Goal: Task Accomplishment & Management: Complete application form

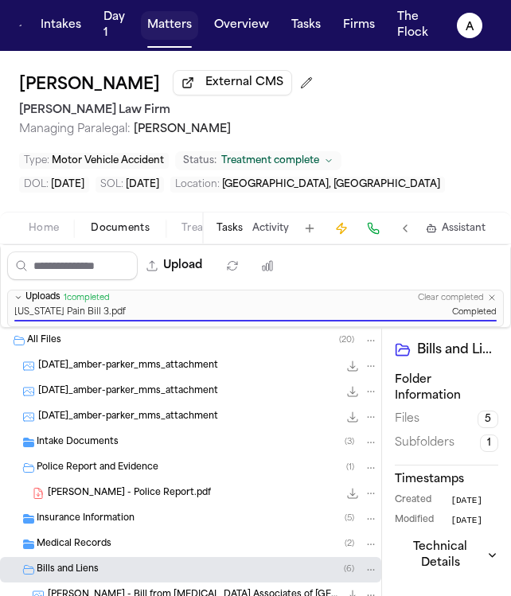
click at [166, 24] on button "Matters" at bounding box center [169, 25] width 57 height 29
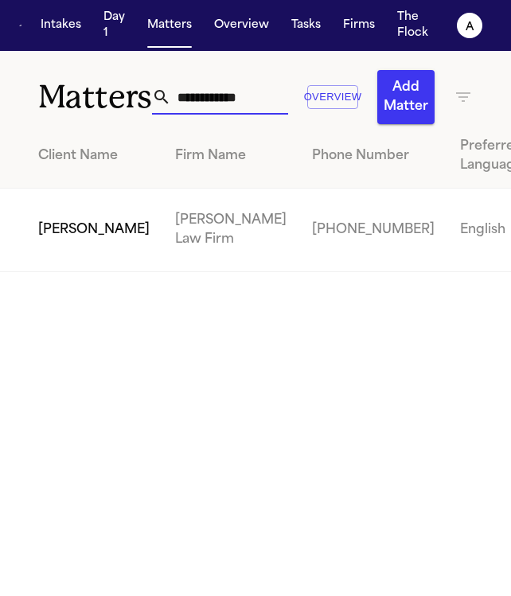
click at [223, 101] on input "**********" at bounding box center [229, 97] width 117 height 35
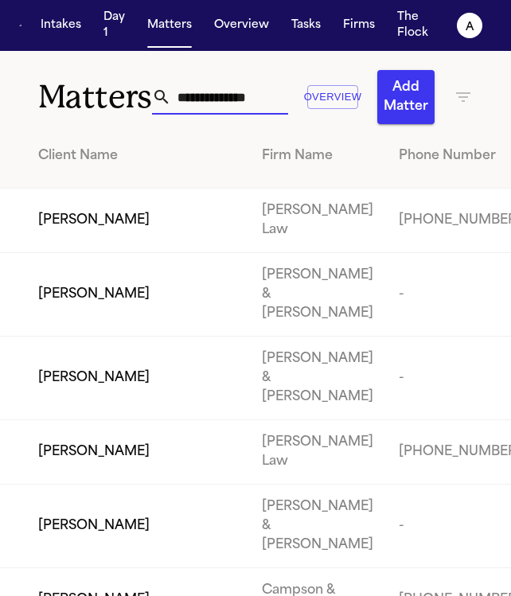
click at [227, 112] on input "text" at bounding box center [229, 97] width 117 height 35
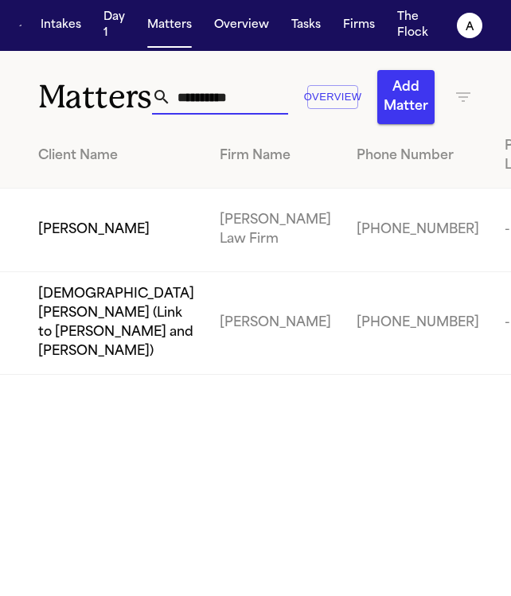
type input "**********"
click at [57, 240] on span "[PERSON_NAME]" at bounding box center [93, 229] width 111 height 19
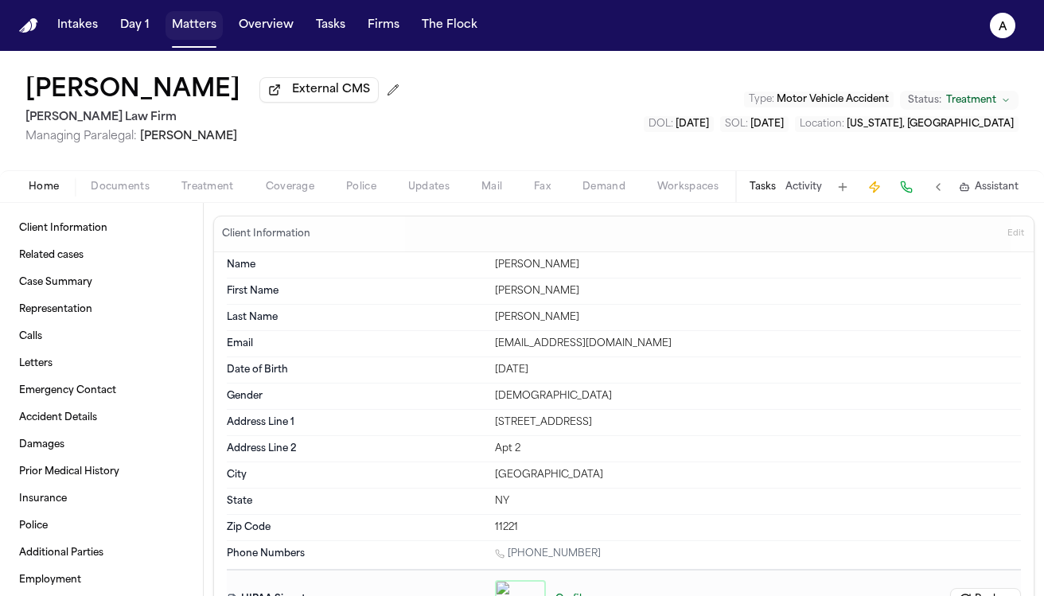
click at [188, 30] on button "Matters" at bounding box center [194, 25] width 57 height 29
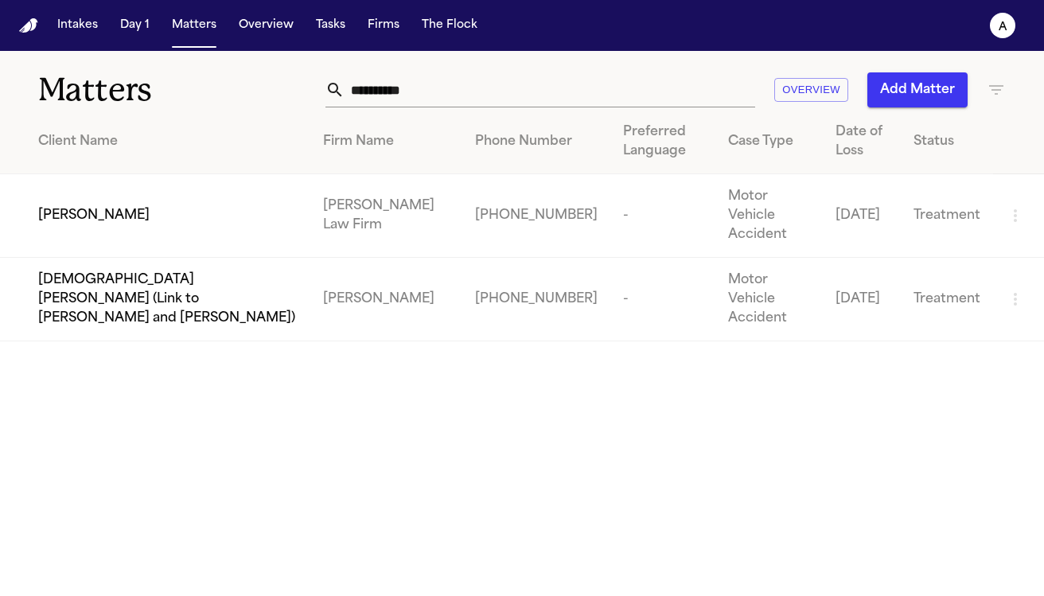
click at [65, 206] on span "[PERSON_NAME]" at bounding box center [93, 215] width 111 height 19
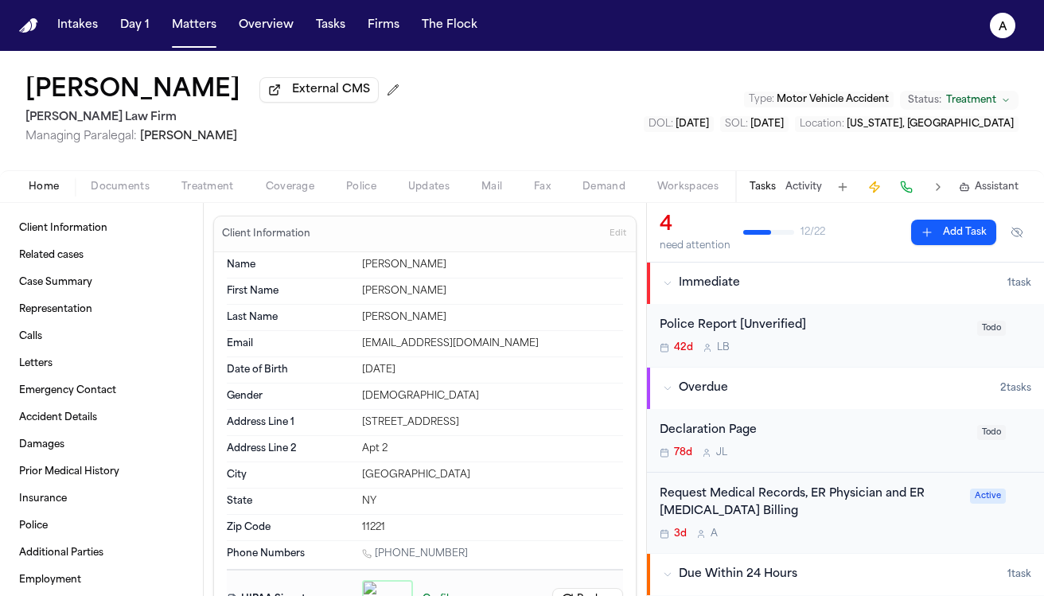
click at [510, 527] on div "Request Medical Records, ER Physician and ER Radiology Billing 3d A" at bounding box center [810, 514] width 301 height 56
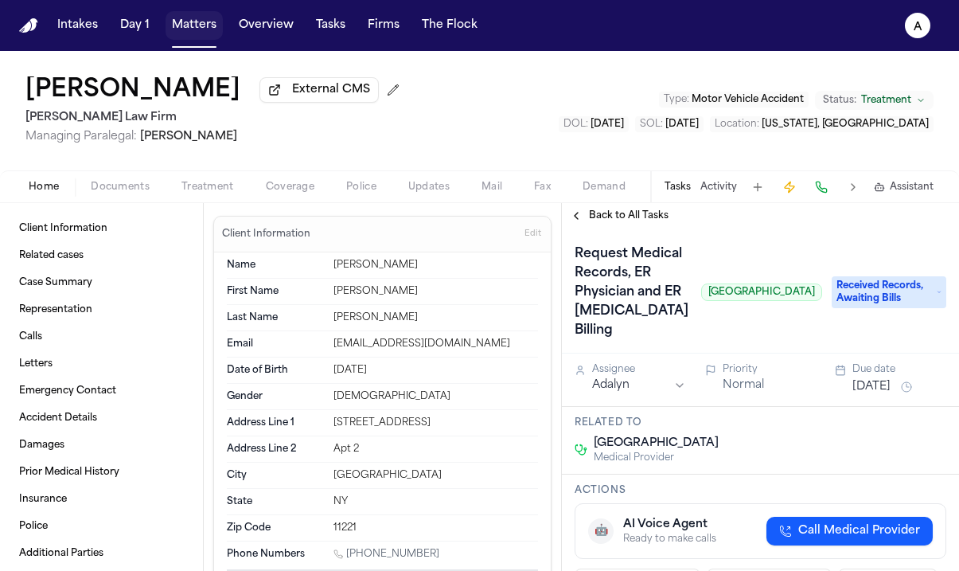
click at [194, 29] on button "Matters" at bounding box center [194, 25] width 57 height 29
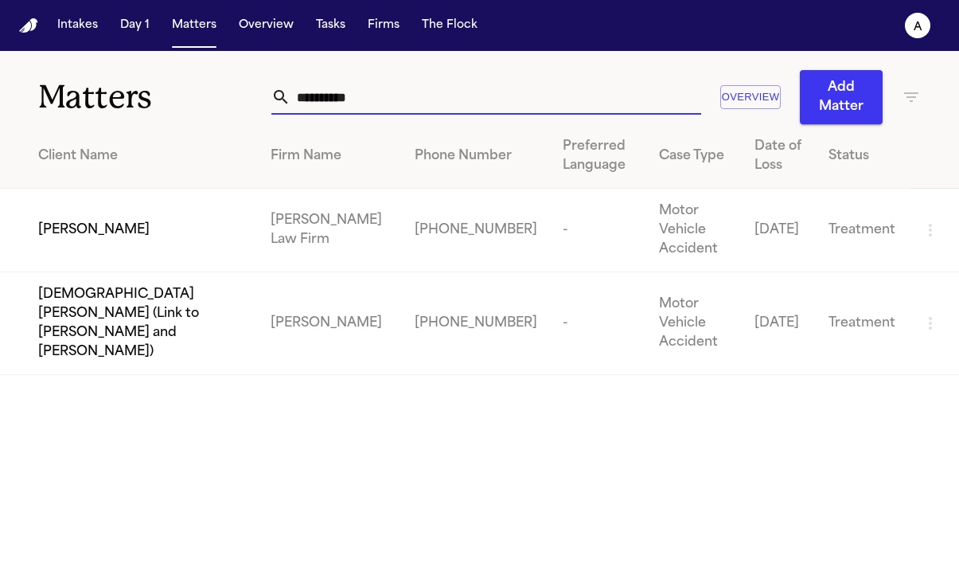
drag, startPoint x: 376, startPoint y: 96, endPoint x: 260, endPoint y: 95, distance: 115.4
click at [260, 95] on div "**********" at bounding box center [479, 87] width 959 height 73
drag, startPoint x: 400, startPoint y: 97, endPoint x: 248, endPoint y: 91, distance: 151.4
click at [248, 91] on div "**********" at bounding box center [479, 87] width 959 height 73
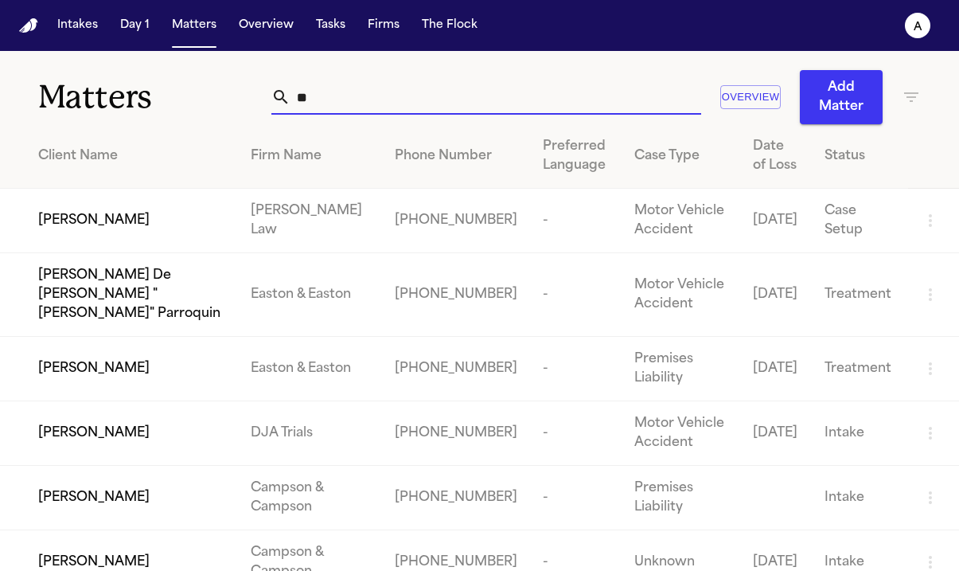
type input "*"
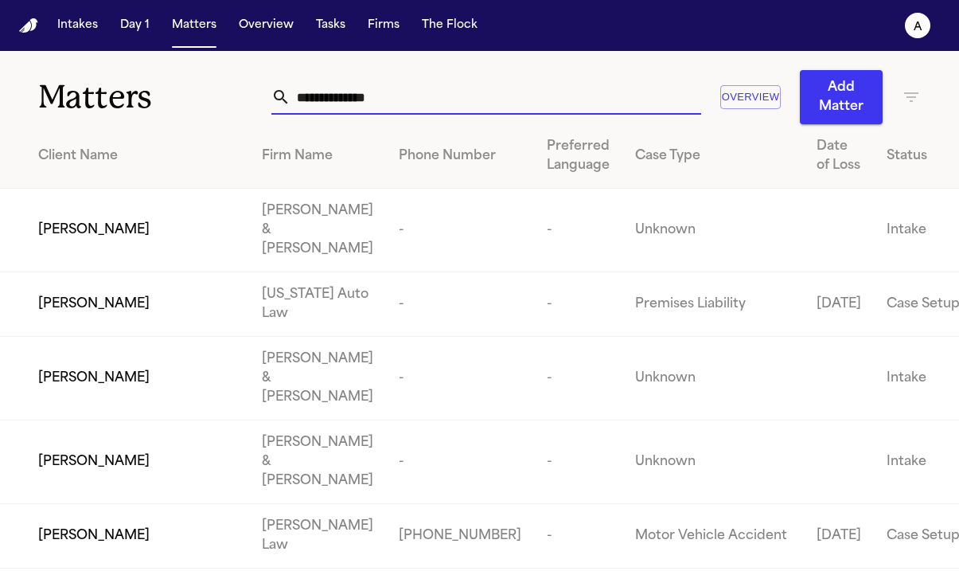
type input "*"
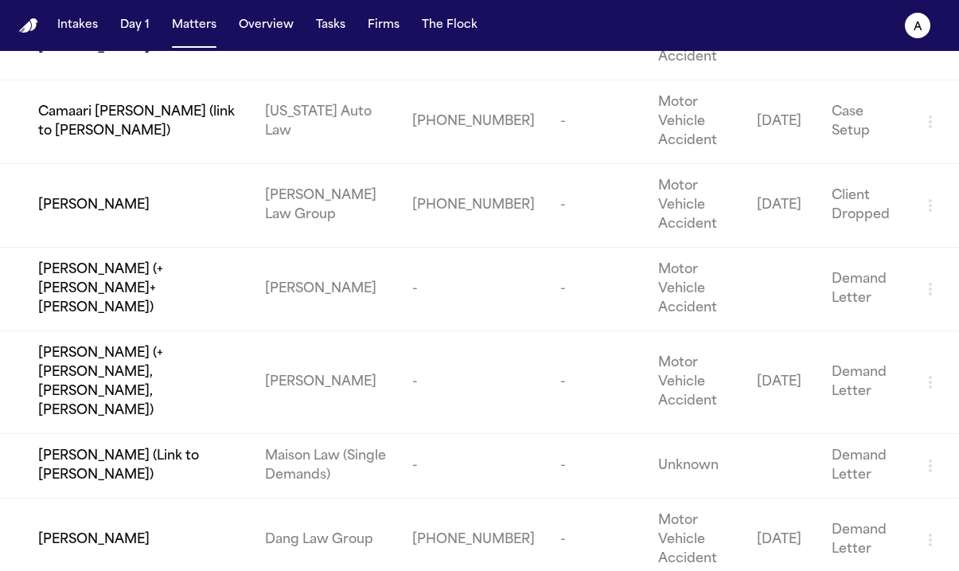
scroll to position [537, 0]
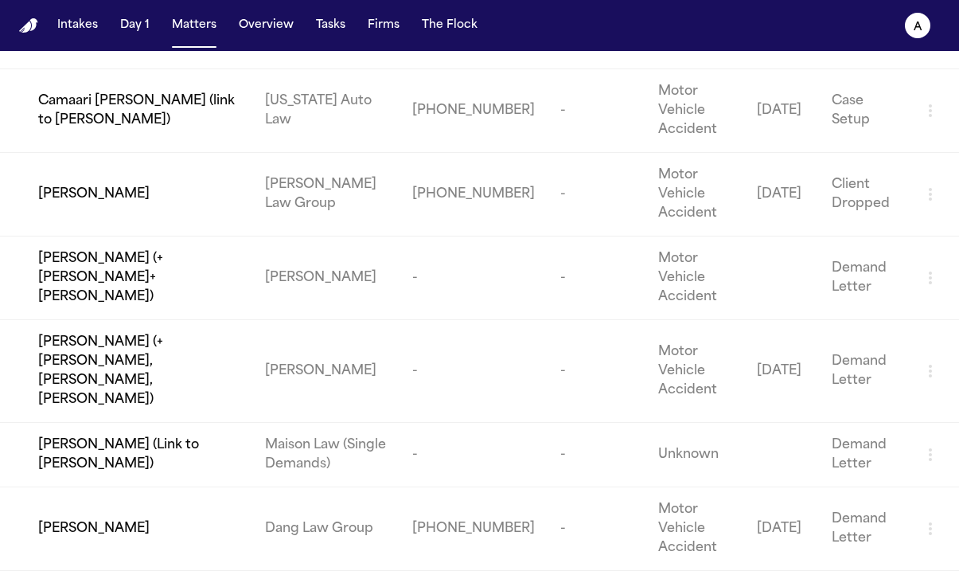
type input "*****"
click at [211, 536] on div "[PERSON_NAME]" at bounding box center [138, 528] width 201 height 19
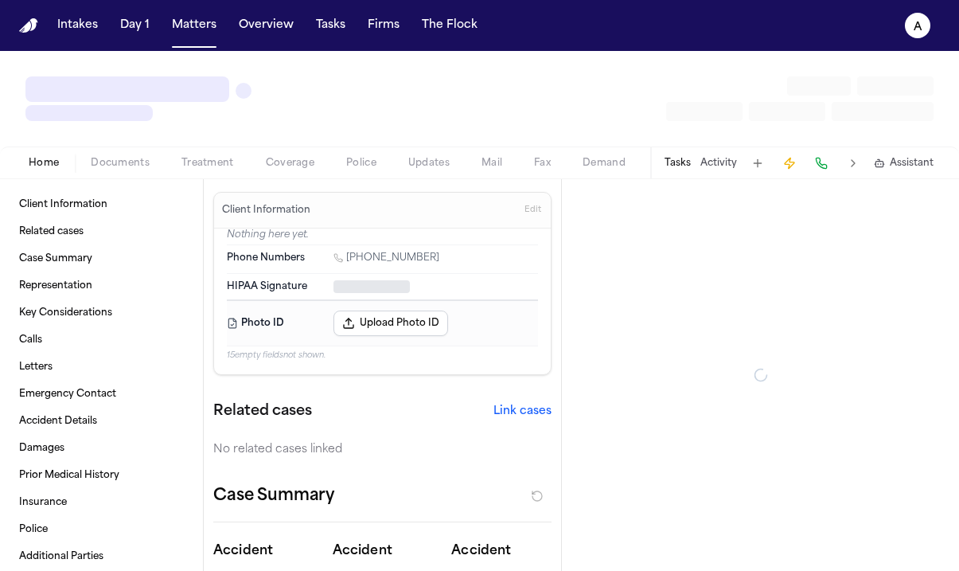
type textarea "*"
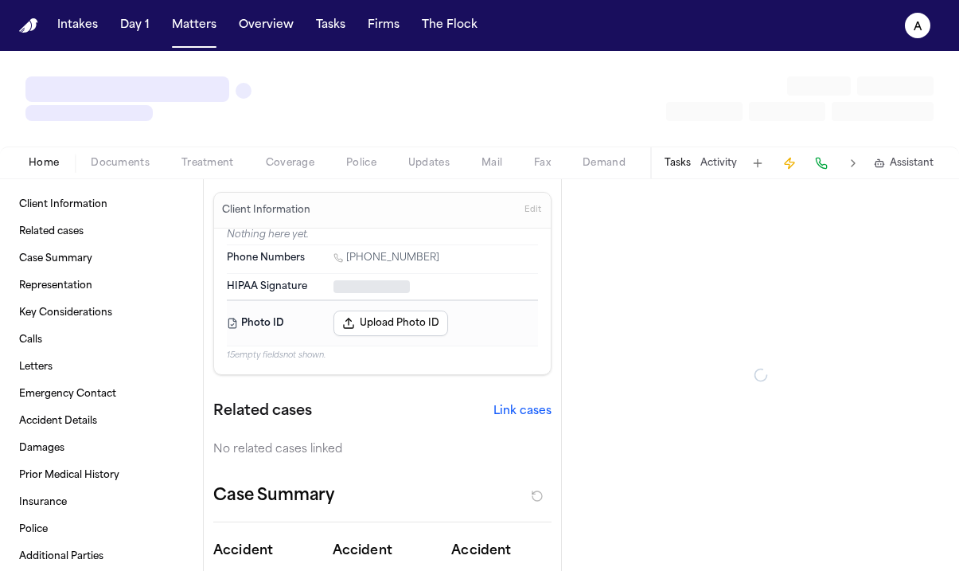
type textarea "*"
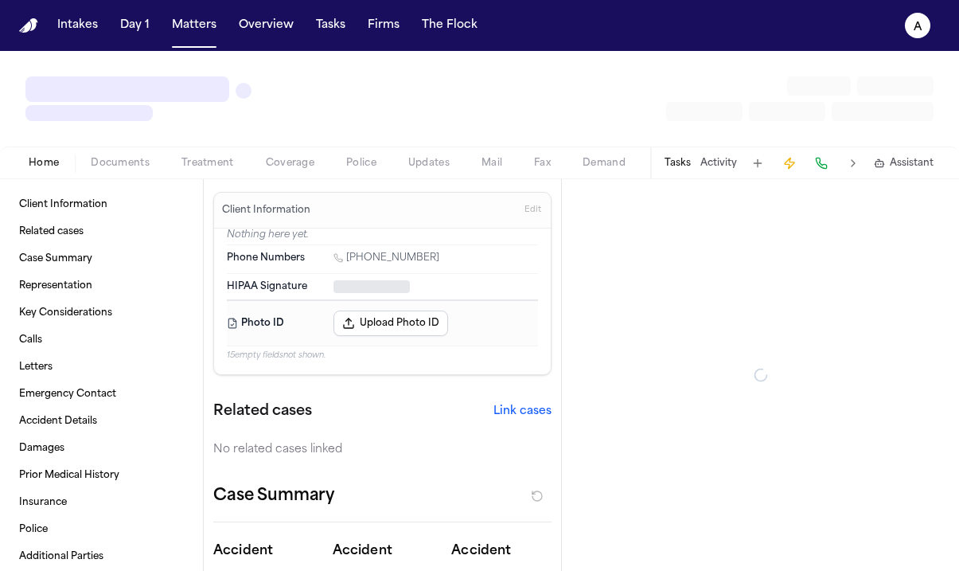
type textarea "*"
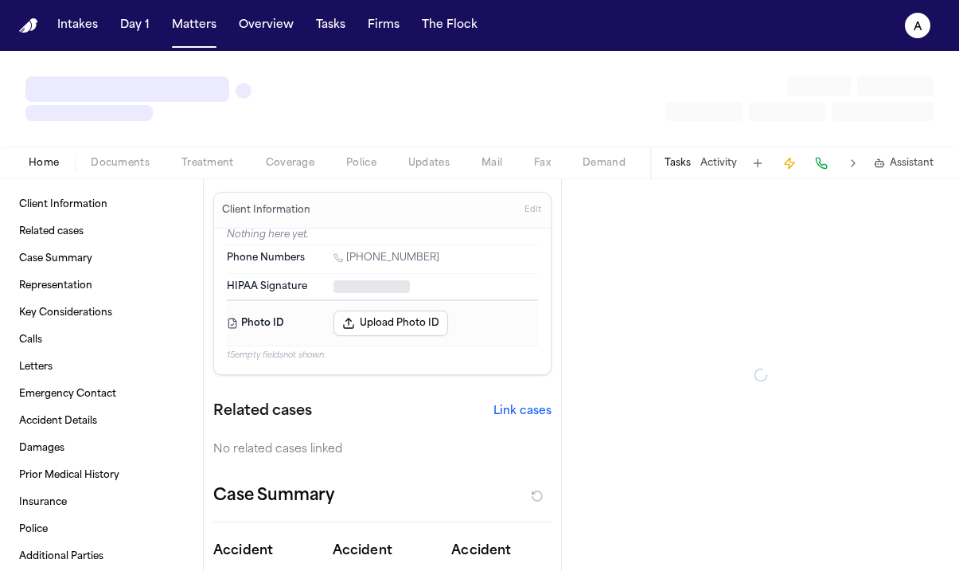
type textarea "*"
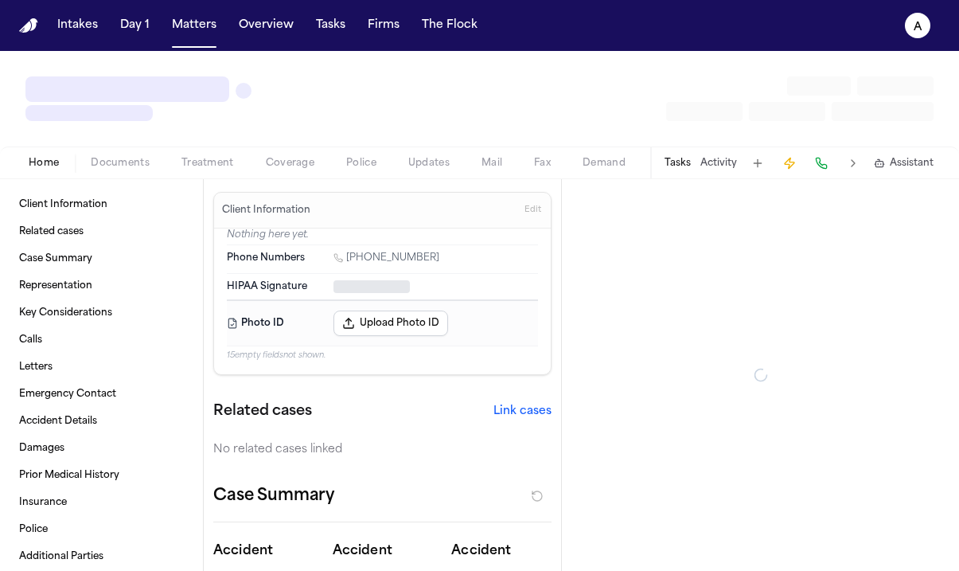
type textarea "*"
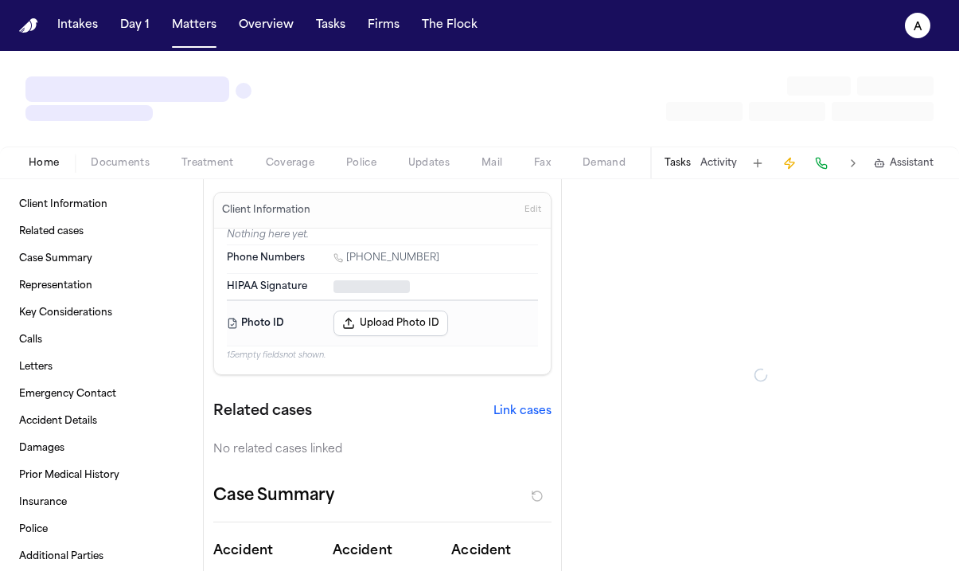
type textarea "*"
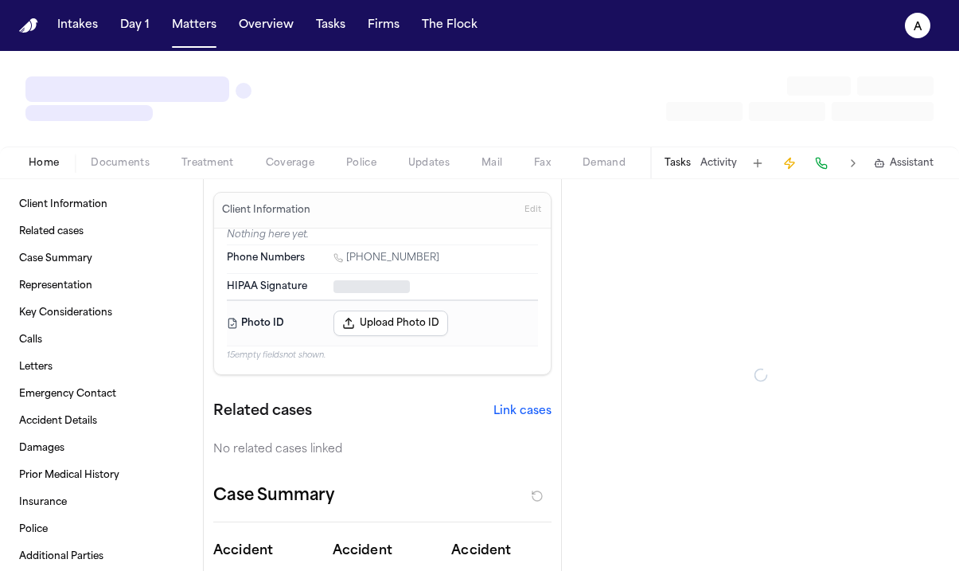
type textarea "*"
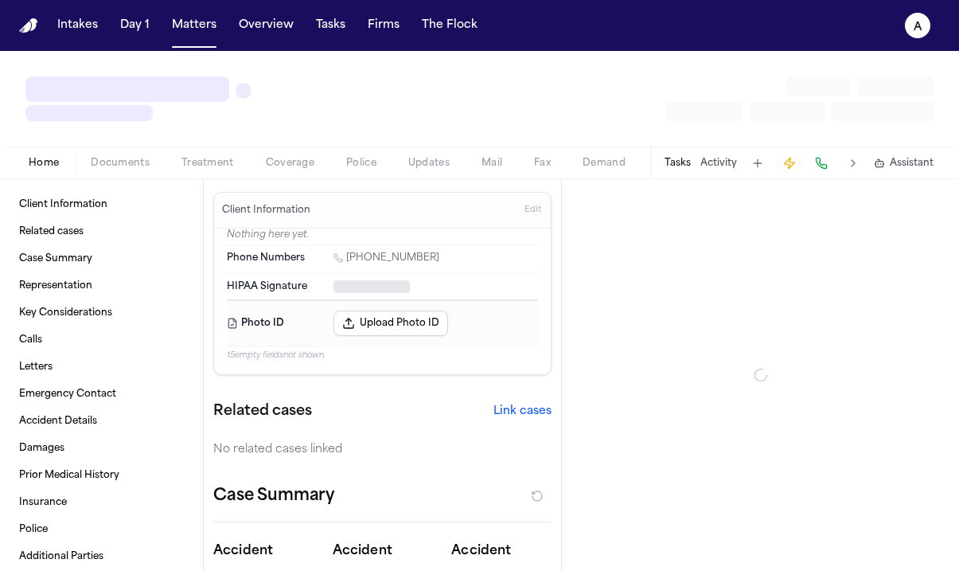
type textarea "*"
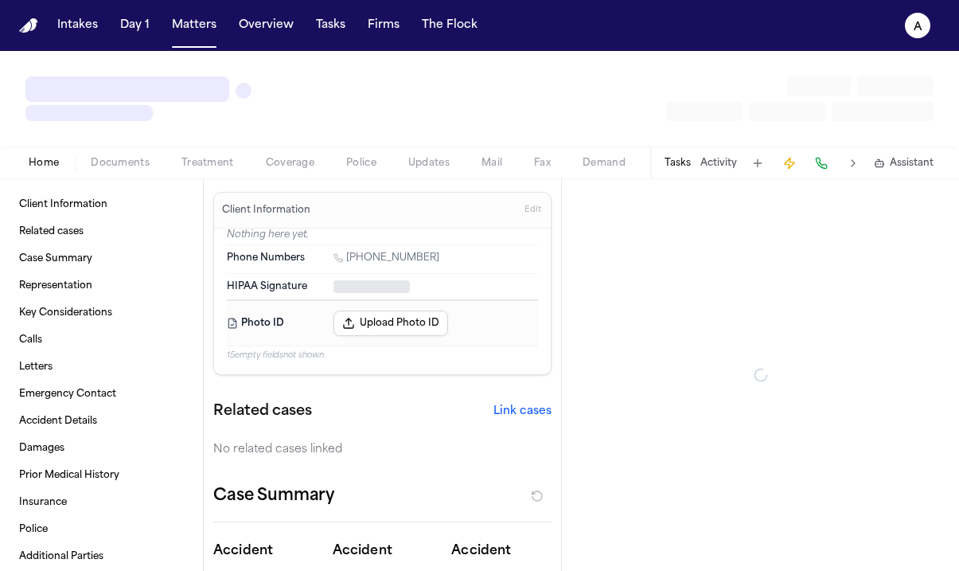
type textarea "*"
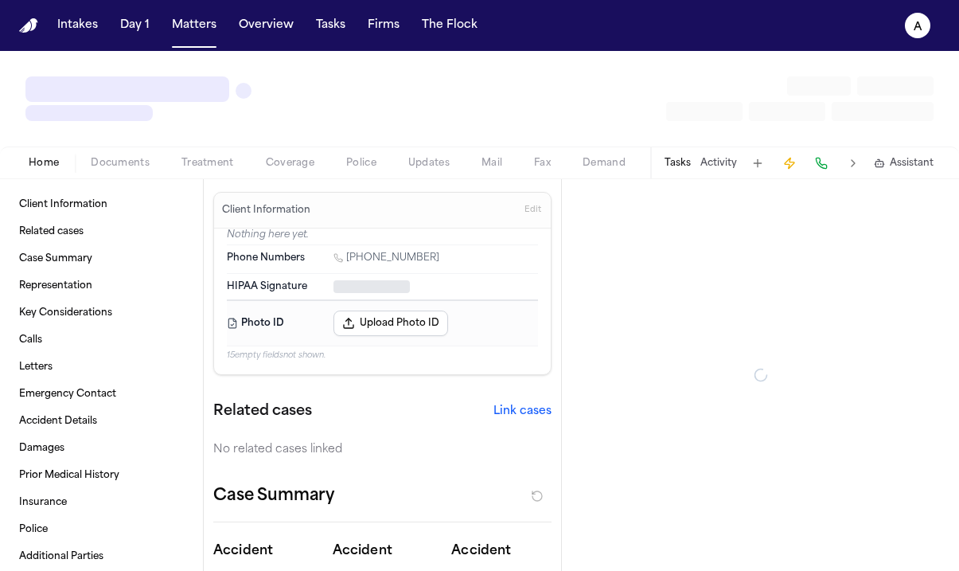
type textarea "*"
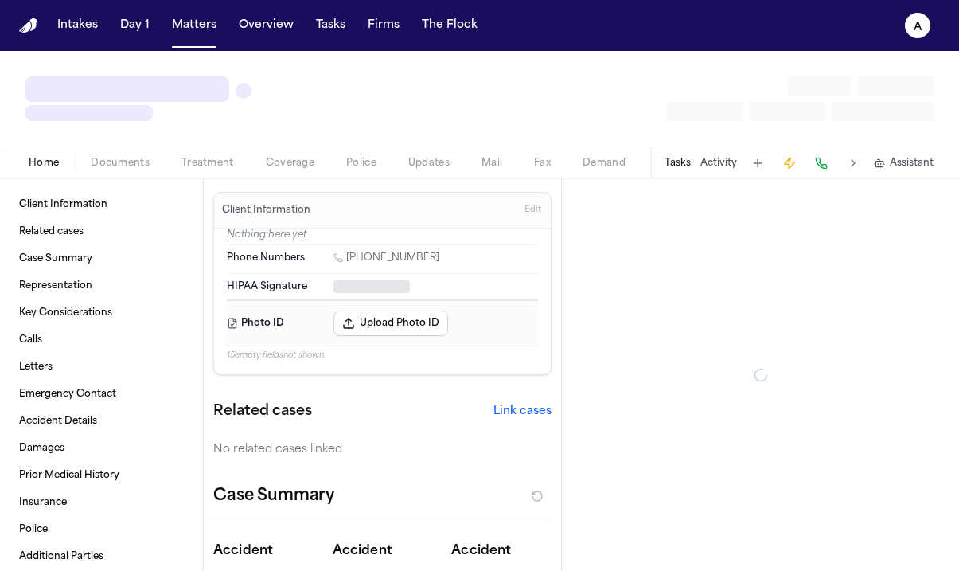
type textarea "*"
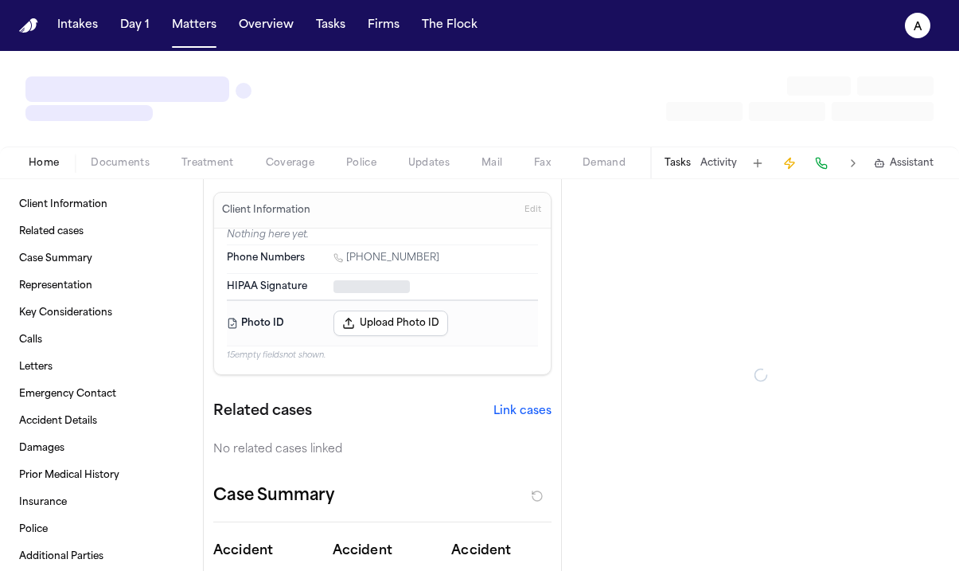
type textarea "*"
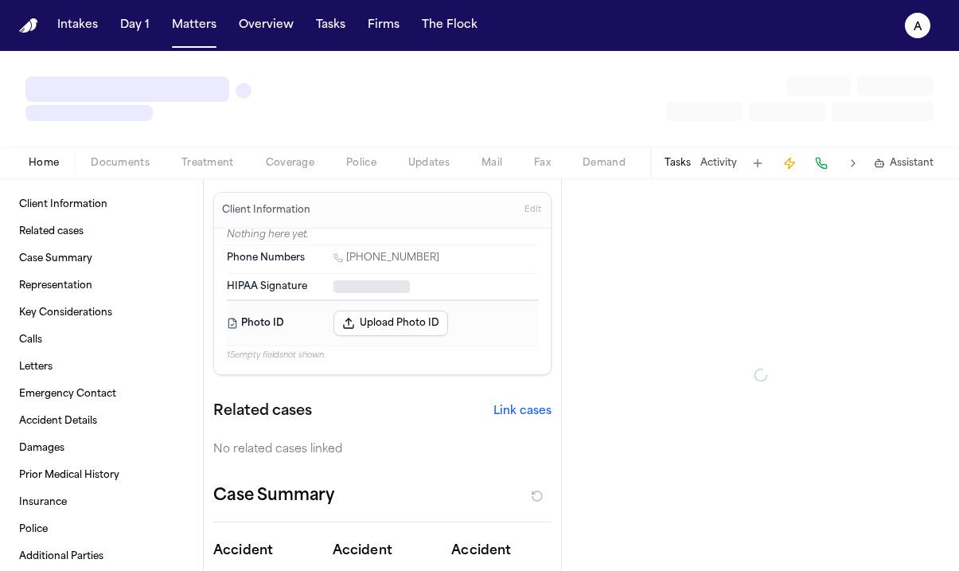
type textarea "*"
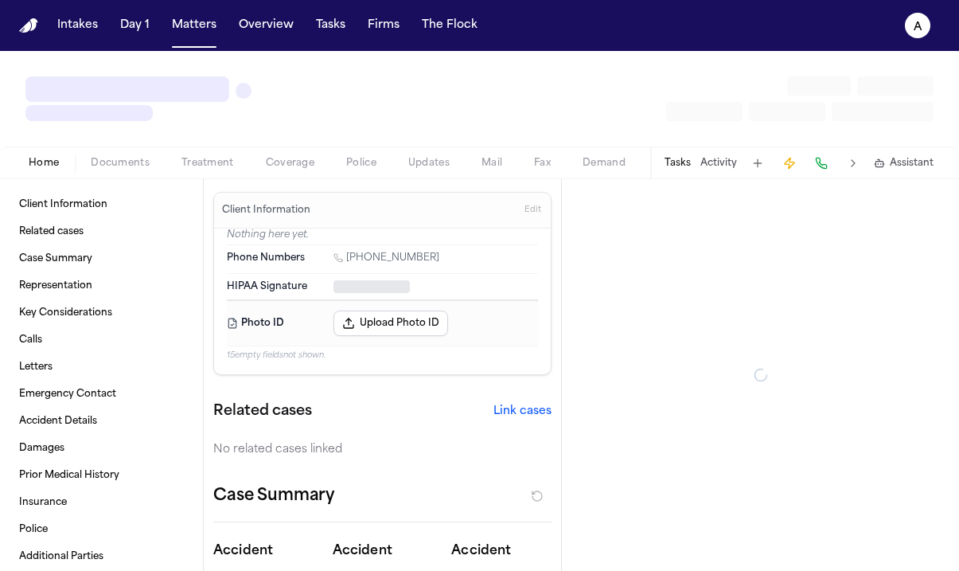
type textarea "*"
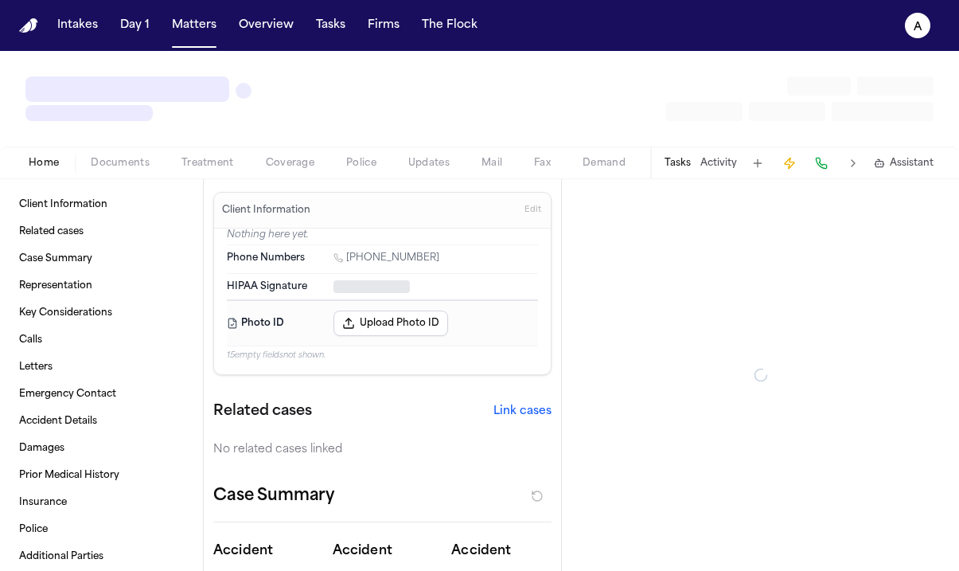
type textarea "*"
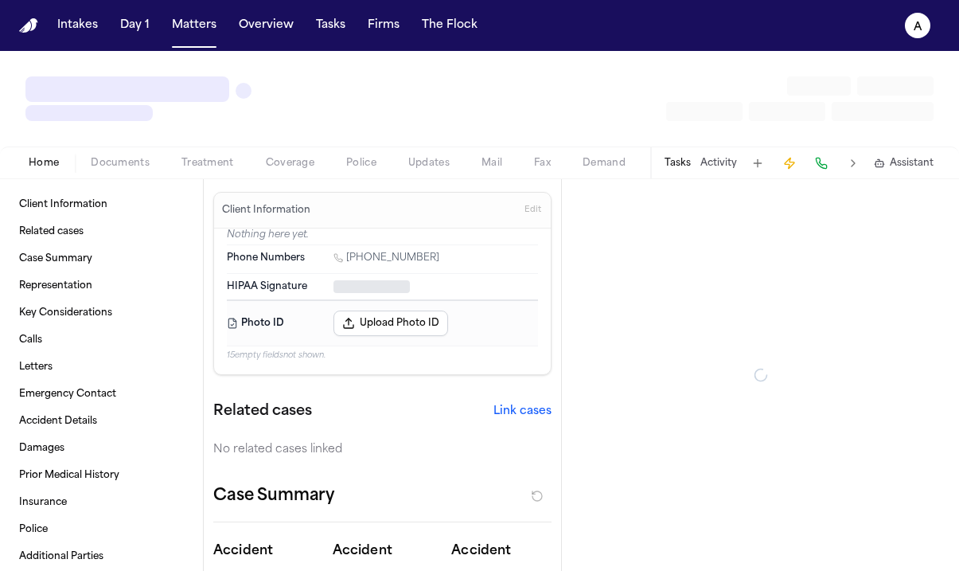
type textarea "*"
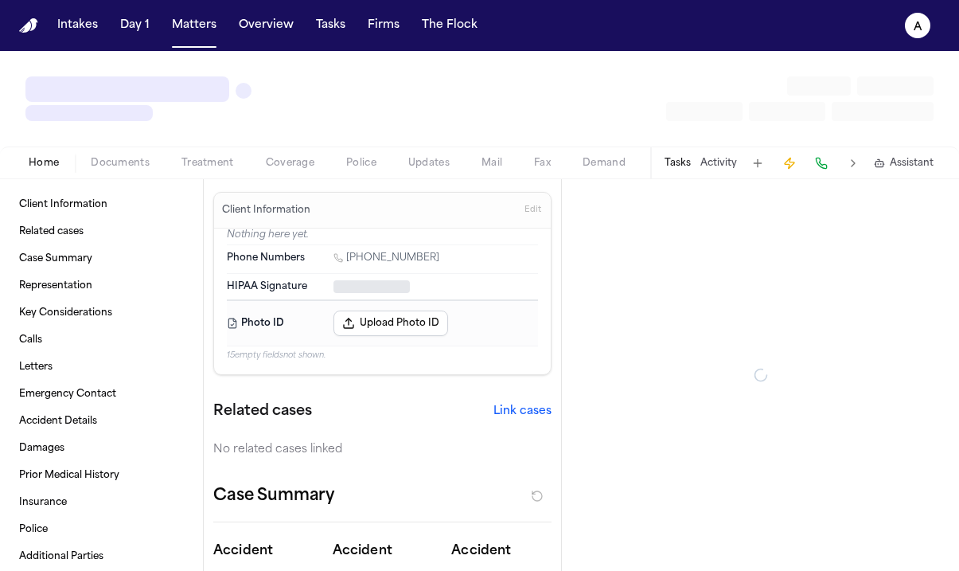
type textarea "*"
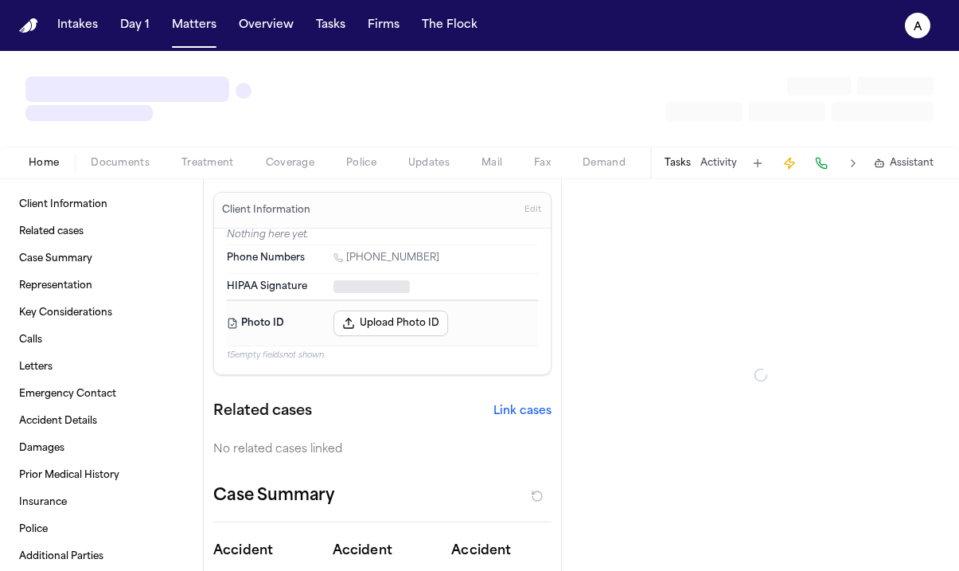
type textarea "*"
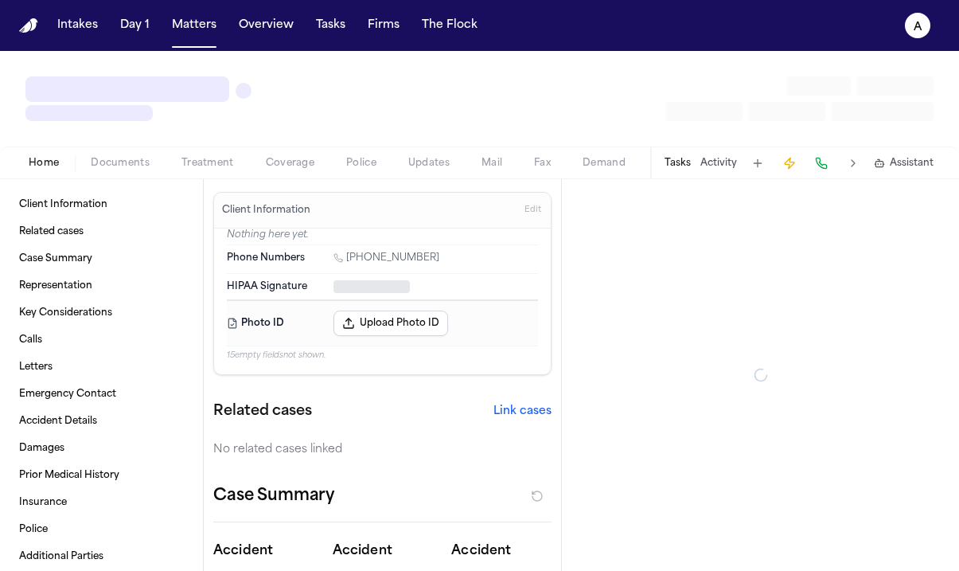
type textarea "*"
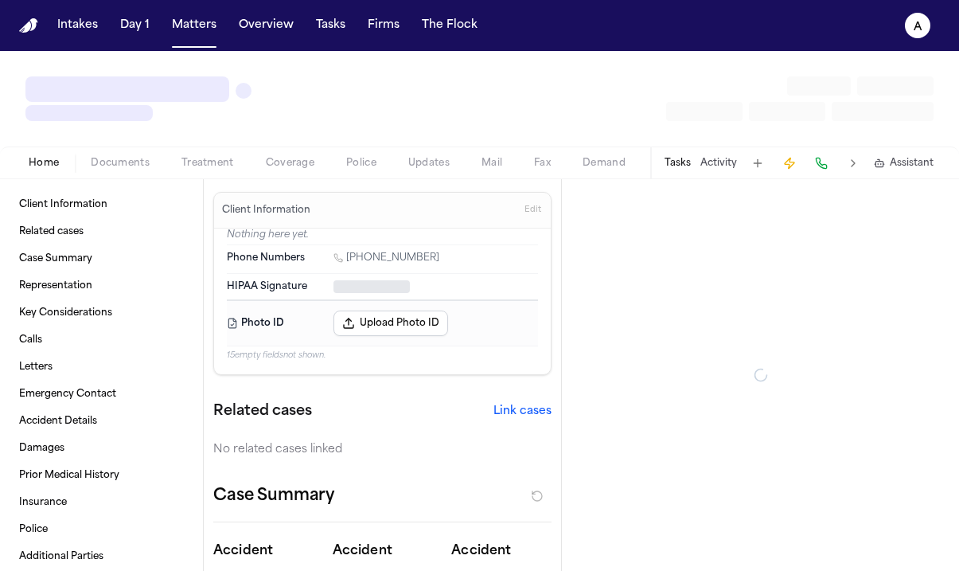
type textarea "*"
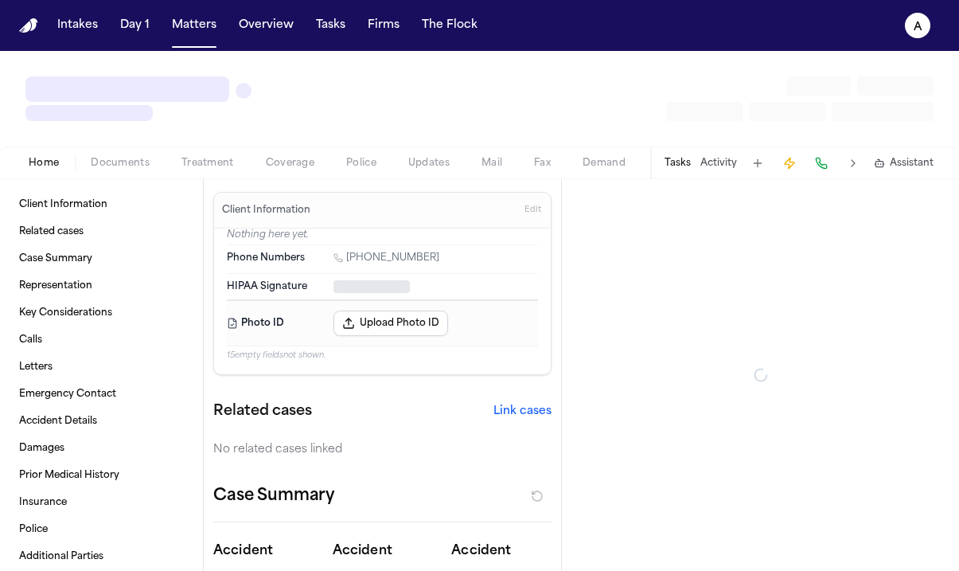
type textarea "*"
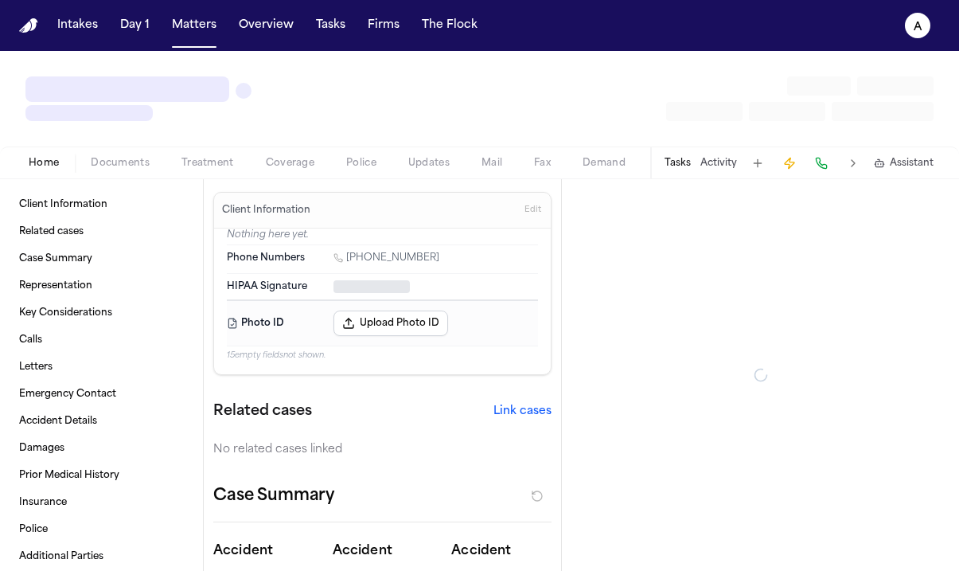
type textarea "*"
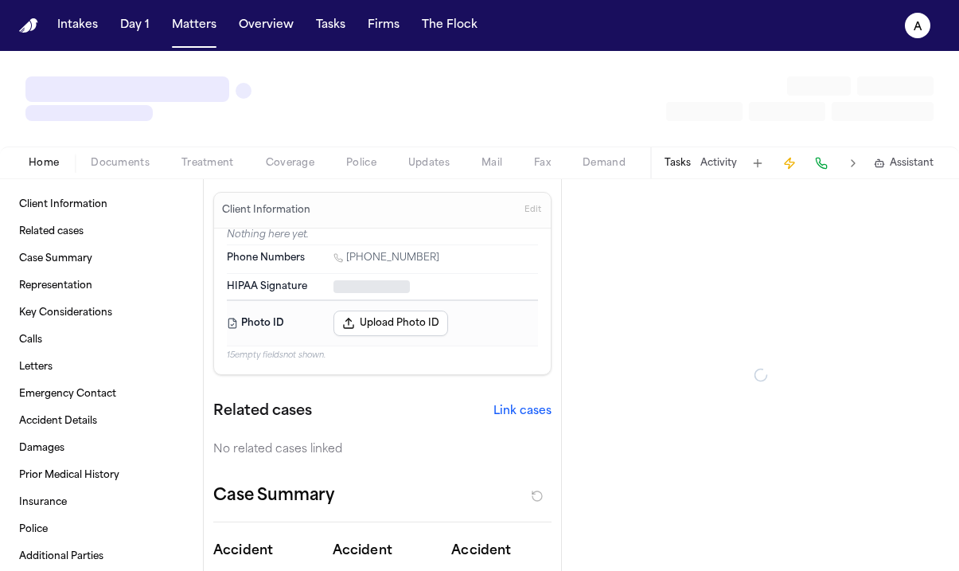
type textarea "*"
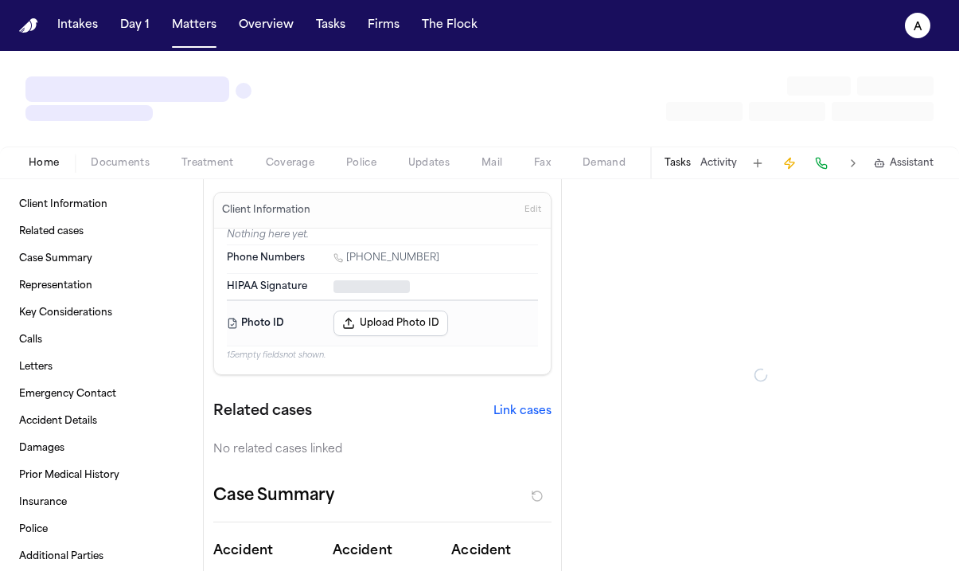
type textarea "*"
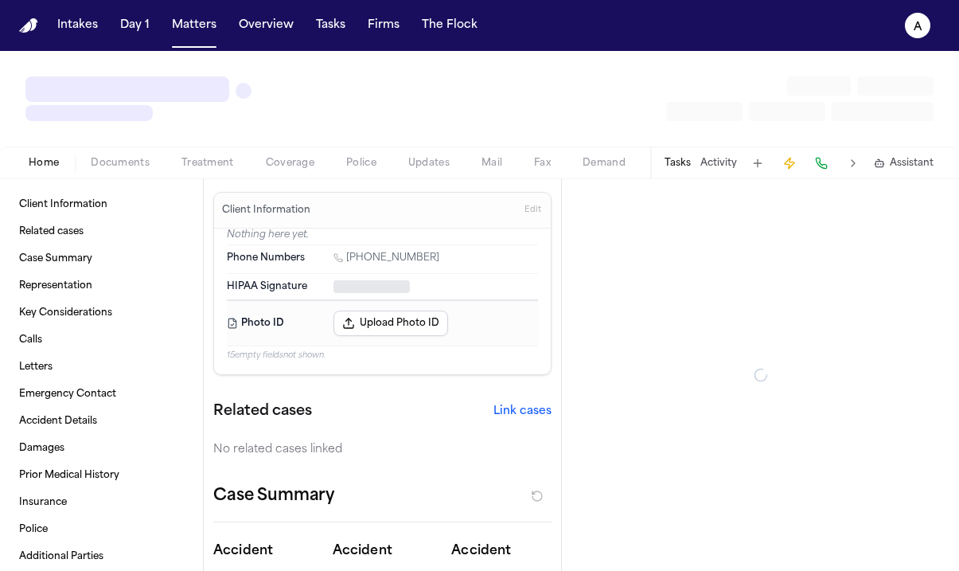
type textarea "*"
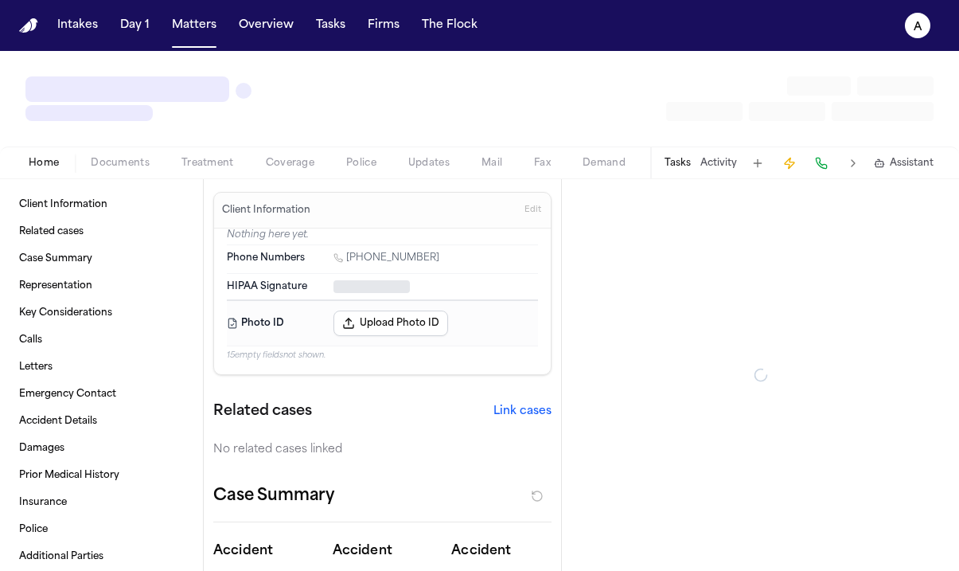
type textarea "*"
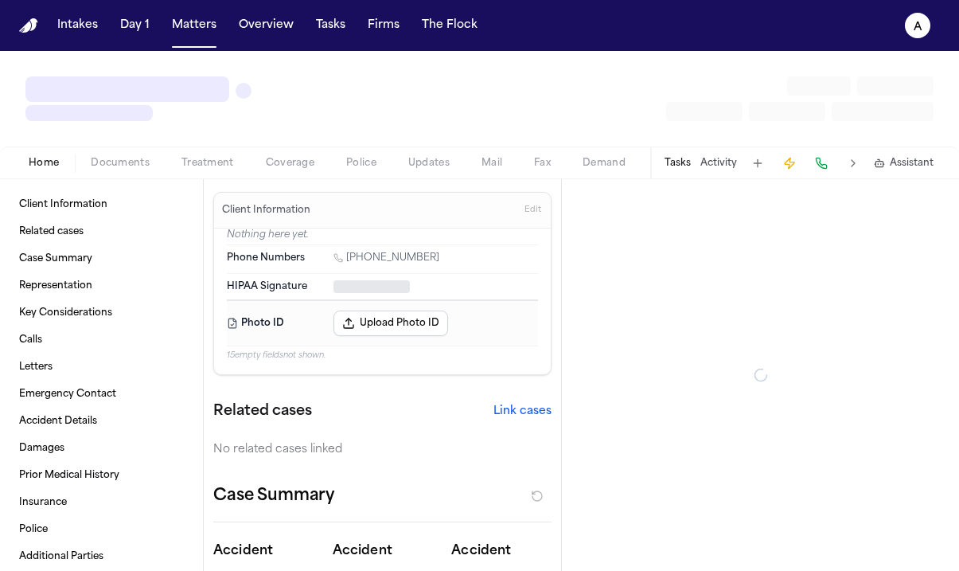
type textarea "*"
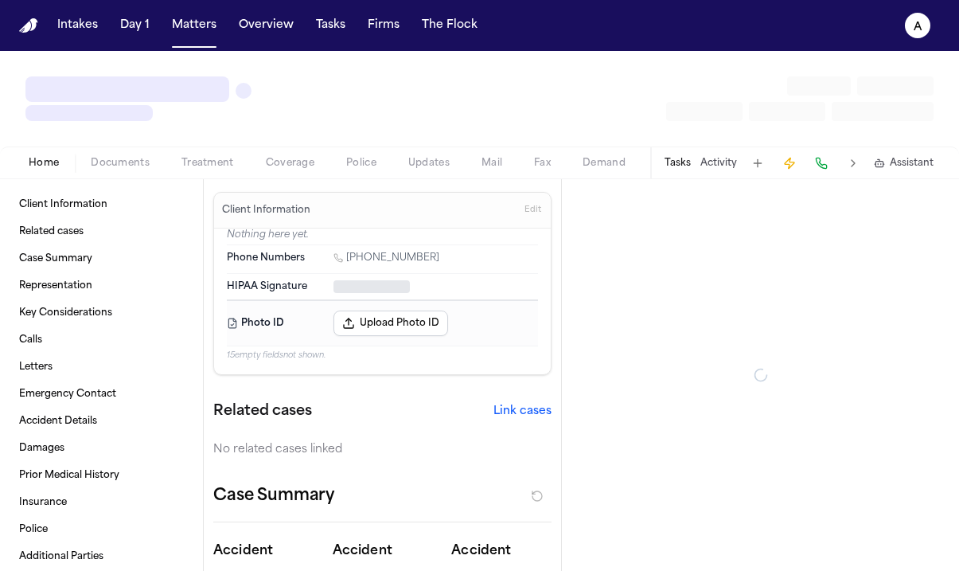
type textarea "*"
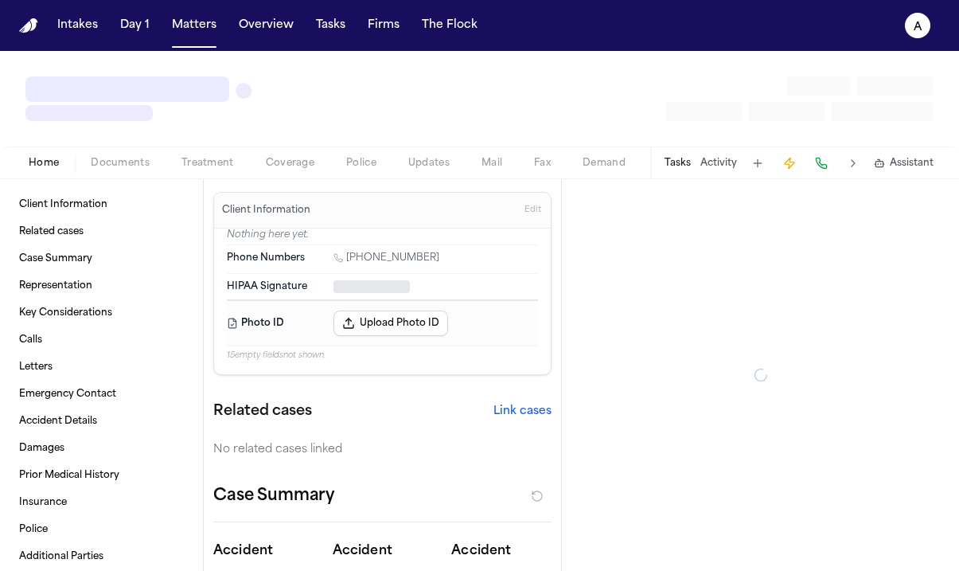
type textarea "*"
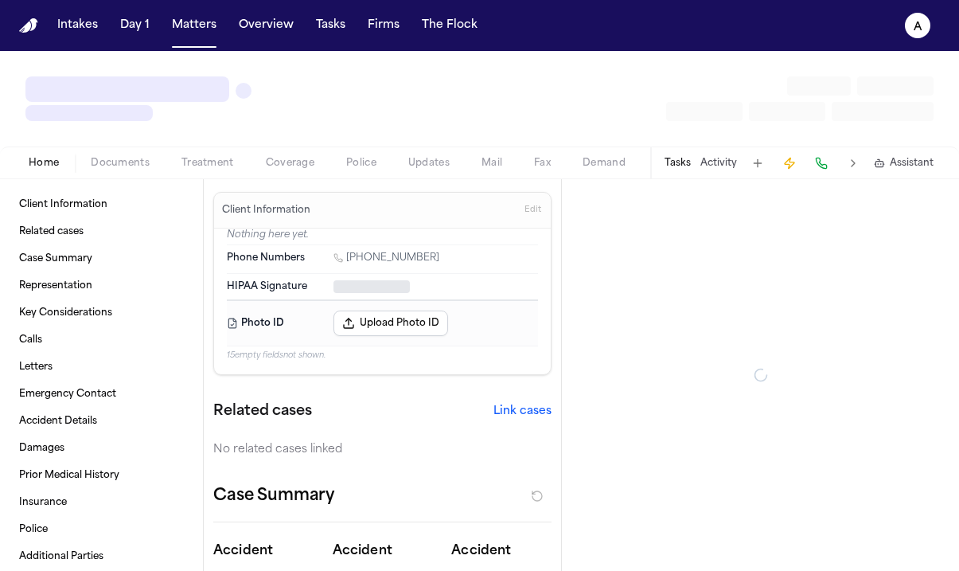
type textarea "*"
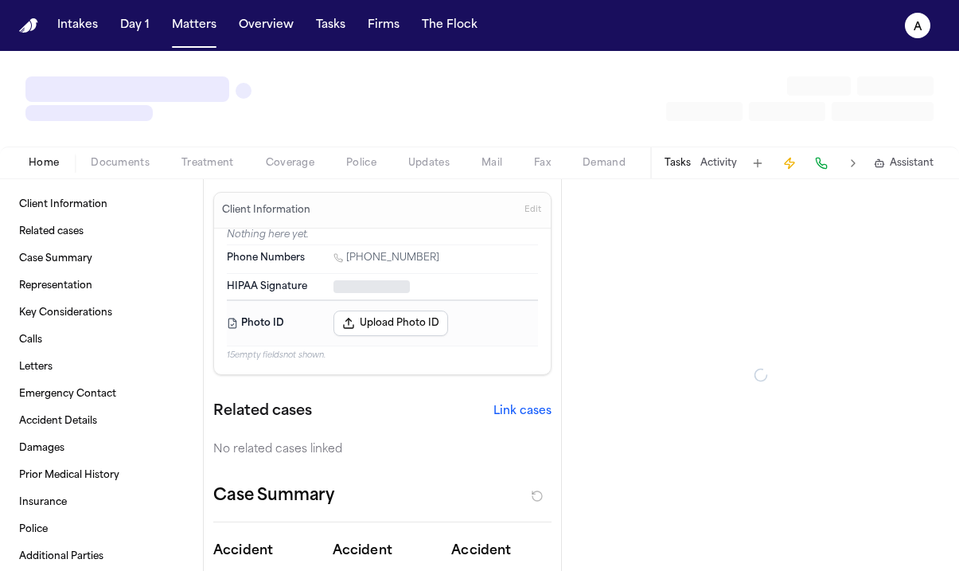
type textarea "*"
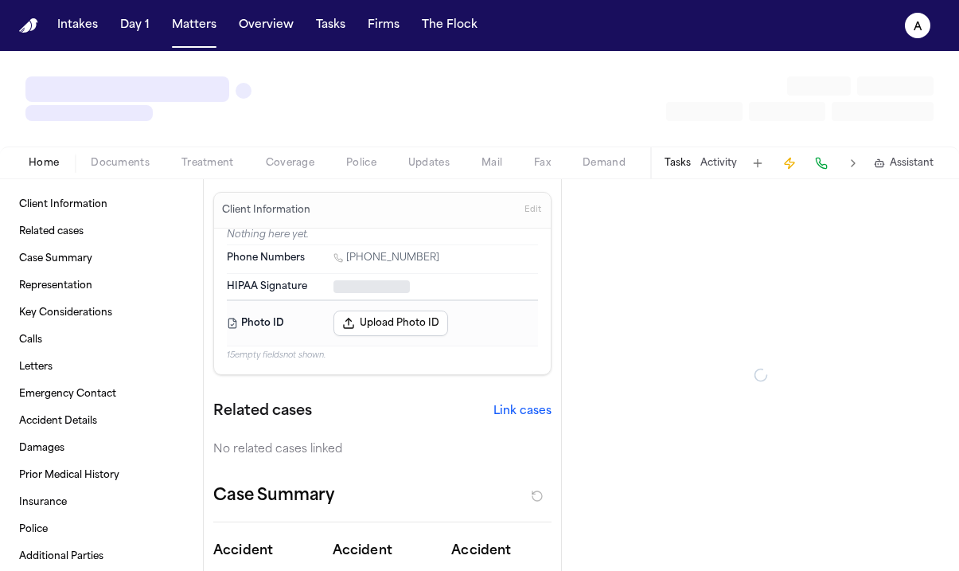
type textarea "*"
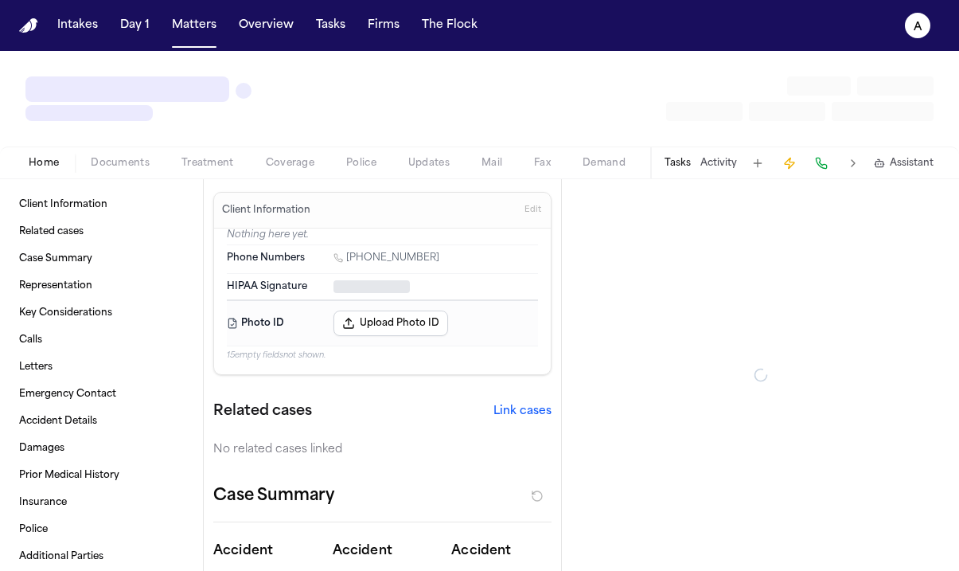
type textarea "*"
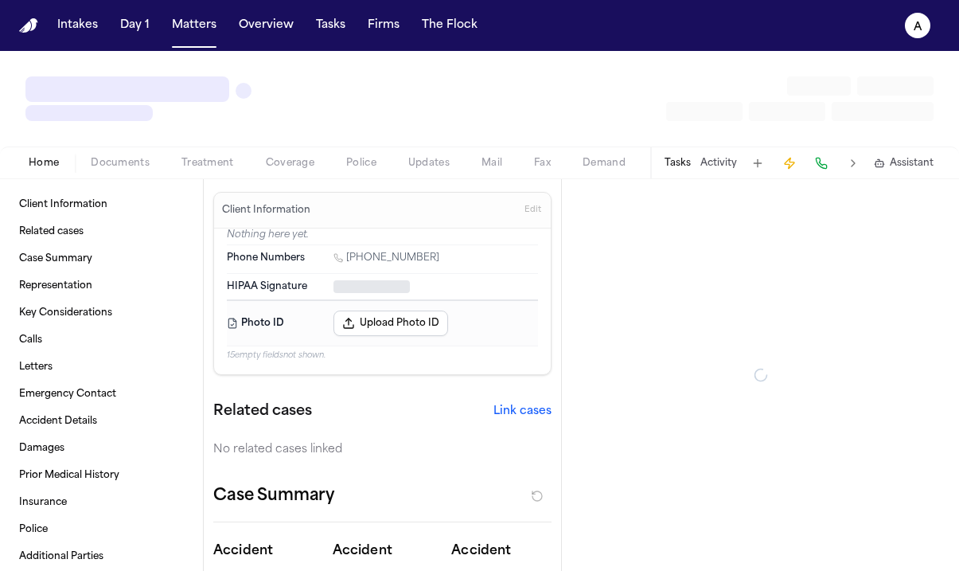
type textarea "*"
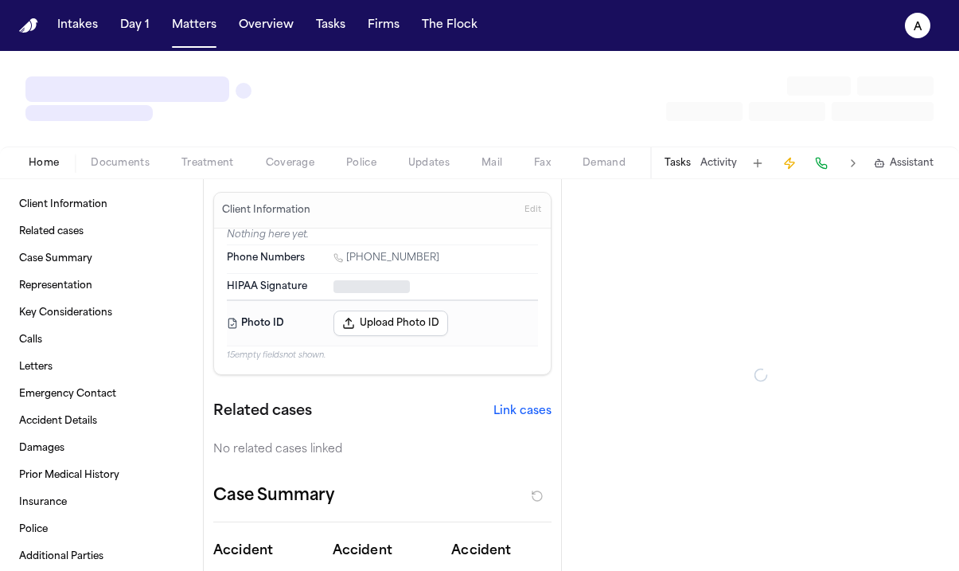
type textarea "*"
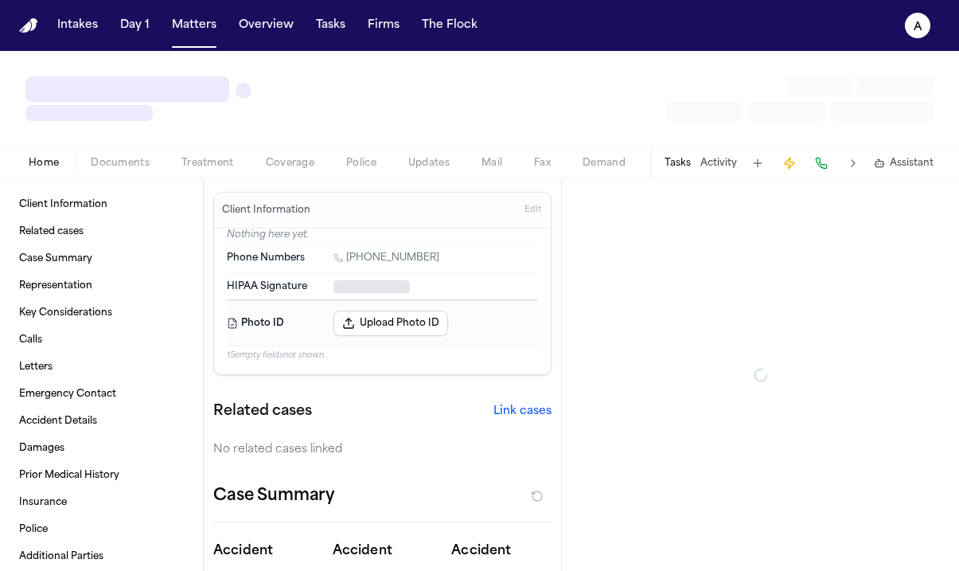
type textarea "*"
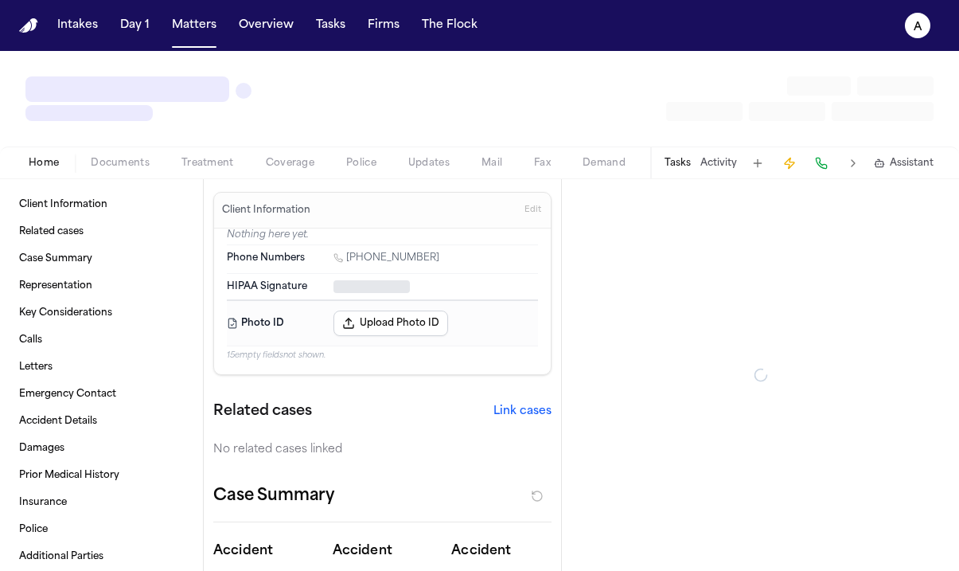
type textarea "*"
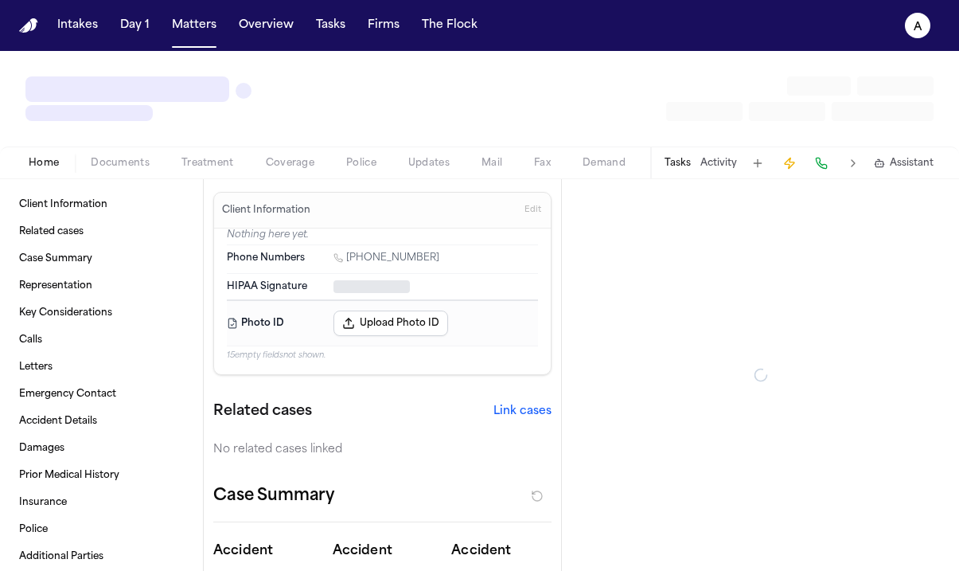
type textarea "*"
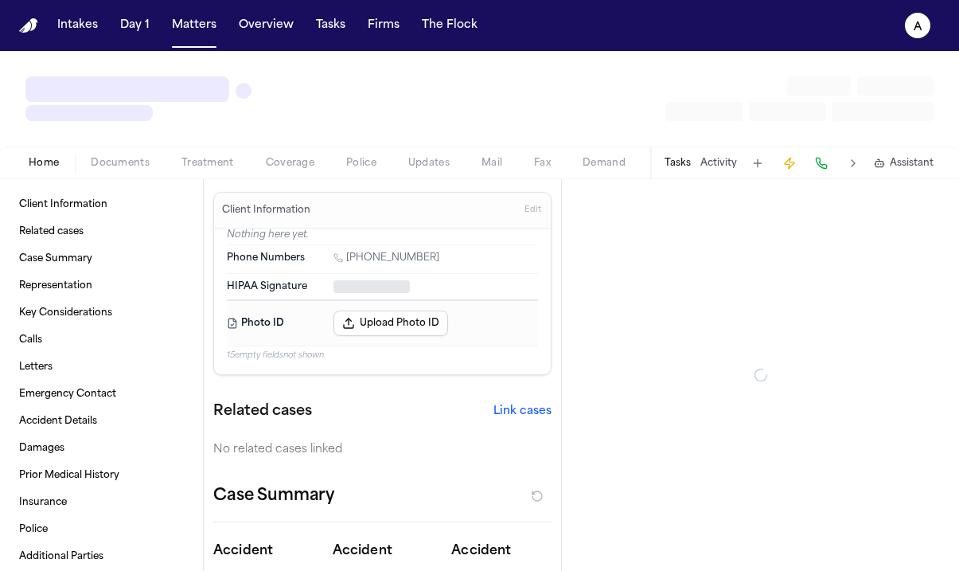
type textarea "*"
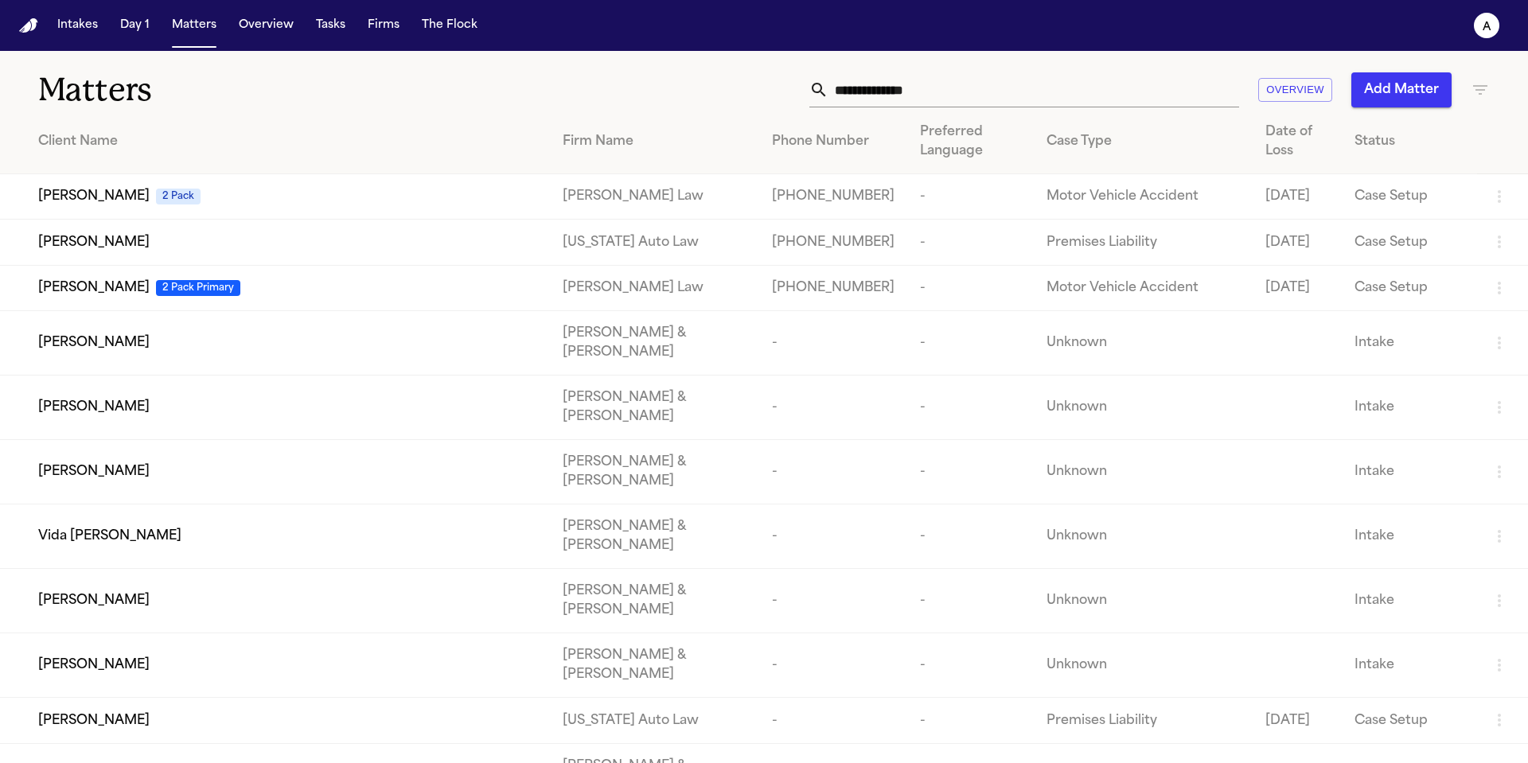
click at [624, 373] on td "[PERSON_NAME] & [PERSON_NAME]" at bounding box center [654, 343] width 209 height 64
click at [644, 361] on td "[PERSON_NAME] & [PERSON_NAME]" at bounding box center [654, 343] width 209 height 64
click at [91, 353] on span "[PERSON_NAME]" at bounding box center [93, 342] width 111 height 19
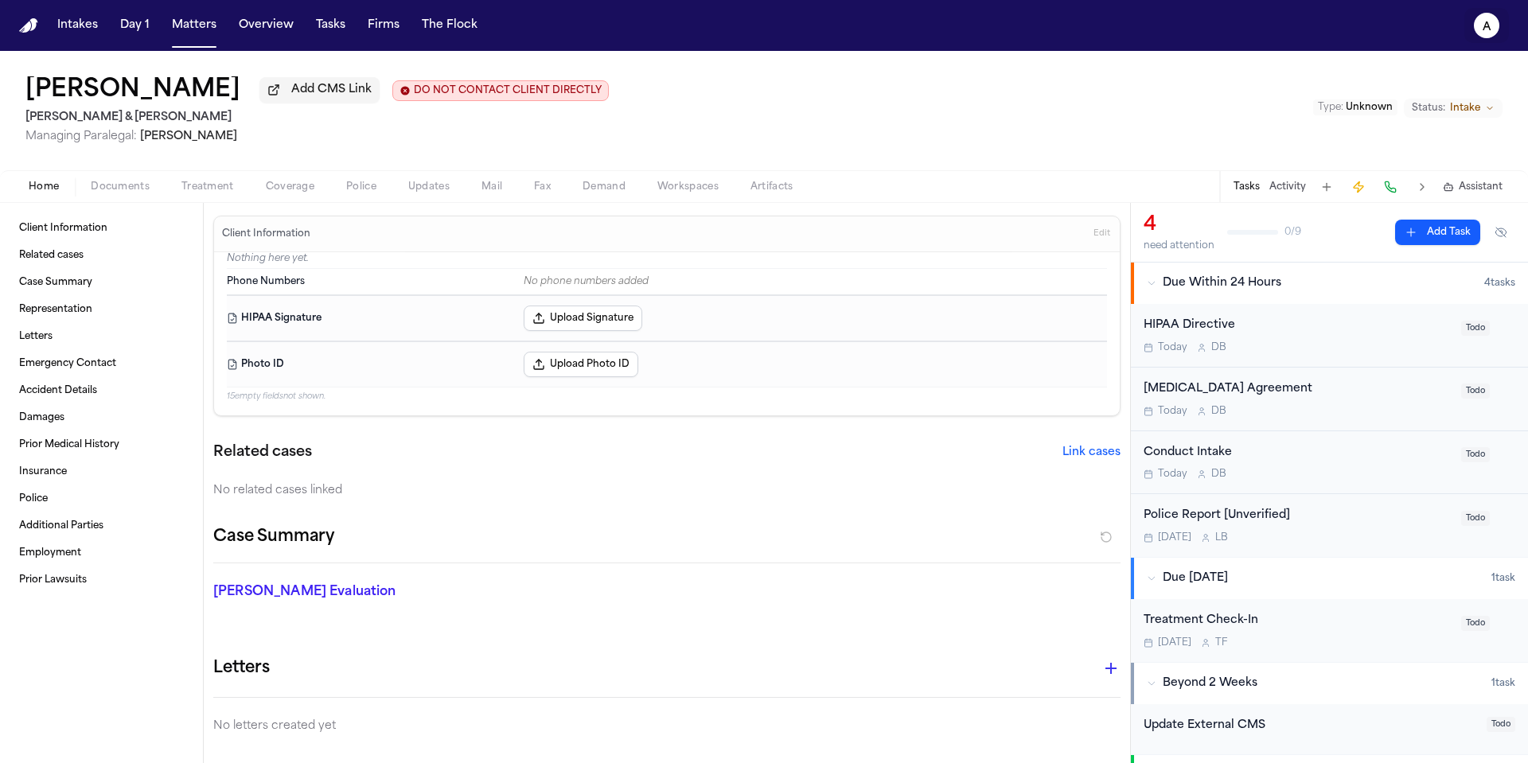
click at [1055, 31] on text "A" at bounding box center [1487, 26] width 9 height 11
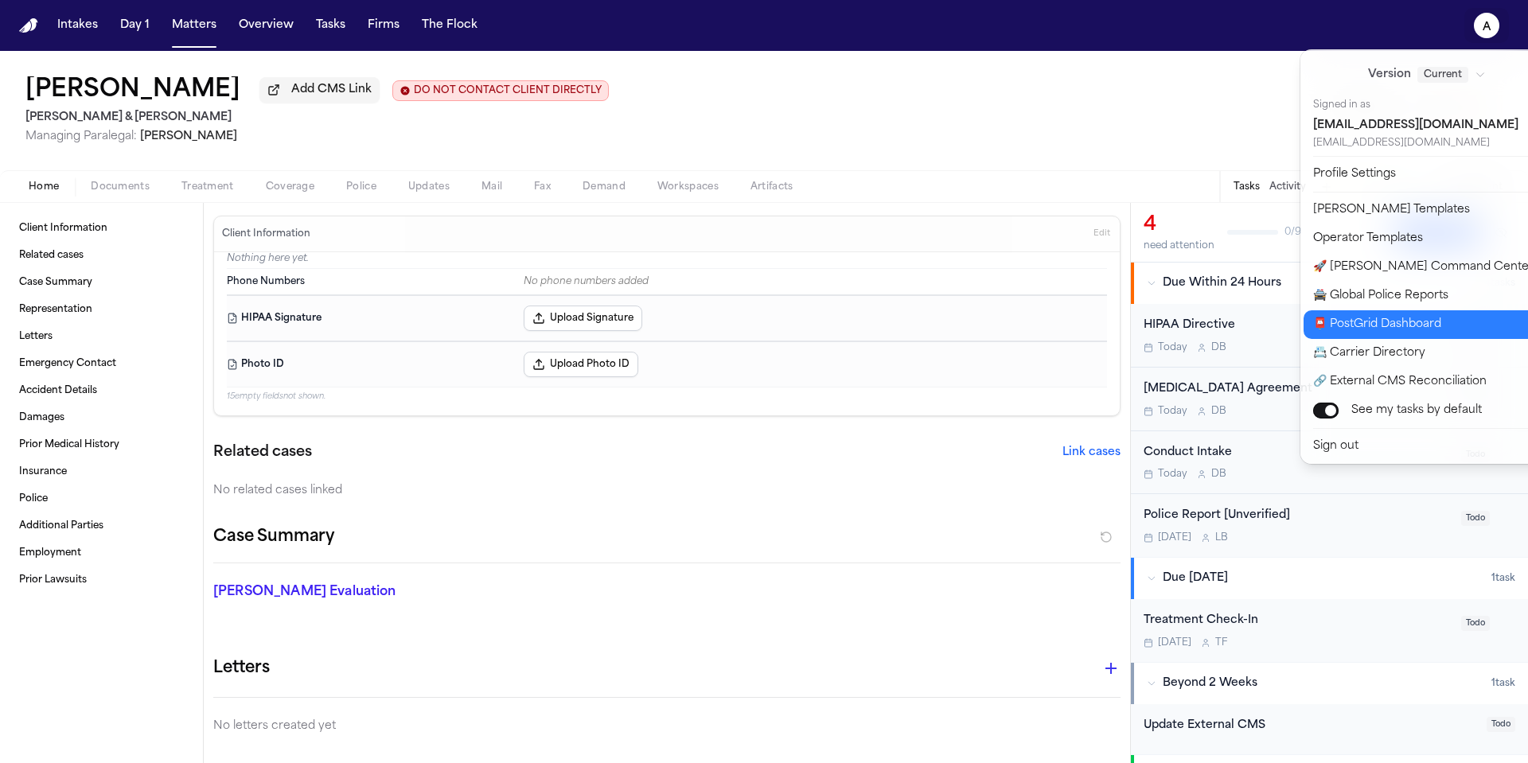
click at [1055, 331] on button "📮 PostGrid Dashboard" at bounding box center [1436, 324] width 265 height 29
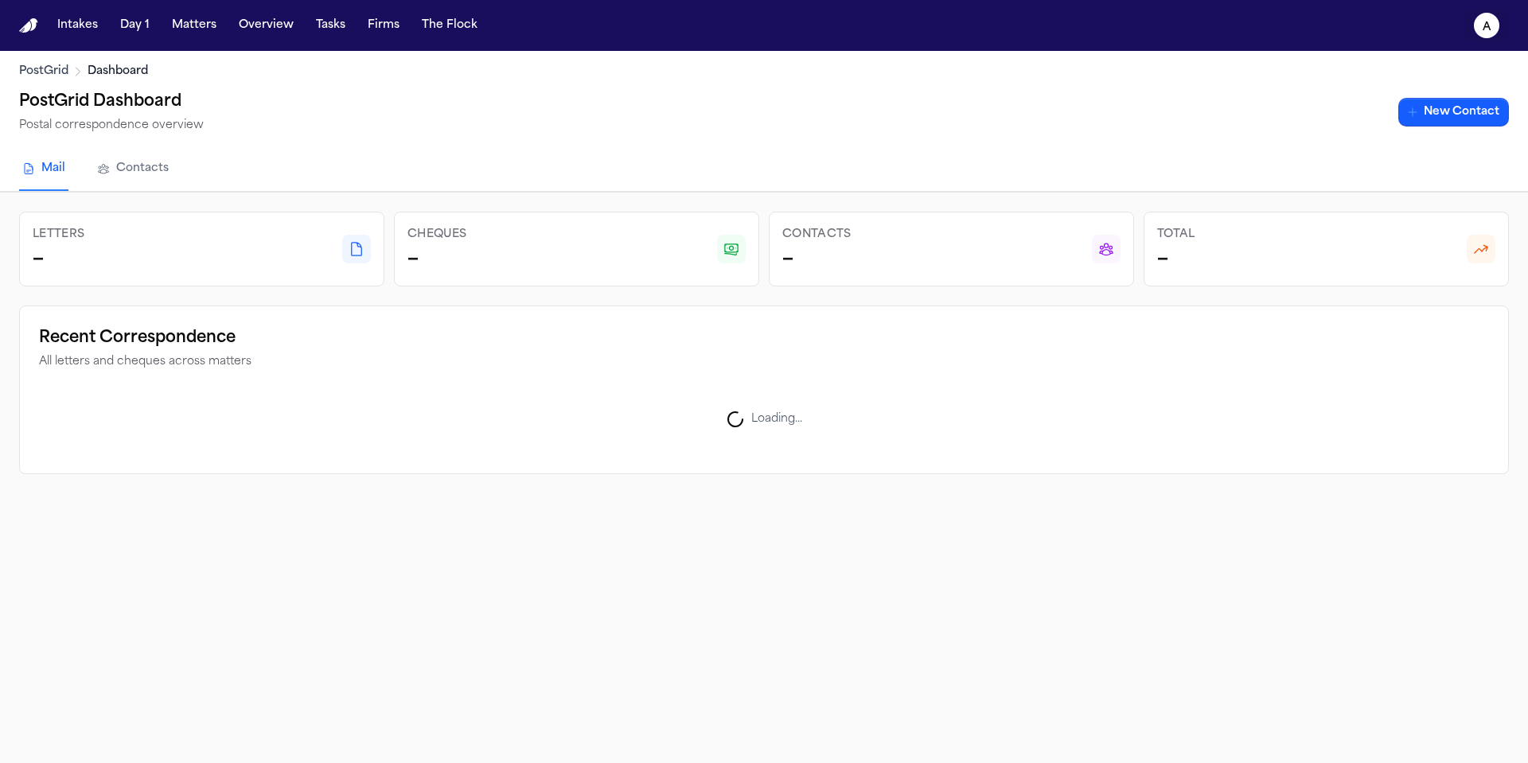
click at [1055, 29] on text "A" at bounding box center [1487, 26] width 9 height 11
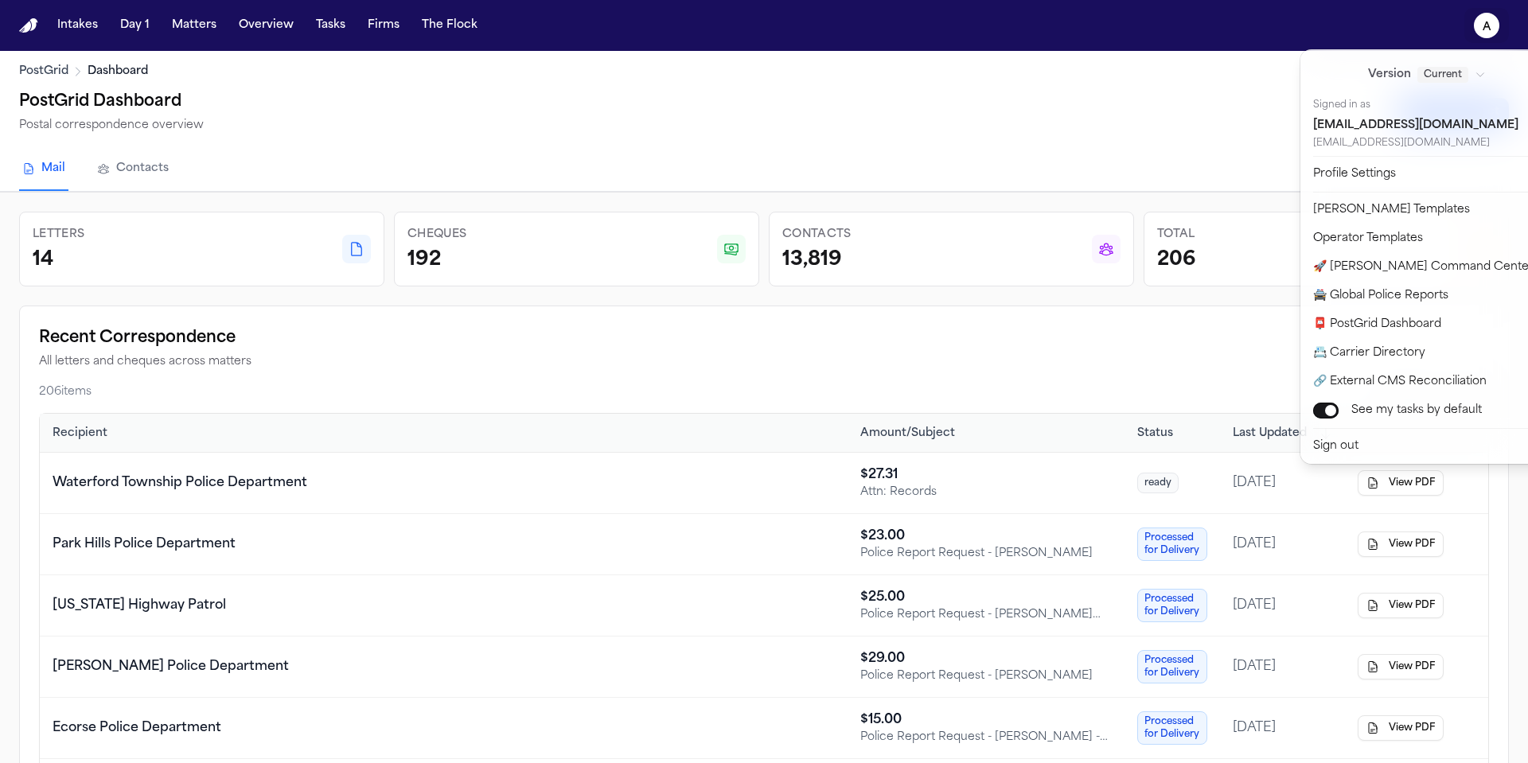
click at [1055, 337] on div "Intakes Day 1 Matters Overview Tasks Firms The Flock A PostGrid Dashboard PostG…" at bounding box center [764, 381] width 1528 height 763
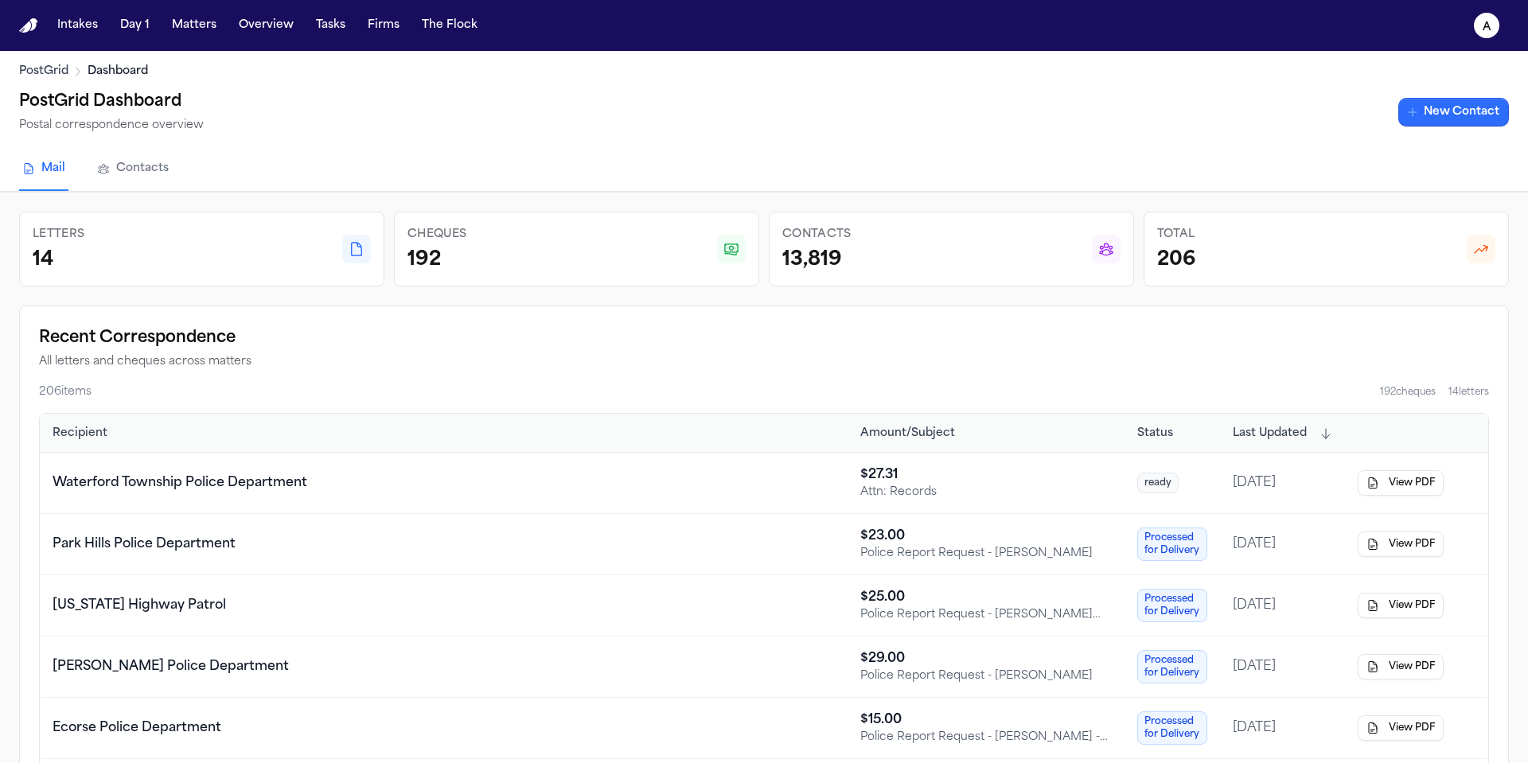
click at [1055, 111] on link "New Contact" at bounding box center [1453, 112] width 111 height 29
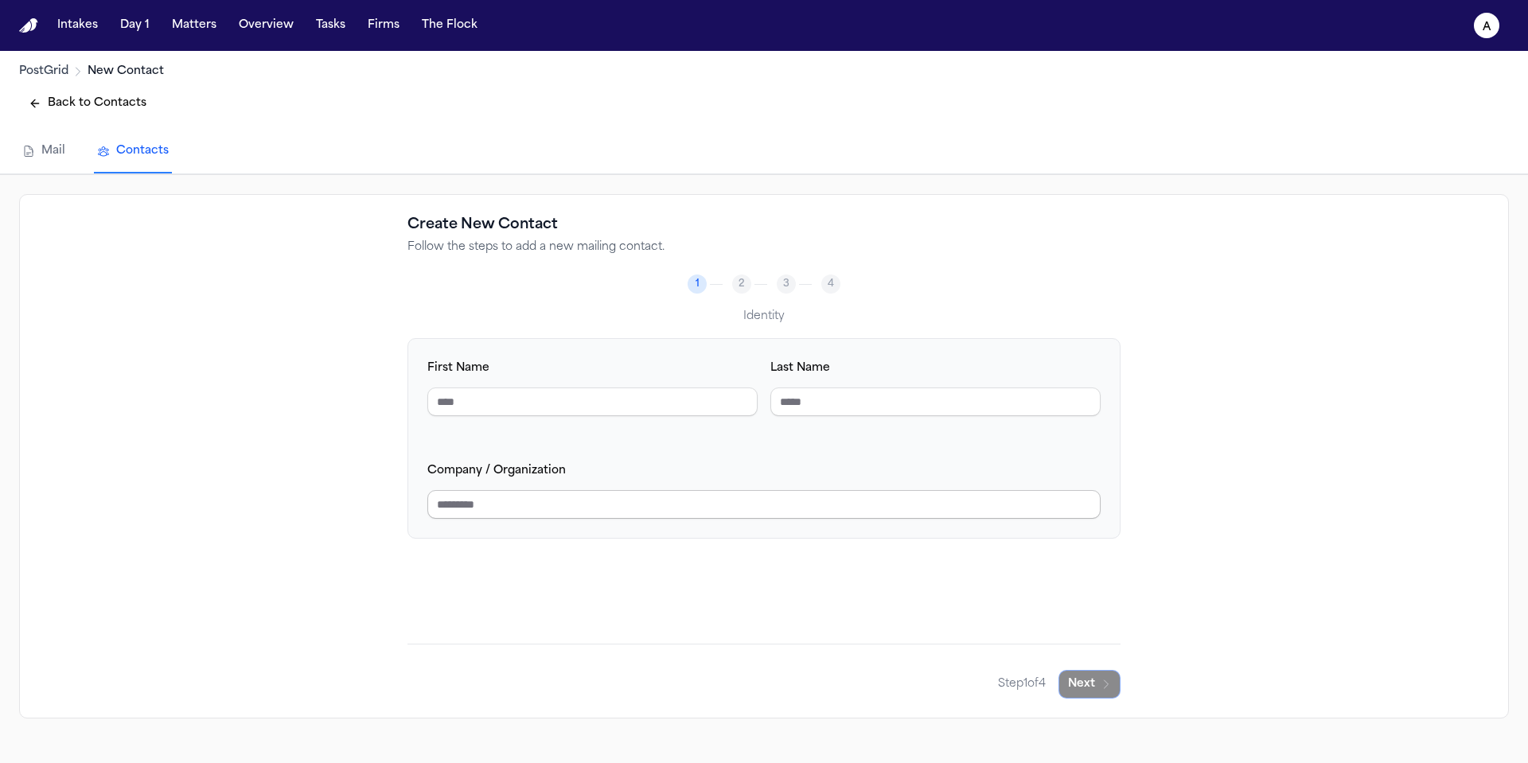
click at [965, 515] on input "Company / Organization" at bounding box center [763, 504] width 673 height 29
type input "*****"
click at [1055, 634] on button "Next" at bounding box center [1090, 684] width 62 height 29
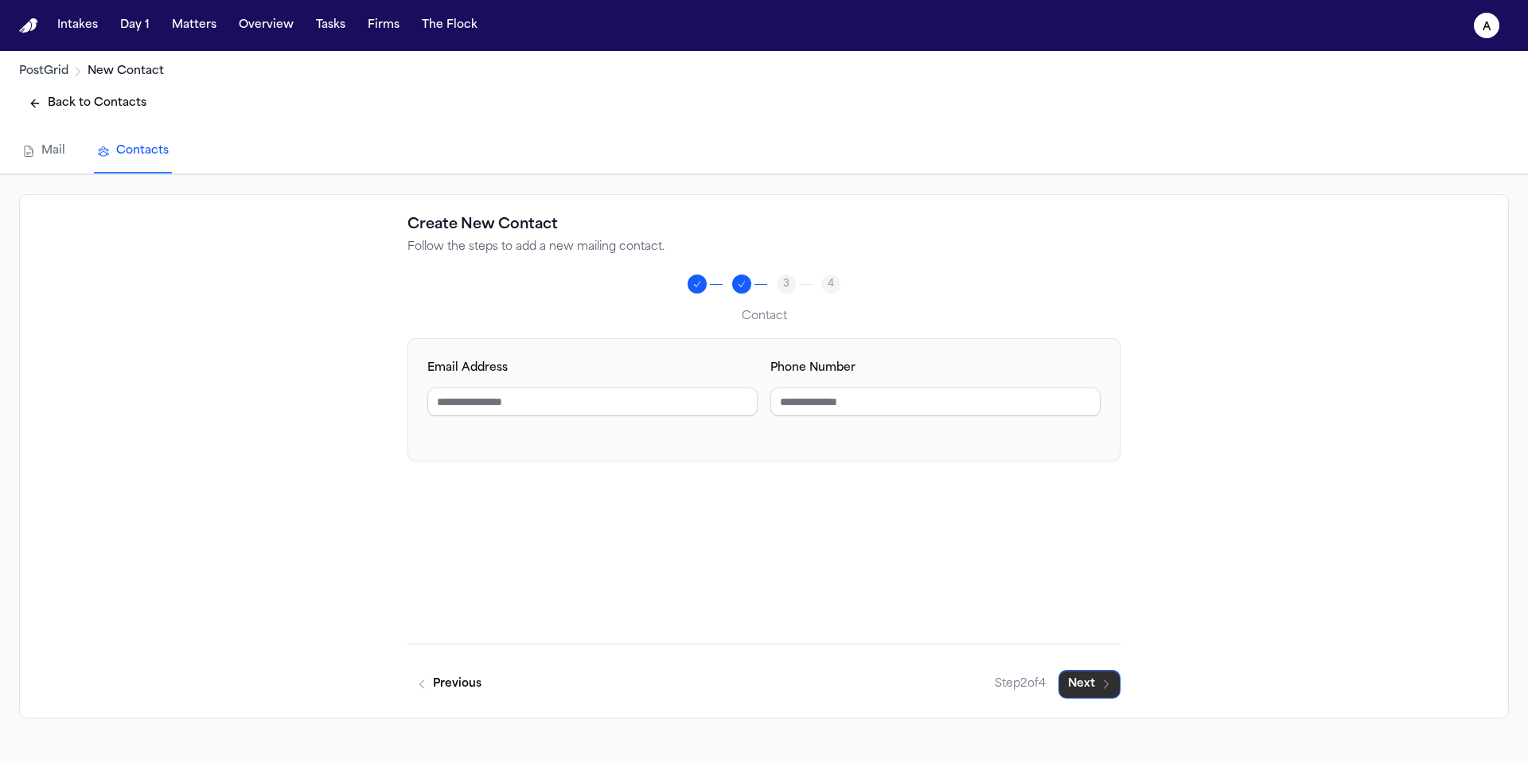
click at [1055, 634] on button "Next" at bounding box center [1090, 684] width 62 height 29
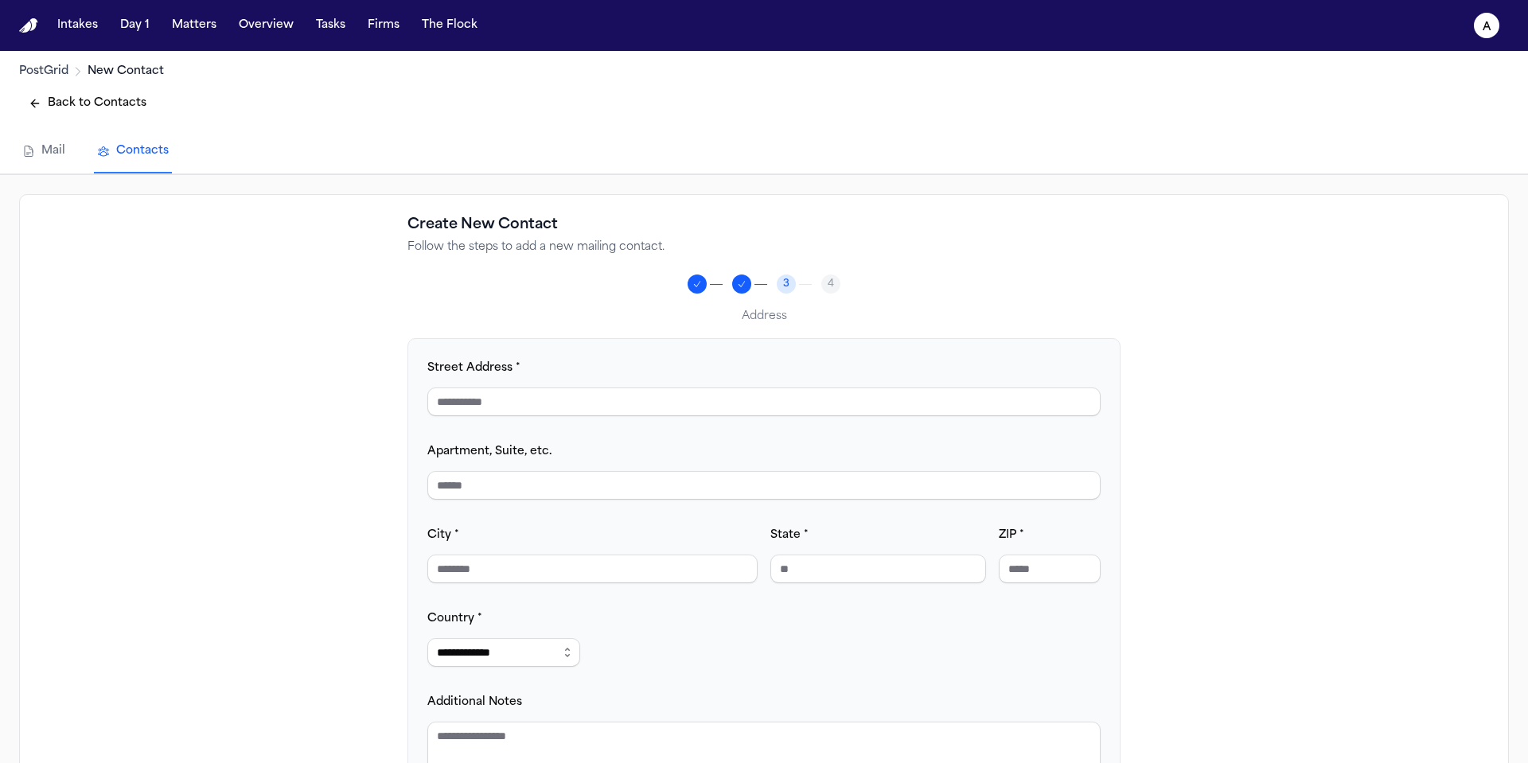
scroll to position [143, 0]
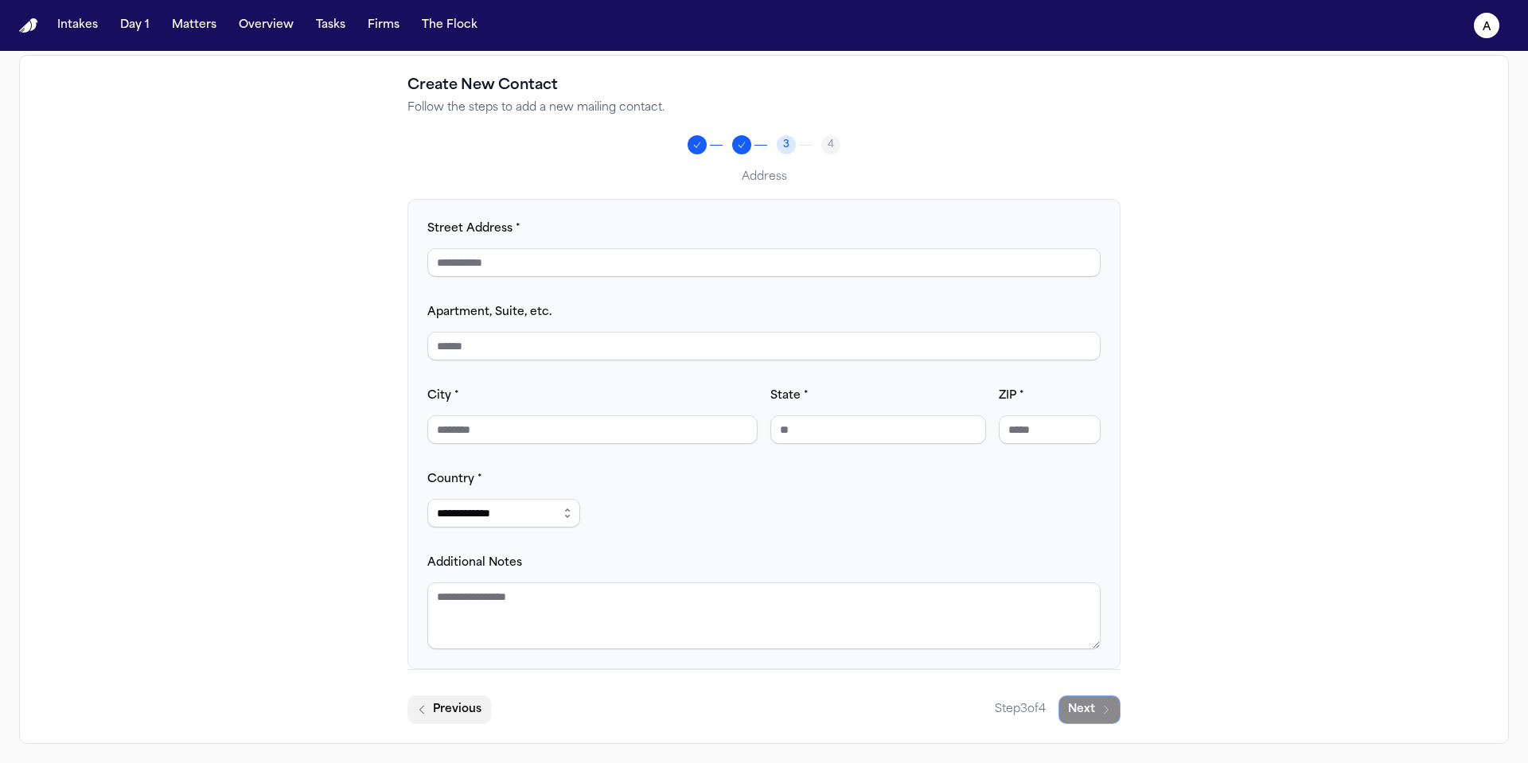
click at [458, 634] on button "Previous" at bounding box center [450, 710] width 84 height 29
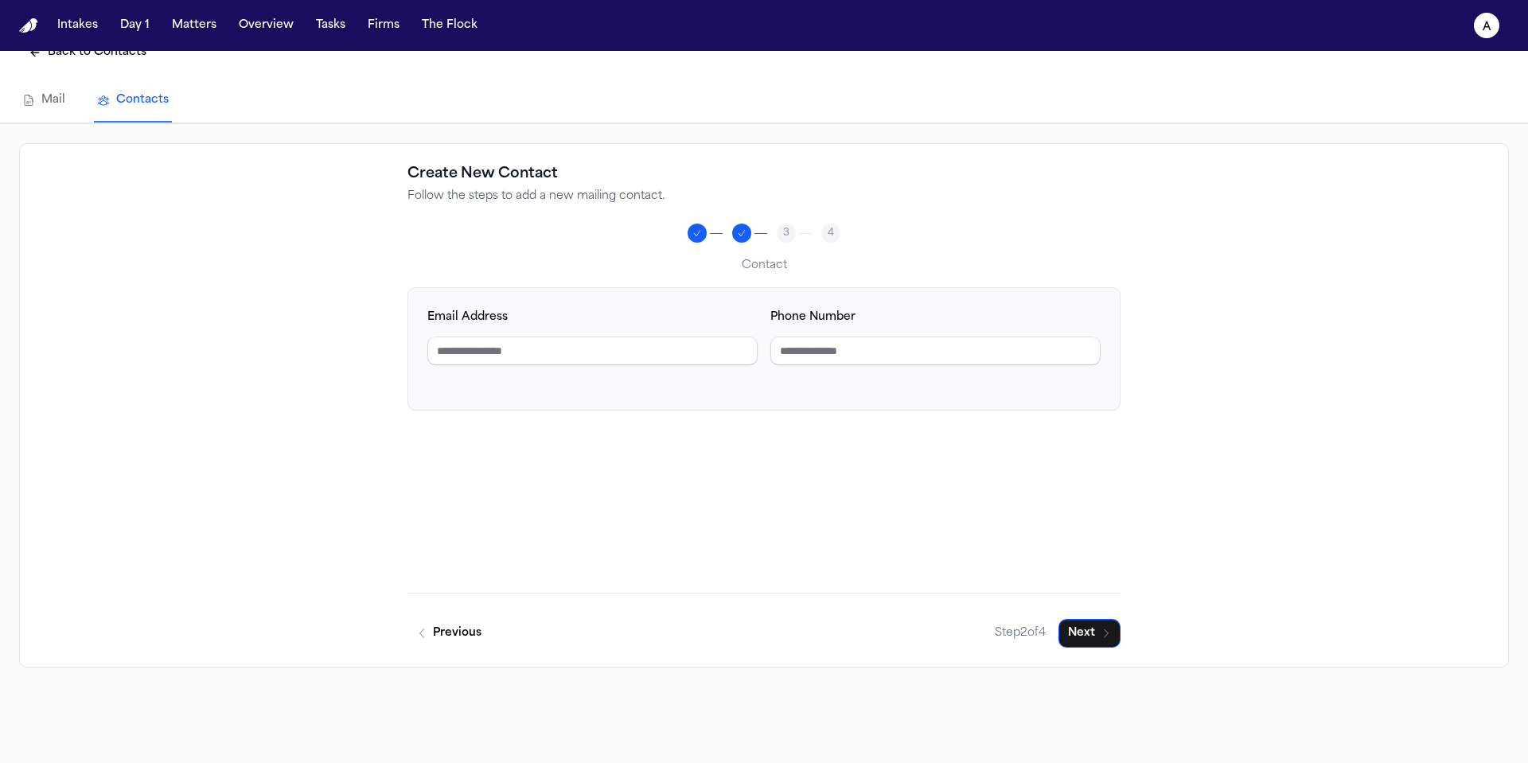
scroll to position [51, 0]
click at [458, 634] on button "Previous" at bounding box center [450, 633] width 84 height 29
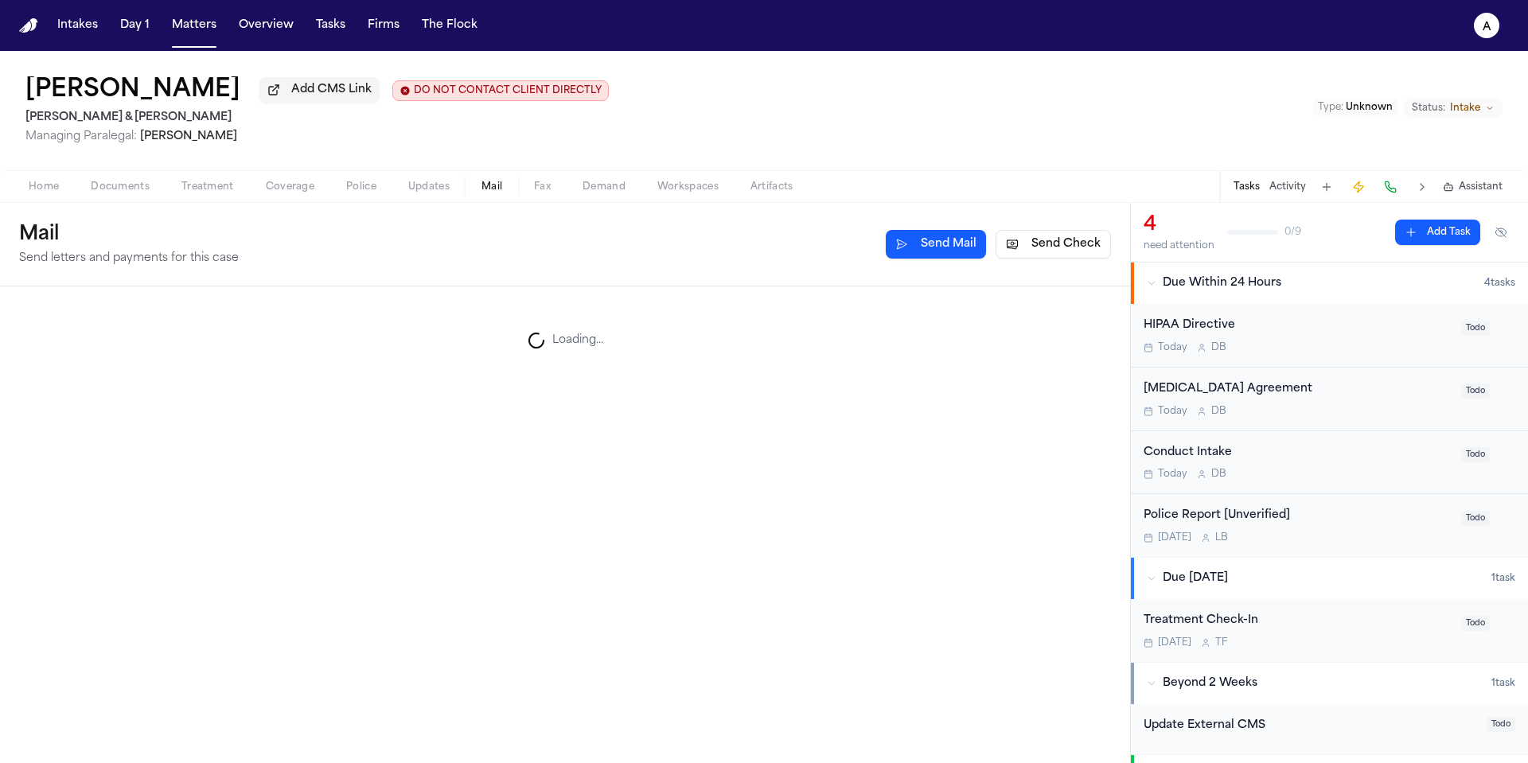
click at [501, 193] on button "Mail" at bounding box center [492, 186] width 53 height 19
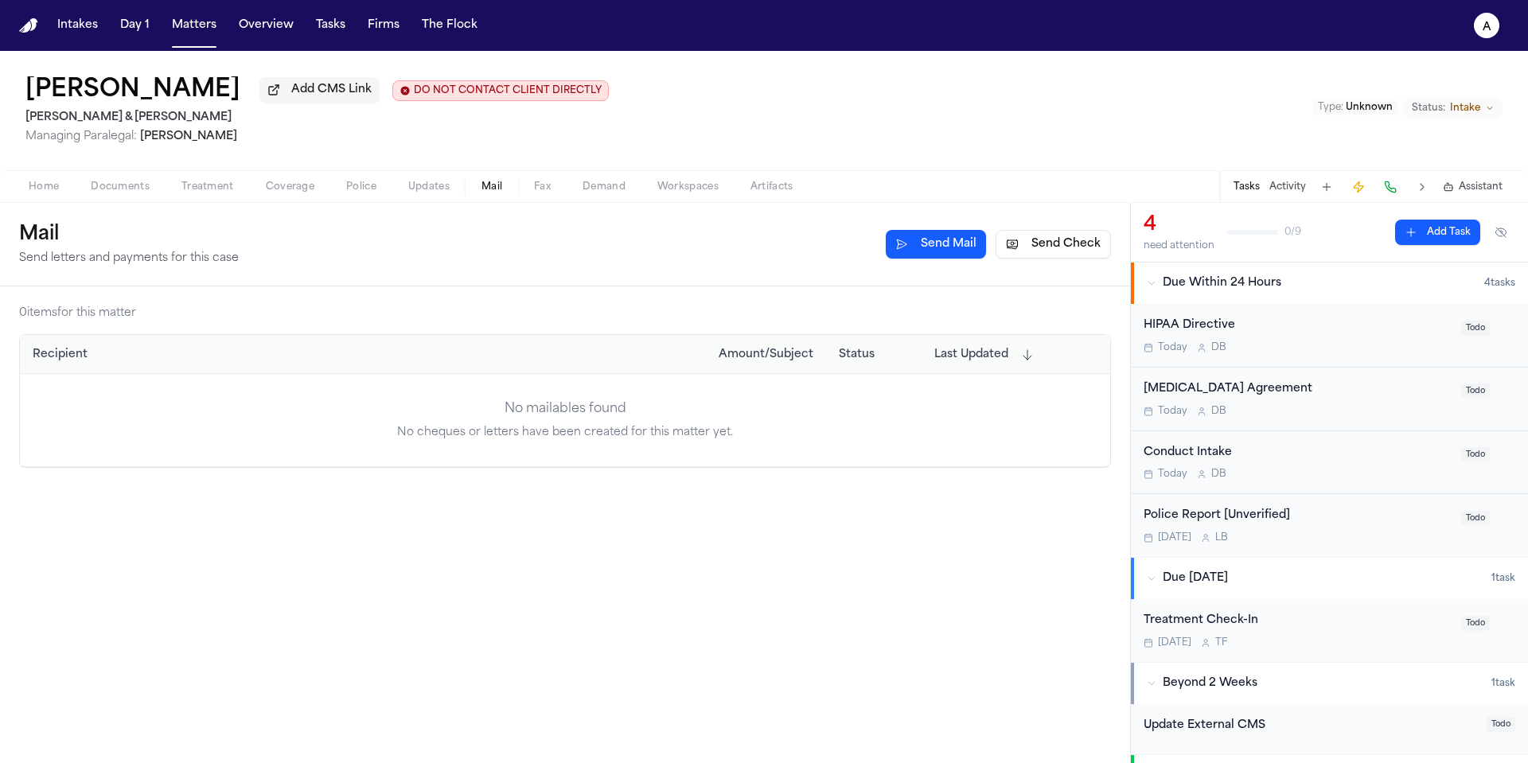
click at [1055, 249] on button "Send Check" at bounding box center [1053, 244] width 115 height 29
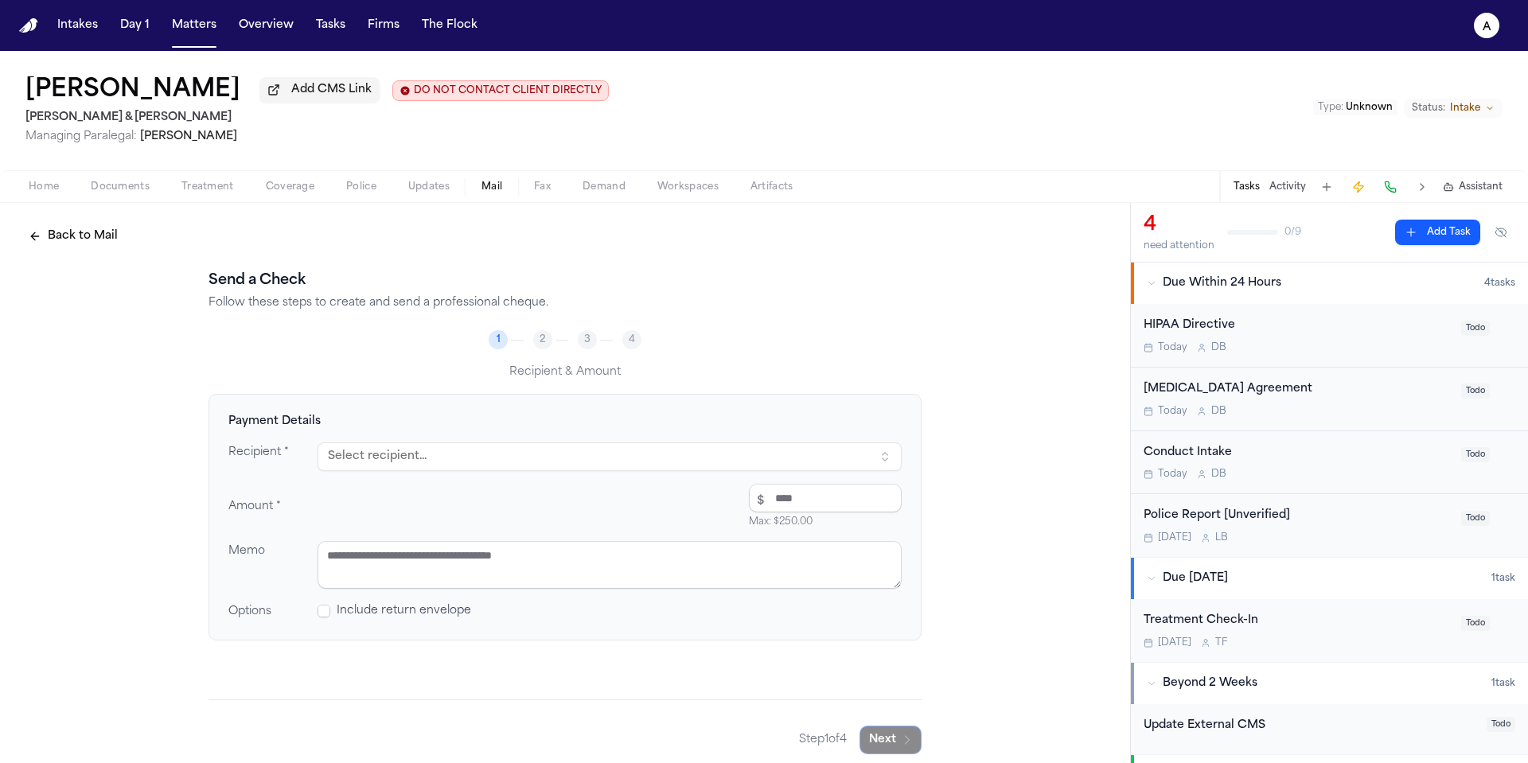
click at [509, 465] on button "Select recipient..." at bounding box center [610, 457] width 584 height 29
click at [525, 458] on button "Select recipient..." at bounding box center [610, 457] width 584 height 29
click at [550, 459] on button "Select recipient..." at bounding box center [610, 457] width 584 height 29
click at [630, 509] on div "Amount * $ Max: $ 250.00" at bounding box center [564, 506] width 673 height 45
click at [791, 450] on button "Select recipient..." at bounding box center [610, 457] width 584 height 29
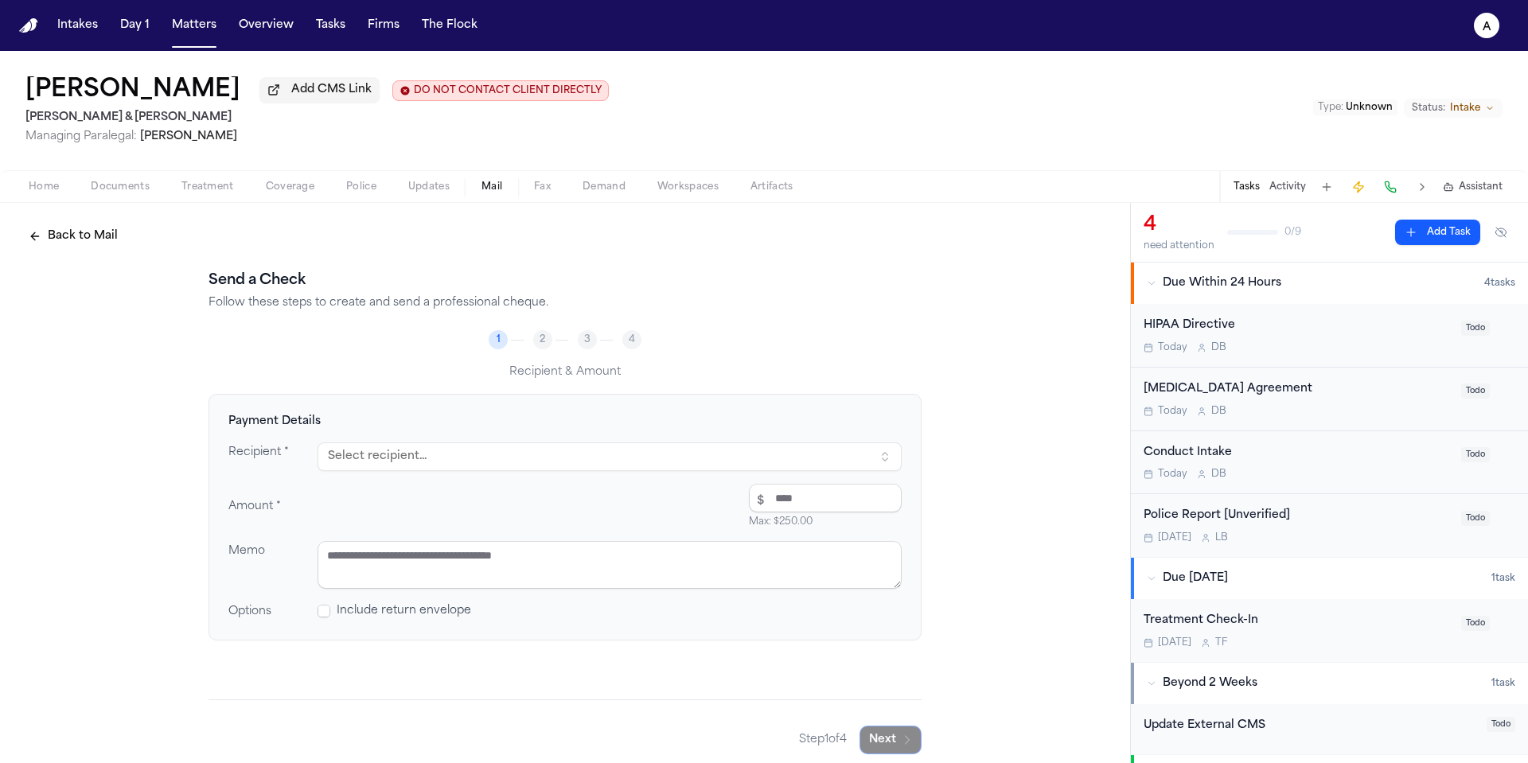
click at [878, 452] on button "Select recipient..." at bounding box center [610, 457] width 584 height 29
click at [745, 439] on div "Payment Details Recipient * Select recipient... Amount * $ Max: $ 250.00 Memo O…" at bounding box center [565, 517] width 713 height 247
click at [730, 448] on button "Select recipient..." at bounding box center [610, 457] width 584 height 29
click at [554, 440] on div "Payment Details Recipient * Select recipient... Amount * $ Max: $ 250.00 Memo O…" at bounding box center [565, 517] width 713 height 247
click at [550, 557] on textarea at bounding box center [610, 565] width 584 height 48
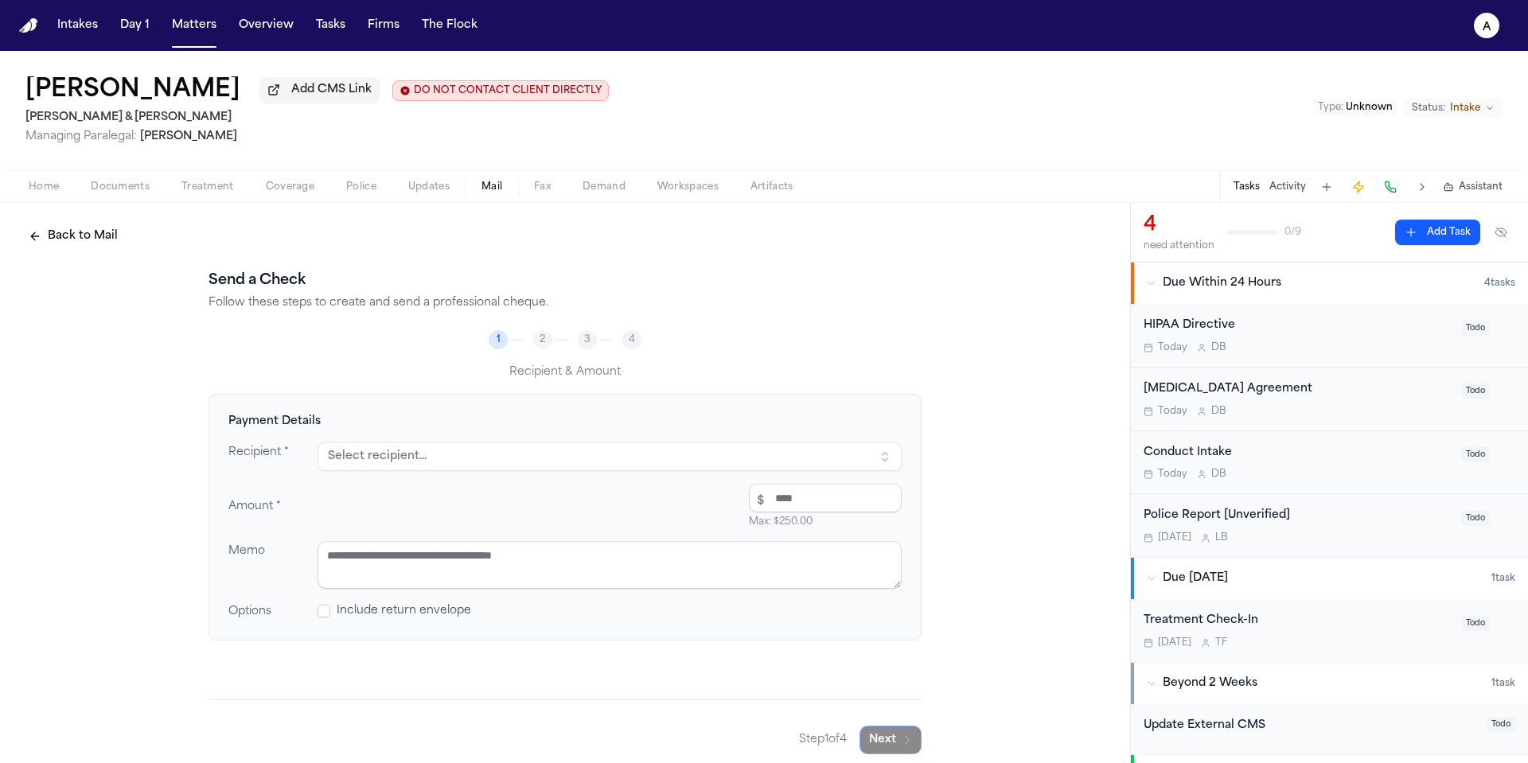
click at [600, 552] on textarea at bounding box center [610, 565] width 584 height 48
click at [860, 489] on input "number" at bounding box center [825, 498] width 153 height 29
click at [811, 482] on div "Recipient * Select recipient... Amount * $ Max: $ 250.00 Memo Options Include r…" at bounding box center [564, 532] width 673 height 178
click at [803, 482] on div "Recipient * Select recipient... Amount * $ Max: $ 250.00 Memo Options Include r…" at bounding box center [564, 532] width 673 height 178
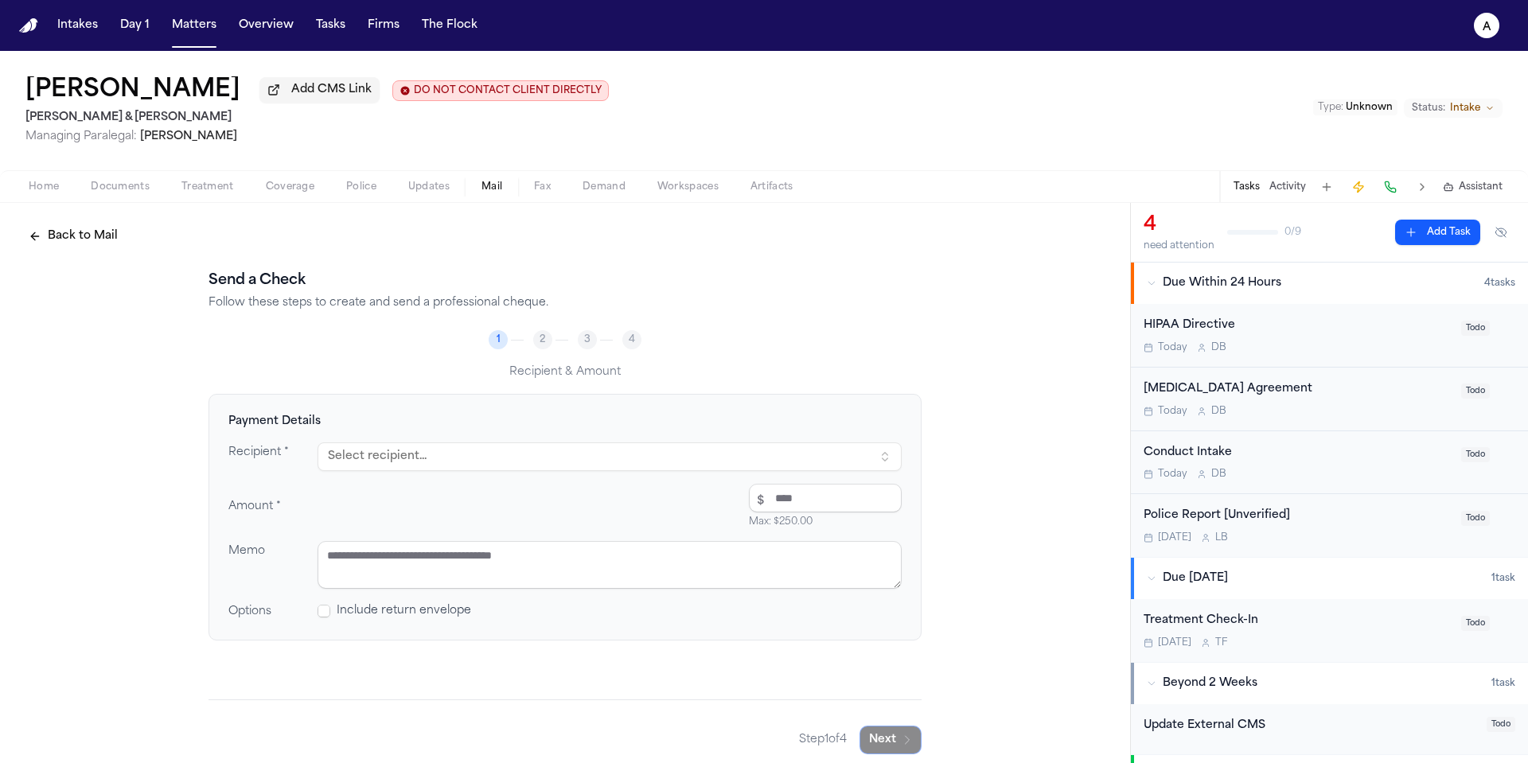
click at [803, 484] on input "number" at bounding box center [825, 498] width 153 height 29
click at [774, 492] on input "number" at bounding box center [825, 498] width 153 height 29
click at [798, 484] on input "number" at bounding box center [825, 498] width 153 height 29
click at [779, 516] on span "Max: $ 250.00" at bounding box center [781, 522] width 64 height 13
click at [790, 498] on input "number" at bounding box center [825, 498] width 153 height 29
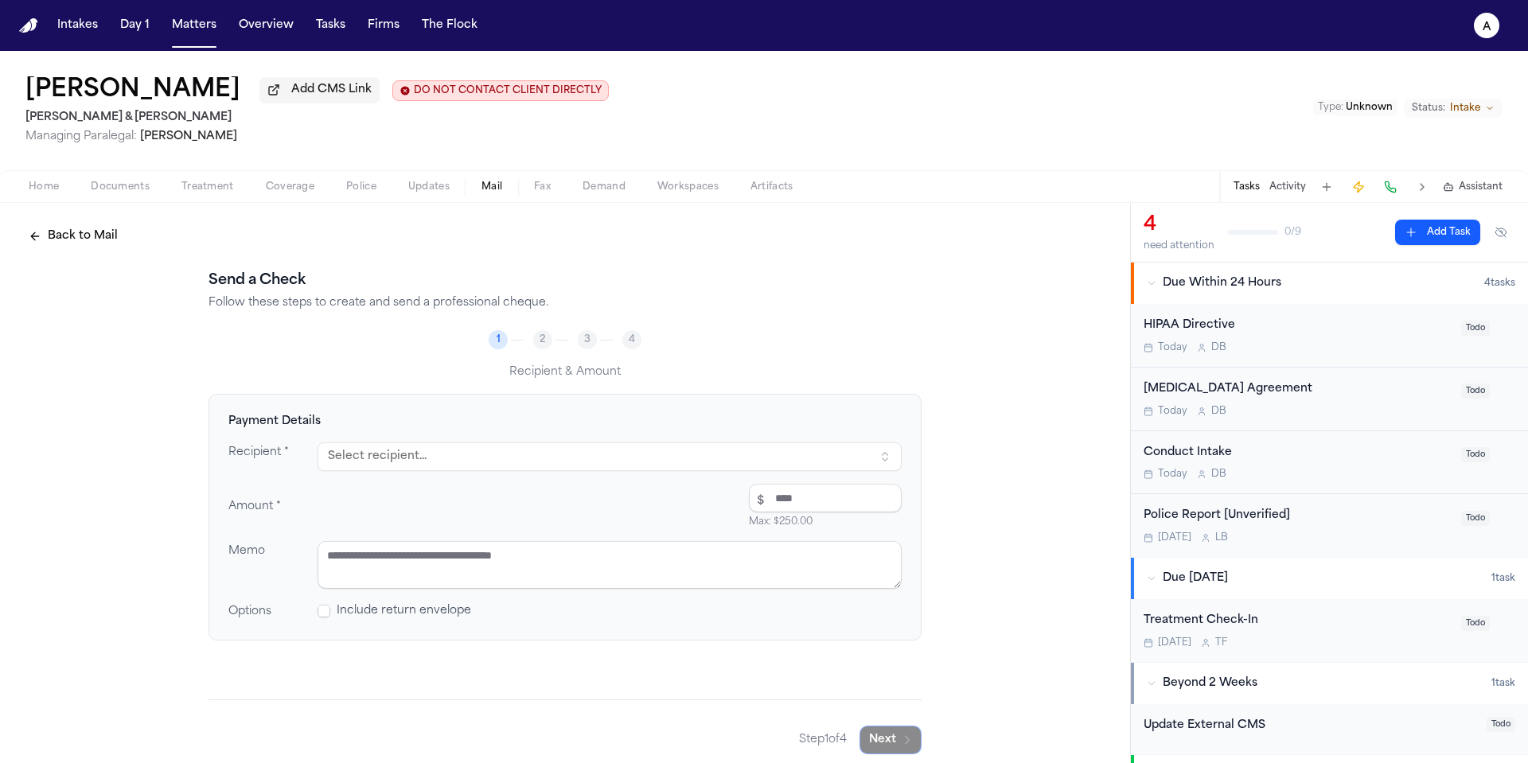
click at [790, 497] on input "number" at bounding box center [825, 498] width 153 height 29
click at [876, 448] on button "Select recipient..." at bounding box center [610, 457] width 584 height 29
click at [880, 448] on button "Select recipient..." at bounding box center [610, 457] width 584 height 29
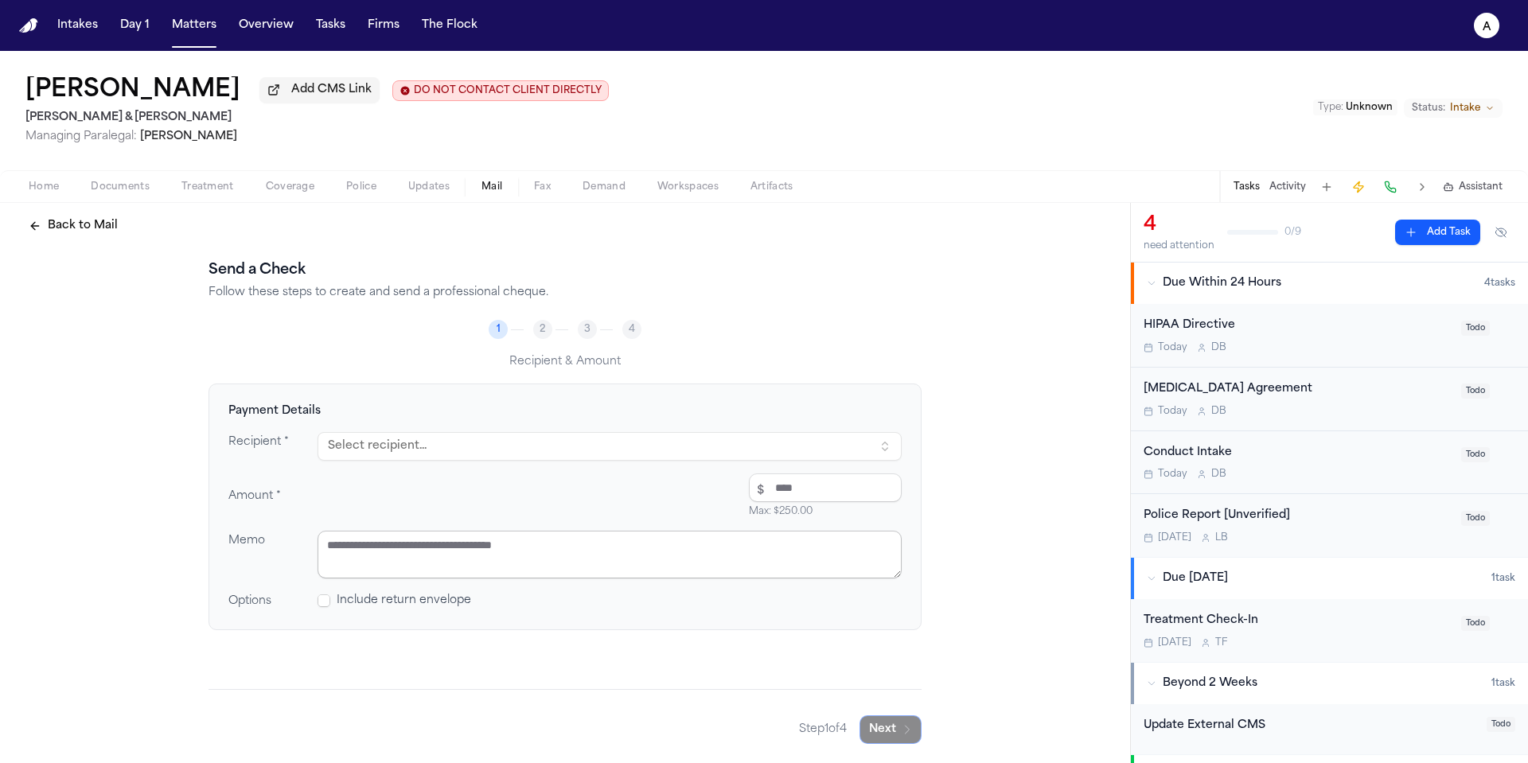
click at [577, 552] on textarea at bounding box center [610, 555] width 584 height 48
click at [837, 566] on textarea at bounding box center [610, 555] width 584 height 48
click at [819, 449] on button "Select recipient..." at bounding box center [610, 446] width 584 height 29
click at [866, 454] on button "Select recipient..." at bounding box center [610, 446] width 584 height 29
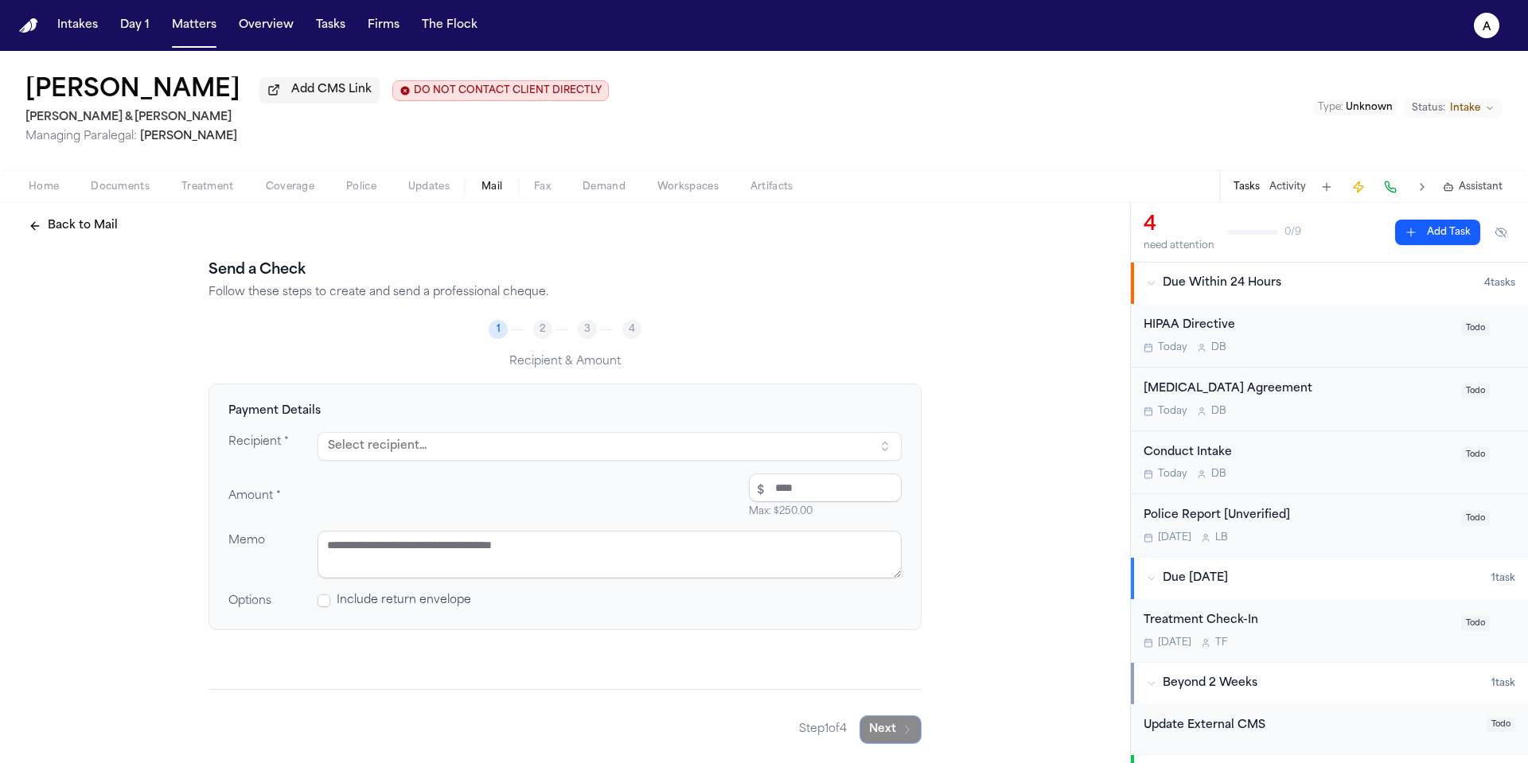
click at [866, 454] on button "Select recipient..." at bounding box center [610, 446] width 584 height 29
click at [884, 448] on button "Select recipient..." at bounding box center [610, 446] width 584 height 29
click at [893, 441] on button "Select recipient..." at bounding box center [610, 446] width 584 height 29
click at [887, 441] on button "Select recipient..." at bounding box center [610, 446] width 584 height 29
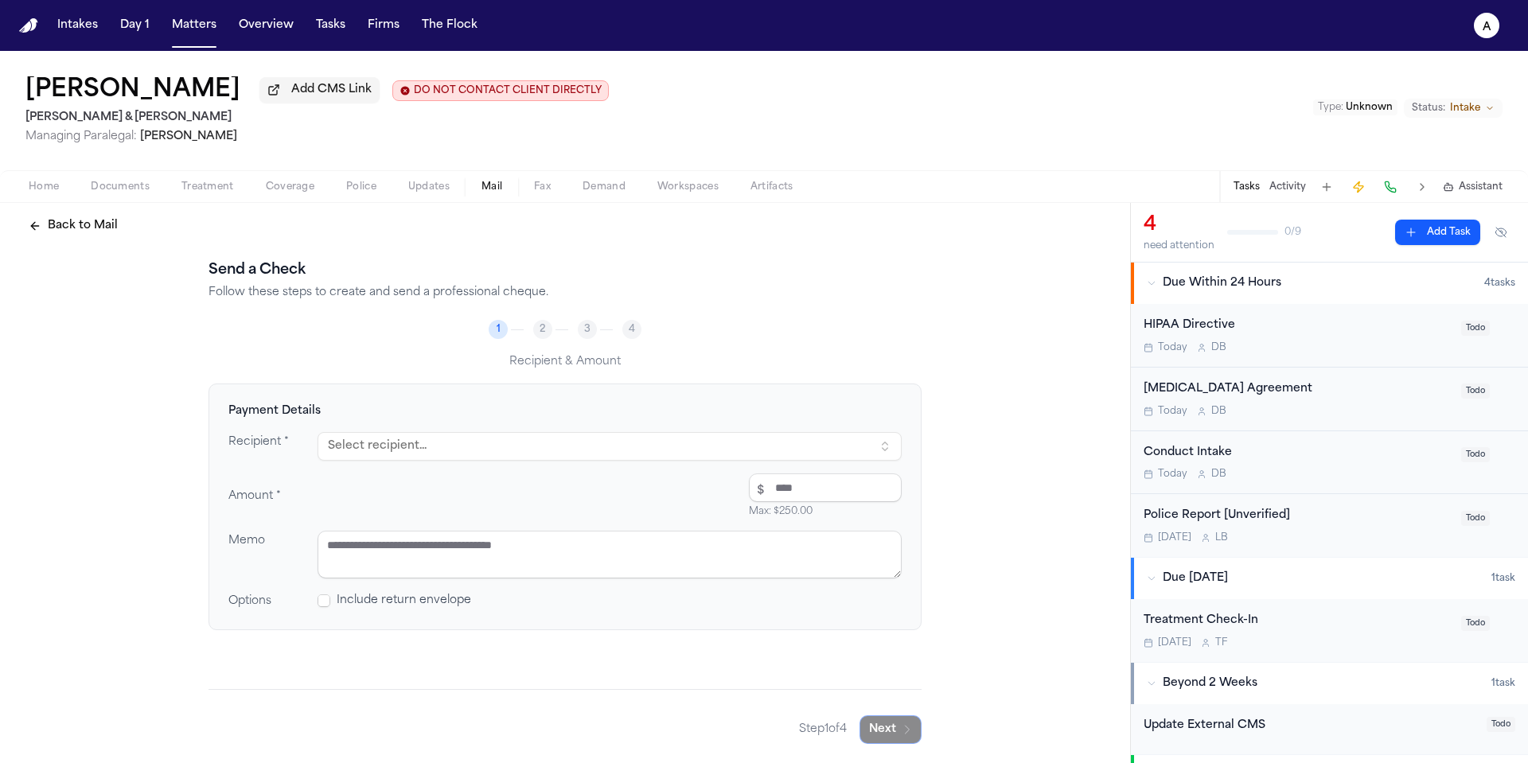
drag, startPoint x: 882, startPoint y: 443, endPoint x: 897, endPoint y: 733, distance: 290.9
click at [882, 443] on button "Select recipient..." at bounding box center [610, 446] width 584 height 29
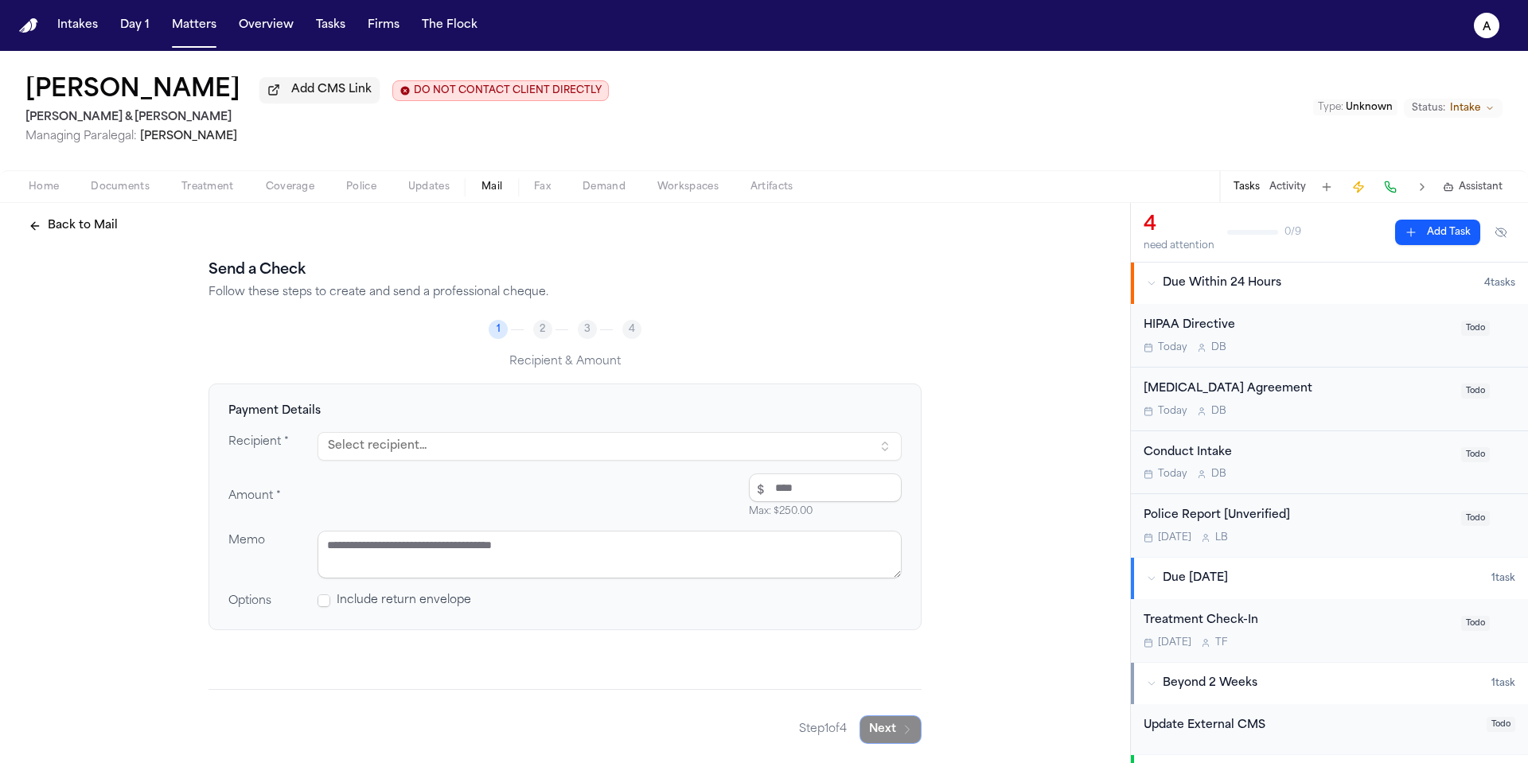
click at [349, 440] on button "Select recipient..." at bounding box center [610, 446] width 584 height 29
click at [350, 444] on button "Select recipient..." at bounding box center [610, 446] width 584 height 29
click at [839, 474] on input "number" at bounding box center [825, 488] width 153 height 29
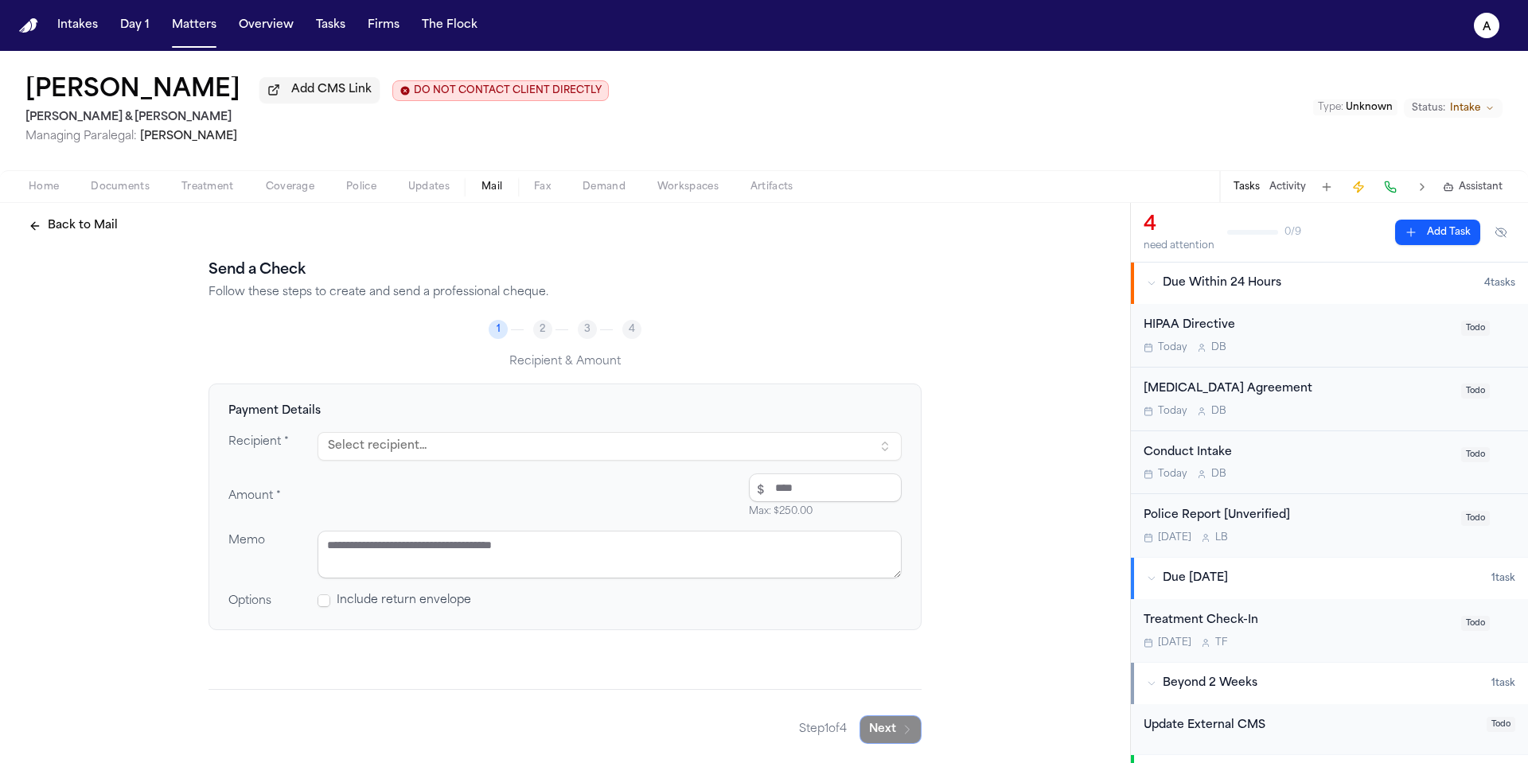
click at [839, 479] on input "number" at bounding box center [825, 488] width 153 height 29
click at [805, 485] on input "number" at bounding box center [825, 488] width 153 height 29
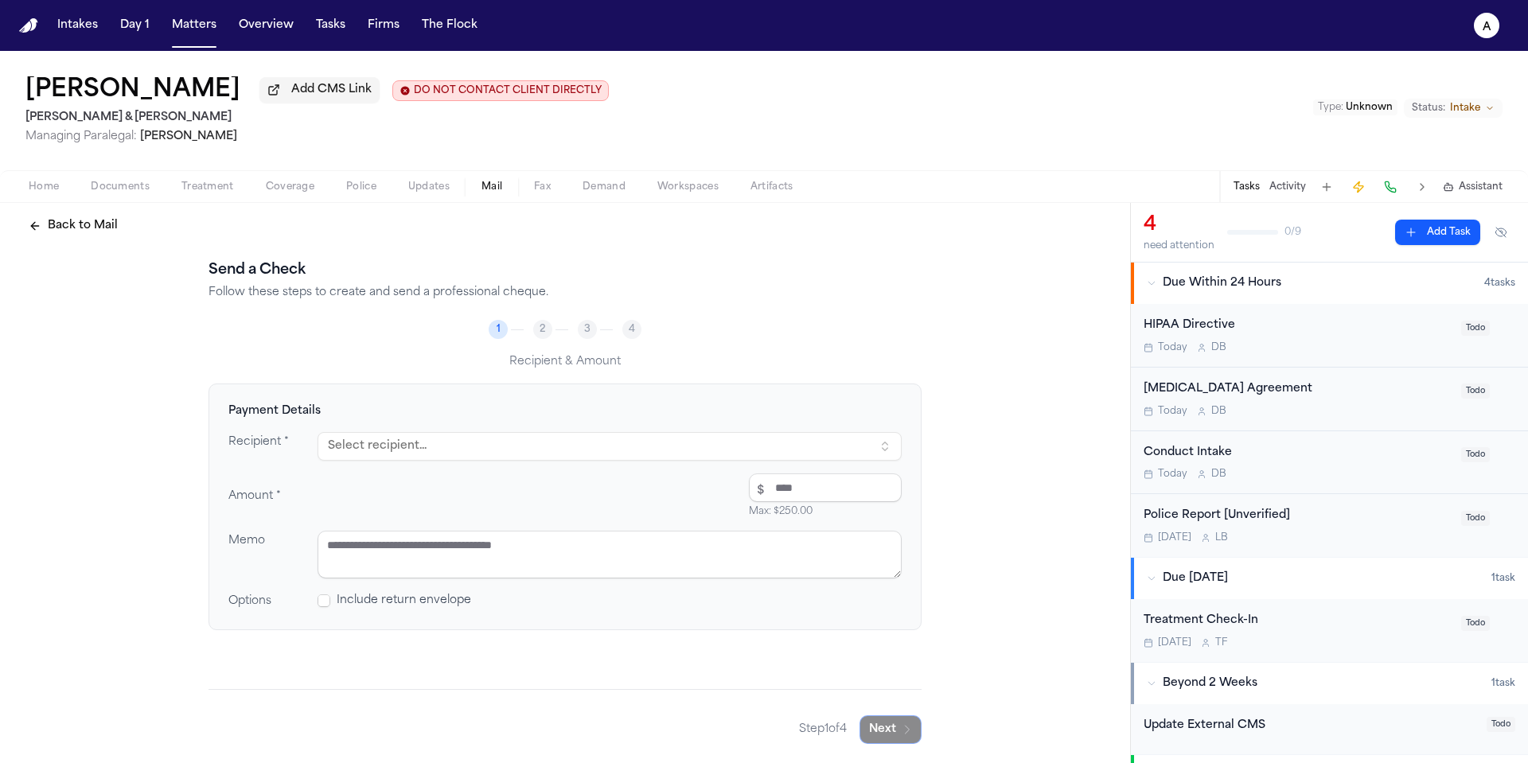
click at [805, 485] on input "number" at bounding box center [825, 488] width 153 height 29
click at [630, 449] on button "Select recipient..." at bounding box center [610, 446] width 584 height 29
click at [603, 594] on div "Include return envelope" at bounding box center [610, 601] width 584 height 16
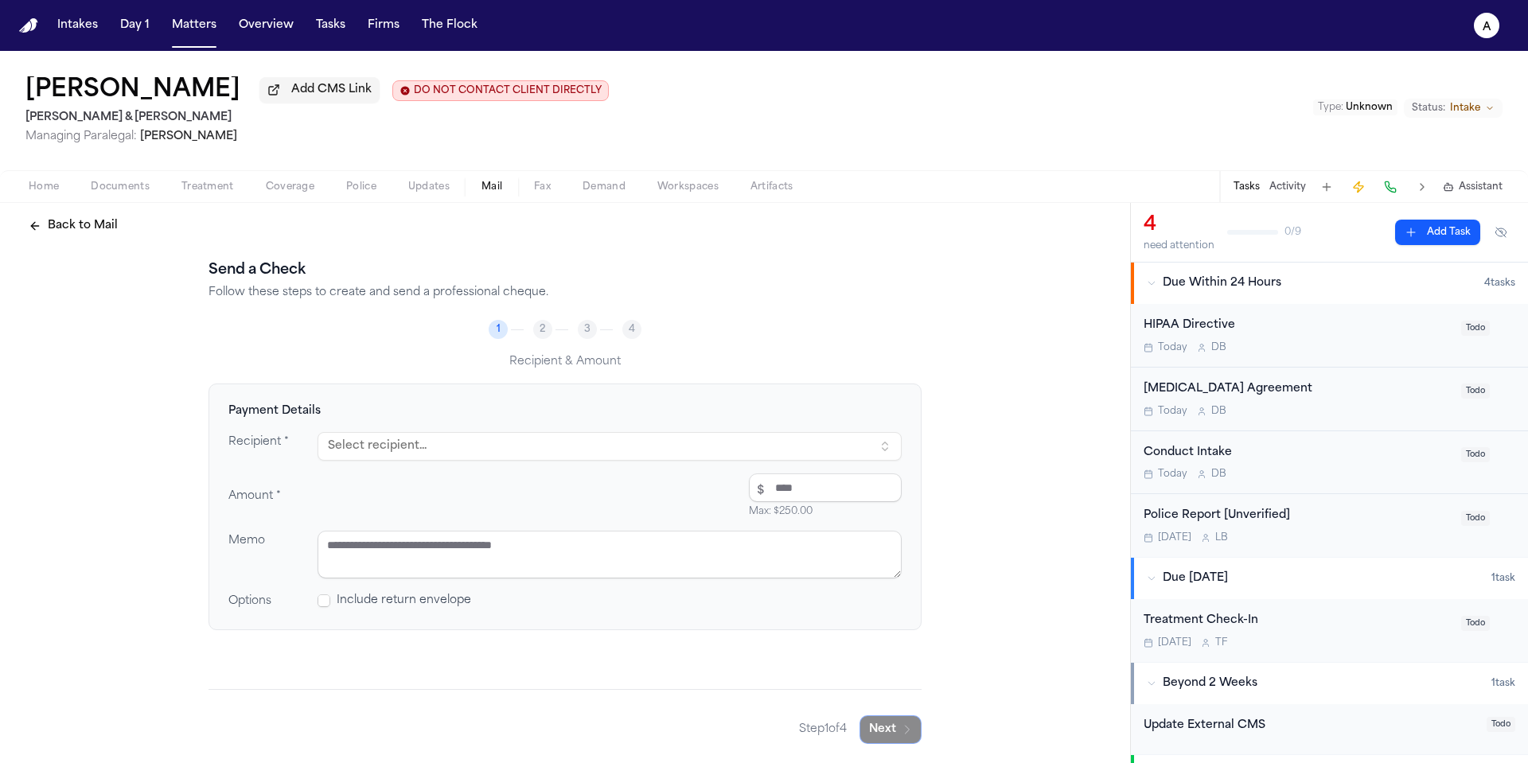
click at [622, 552] on textarea at bounding box center [610, 555] width 584 height 48
click at [572, 555] on textarea "****" at bounding box center [610, 555] width 584 height 48
type textarea "****"
click at [579, 495] on div "Amount * $ Max: $ 250.00" at bounding box center [564, 496] width 673 height 45
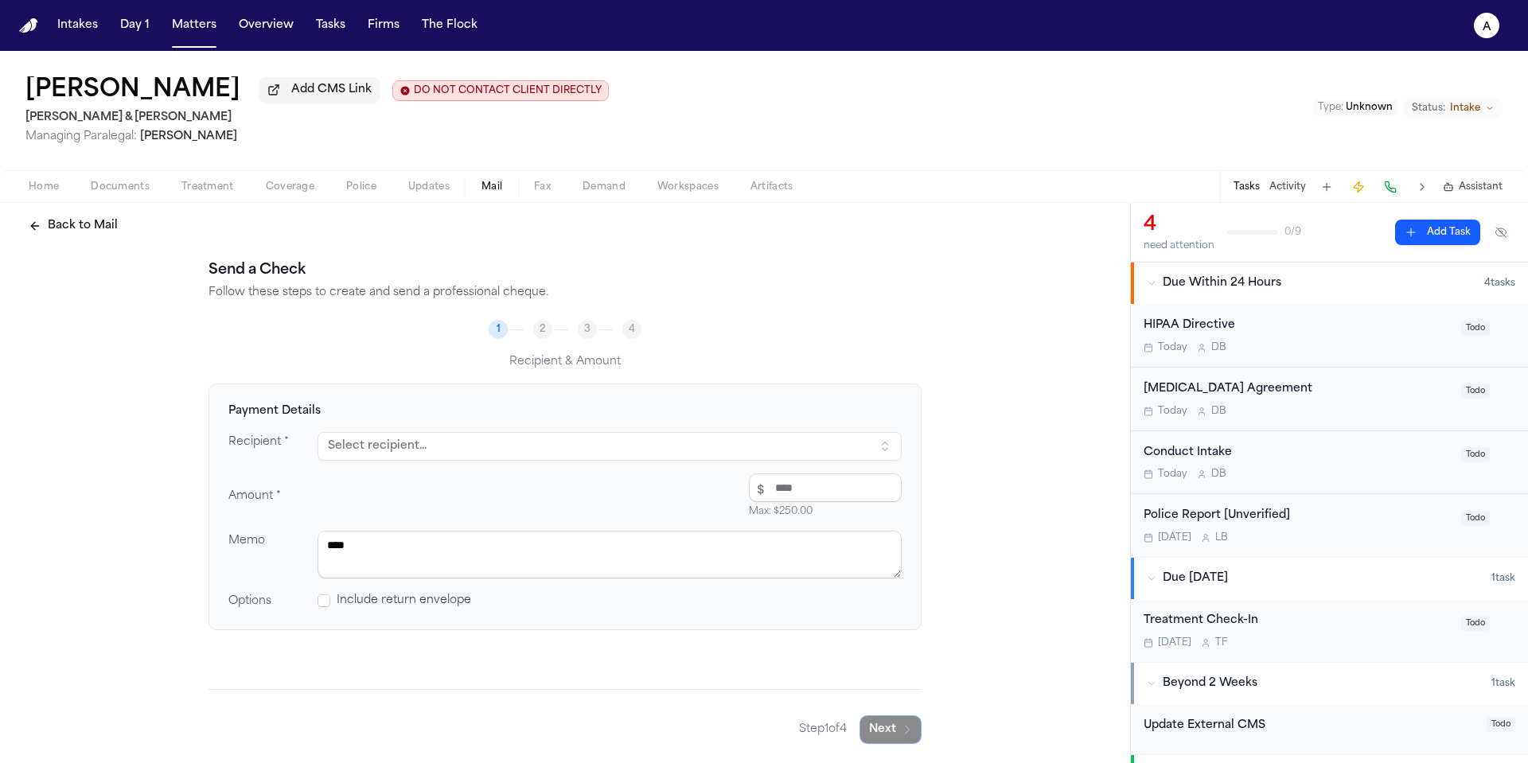
click at [569, 502] on div "Amount * $ Max: $ 250.00" at bounding box center [564, 496] width 673 height 45
click at [831, 634] on span "Step 1 of 4" at bounding box center [823, 730] width 48 height 16
click at [813, 634] on span "Step 1 of 4" at bounding box center [823, 730] width 48 height 16
click at [852, 634] on div "Step 1 of 4 Next" at bounding box center [860, 730] width 123 height 29
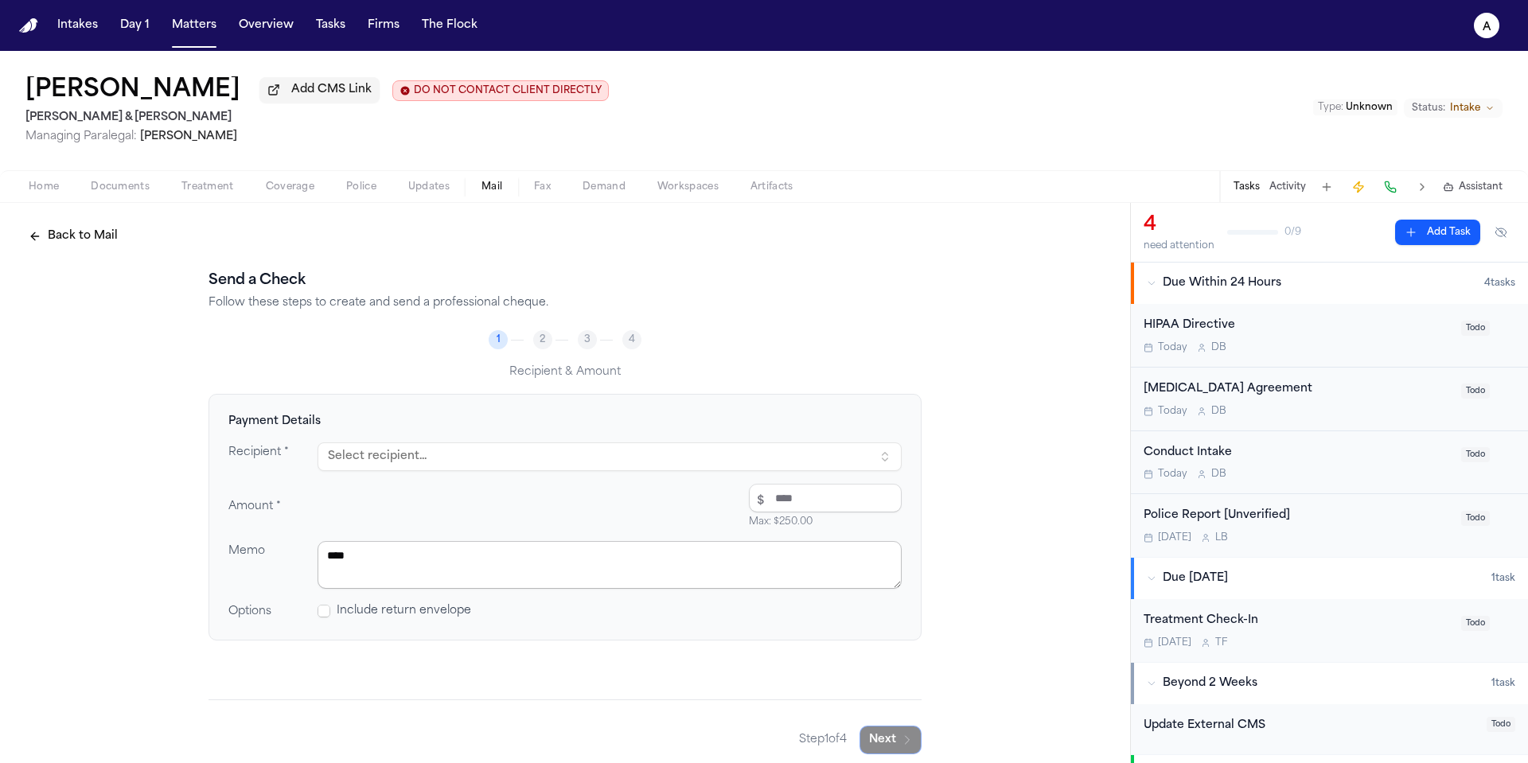
scroll to position [14, 0]
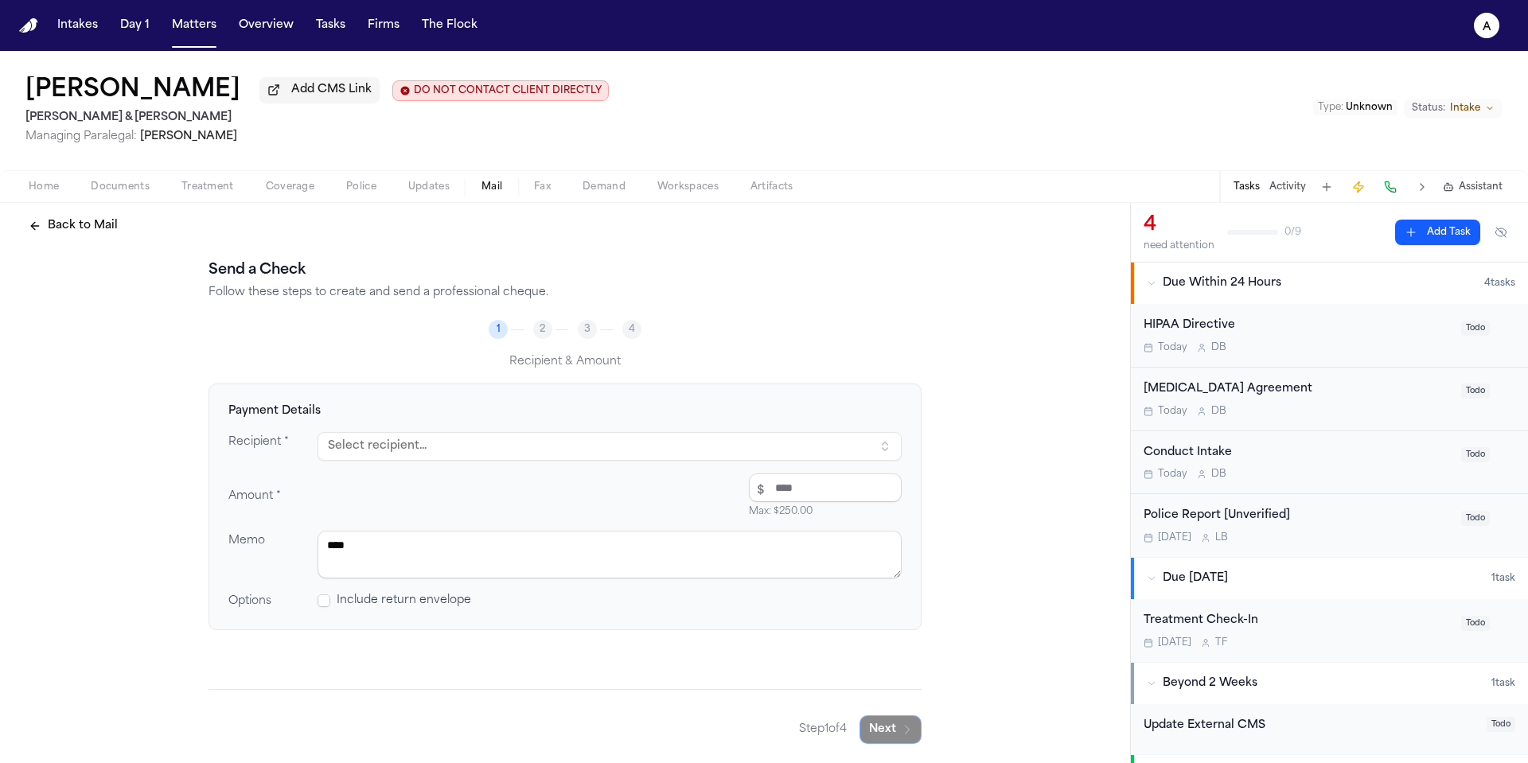
click at [761, 462] on div "Recipient * Select recipient... Amount * $ Max: $ 250.00 Memo **** Options Incl…" at bounding box center [564, 521] width 673 height 178
click at [493, 554] on textarea "****" at bounding box center [610, 555] width 584 height 48
drag, startPoint x: 508, startPoint y: 554, endPoint x: 292, endPoint y: 540, distance: 216.2
click at [292, 540] on div "Memo ****" at bounding box center [564, 555] width 673 height 48
click at [479, 447] on button "Select recipient..." at bounding box center [610, 446] width 584 height 29
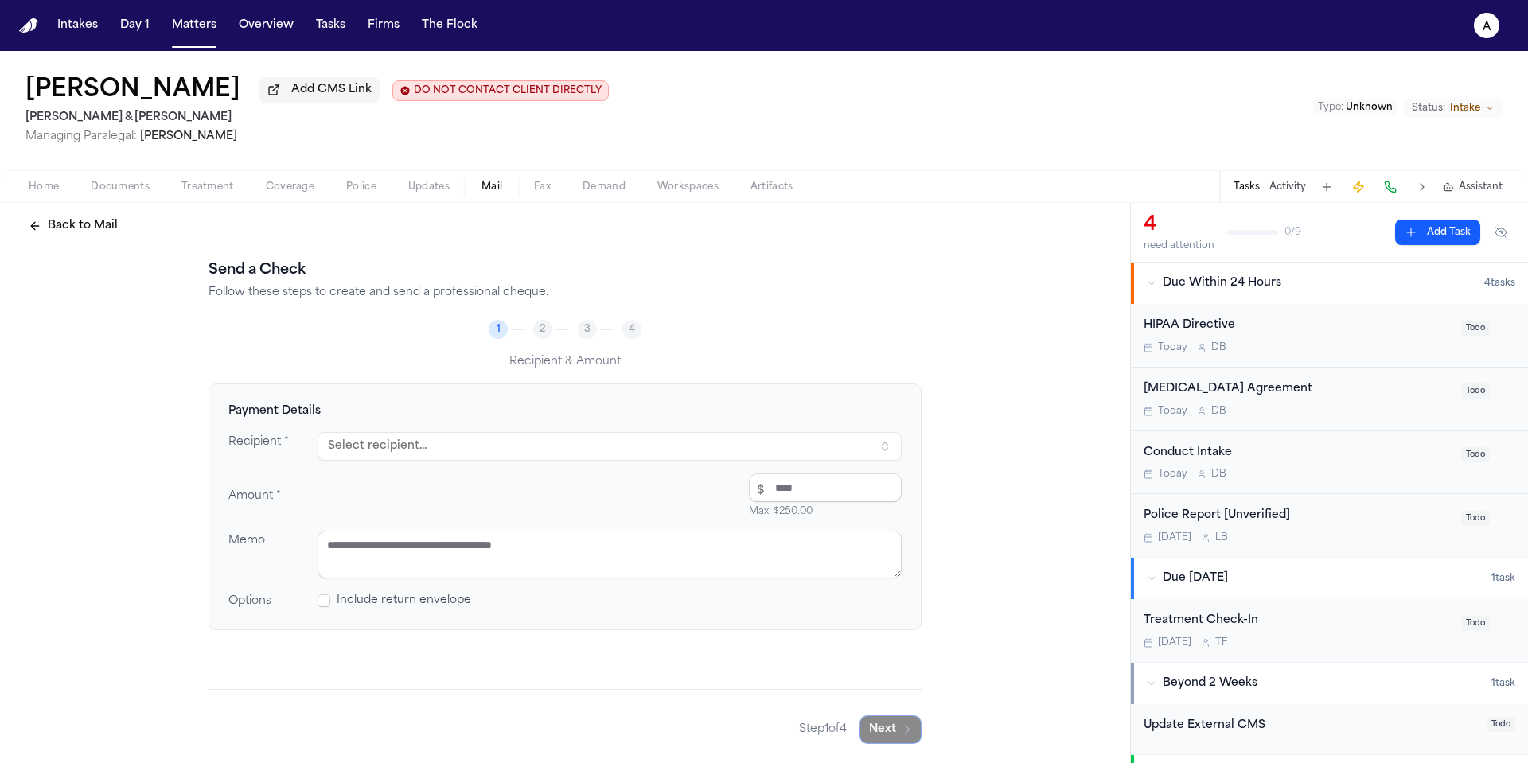
click at [868, 447] on button "Select recipient..." at bounding box center [610, 446] width 584 height 29
click at [879, 445] on button "Select recipient..." at bounding box center [610, 446] width 584 height 29
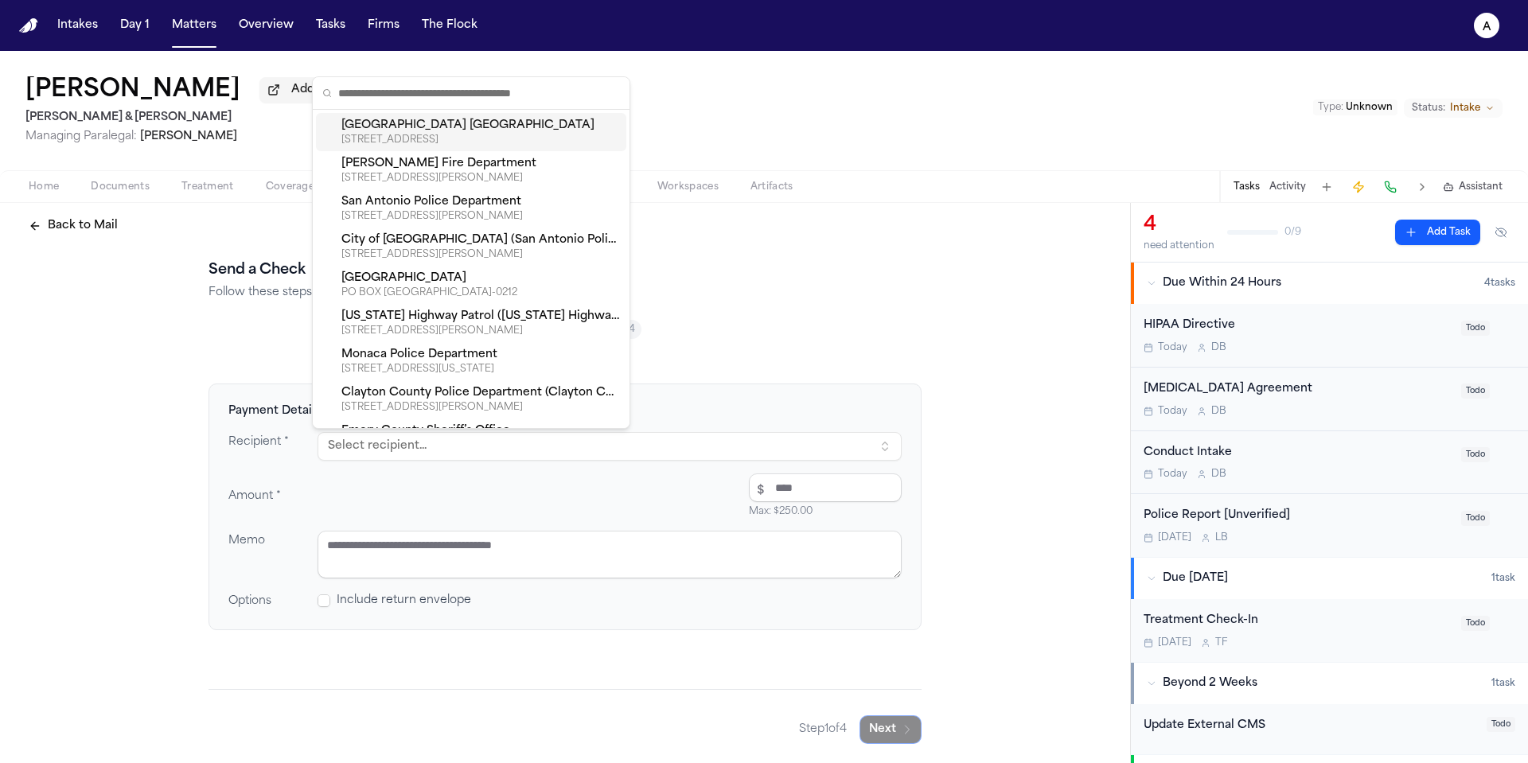
click at [521, 194] on div "San Antonio Police Department" at bounding box center [480, 202] width 279 height 16
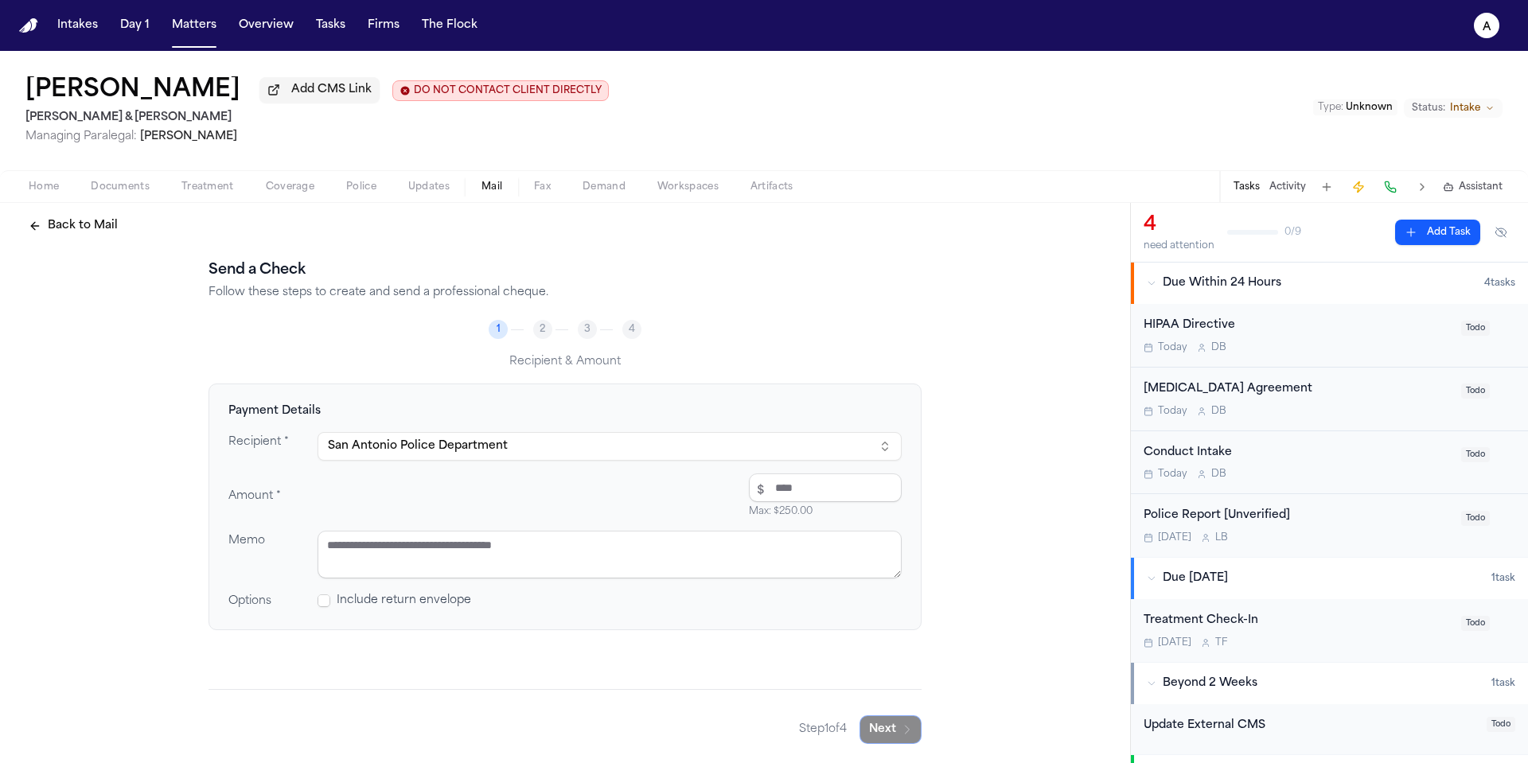
click at [794, 495] on input "number" at bounding box center [825, 488] width 153 height 29
click at [801, 492] on input "number" at bounding box center [825, 488] width 153 height 29
type input "*****"
click at [762, 545] on textarea at bounding box center [610, 555] width 584 height 48
type textarea "**"
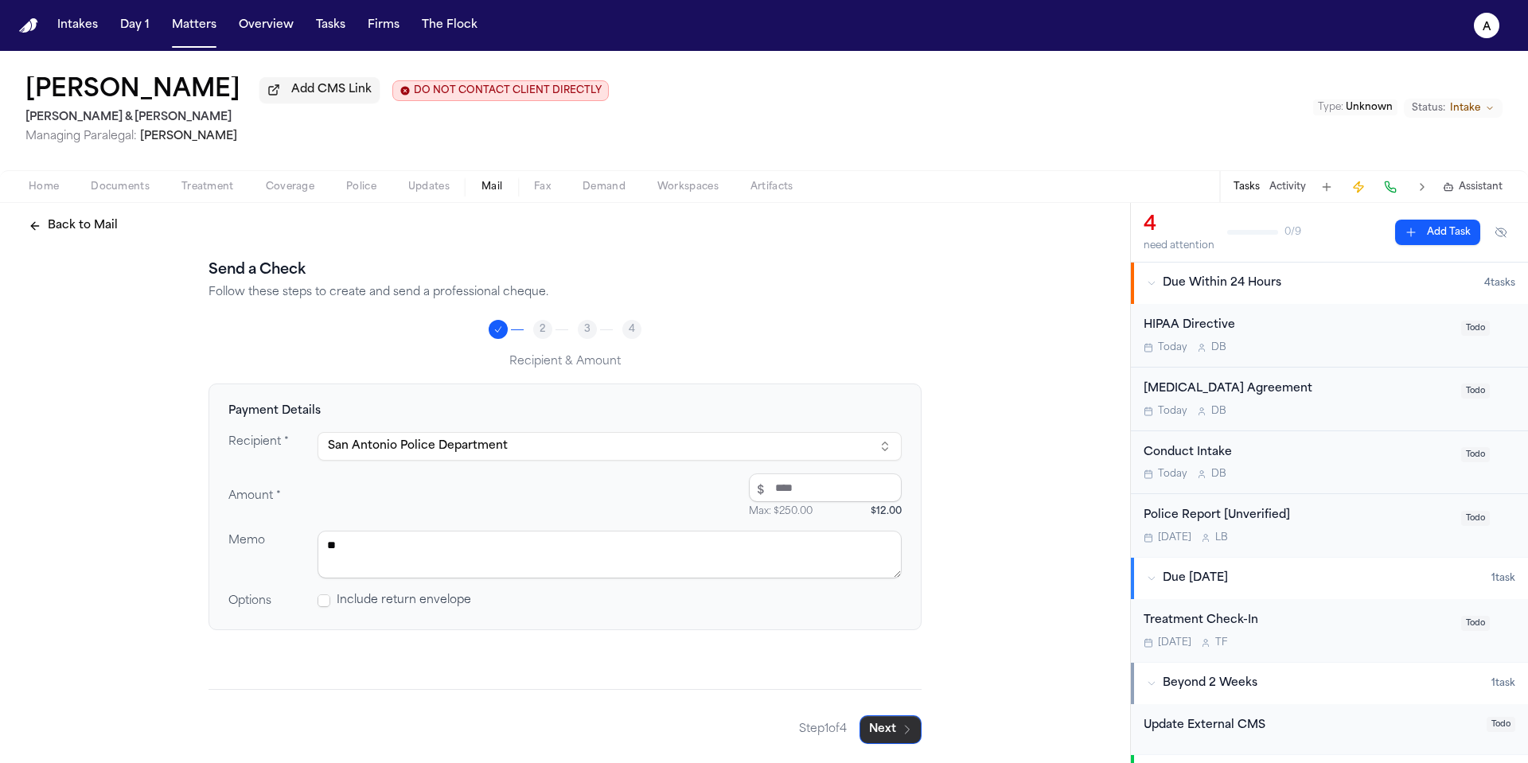
click at [907, 735] on button "Next" at bounding box center [891, 730] width 62 height 29
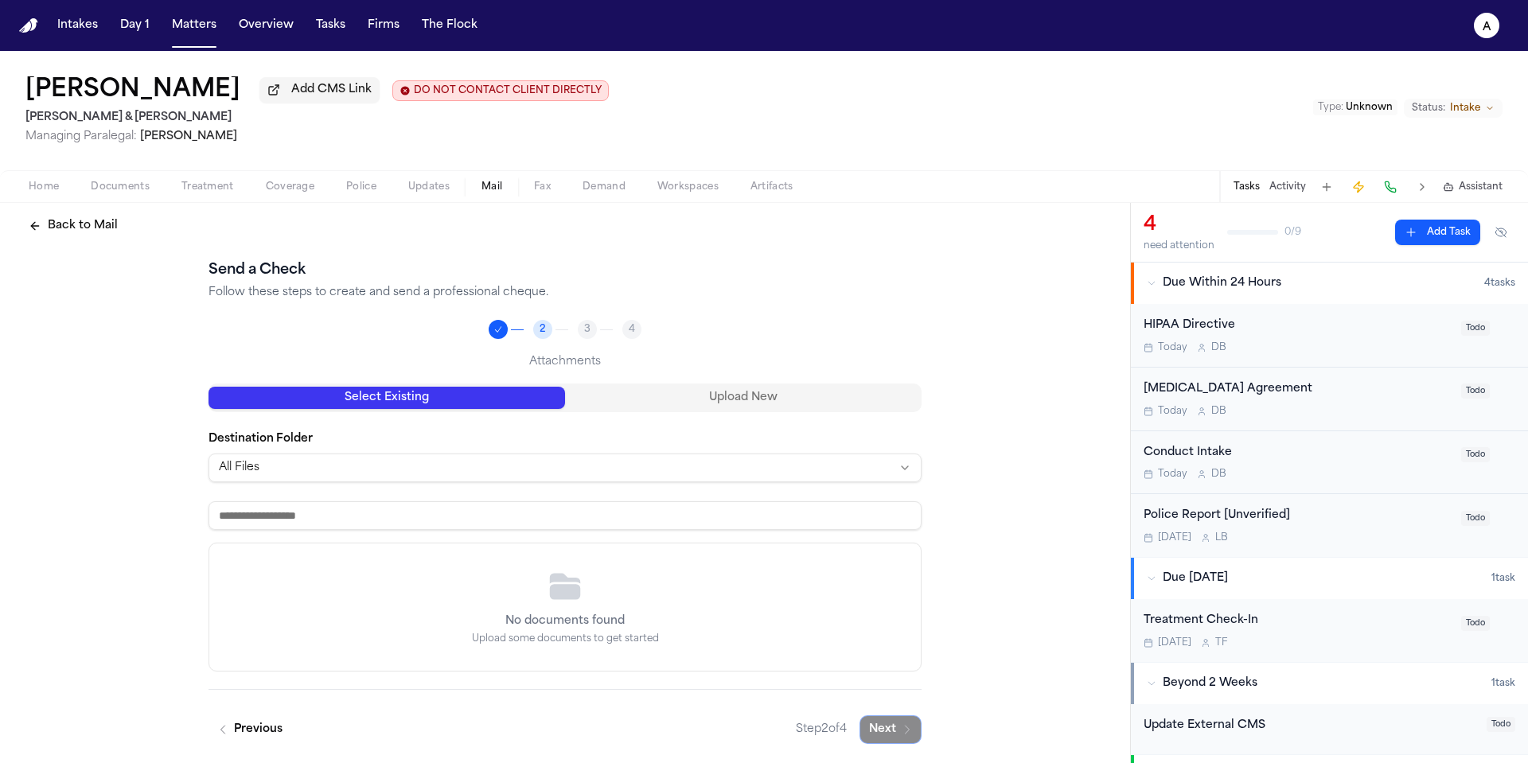
click at [869, 473] on html "Intakes Day 1 Matters Overview Tasks Firms The Flock A Sam Cariglio Add CMS Lin…" at bounding box center [764, 381] width 1528 height 763
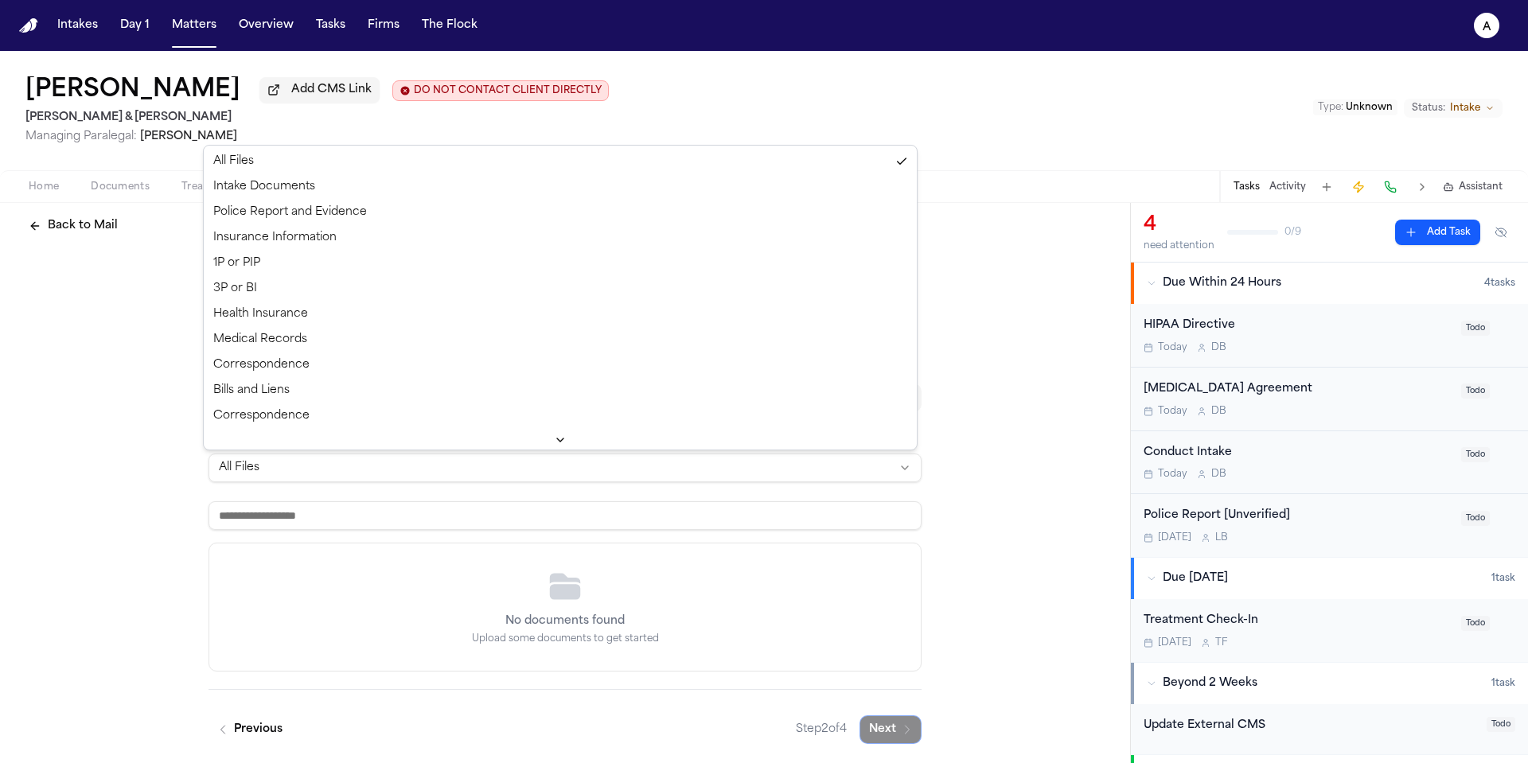
click at [978, 441] on html "Intakes Day 1 Matters Overview Tasks Firms The Flock A Sam Cariglio Add CMS Lin…" at bounding box center [764, 381] width 1528 height 763
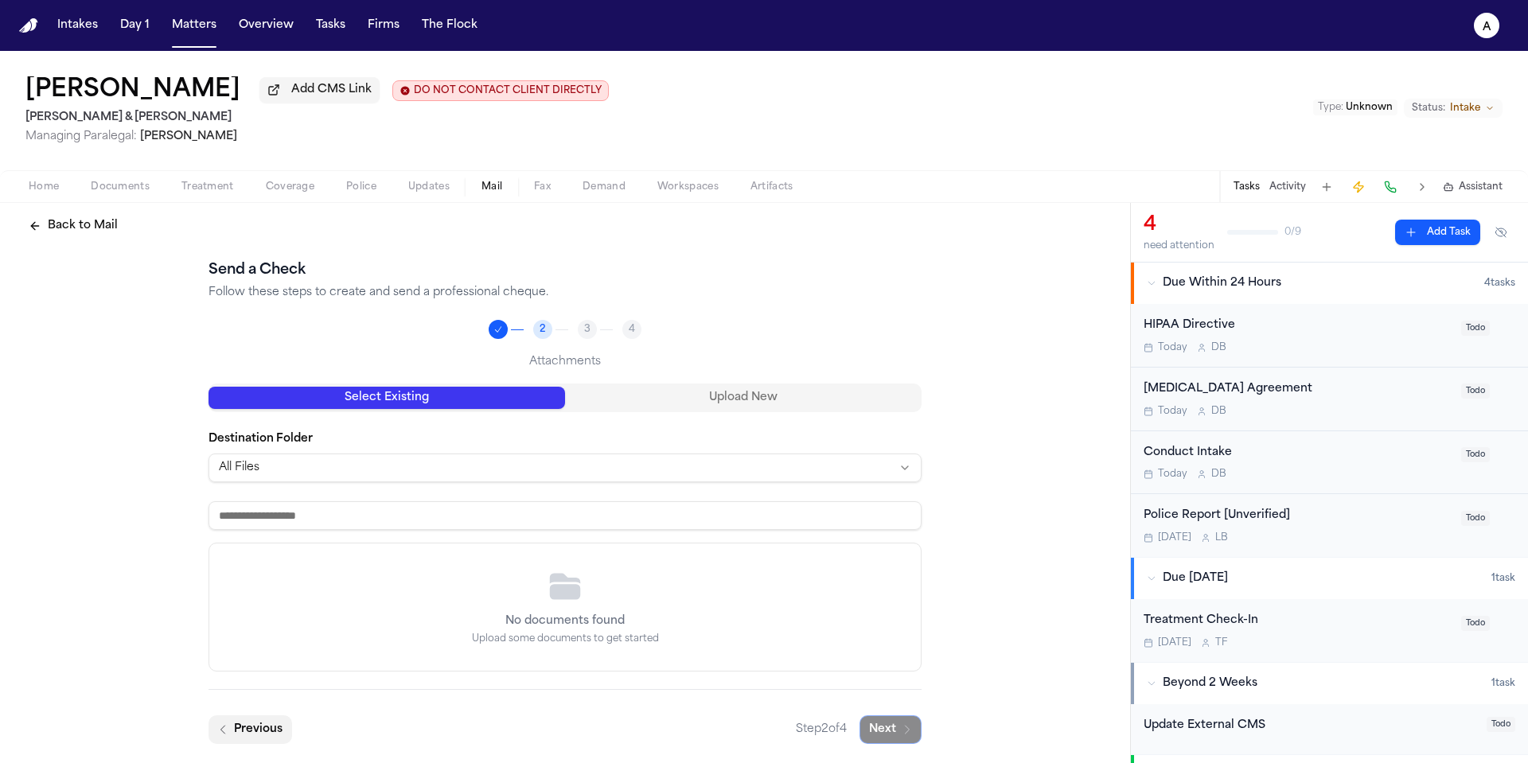
click at [242, 738] on button "Previous" at bounding box center [251, 730] width 84 height 29
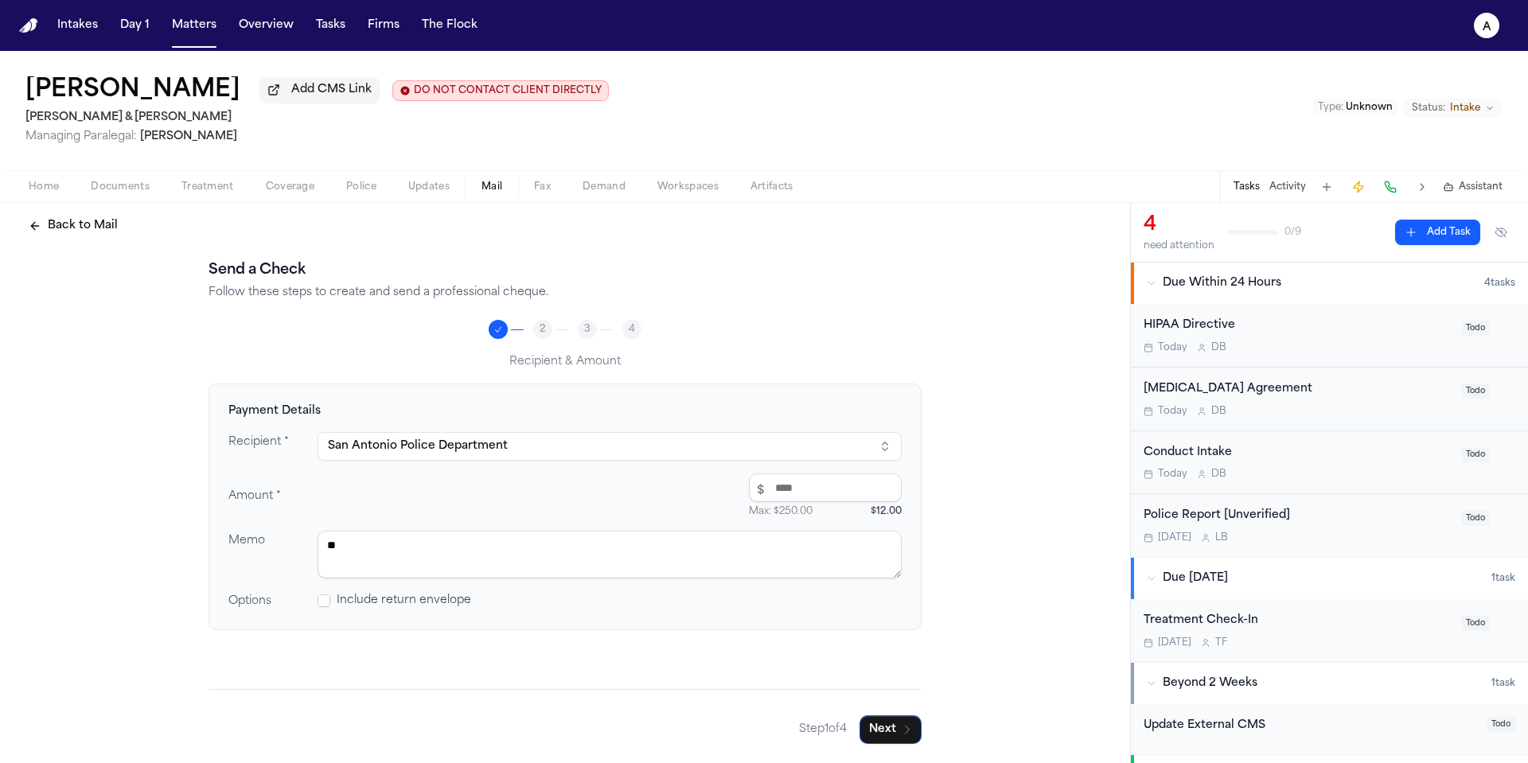
click at [929, 309] on div "Back to Mail Send a Check Follow these steps to create and send a professional …" at bounding box center [565, 478] width 1130 height 571
click at [546, 189] on span "Fax" at bounding box center [542, 187] width 17 height 13
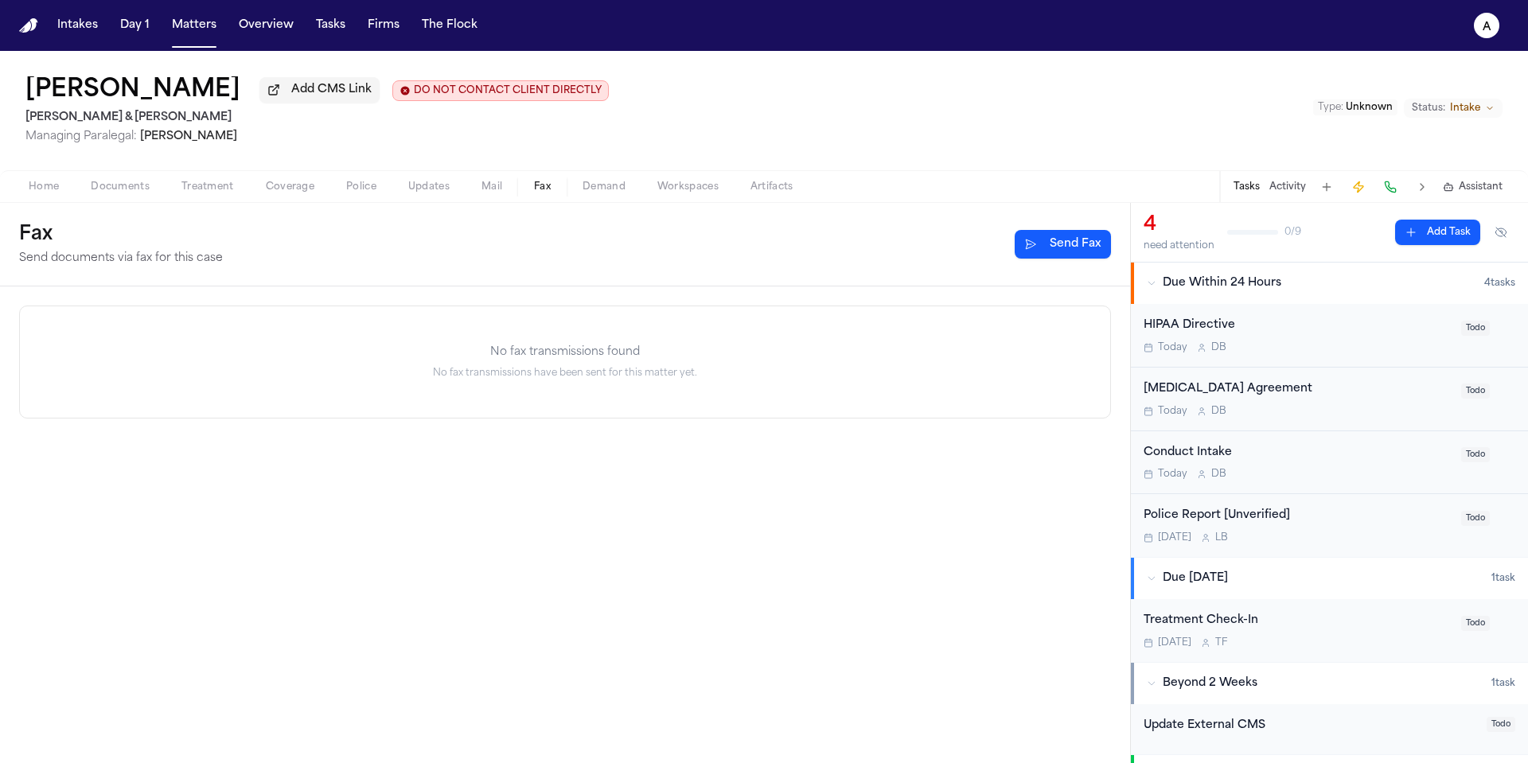
click at [494, 191] on span "Mail" at bounding box center [492, 187] width 21 height 13
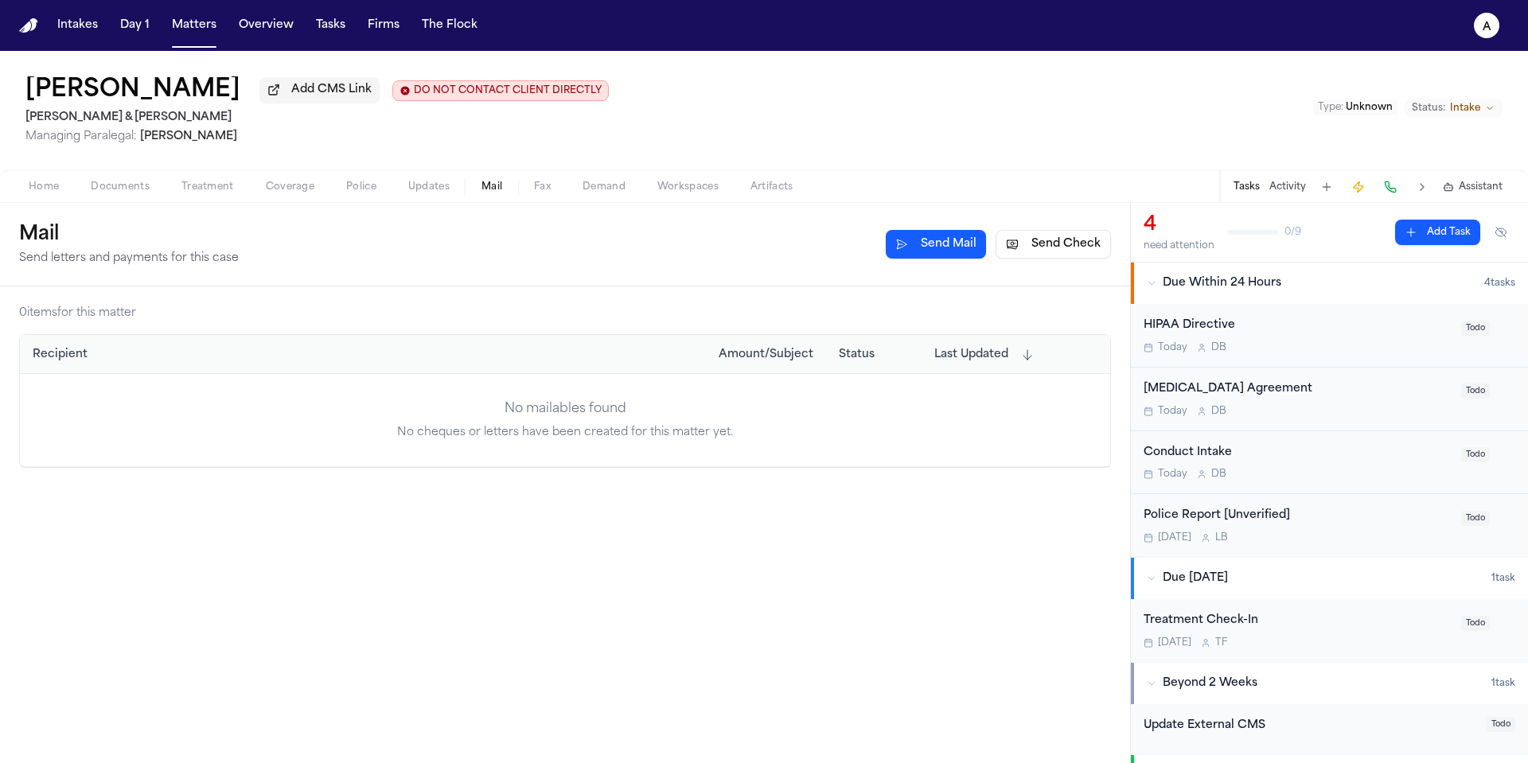
click at [1063, 253] on button "Send Check" at bounding box center [1053, 244] width 115 height 29
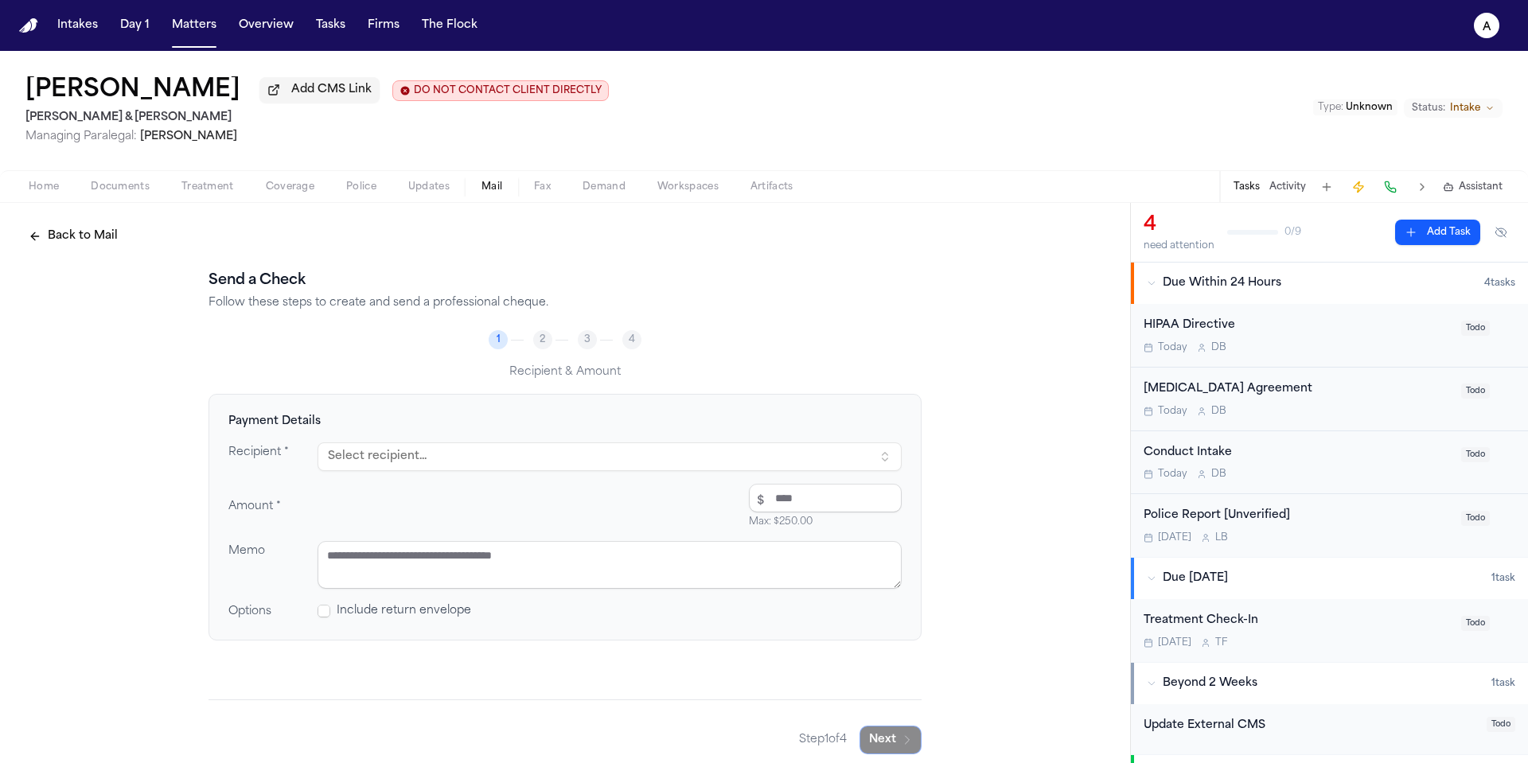
scroll to position [14, 0]
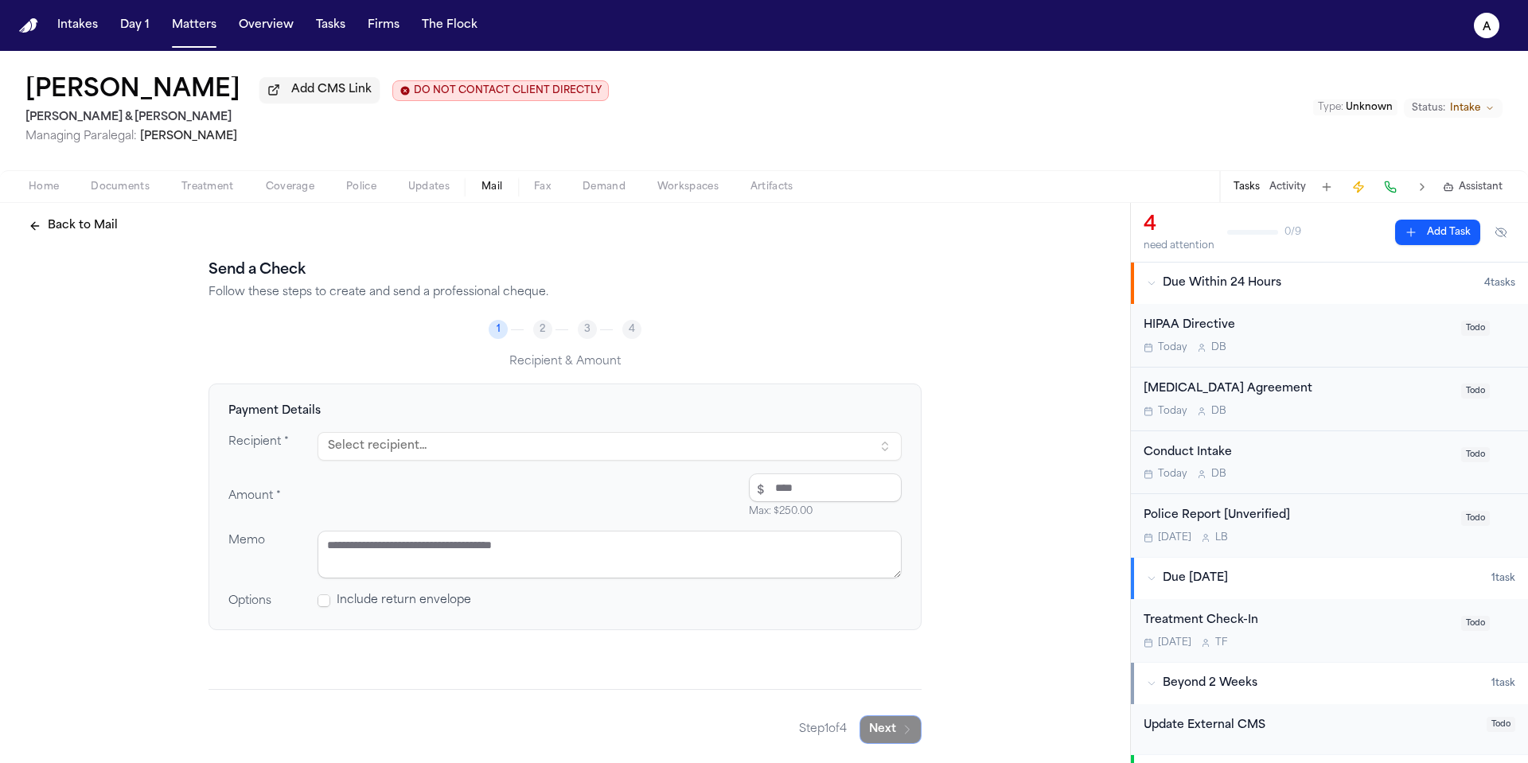
drag, startPoint x: 893, startPoint y: 443, endPoint x: 983, endPoint y: 421, distance: 92.5
click at [893, 443] on button "Select recipient..." at bounding box center [610, 446] width 584 height 29
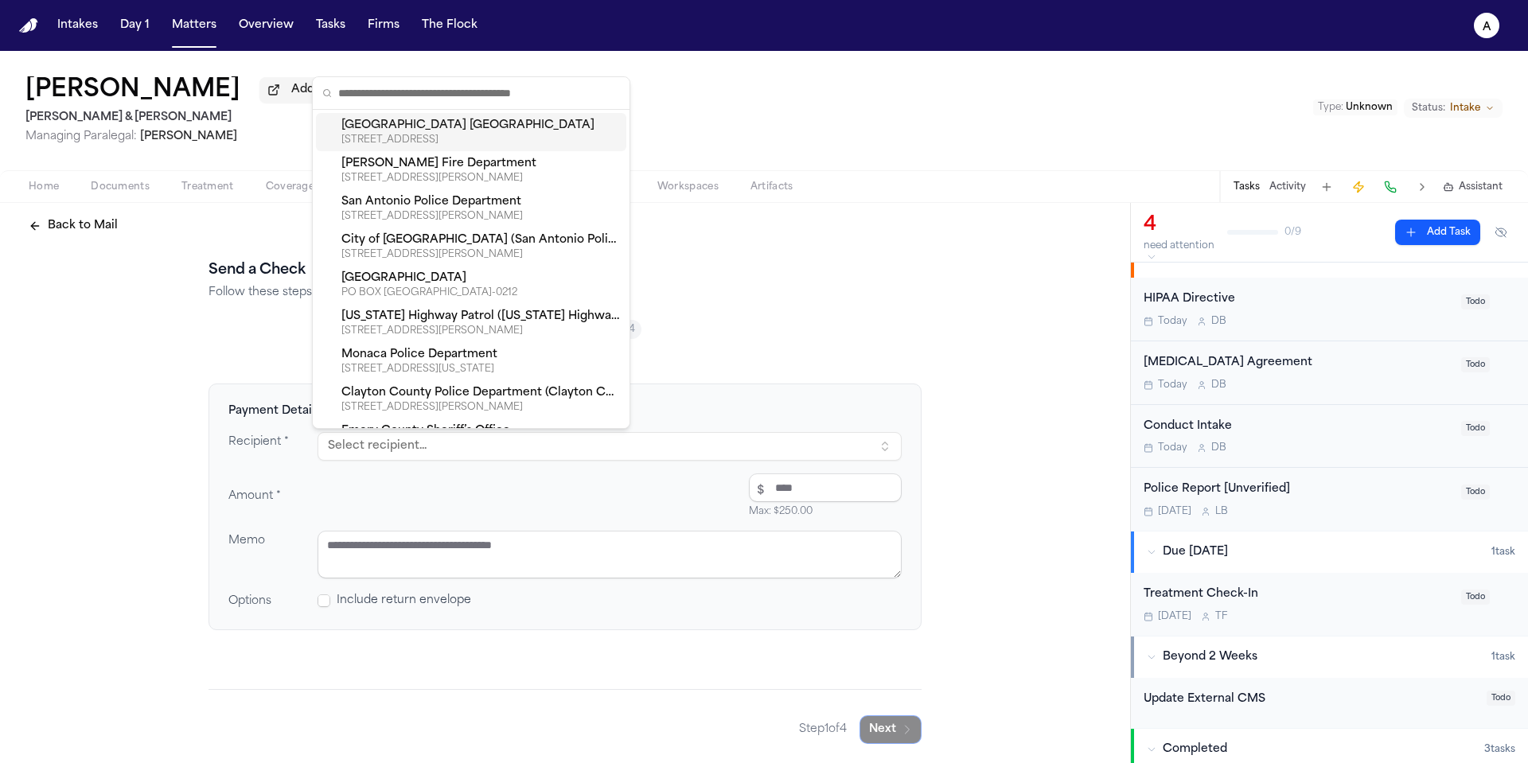
scroll to position [49, 0]
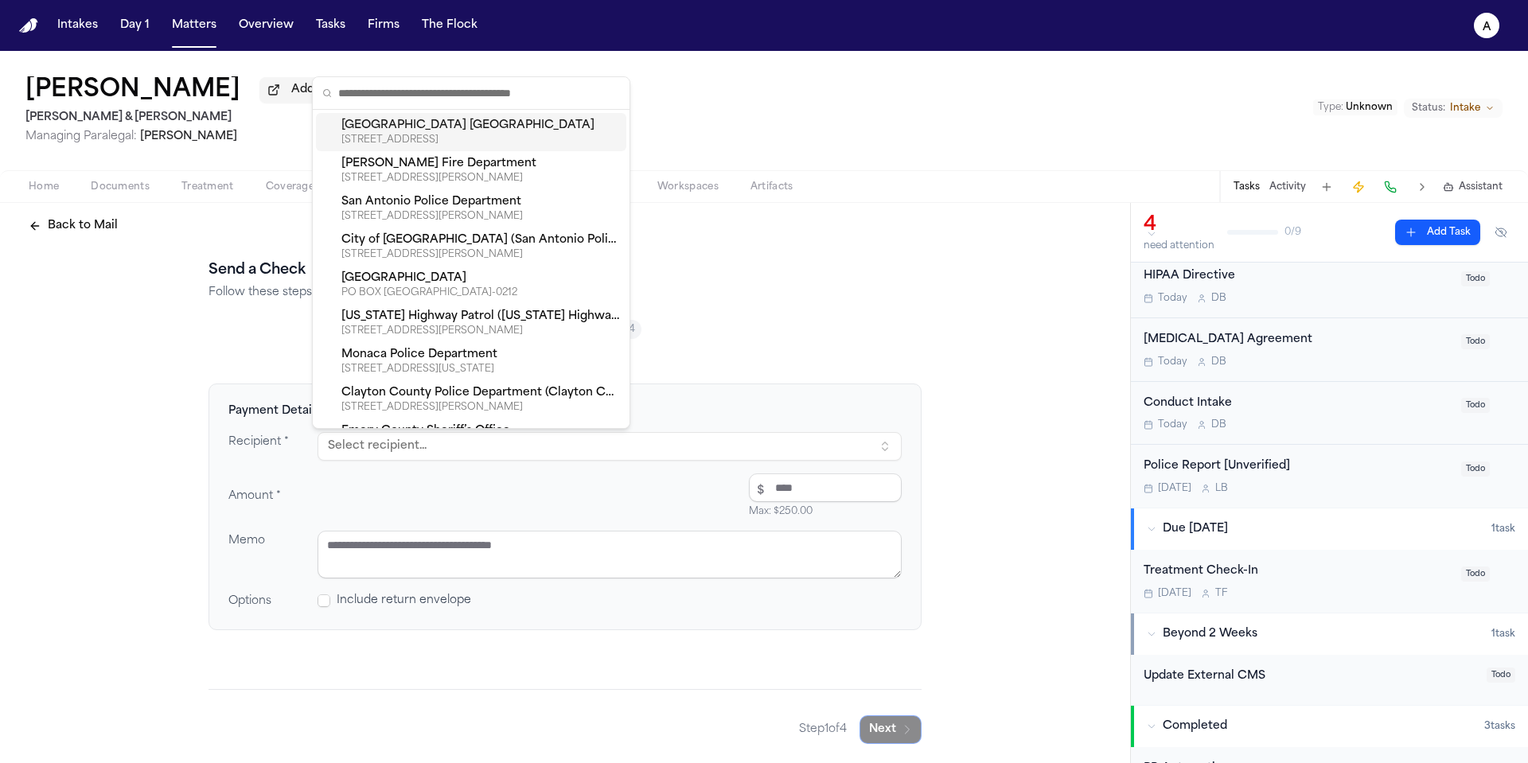
click at [223, 30] on div "Intakes Day 1 Matters Overview Tasks Firms The Flock" at bounding box center [267, 25] width 433 height 29
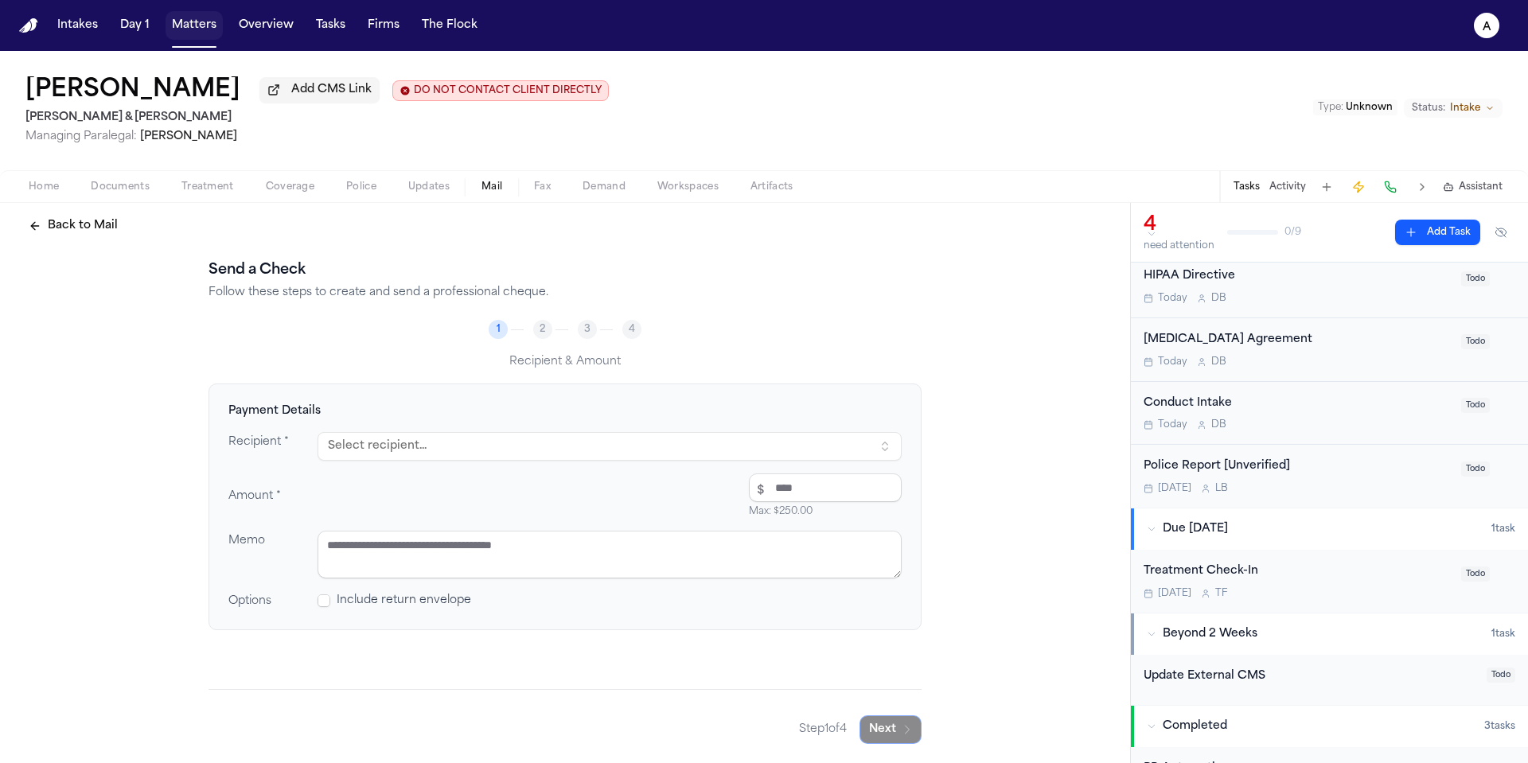
click at [190, 33] on button "Matters" at bounding box center [194, 25] width 57 height 29
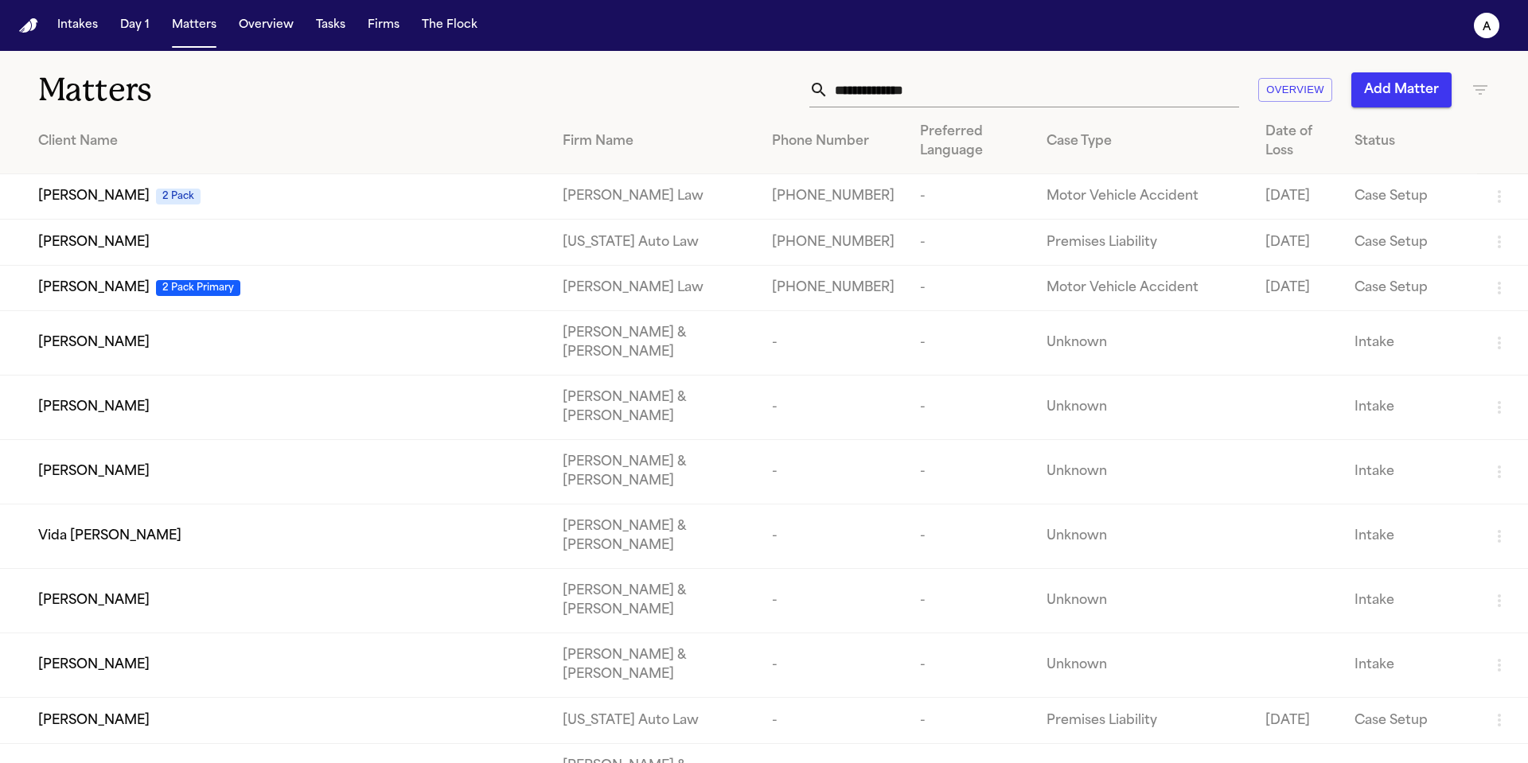
click at [915, 88] on input "text" at bounding box center [1034, 89] width 411 height 35
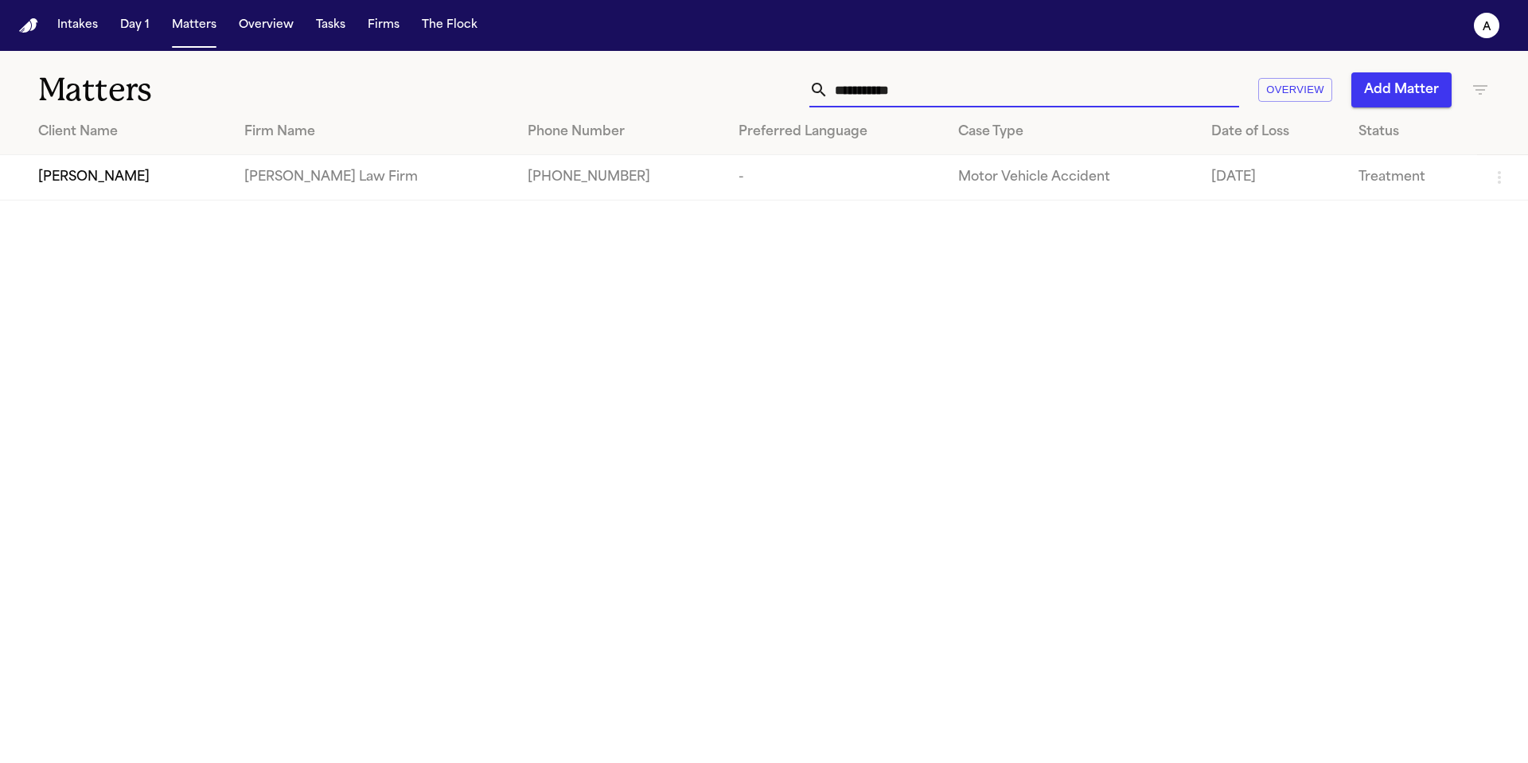
type input "**********"
click at [86, 181] on span "[PERSON_NAME]" at bounding box center [93, 177] width 111 height 19
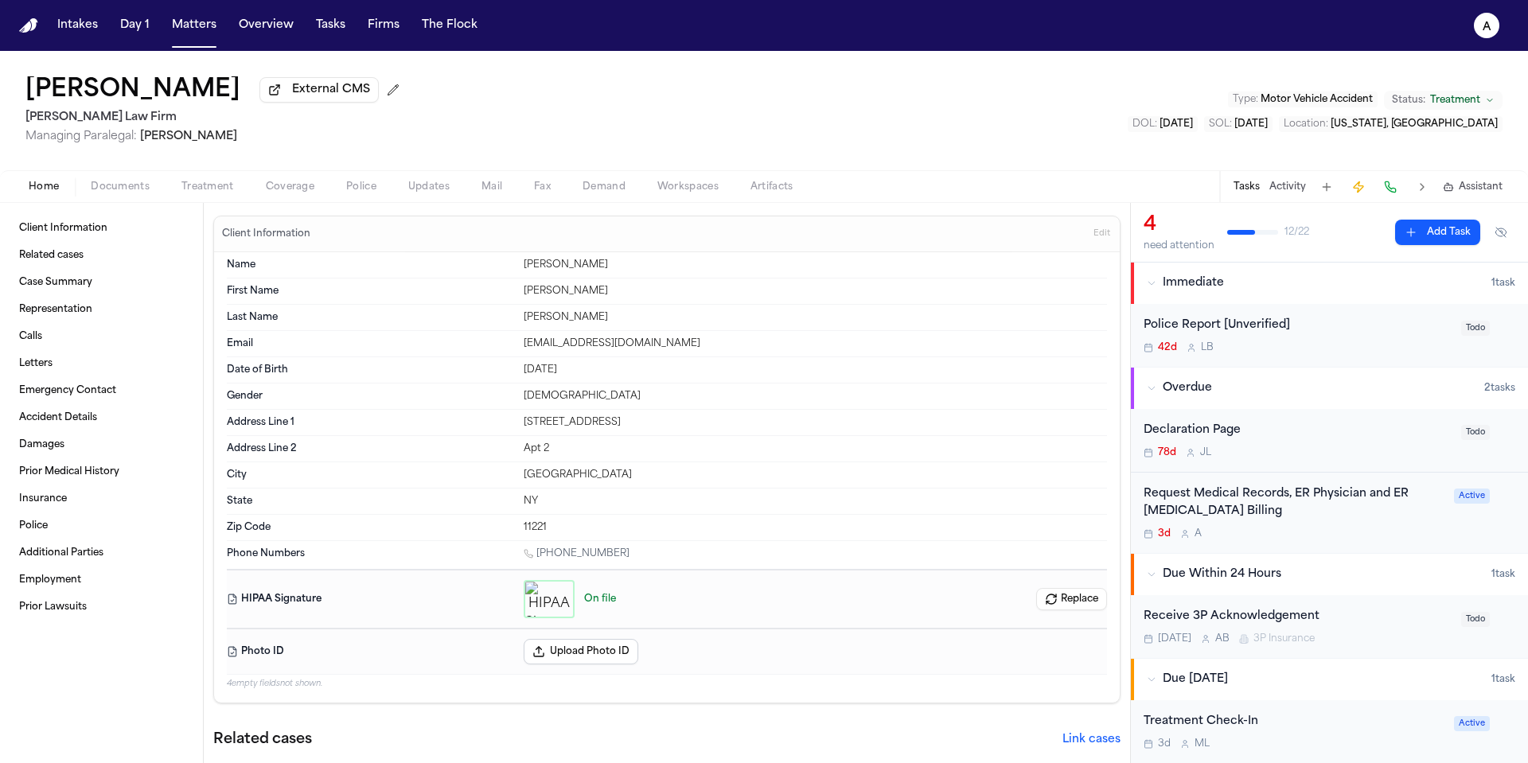
click at [1370, 550] on div "Request Medical Records, ER Physician and ER Radiology Billing 3d A Active" at bounding box center [1329, 513] width 397 height 81
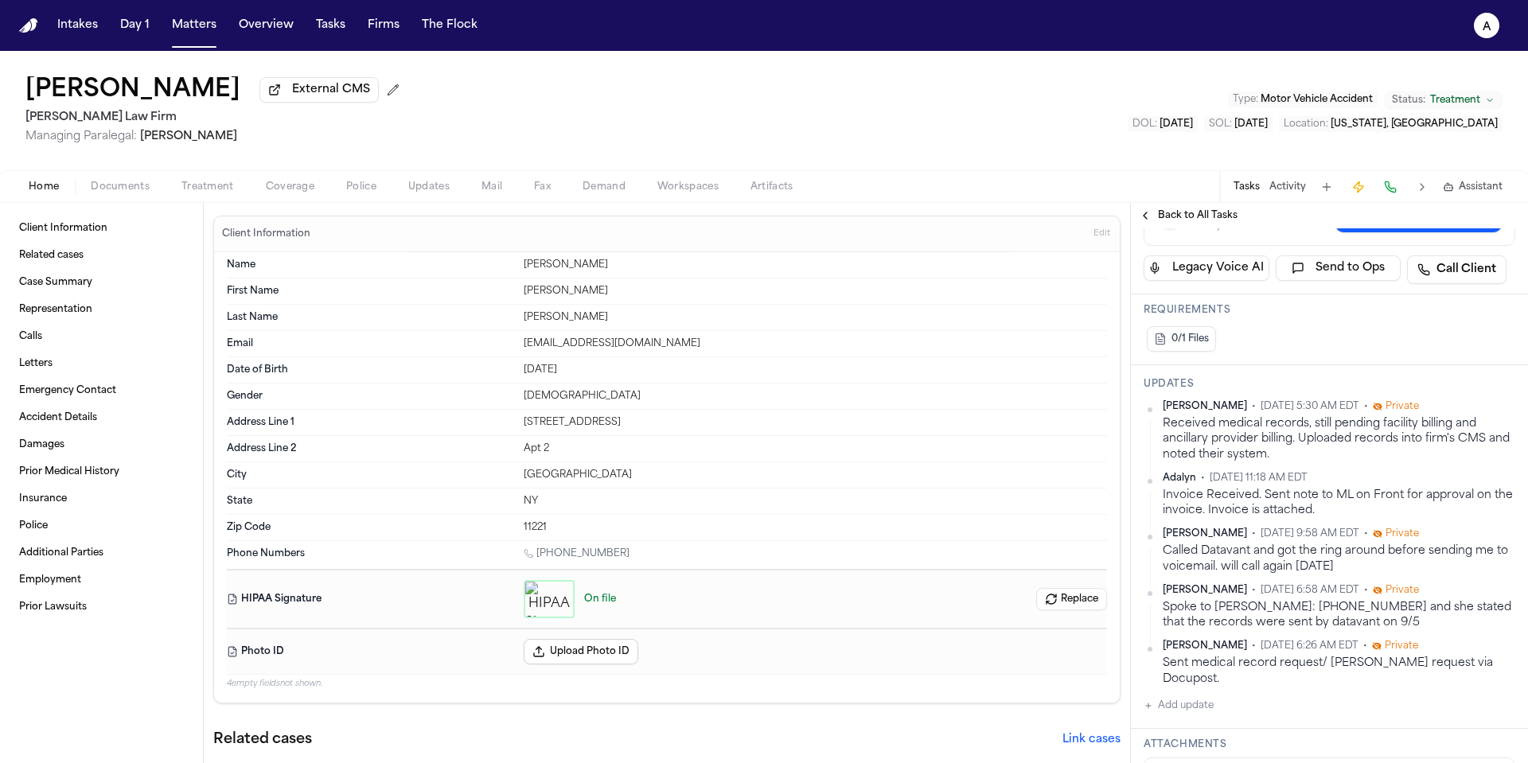
scroll to position [361, 0]
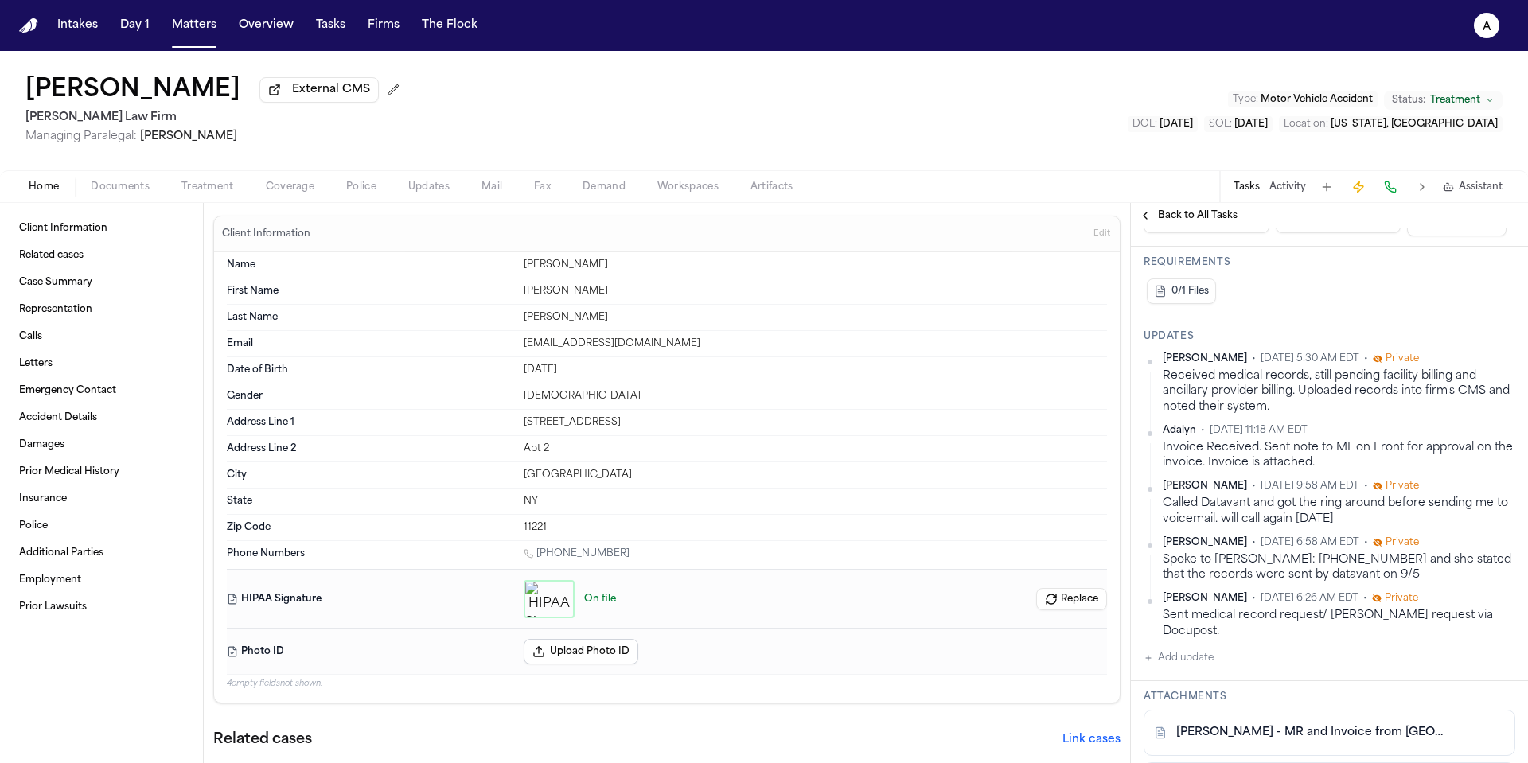
click at [1188, 668] on button "Add update" at bounding box center [1179, 658] width 70 height 19
click at [1211, 687] on textarea "Add your update" at bounding box center [1339, 671] width 340 height 32
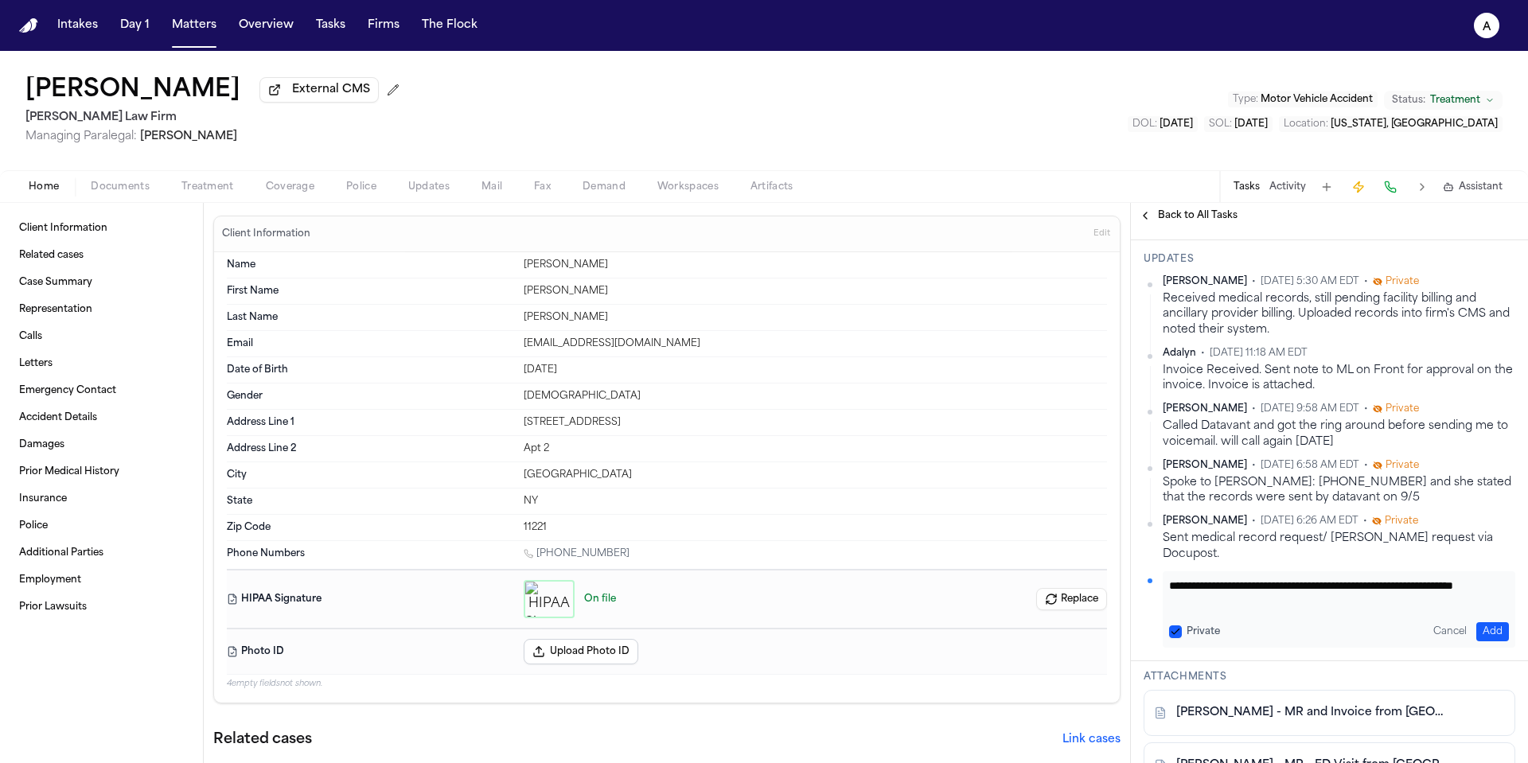
scroll to position [442, 0]
click at [1187, 606] on textarea "**********" at bounding box center [1333, 590] width 328 height 32
type textarea "**********"
click at [1182, 634] on div "Private" at bounding box center [1194, 628] width 51 height 13
click at [1179, 634] on button "Private" at bounding box center [1175, 628] width 13 height 13
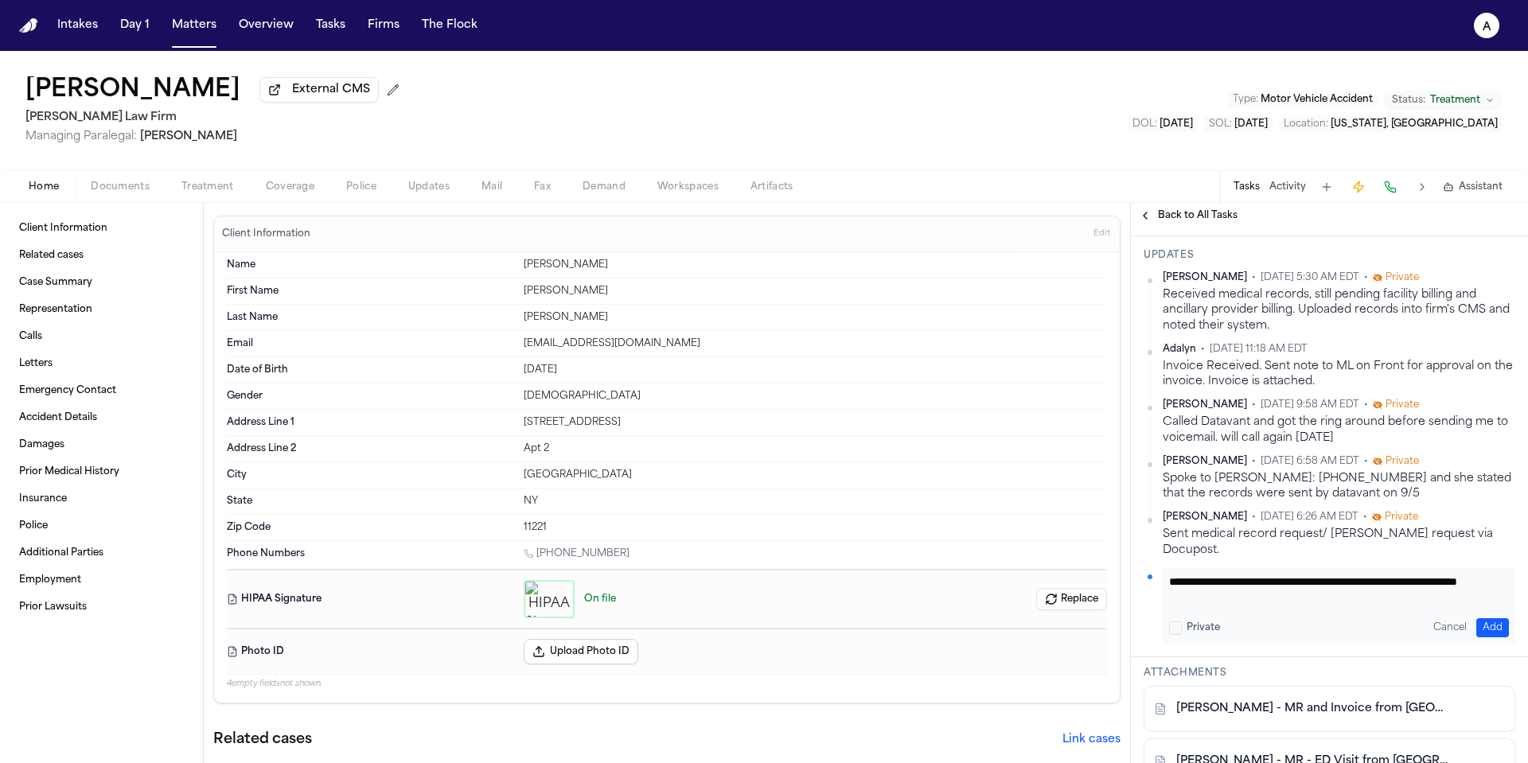
click at [1476, 638] on button "Add" at bounding box center [1492, 627] width 33 height 19
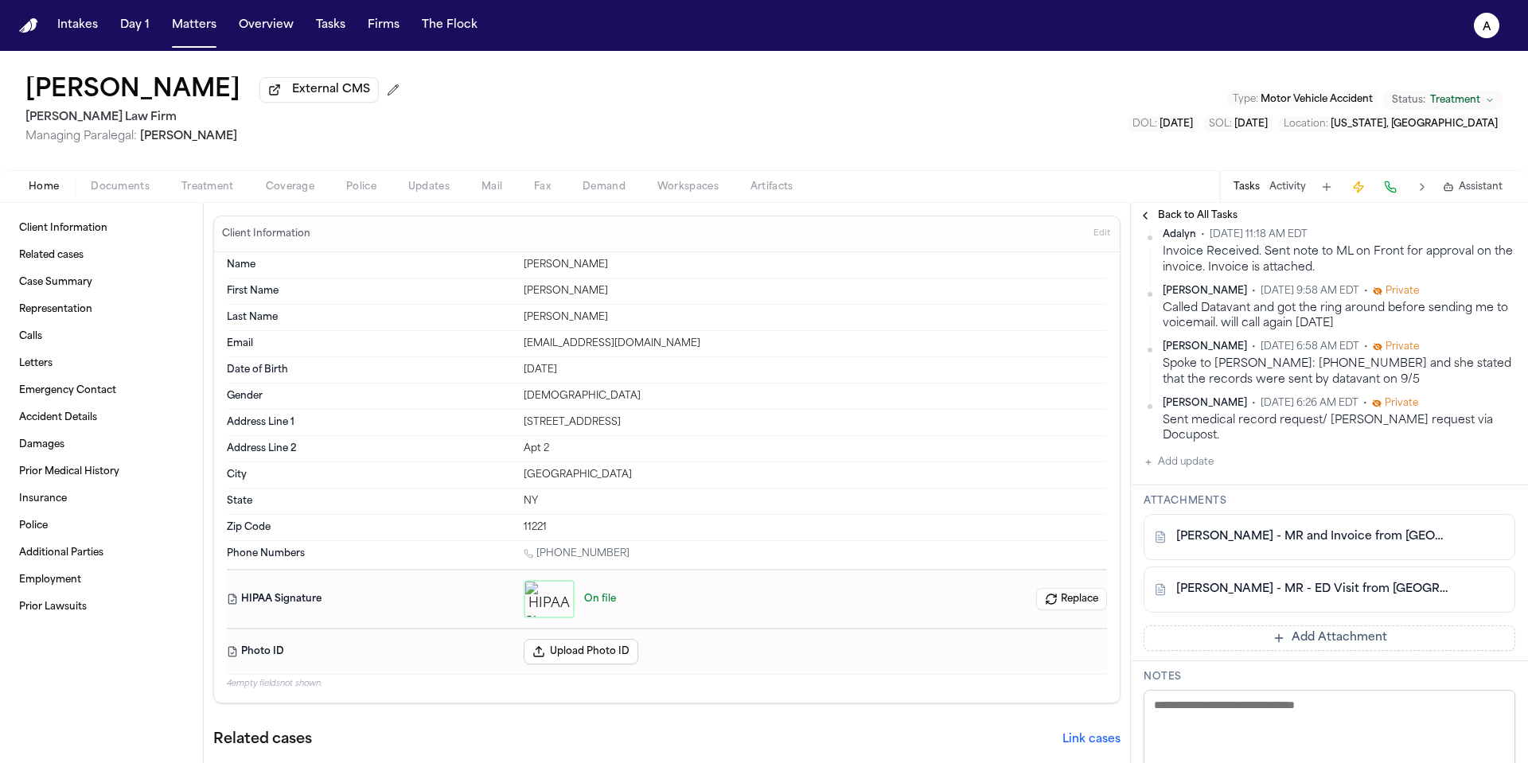
scroll to position [620, 0]
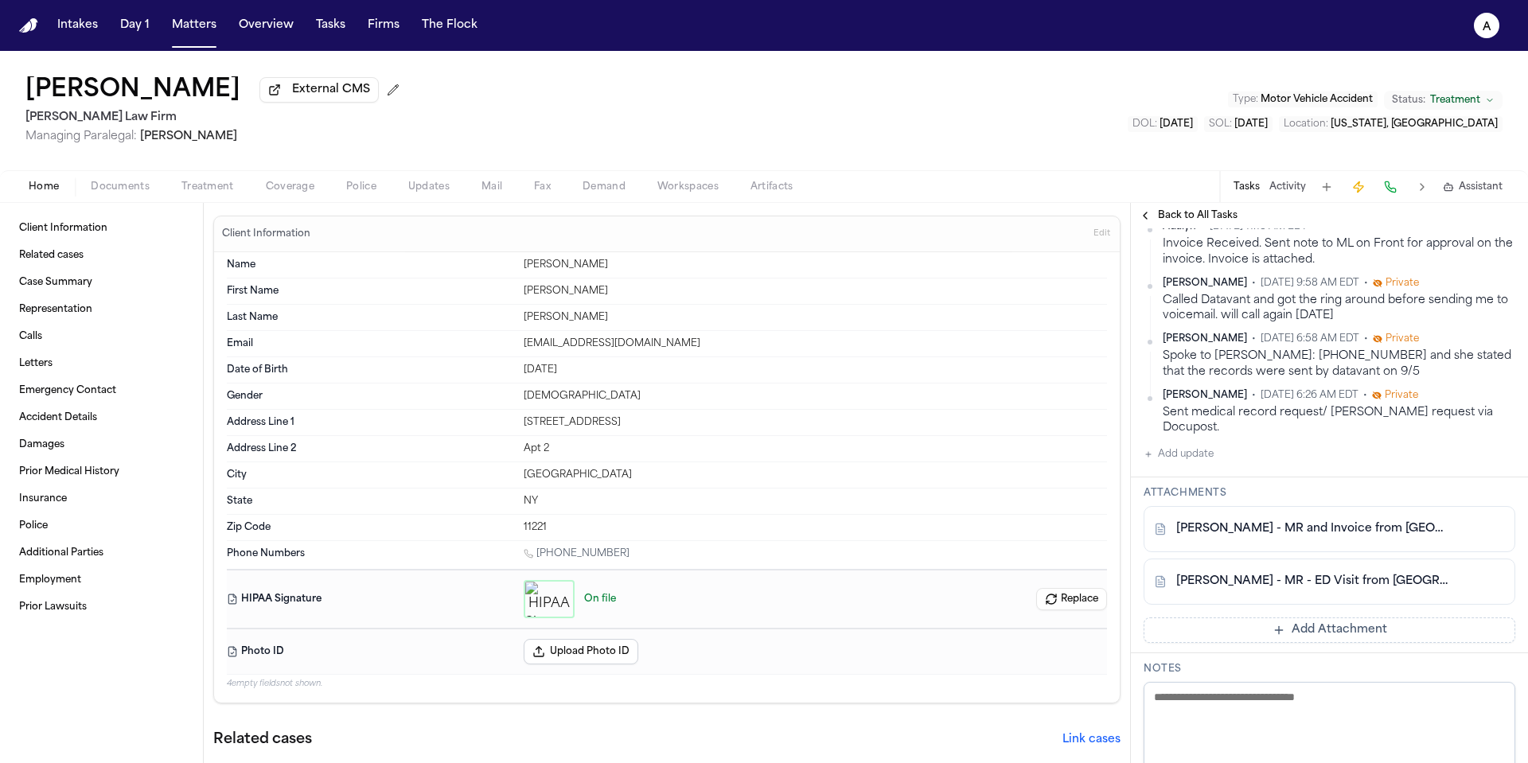
click at [1289, 643] on button "Add Attachment" at bounding box center [1330, 630] width 372 height 25
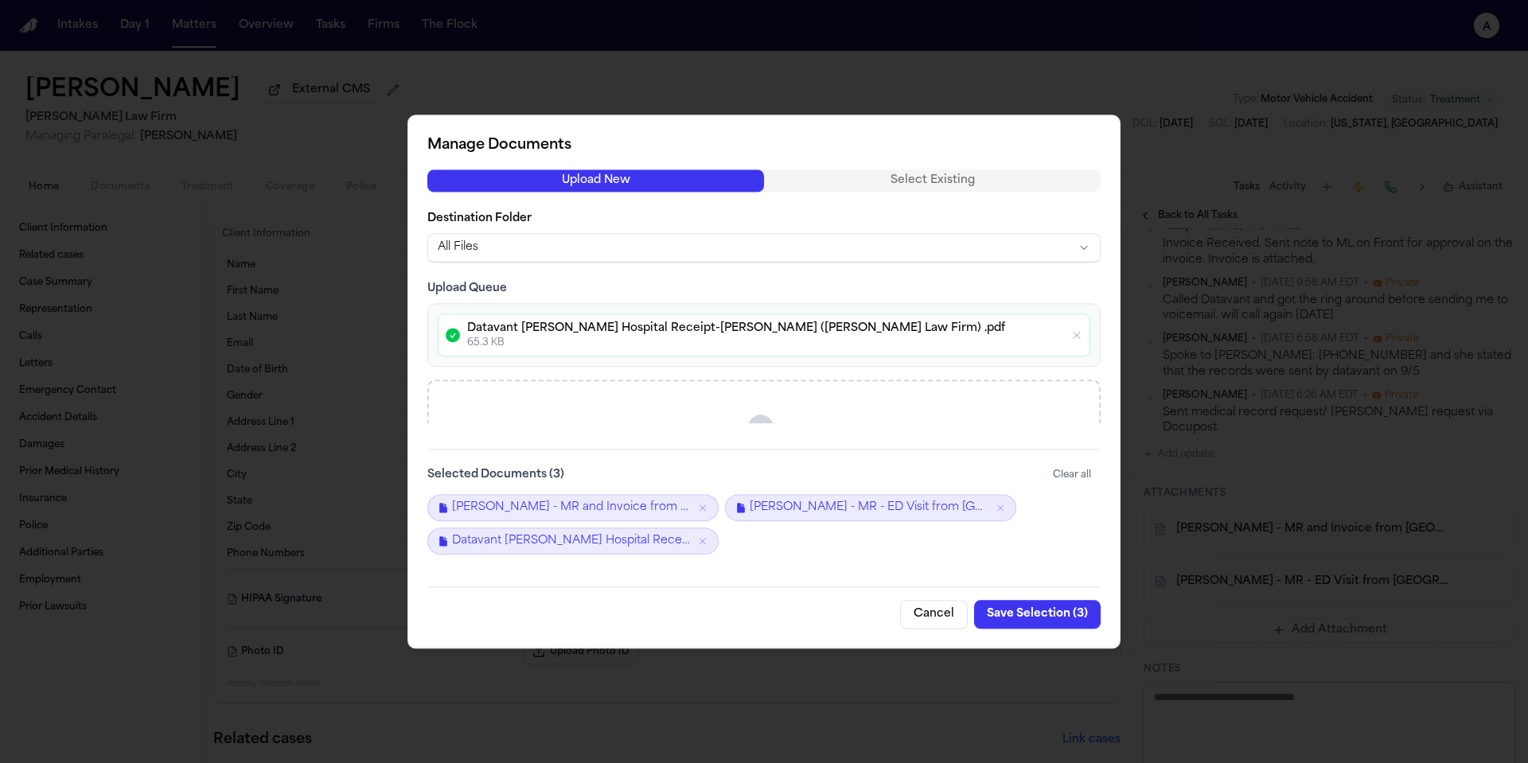
click at [1064, 615] on button "Save Selection ( 3 )" at bounding box center [1037, 614] width 127 height 29
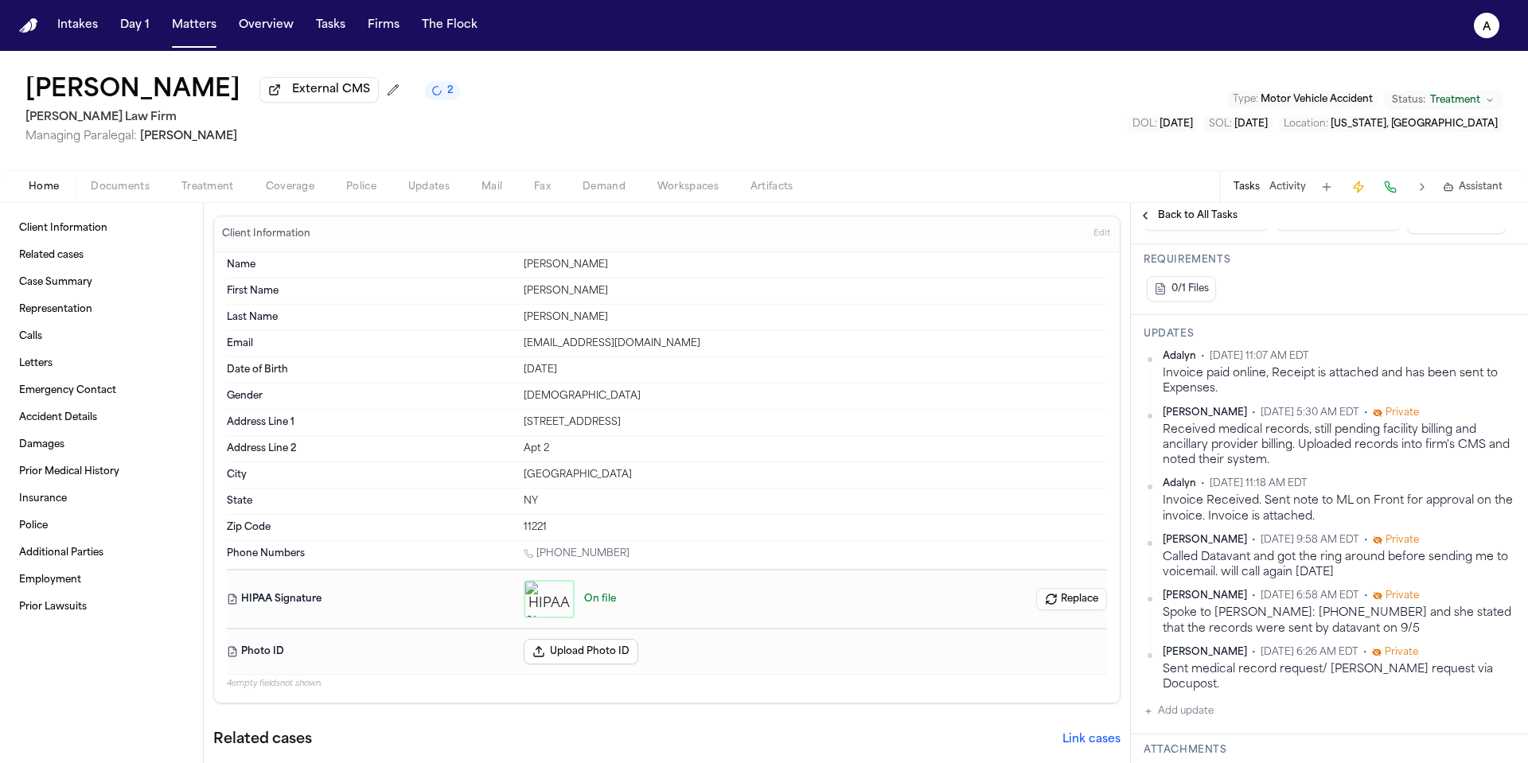
scroll to position [364, 0]
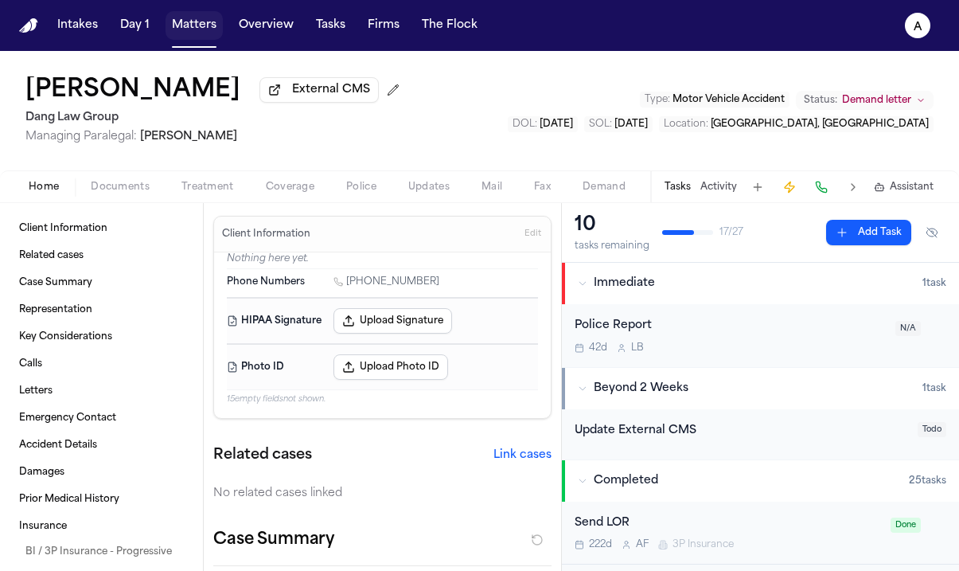
click at [197, 29] on button "Matters" at bounding box center [194, 25] width 57 height 29
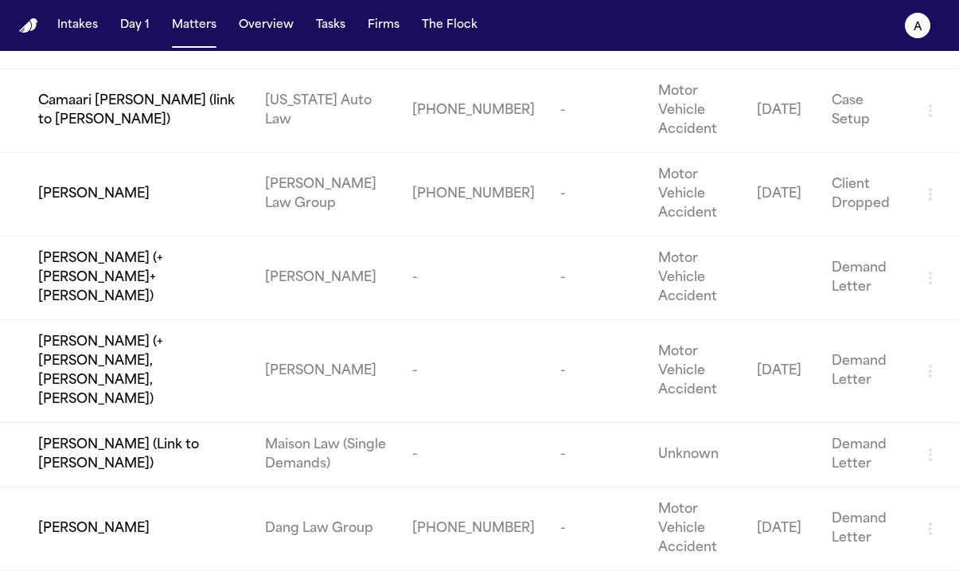
drag, startPoint x: 370, startPoint y: 107, endPoint x: 193, endPoint y: 71, distance: 180.3
click at [193, 71] on div "Matters ***** Overview Add Matter Client Name Firm Name Phone Number Preferred …" at bounding box center [479, 42] width 959 height 1057
click at [195, 30] on button "Matters" at bounding box center [194, 25] width 57 height 29
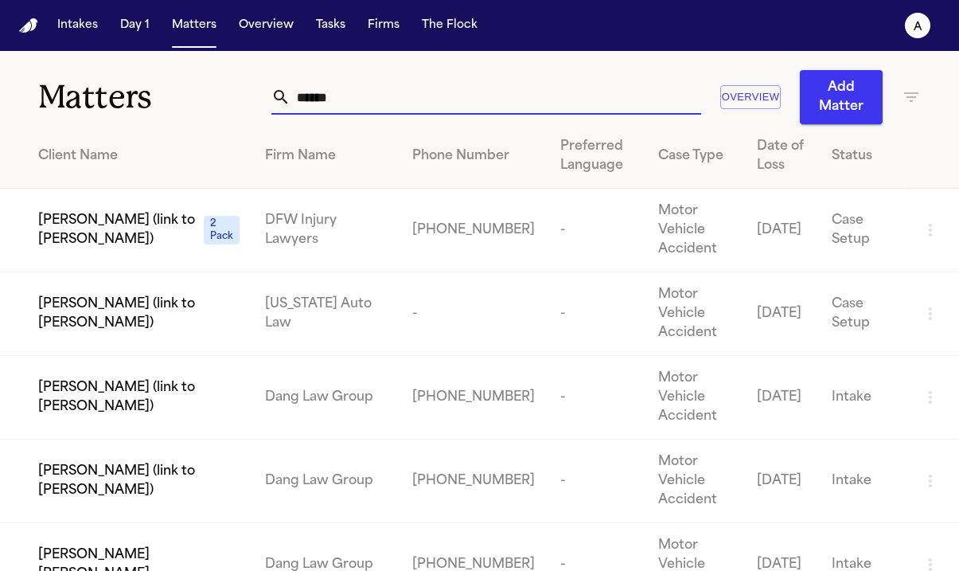
drag, startPoint x: 394, startPoint y: 96, endPoint x: 93, endPoint y: 95, distance: 300.9
click at [93, 95] on div "Matters ***** Overview Add Matter" at bounding box center [479, 87] width 959 height 73
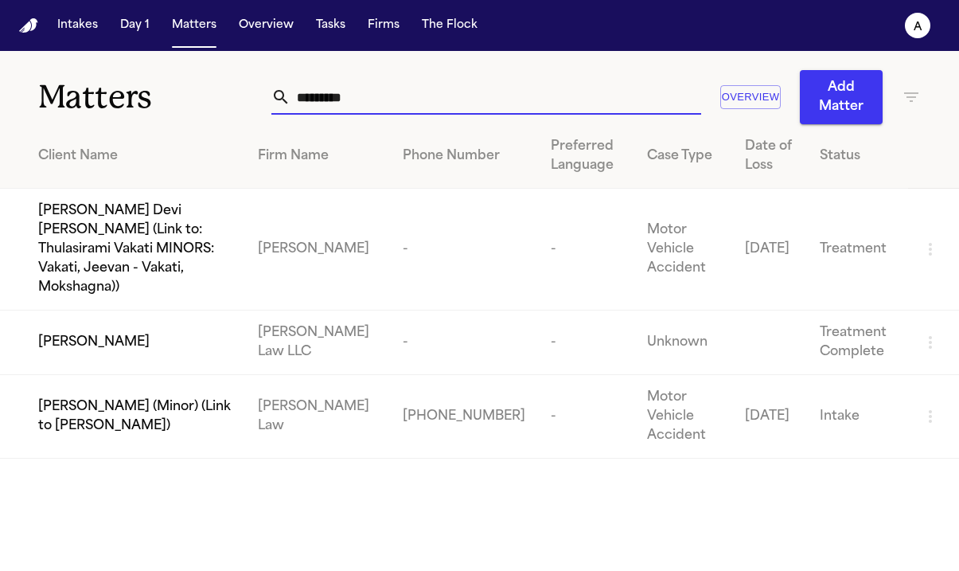
type input "*********"
click at [96, 318] on td "[PERSON_NAME]" at bounding box center [122, 342] width 245 height 64
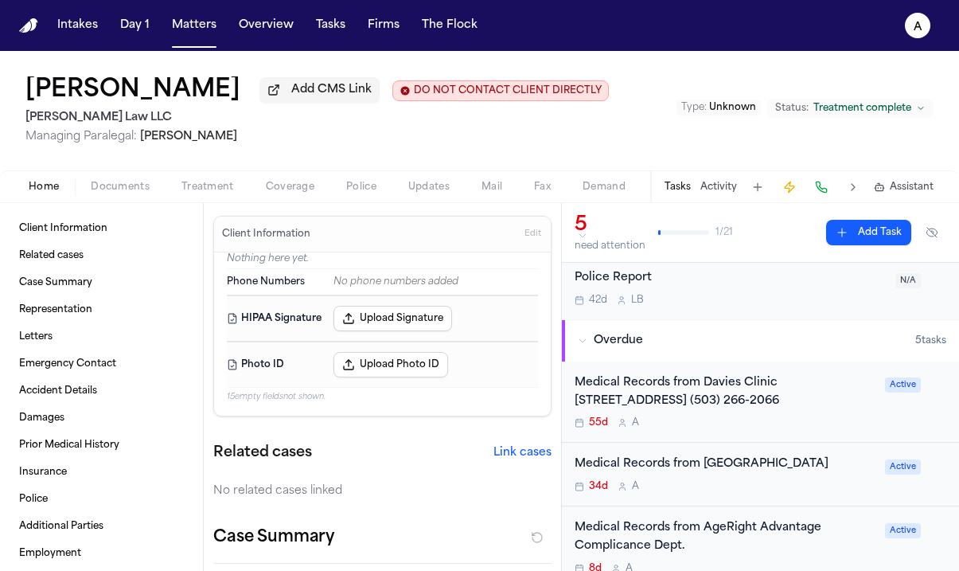
scroll to position [103, 0]
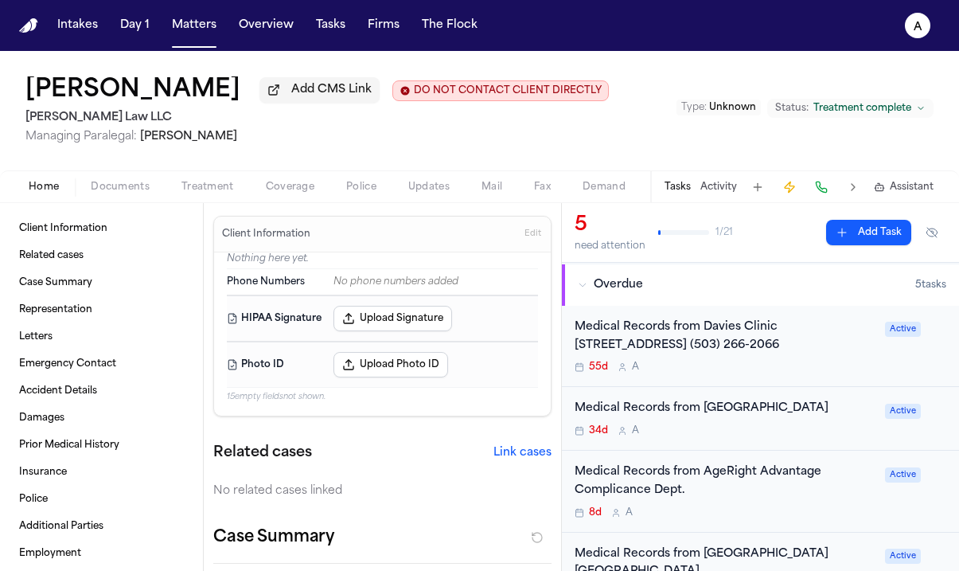
click at [717, 373] on div "55d A" at bounding box center [725, 367] width 301 height 13
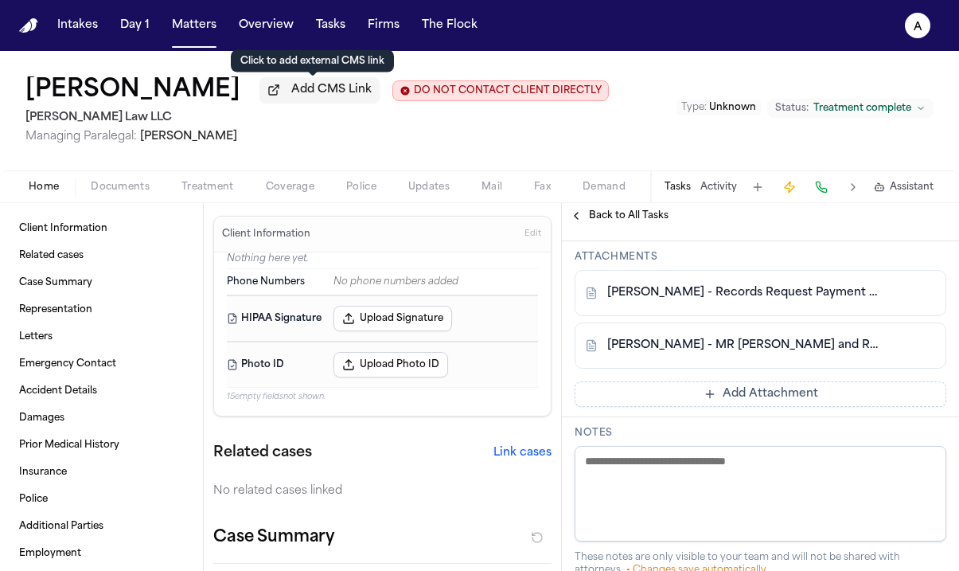
scroll to position [677, 0]
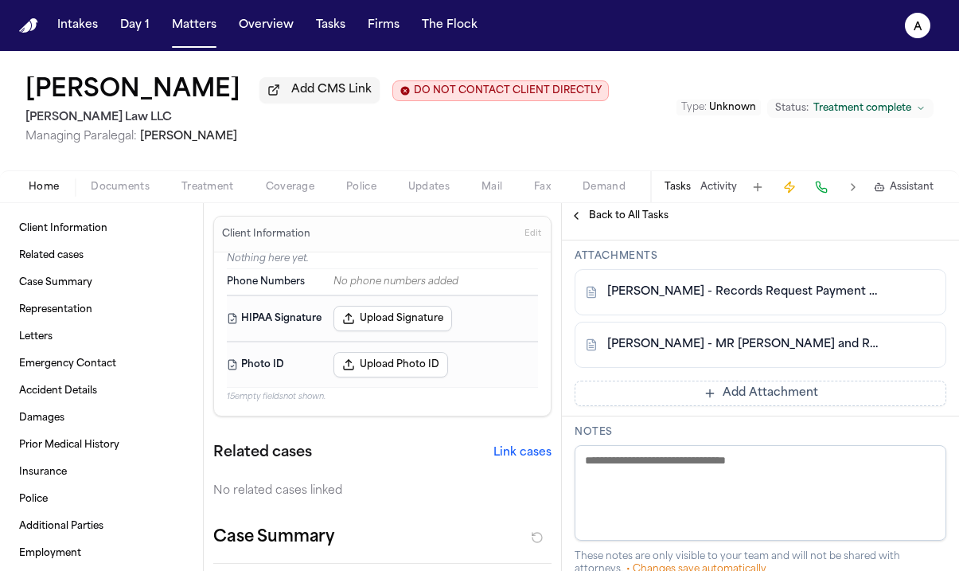
click at [828, 300] on link "S. Sheppard - Records Request Payment Receipt from Datavant - 10.11.25" at bounding box center [744, 292] width 275 height 16
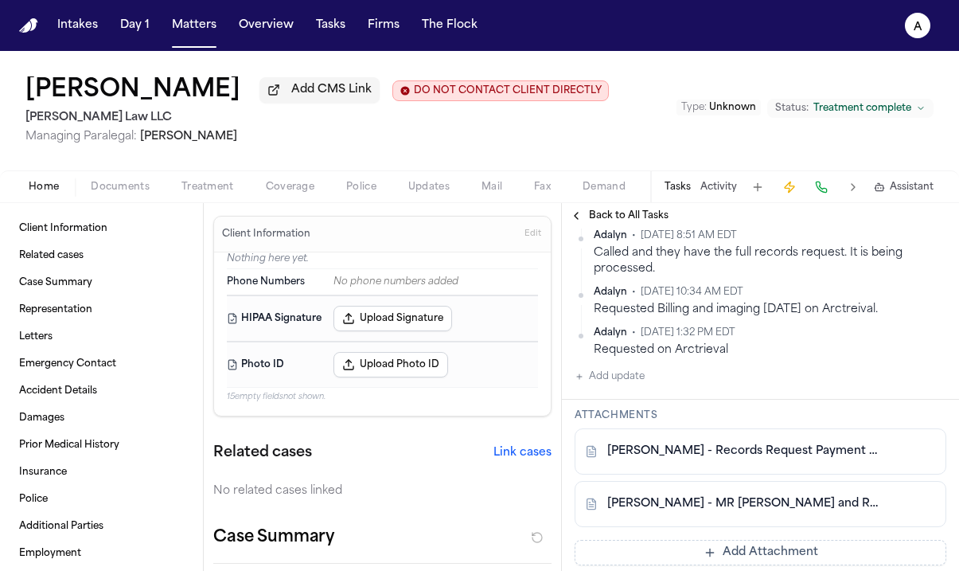
scroll to position [520, 0]
click at [841, 219] on div "Received letter stating they dont have any records for DOS requested. Call prov…" at bounding box center [770, 196] width 353 height 46
click at [922, 283] on html "Intakes Day 1 Matters Overview Tasks Firms The Flock A Sharon Sheppard Add CMS …" at bounding box center [479, 285] width 959 height 571
click at [887, 303] on div "Edit" at bounding box center [884, 305] width 94 height 22
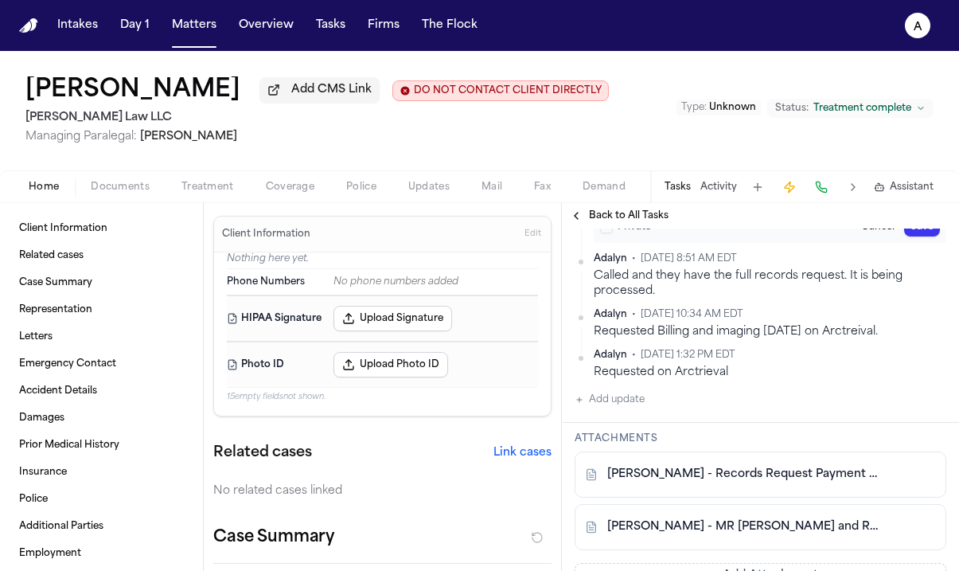
drag, startPoint x: 703, startPoint y: 314, endPoint x: 882, endPoint y: 315, distance: 179.1
click at [882, 211] on textarea "**********" at bounding box center [764, 187] width 328 height 48
click at [728, 211] on textarea "**********" at bounding box center [764, 187] width 328 height 48
type textarea "**********"
click at [934, 350] on div "**********" at bounding box center [760, 243] width 397 height 357
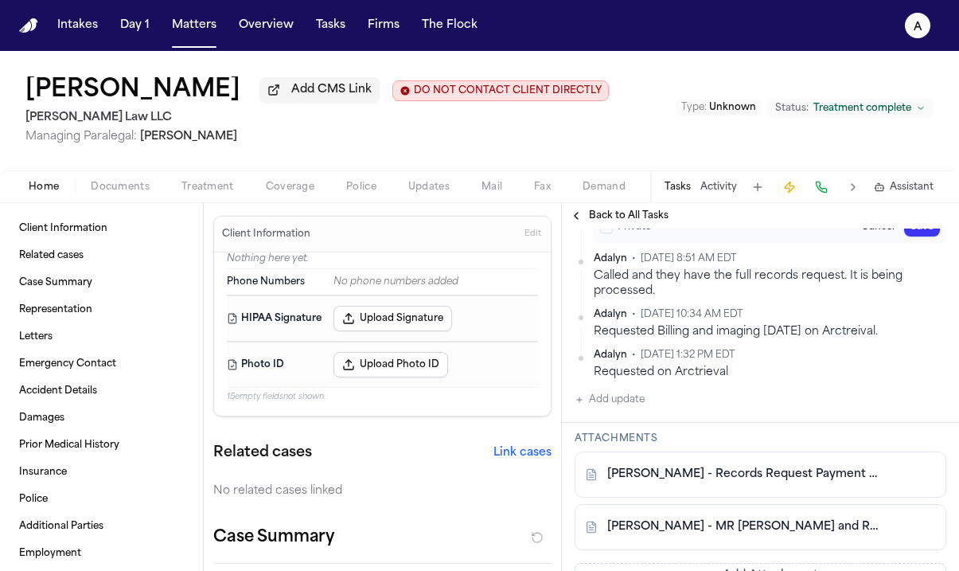
click at [925, 236] on button "Save" at bounding box center [922, 226] width 36 height 19
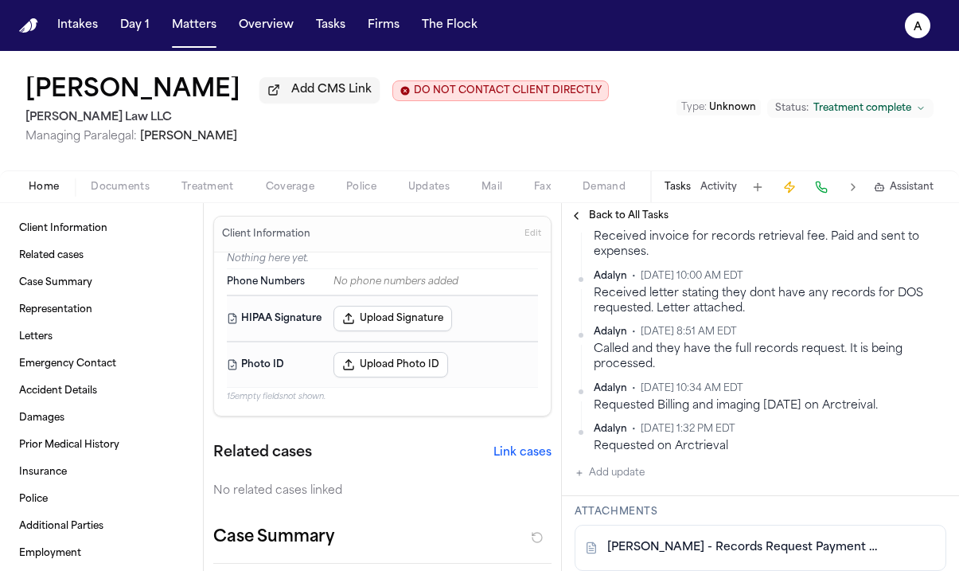
scroll to position [405, 0]
click at [194, 29] on button "Matters" at bounding box center [194, 25] width 57 height 29
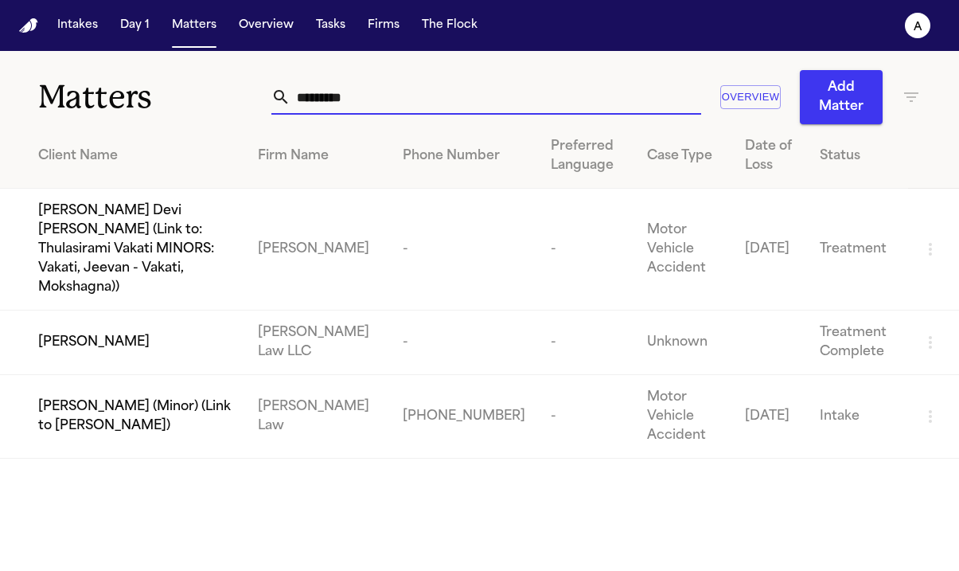
drag, startPoint x: 380, startPoint y: 96, endPoint x: 144, endPoint y: 94, distance: 235.6
click at [144, 94] on div "Matters ********* Overview Add Matter" at bounding box center [479, 87] width 959 height 73
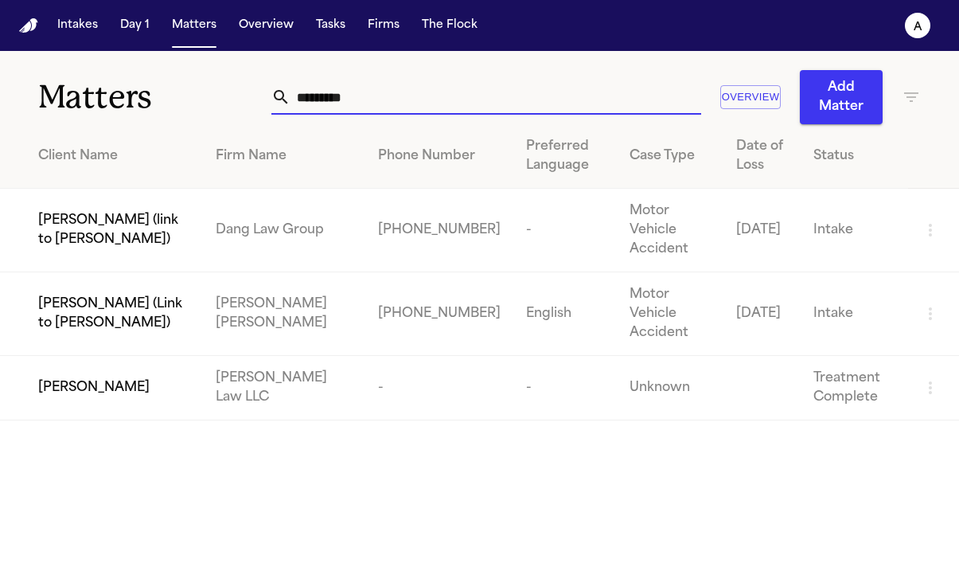
type input "********"
click at [129, 378] on span "[PERSON_NAME]" at bounding box center [93, 387] width 111 height 19
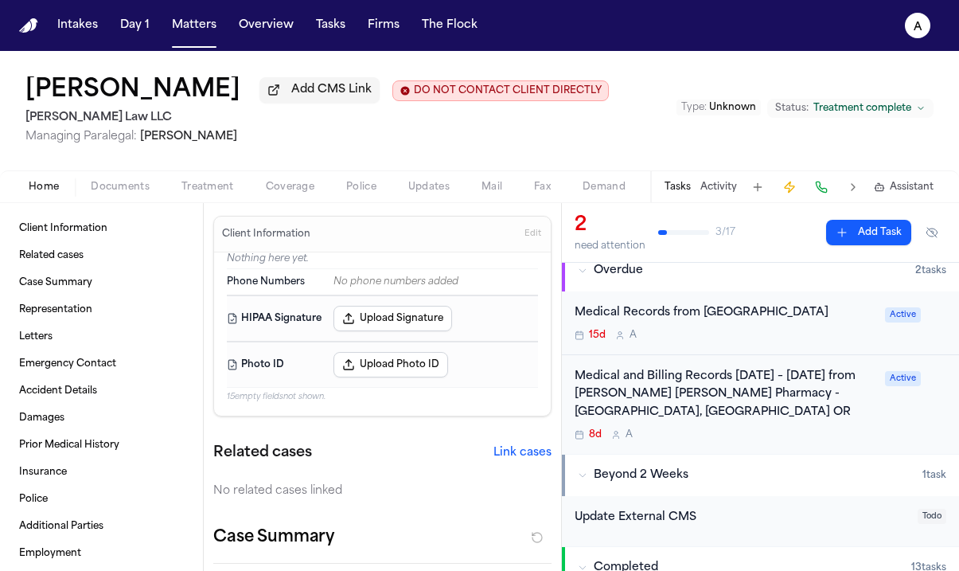
scroll to position [146, 0]
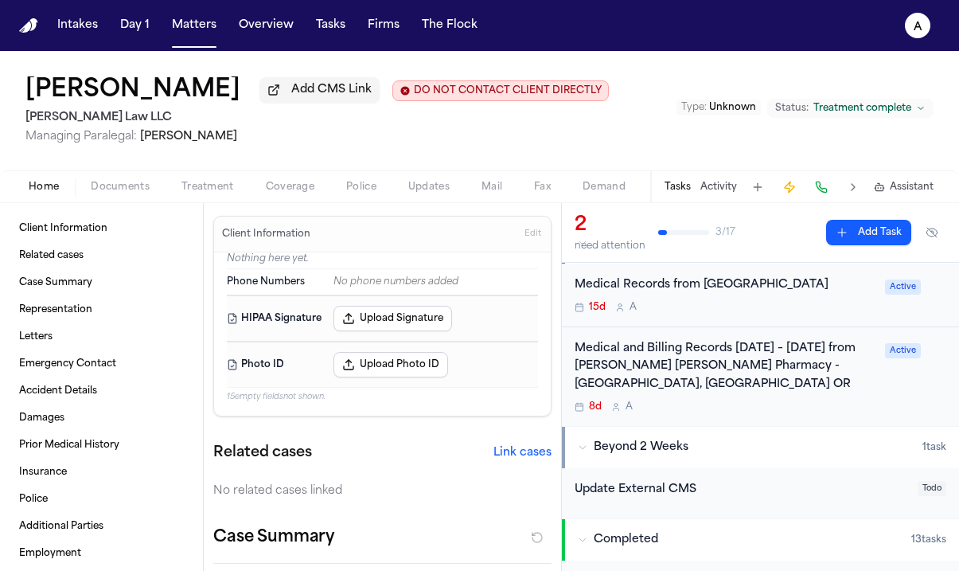
click at [785, 394] on div "Medical and Billing Records 8/1/2023 – 6/6/2024 from Fred Meyer Pharmacy - Port…" at bounding box center [725, 367] width 301 height 54
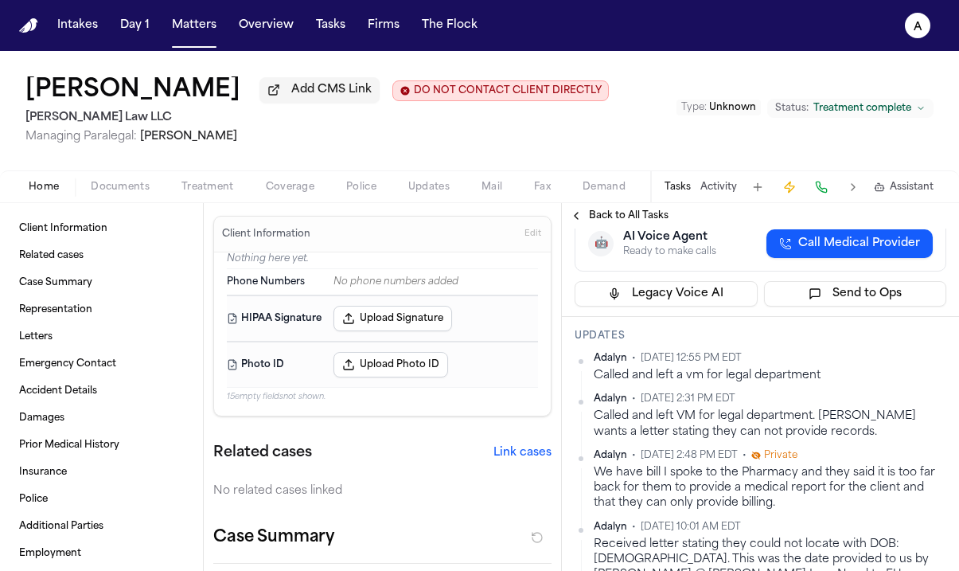
scroll to position [390, 0]
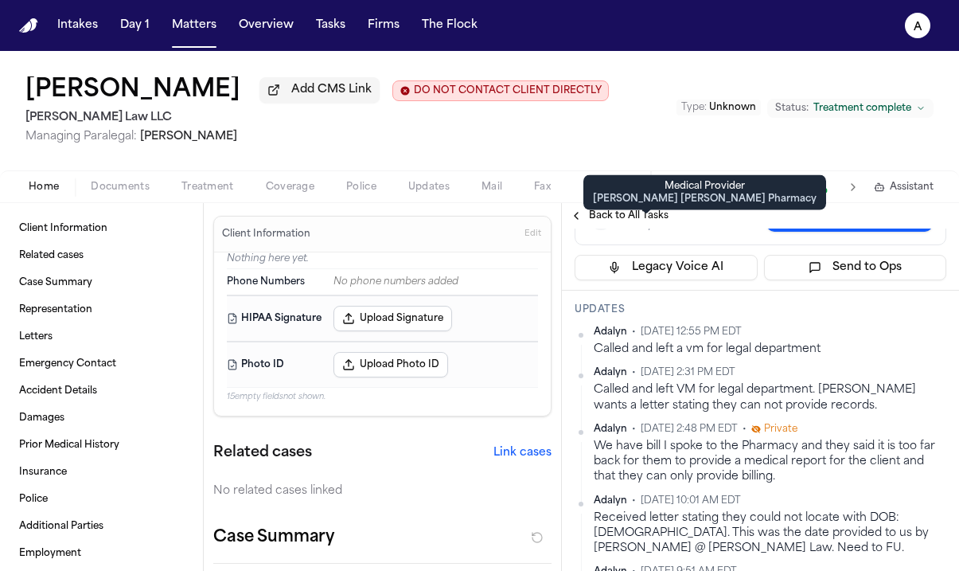
click at [590, 213] on span "Back to All Tasks" at bounding box center [629, 215] width 80 height 13
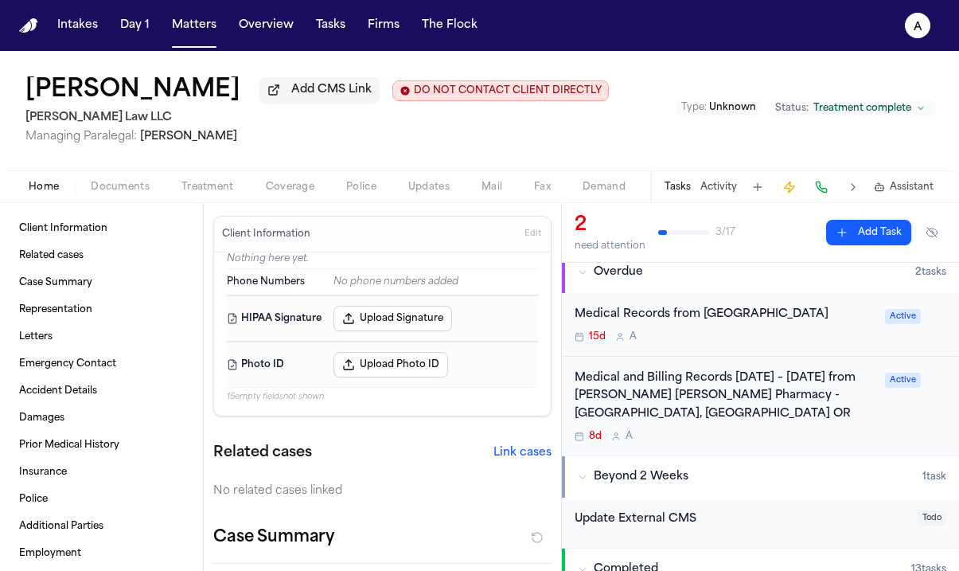
scroll to position [105, 0]
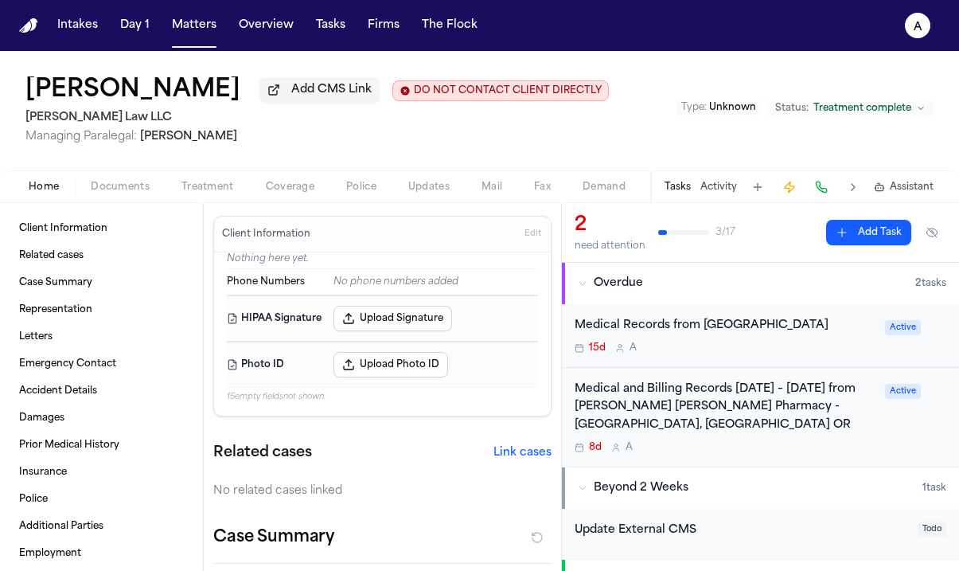
click at [776, 354] on div "15d A" at bounding box center [725, 347] width 301 height 13
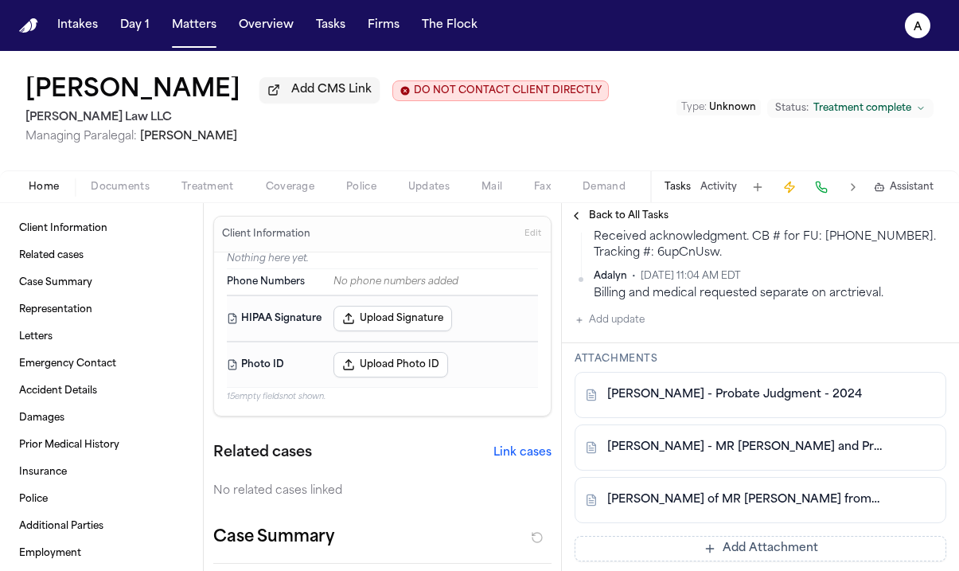
scroll to position [739, 0]
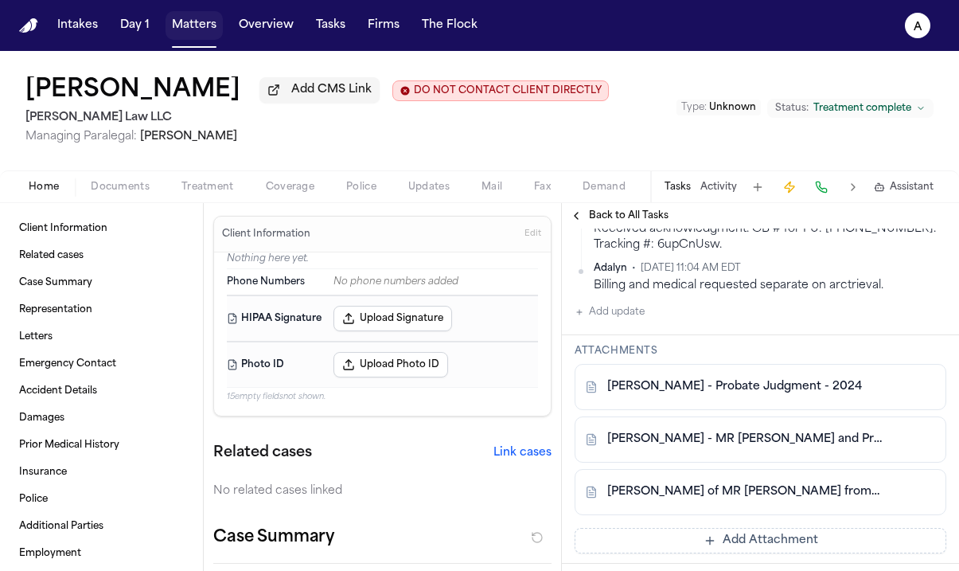
click at [205, 29] on button "Matters" at bounding box center [194, 25] width 57 height 29
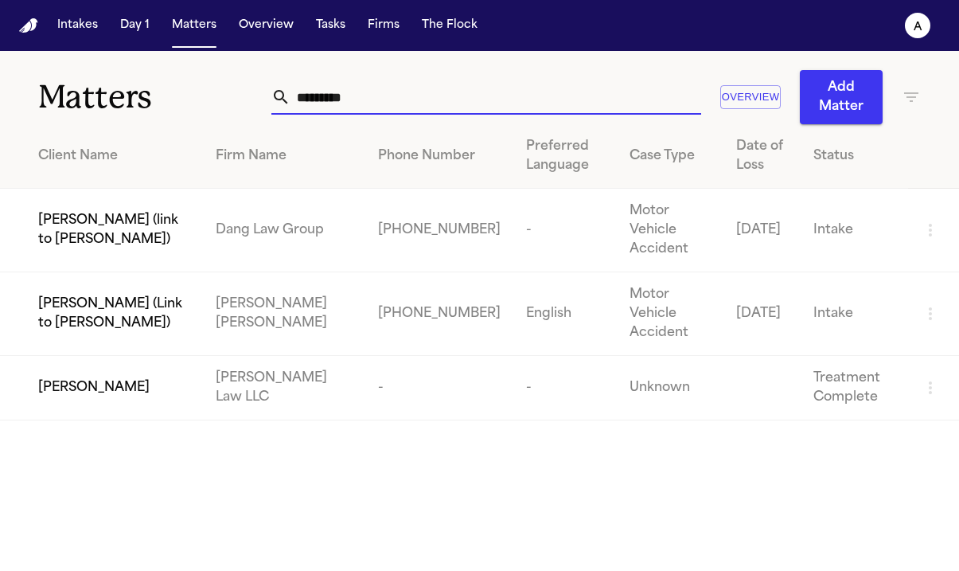
drag, startPoint x: 385, startPoint y: 104, endPoint x: 123, endPoint y: 94, distance: 262.1
click at [123, 94] on div "Matters ******** Overview Add Matter" at bounding box center [479, 87] width 959 height 73
drag, startPoint x: 370, startPoint y: 96, endPoint x: 222, endPoint y: 95, distance: 148.0
click at [222, 95] on div "Matters ******** Overview Add Matter" at bounding box center [479, 87] width 959 height 73
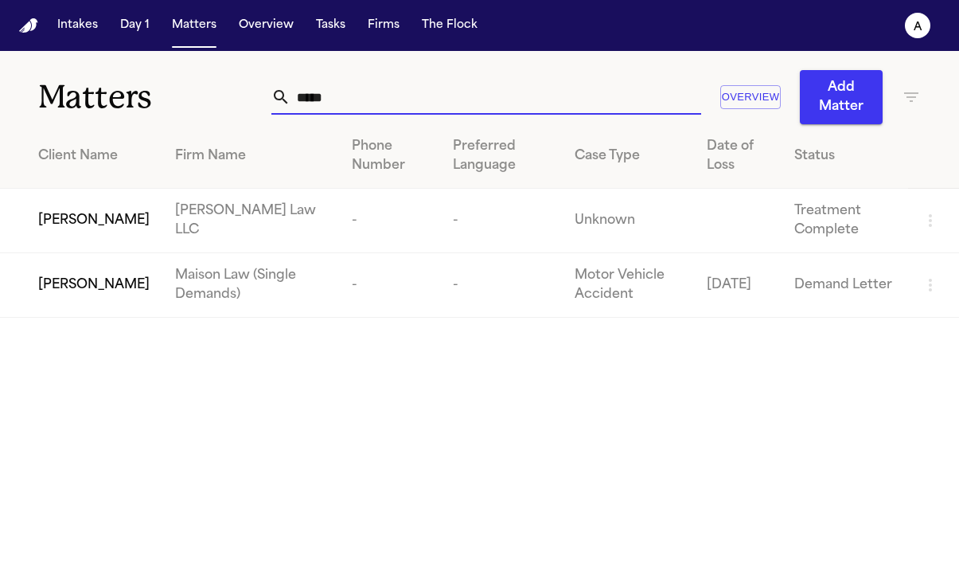
type input "*****"
click at [73, 230] on span "[PERSON_NAME]" at bounding box center [93, 220] width 111 height 19
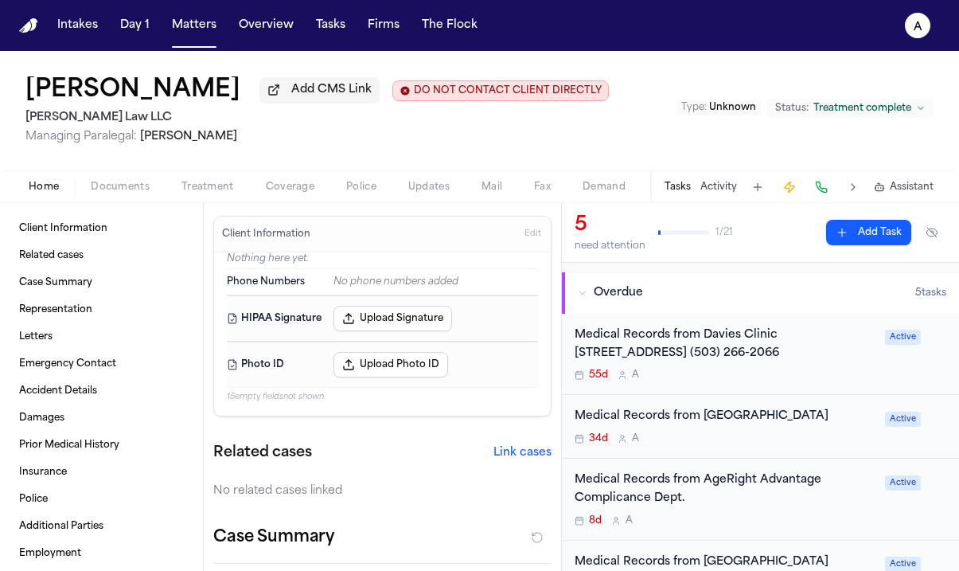
scroll to position [99, 0]
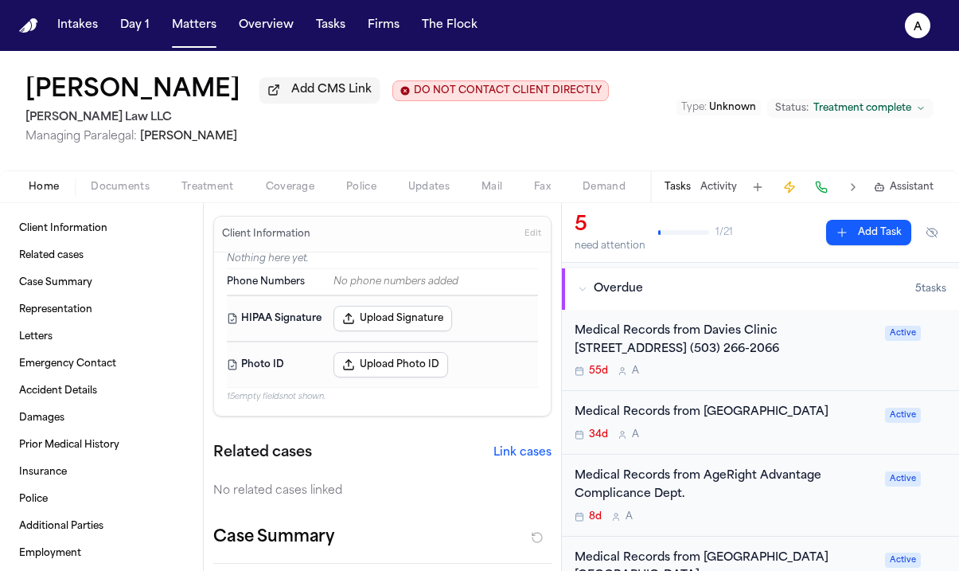
click at [801, 373] on div "55d A" at bounding box center [725, 371] width 301 height 13
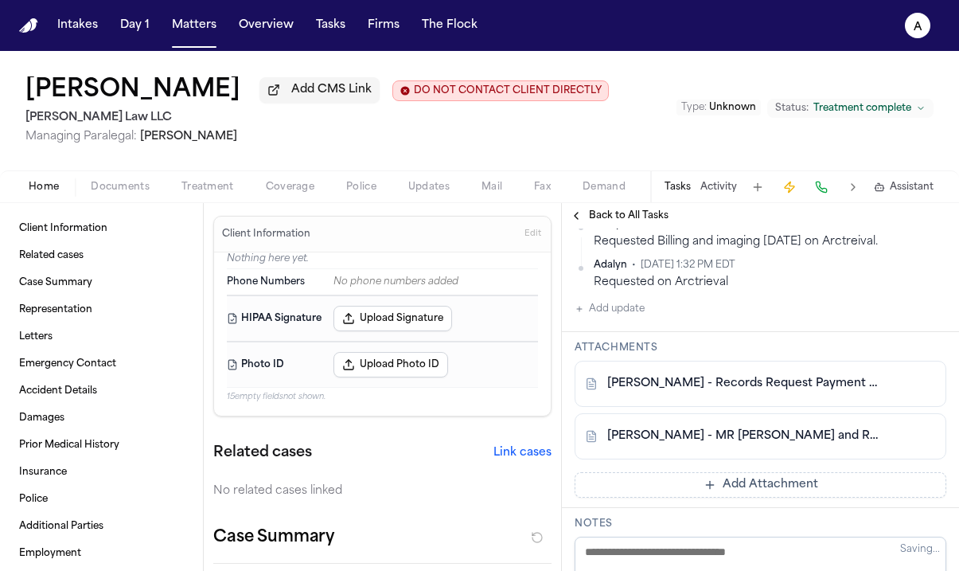
scroll to position [596, 0]
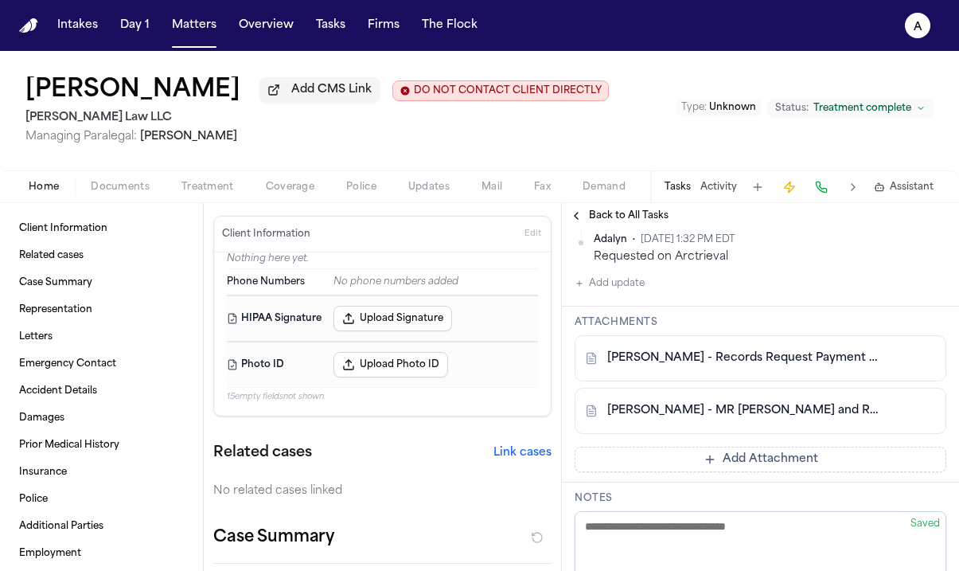
click at [817, 366] on link "S. Sheppard - Records Request Payment Receipt from Datavant - 10.11.25" at bounding box center [744, 358] width 275 height 16
click at [788, 419] on link "S. Sheppard - MR Request and Response from Davies Clinic - 7.17.25" at bounding box center [744, 411] width 275 height 16
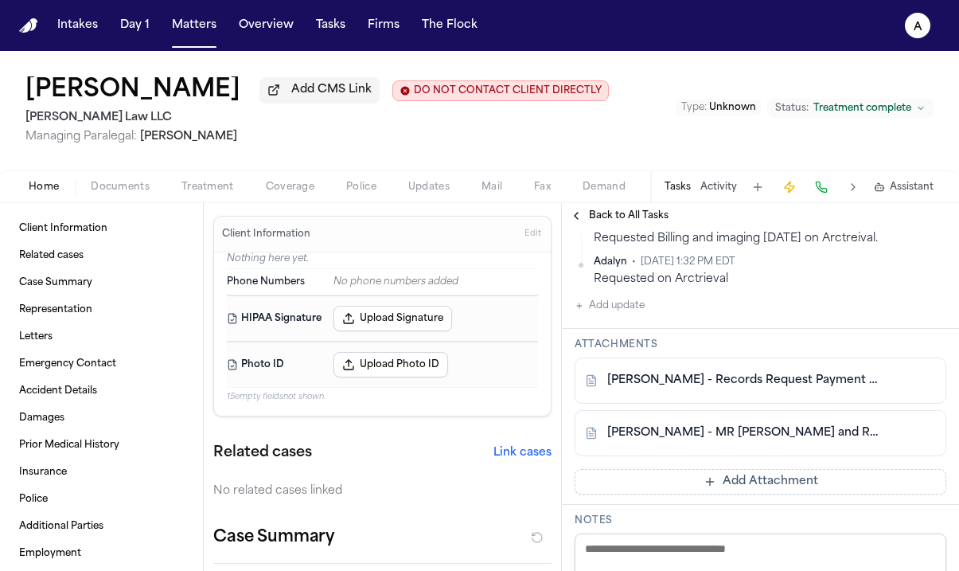
scroll to position [586, 0]
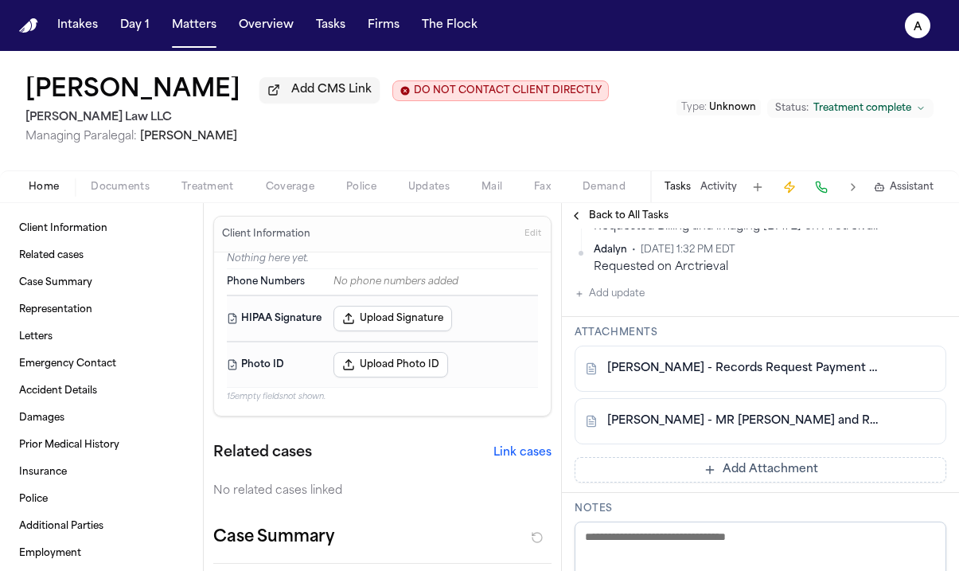
click at [867, 392] on div "S. Sheppard - Records Request Payment Receipt from Datavant - 10.11.25" at bounding box center [761, 368] width 372 height 46
click at [821, 392] on div "S. Sheppard - Records Request Payment Receipt from Datavant - 10.11.25" at bounding box center [761, 368] width 372 height 46
click at [790, 376] on link "S. Sheppard - Records Request Payment Receipt from Datavant - 10.11.25" at bounding box center [744, 369] width 275 height 16
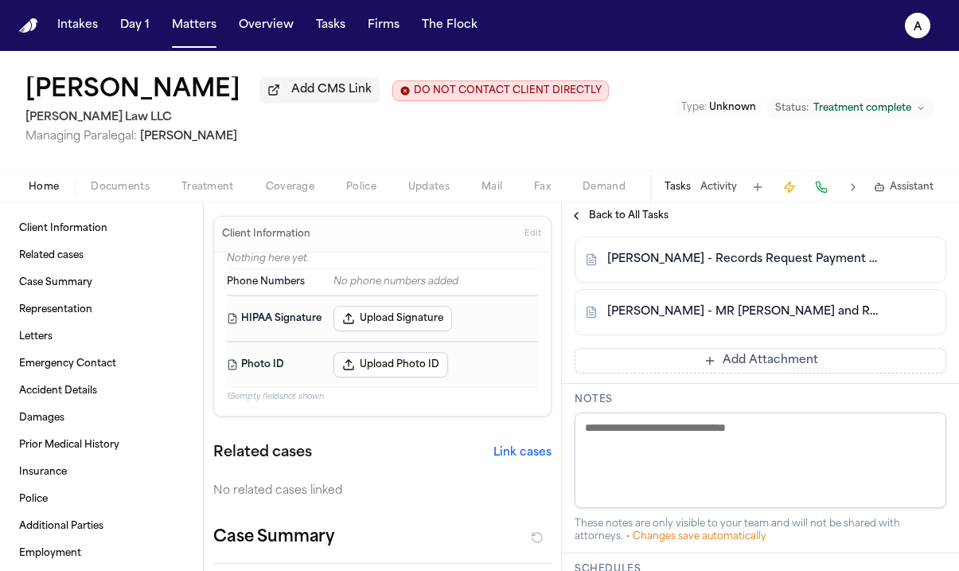
scroll to position [722, 0]
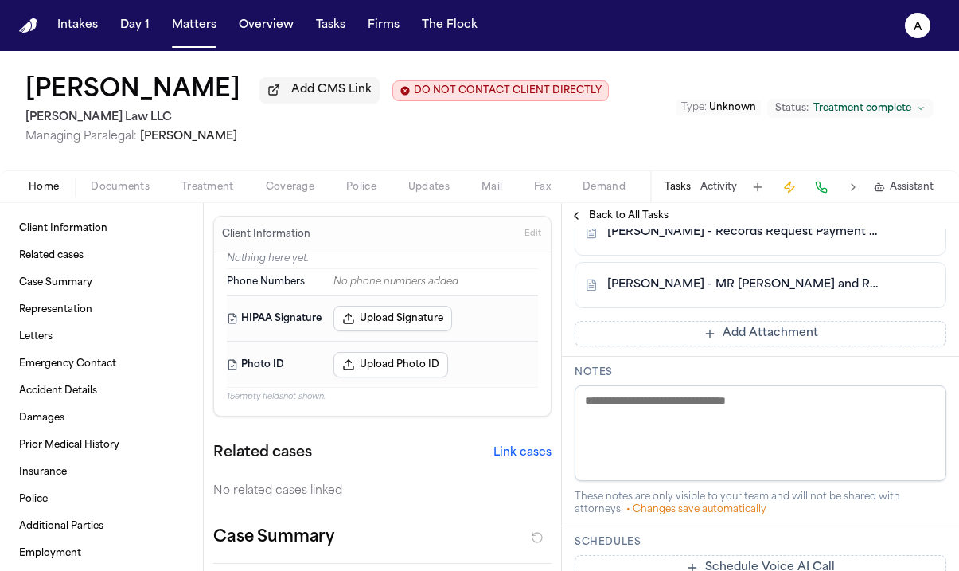
click at [770, 293] on link "S. Sheppard - MR Request and Response from Davies Clinic - 7.17.25" at bounding box center [744, 285] width 275 height 16
click at [815, 240] on link "S. Sheppard - Records Request Payment Receipt from Datavant - 10.11.25" at bounding box center [744, 232] width 275 height 16
click at [609, 221] on span "Back to All Tasks" at bounding box center [629, 215] width 80 height 13
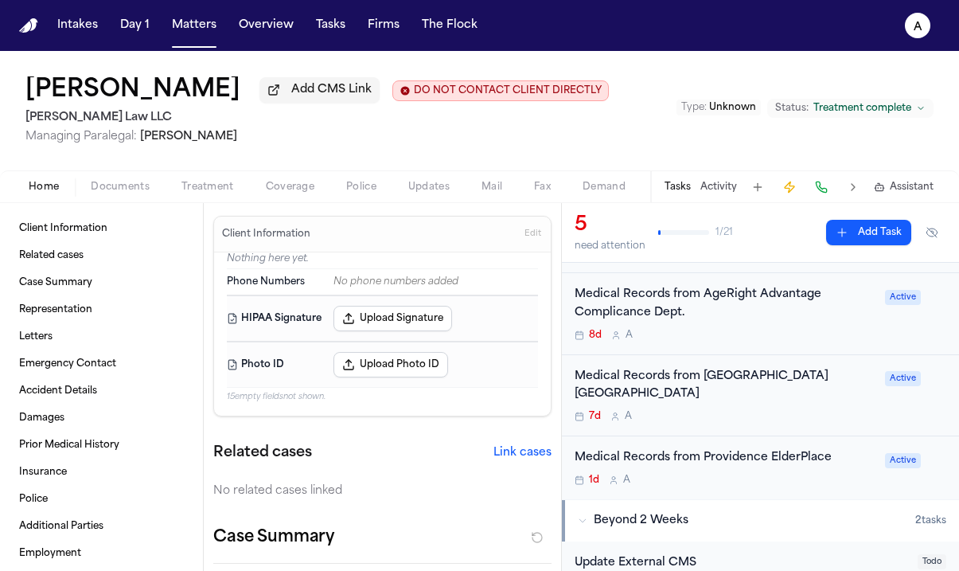
scroll to position [300, 0]
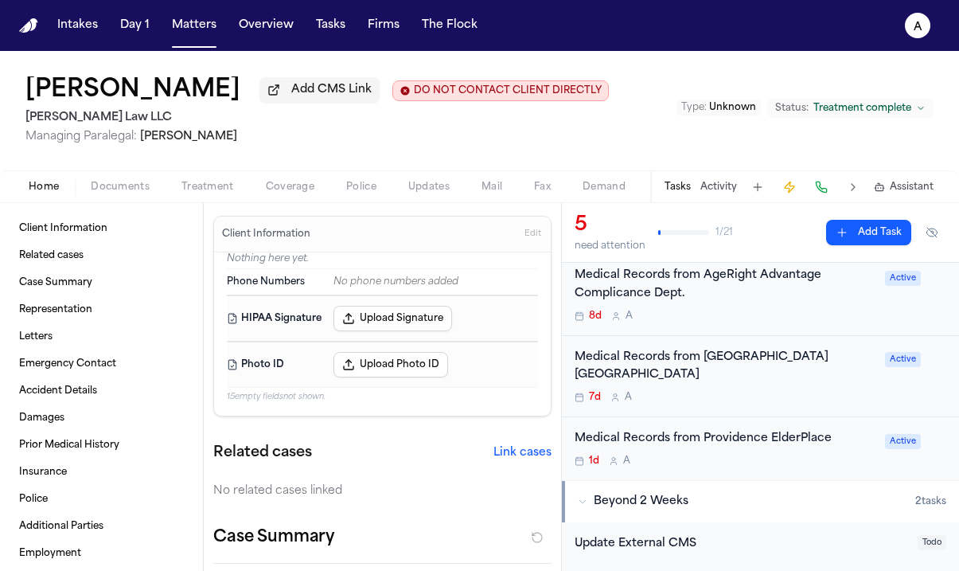
click at [764, 454] on div "1d A" at bounding box center [725, 460] width 301 height 13
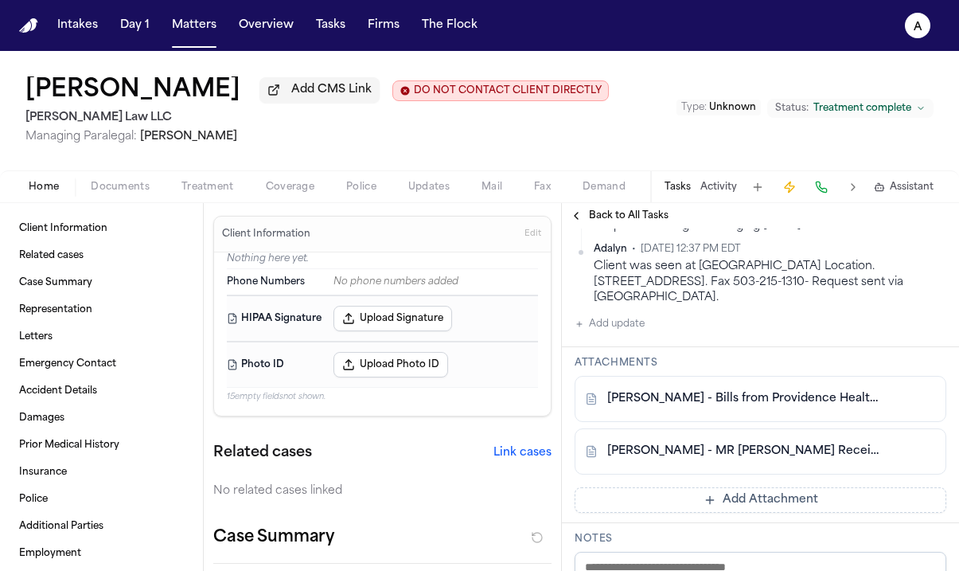
scroll to position [426, 0]
click at [796, 496] on button "Add Attachment" at bounding box center [761, 498] width 372 height 25
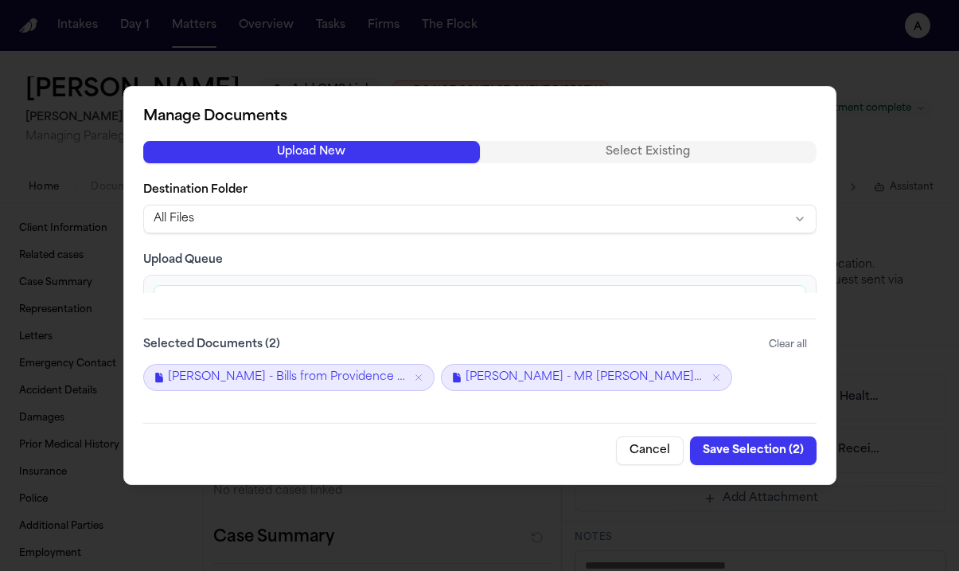
click at [766, 453] on button "Save Selection ( 2 )" at bounding box center [753, 450] width 127 height 29
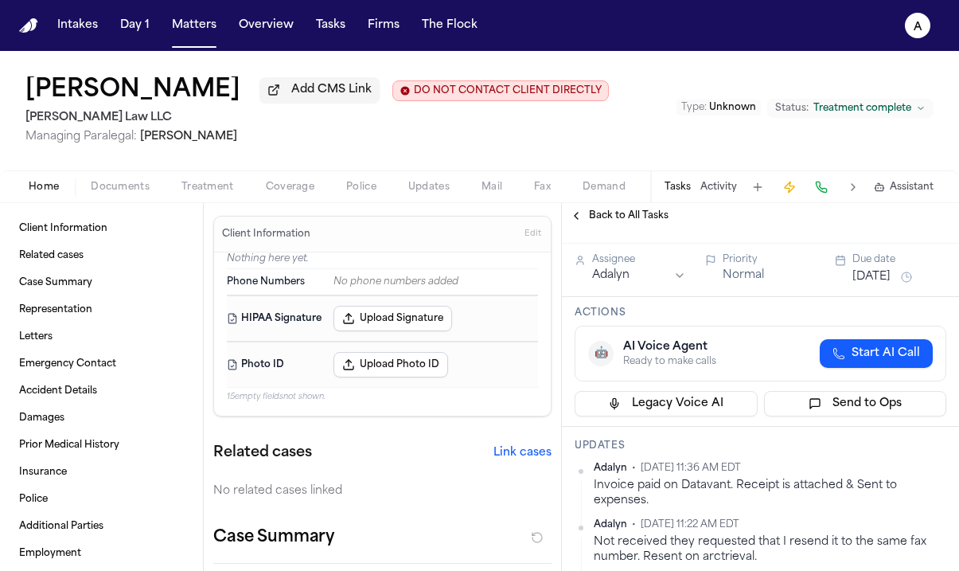
scroll to position [45, 0]
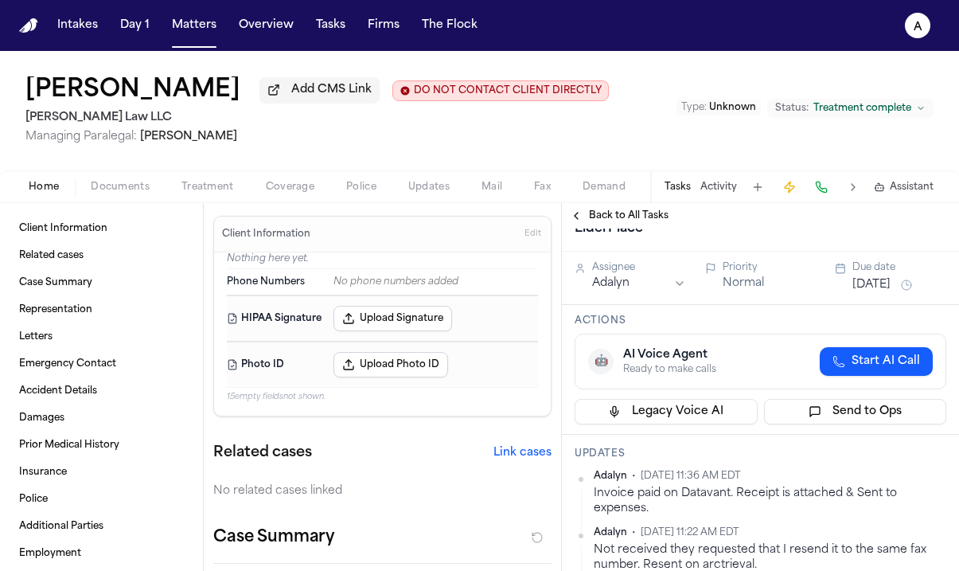
click at [614, 215] on span "Back to All Tasks" at bounding box center [629, 215] width 80 height 13
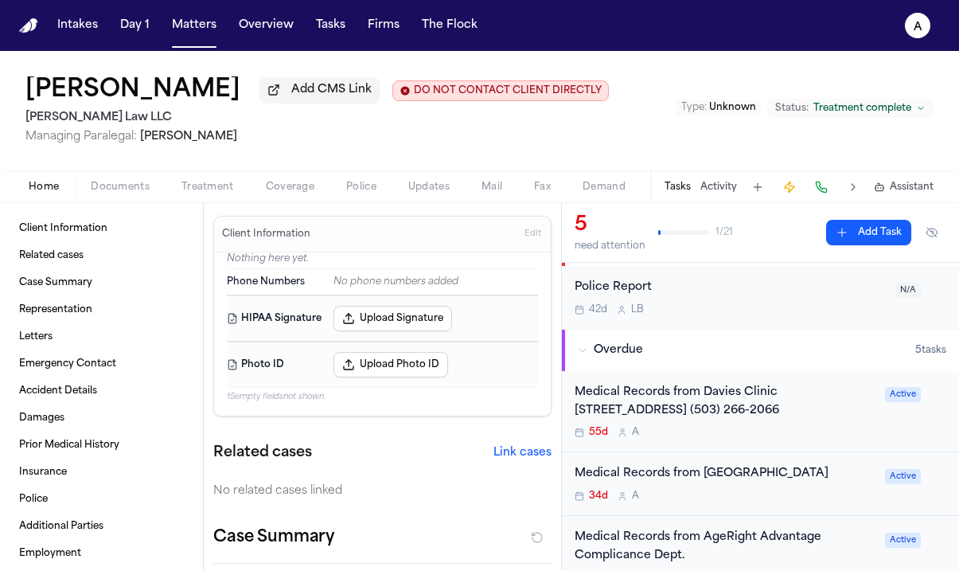
scroll to position [45, 0]
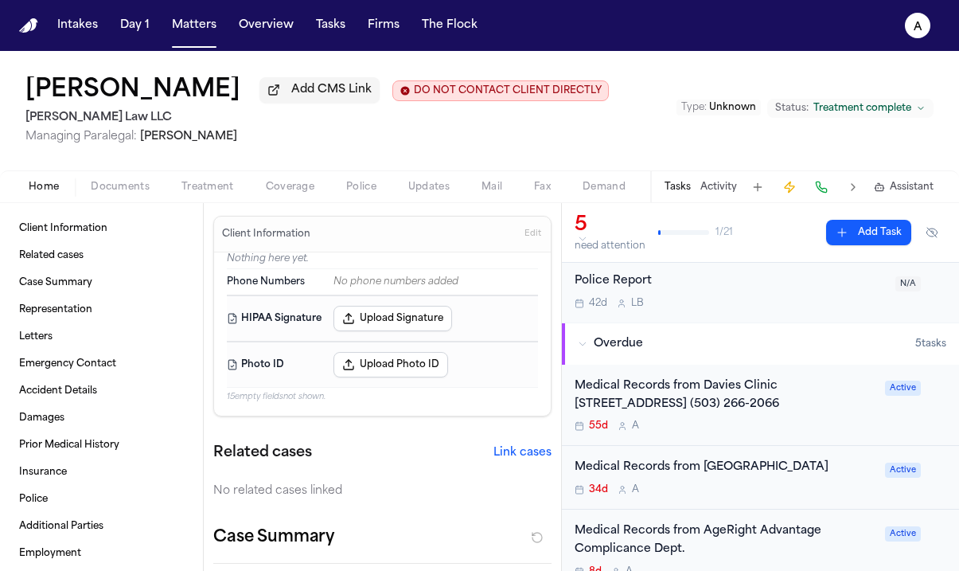
click at [800, 432] on div "55d A" at bounding box center [725, 425] width 301 height 13
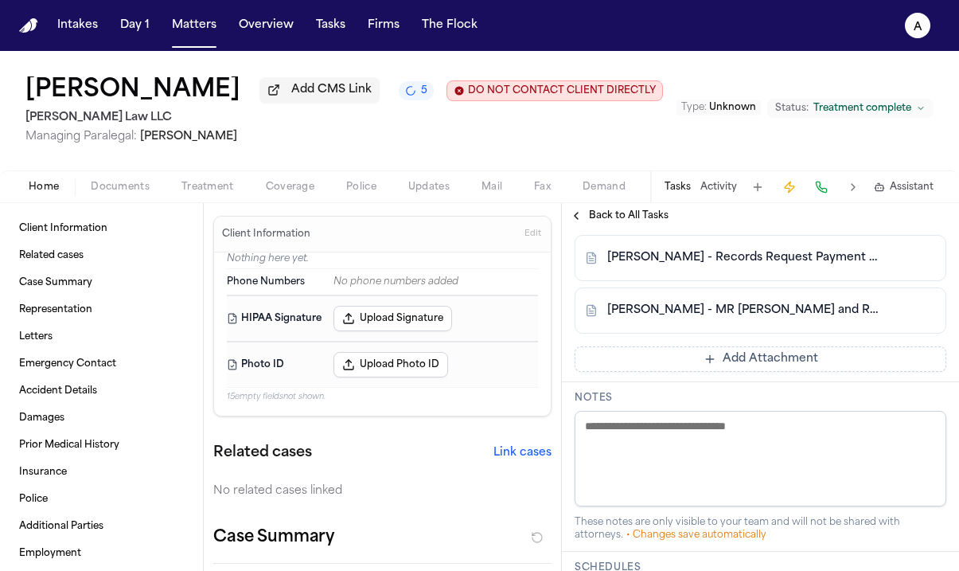
scroll to position [640, 0]
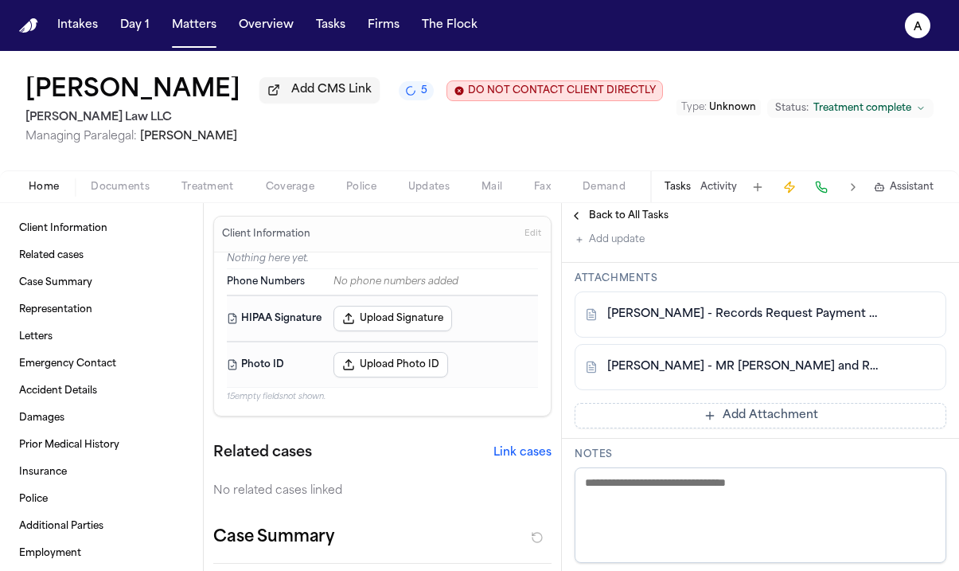
click at [816, 428] on button "Add Attachment" at bounding box center [761, 415] width 372 height 25
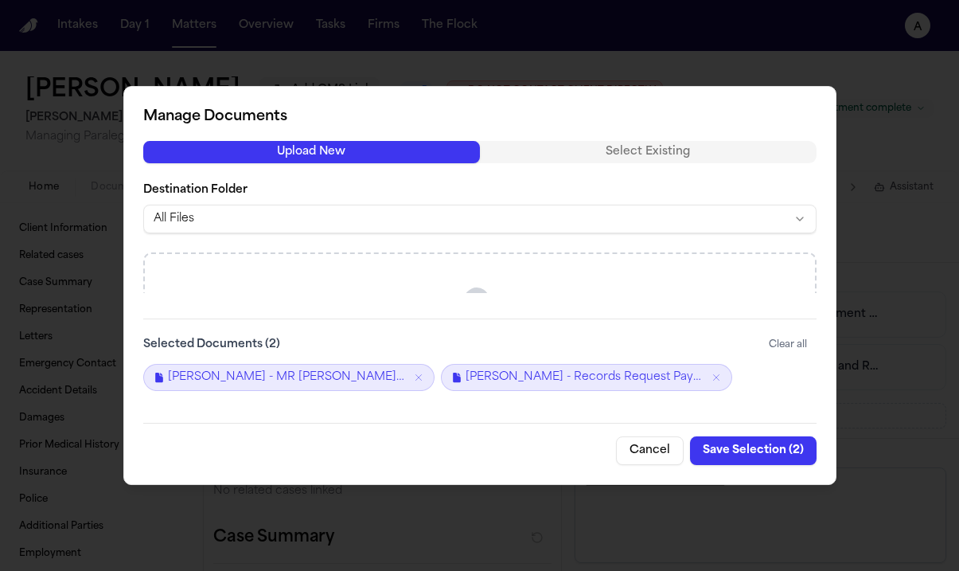
click at [667, 445] on button "Cancel" at bounding box center [650, 450] width 68 height 29
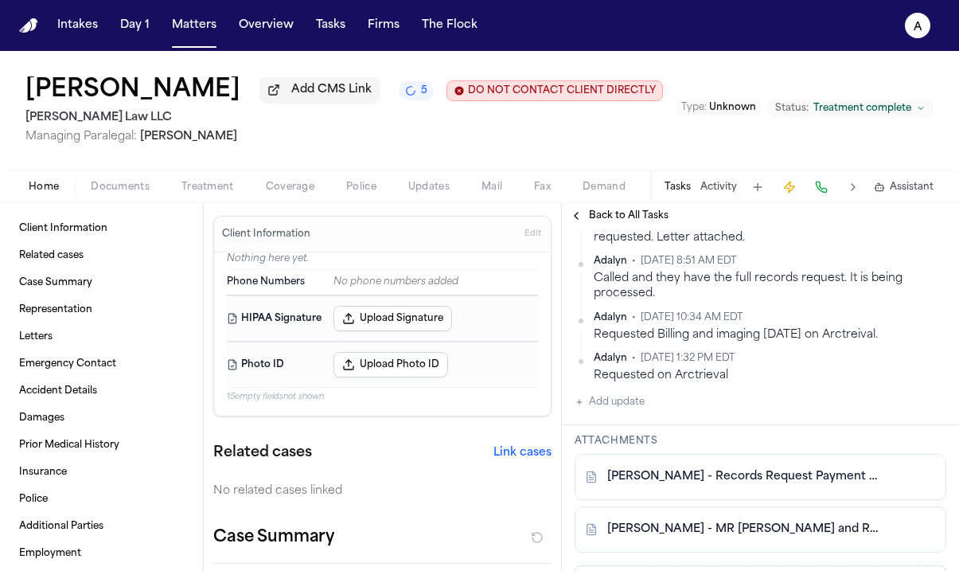
scroll to position [447, 0]
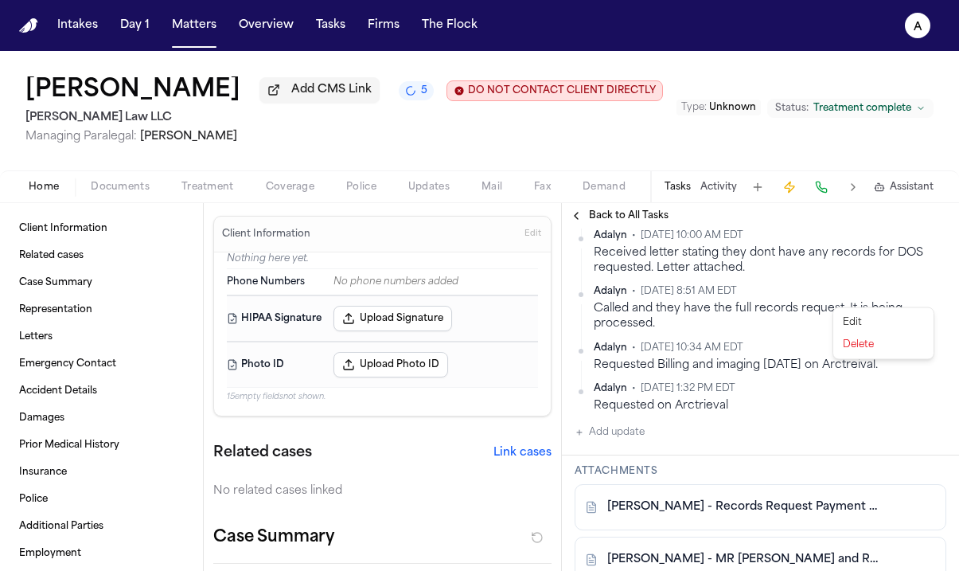
click at [927, 299] on html "Intakes Day 1 Matters Overview Tasks Firms The Flock A Sharon Sheppard Add CMS …" at bounding box center [479, 285] width 959 height 571
click at [893, 322] on div "Edit" at bounding box center [884, 322] width 94 height 22
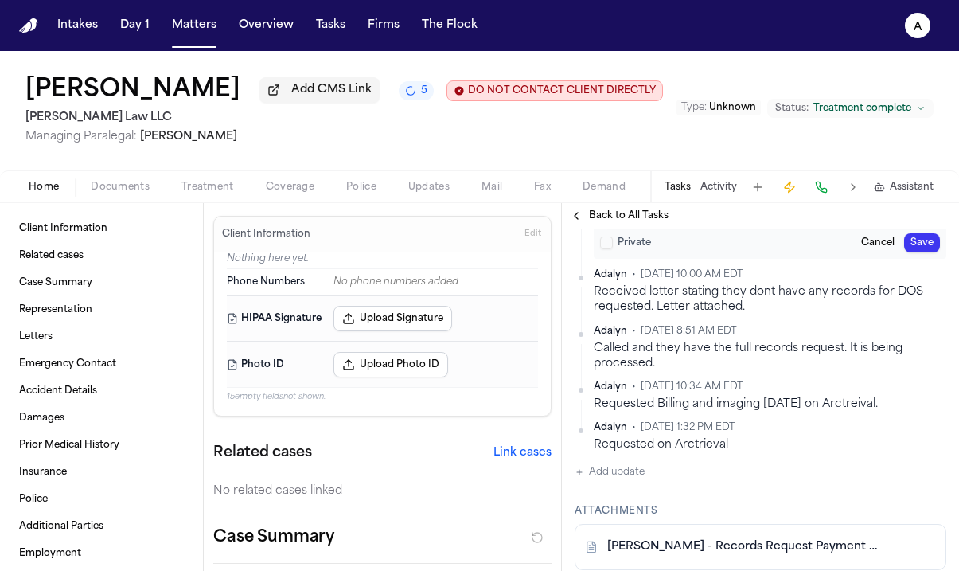
drag, startPoint x: 728, startPoint y: 333, endPoint x: 548, endPoint y: 287, distance: 185.7
click at [548, 287] on div "Client Information Related cases Case Summary Representation Letters Emergency …" at bounding box center [479, 387] width 959 height 368
type textarea "**********"
click at [911, 252] on button "Save" at bounding box center [922, 242] width 36 height 19
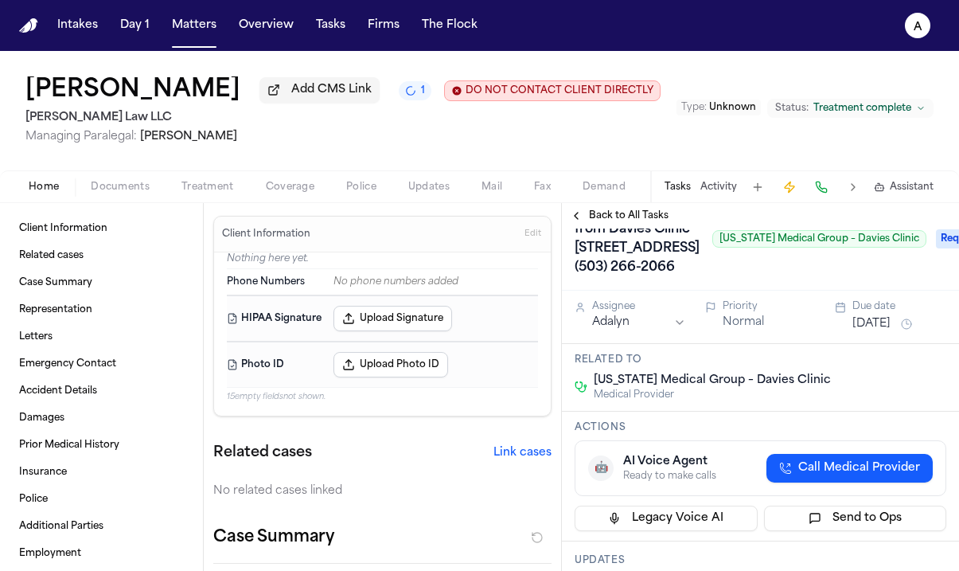
scroll to position [14, 0]
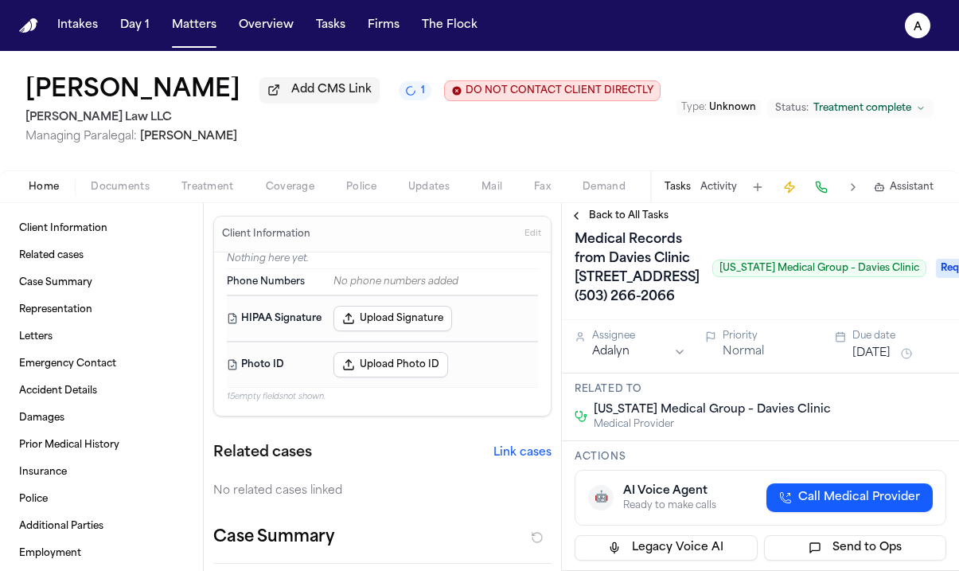
click at [638, 217] on span "Back to All Tasks" at bounding box center [629, 215] width 80 height 13
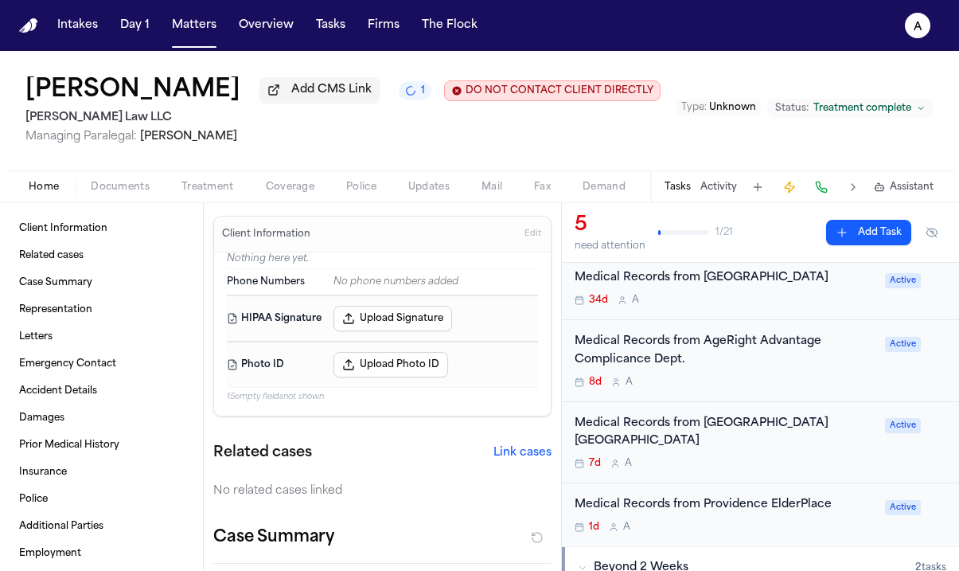
scroll to position [273, 0]
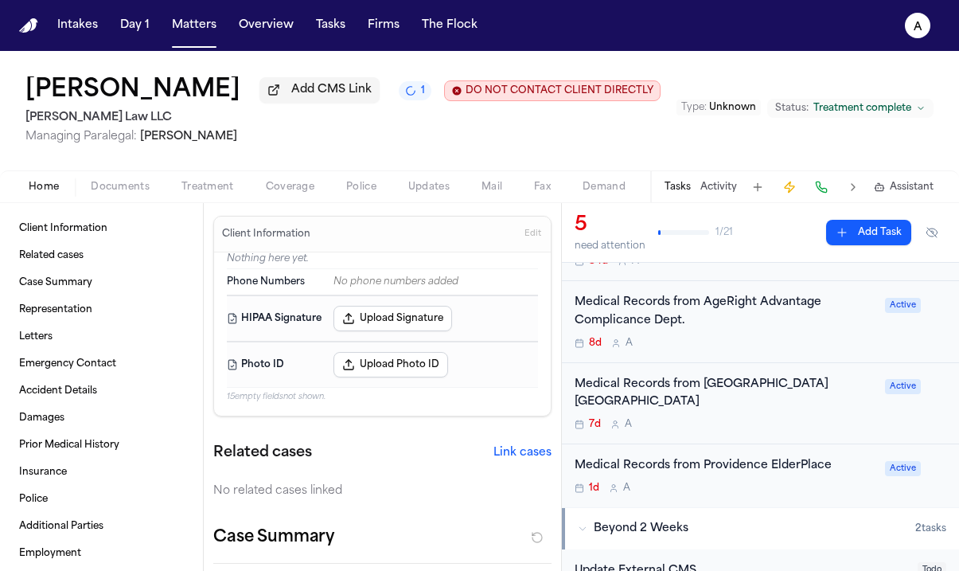
click at [807, 482] on div "1d A" at bounding box center [725, 488] width 301 height 13
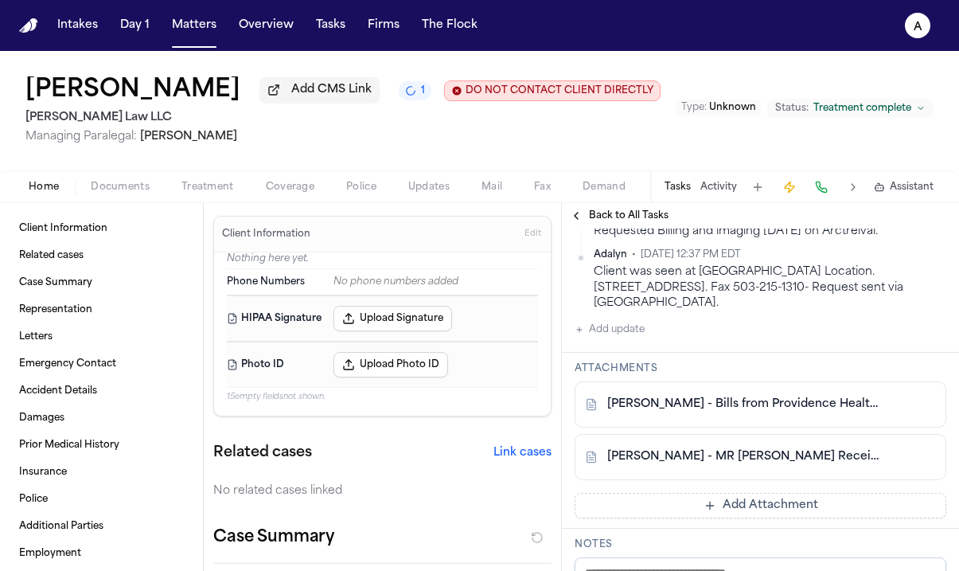
scroll to position [428, 0]
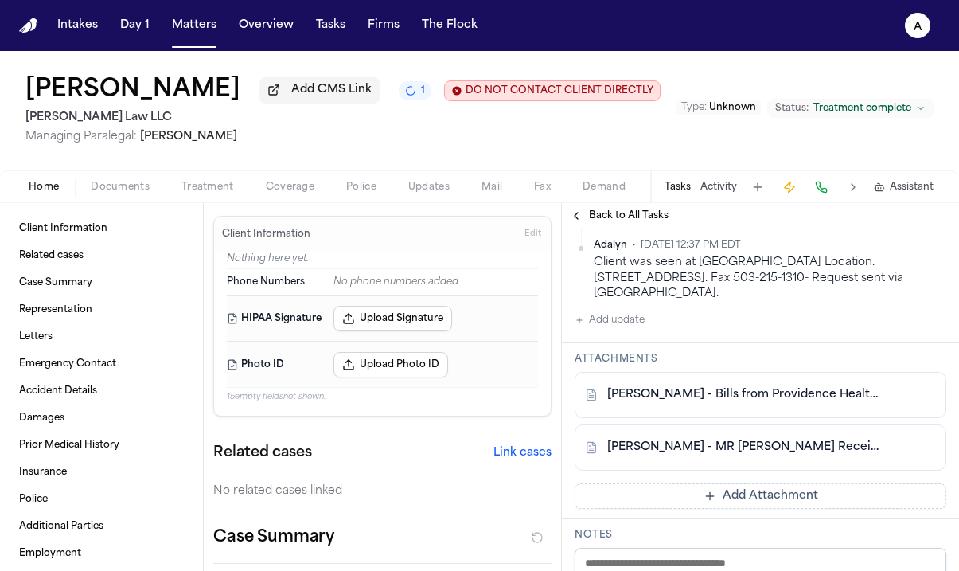
click at [811, 497] on button "Add Attachment" at bounding box center [761, 495] width 372 height 25
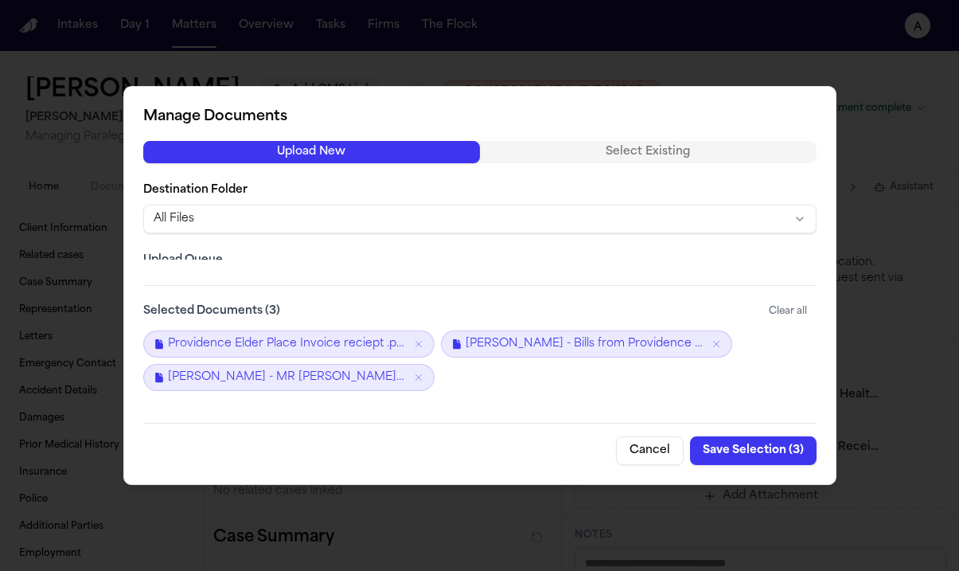
click at [767, 451] on button "Save Selection ( 3 )" at bounding box center [753, 450] width 127 height 29
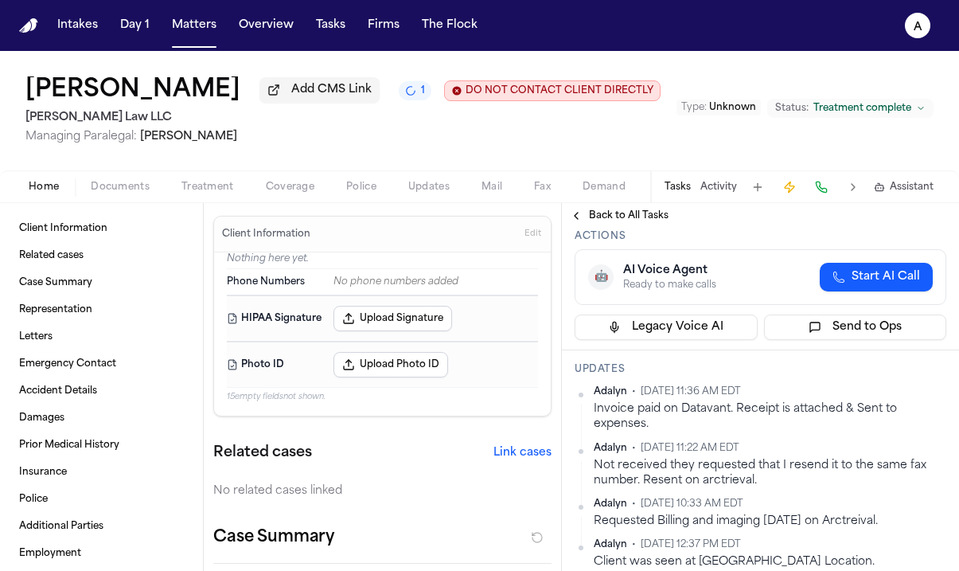
scroll to position [115, 0]
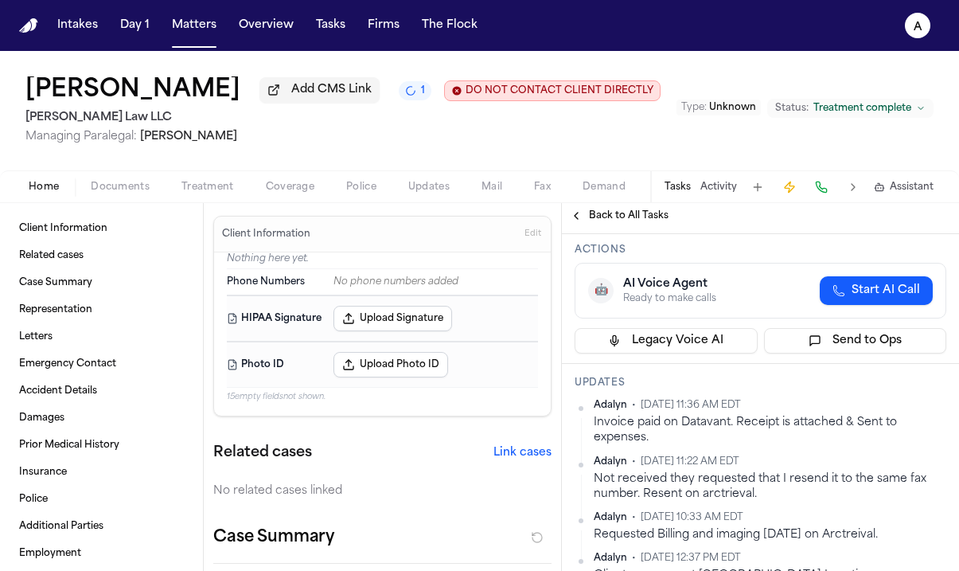
click at [645, 216] on span "Back to All Tasks" at bounding box center [629, 215] width 80 height 13
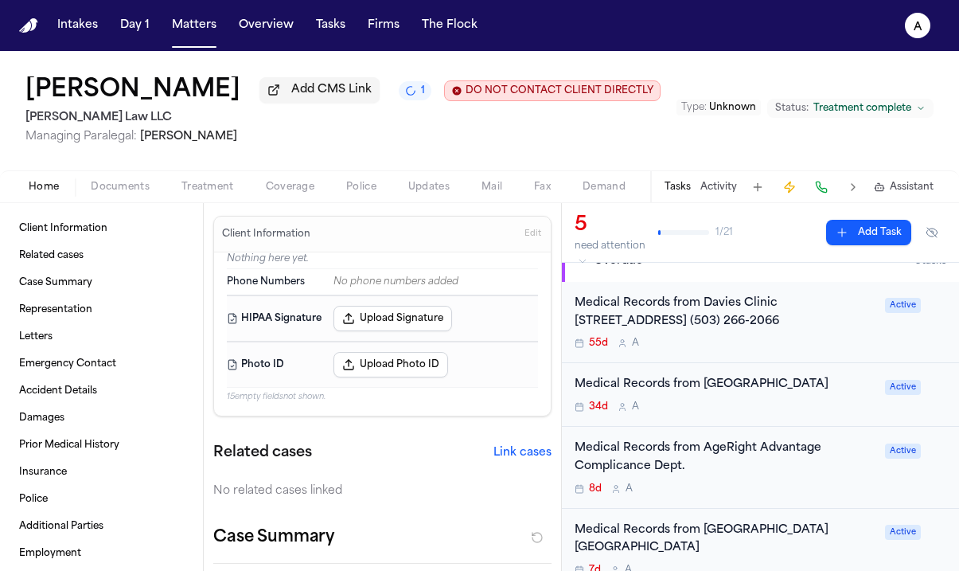
scroll to position [130, 0]
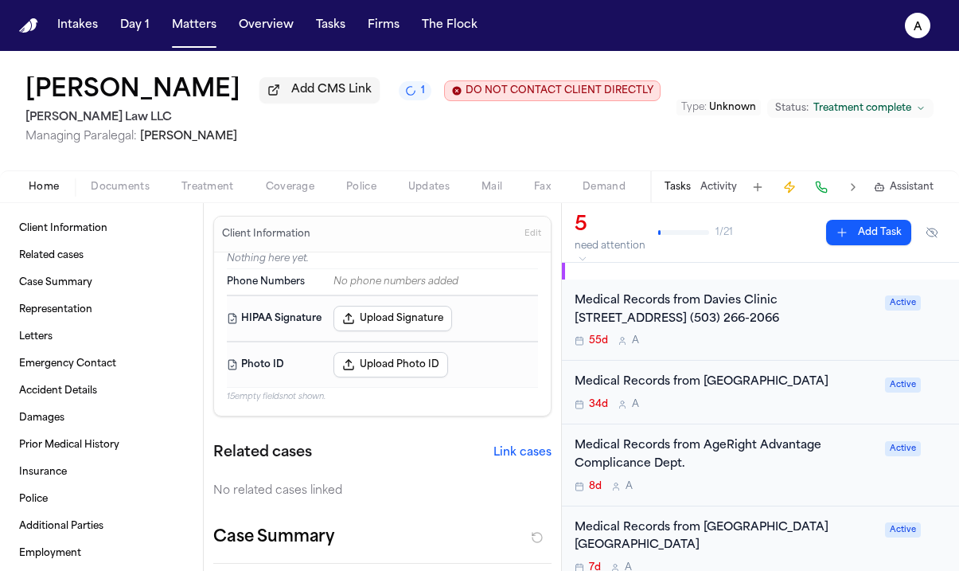
click at [834, 329] on div "Medical Records from Davies Clinic 345 Grant St., Canby, OR 97013 (503) 266-2066" at bounding box center [725, 310] width 301 height 37
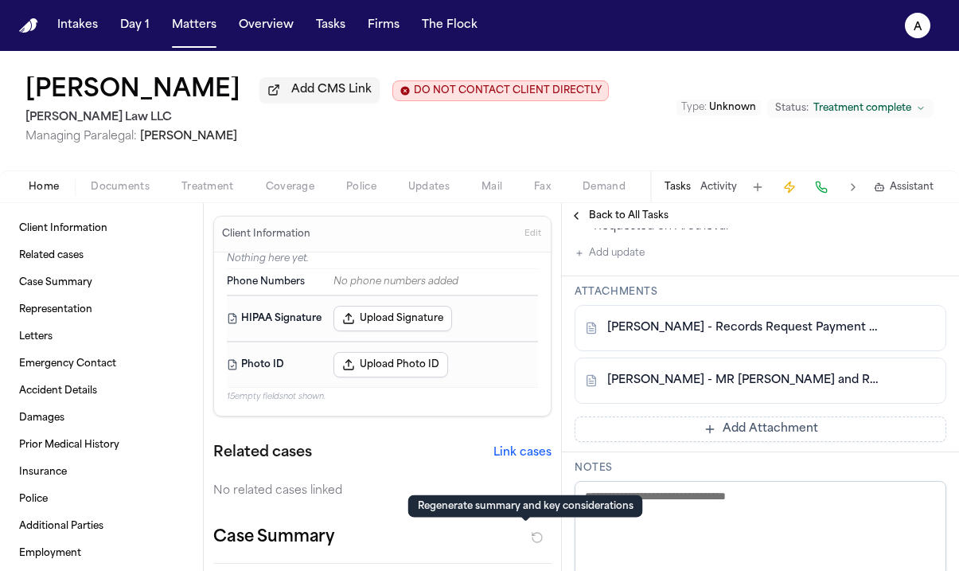
scroll to position [617, 0]
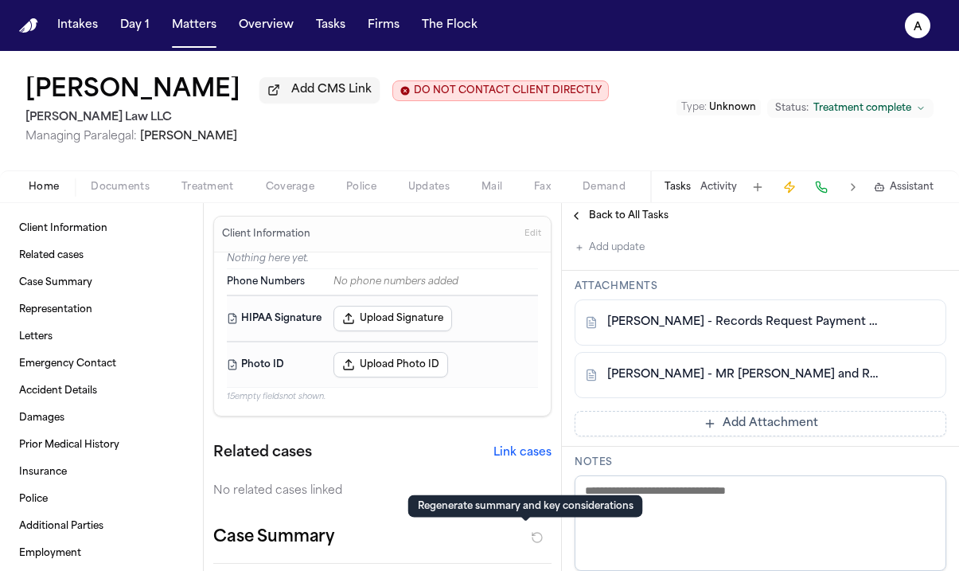
click at [637, 257] on button "Add update" at bounding box center [610, 247] width 70 height 19
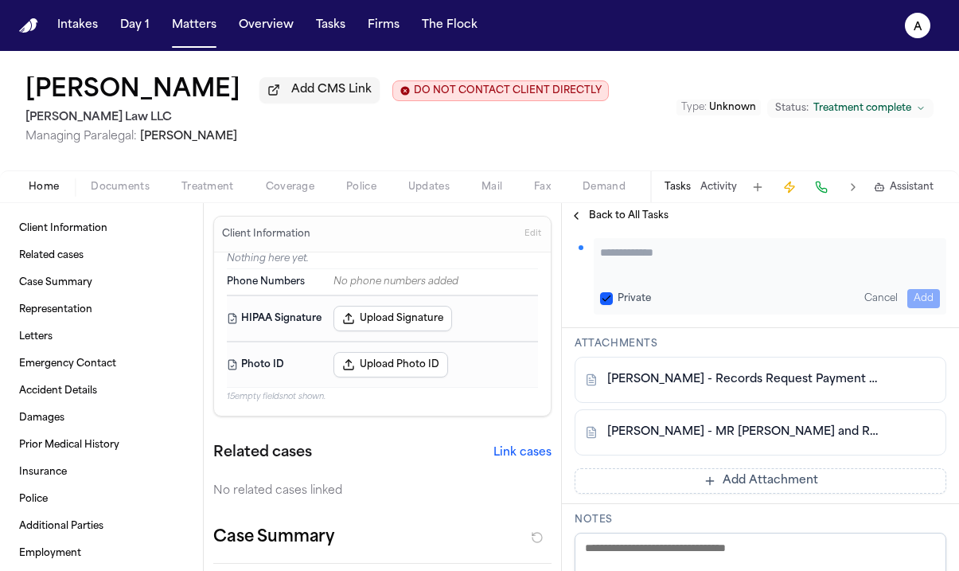
click at [649, 276] on textarea "Add your update" at bounding box center [770, 260] width 340 height 32
paste textarea "*********"
click at [869, 276] on textarea "**********" at bounding box center [764, 260] width 328 height 32
click at [928, 314] on div "**********" at bounding box center [770, 276] width 353 height 76
click at [934, 314] on div "**********" at bounding box center [770, 276] width 353 height 76
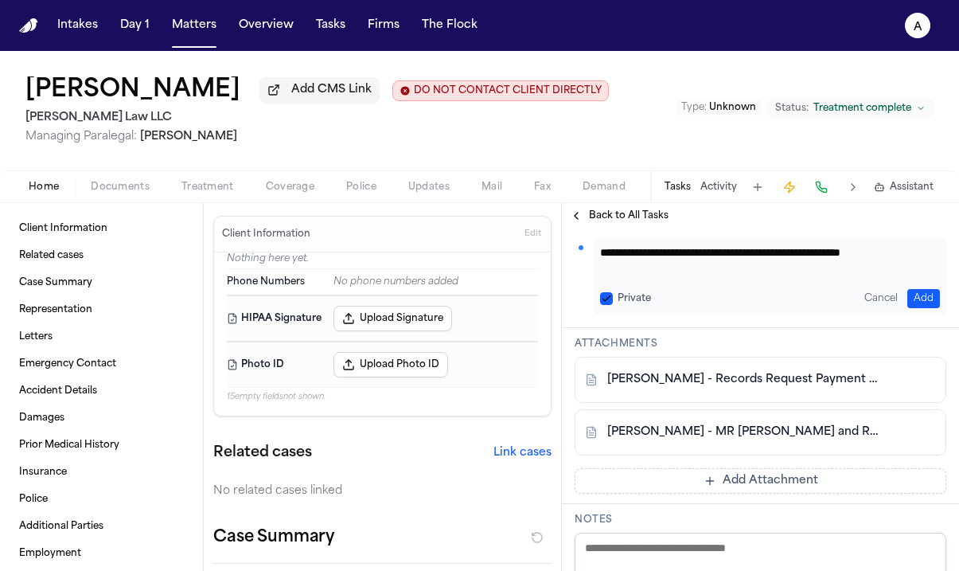
click at [918, 276] on textarea "**********" at bounding box center [764, 260] width 328 height 32
paste textarea "*********"
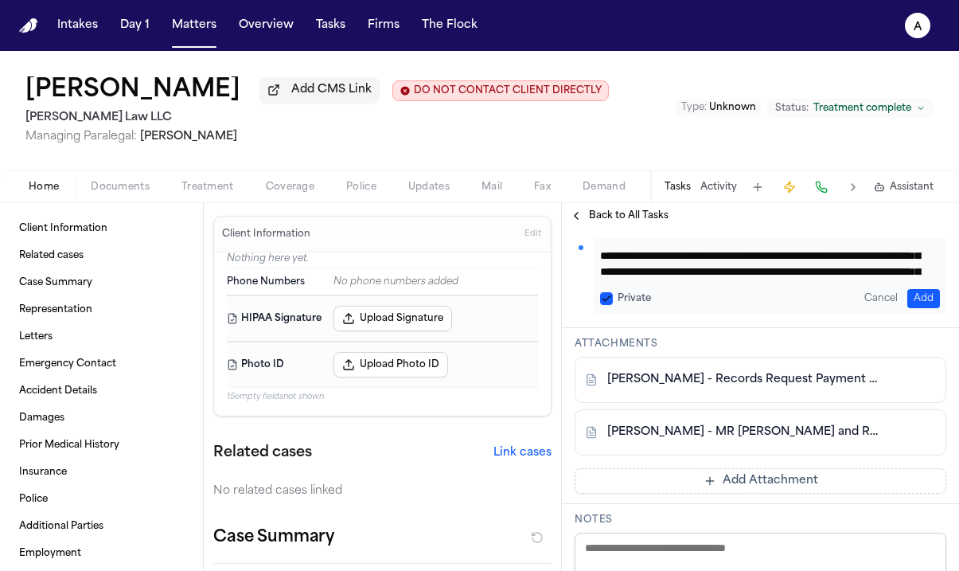
scroll to position [0, 0]
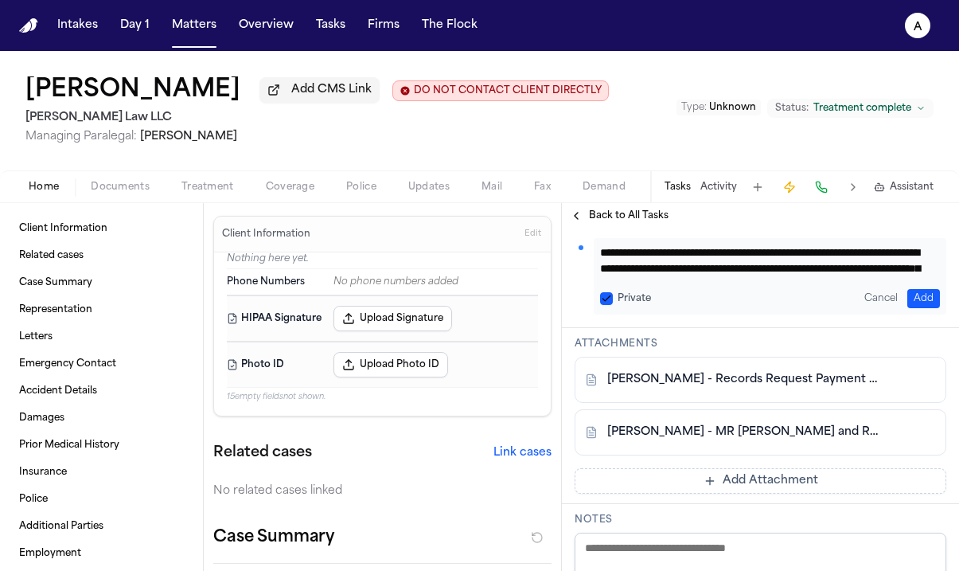
drag, startPoint x: 650, startPoint y: 388, endPoint x: 566, endPoint y: 346, distance: 94.3
click at [563, 328] on div "**********" at bounding box center [760, 148] width 397 height 360
type textarea "**********"
click at [603, 305] on button "Private" at bounding box center [606, 298] width 13 height 13
click at [915, 308] on button "Add" at bounding box center [923, 298] width 33 height 19
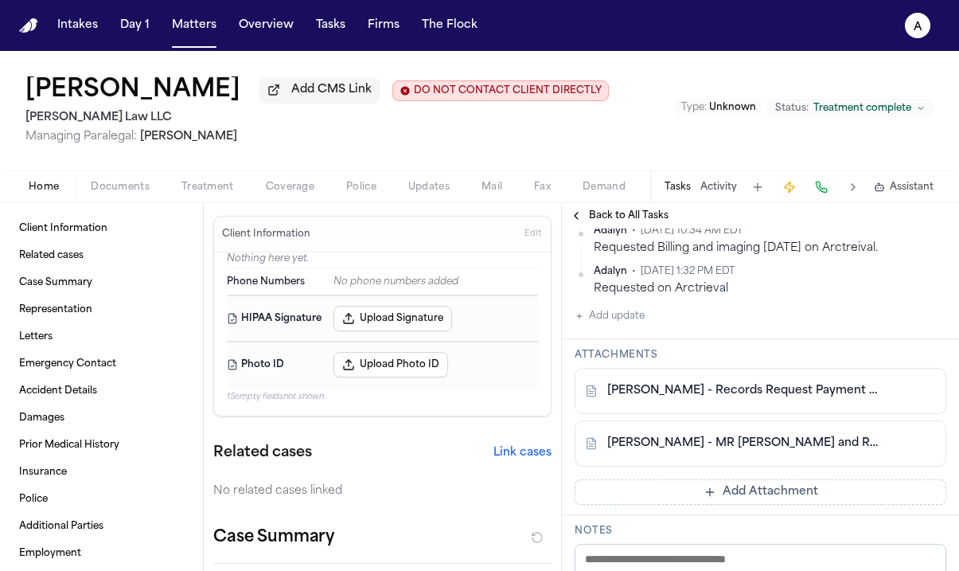
scroll to position [744, 0]
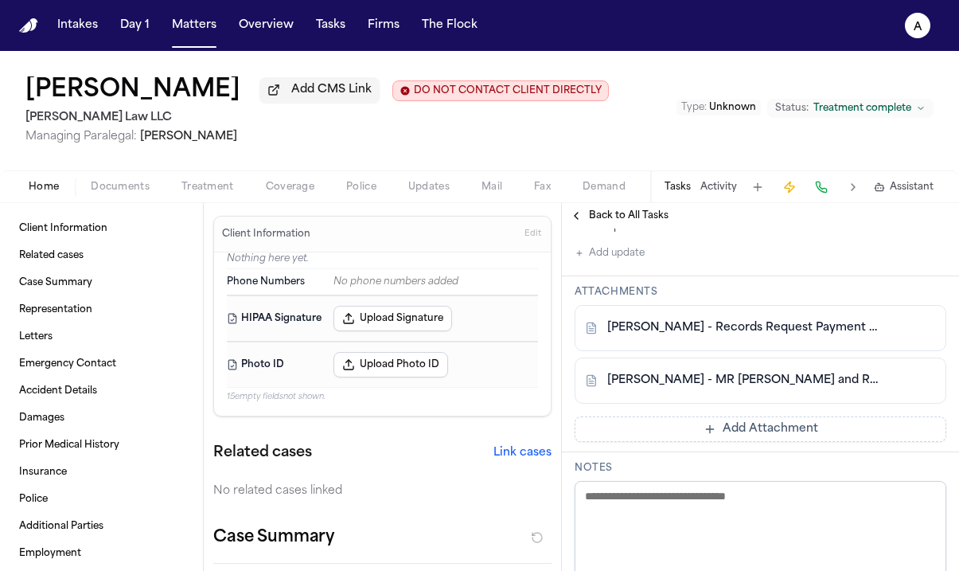
click at [654, 263] on div "Adalyn • Oct 14, 2025 11:34 AM EDT We received 3 invoices. All for $30 Invoice …" at bounding box center [761, 69] width 372 height 387
click at [667, 442] on button "Add Attachment" at bounding box center [761, 428] width 372 height 25
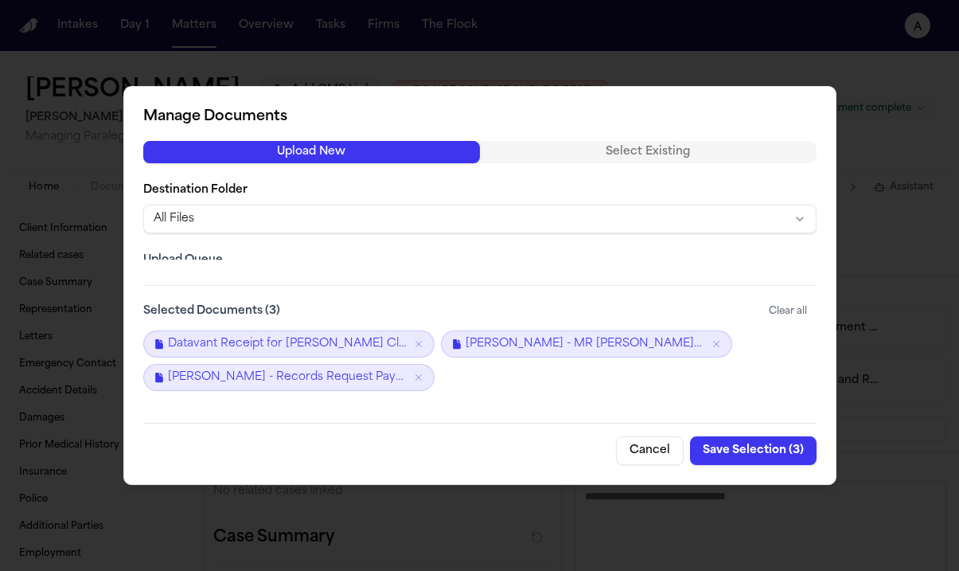
click at [748, 452] on button "Save Selection ( 3 )" at bounding box center [753, 450] width 127 height 29
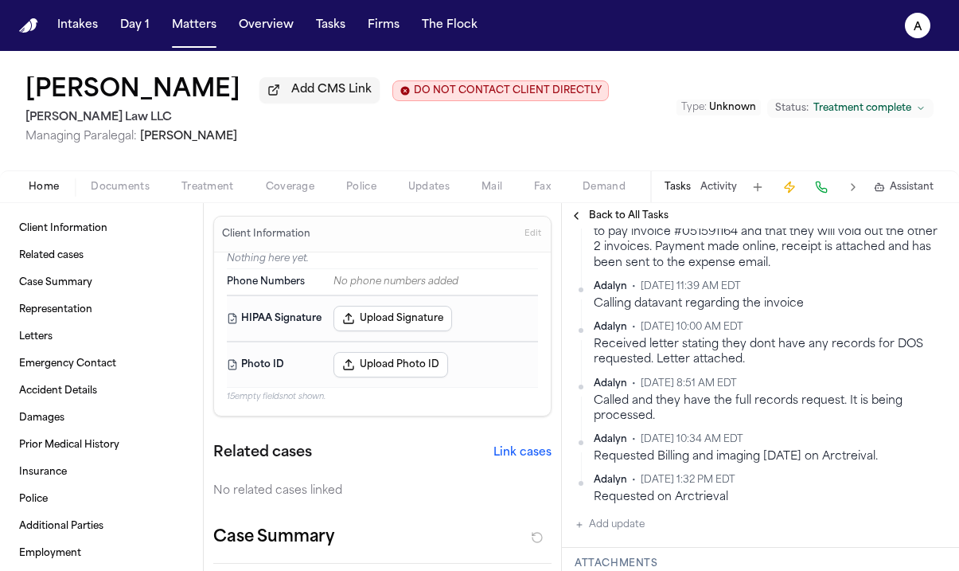
scroll to position [467, 0]
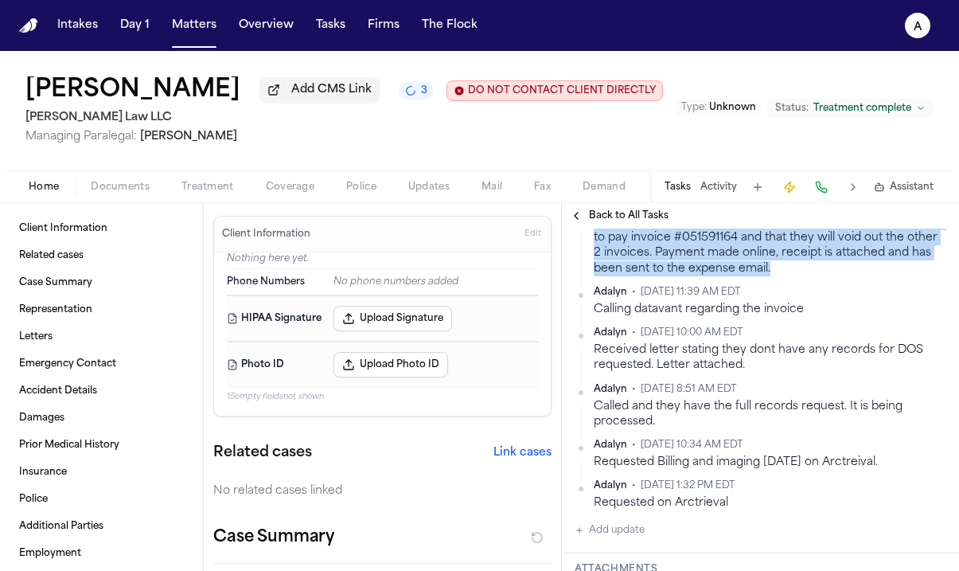
drag, startPoint x: 889, startPoint y: 388, endPoint x: 593, endPoint y: 294, distance: 310.4
click at [593, 276] on div "Adalyn • Oct 14, 2025 11:34 AM EDT We received 3 invoices. All for $30 Invoice …" at bounding box center [761, 214] width 372 height 123
copy div "We received 3 invoices. All for $30 Invoice #s are 051591164,0515785441, and 05…"
click at [183, 29] on button "Matters" at bounding box center [194, 25] width 57 height 29
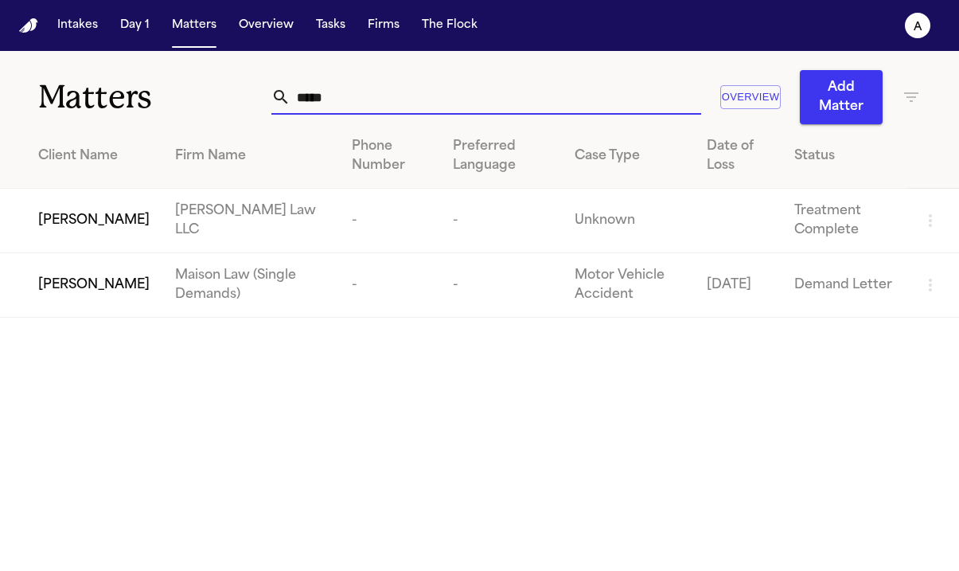
drag, startPoint x: 341, startPoint y: 103, endPoint x: 141, endPoint y: 103, distance: 199.8
click at [141, 103] on div "Matters ***** Overview Add Matter" at bounding box center [479, 87] width 959 height 73
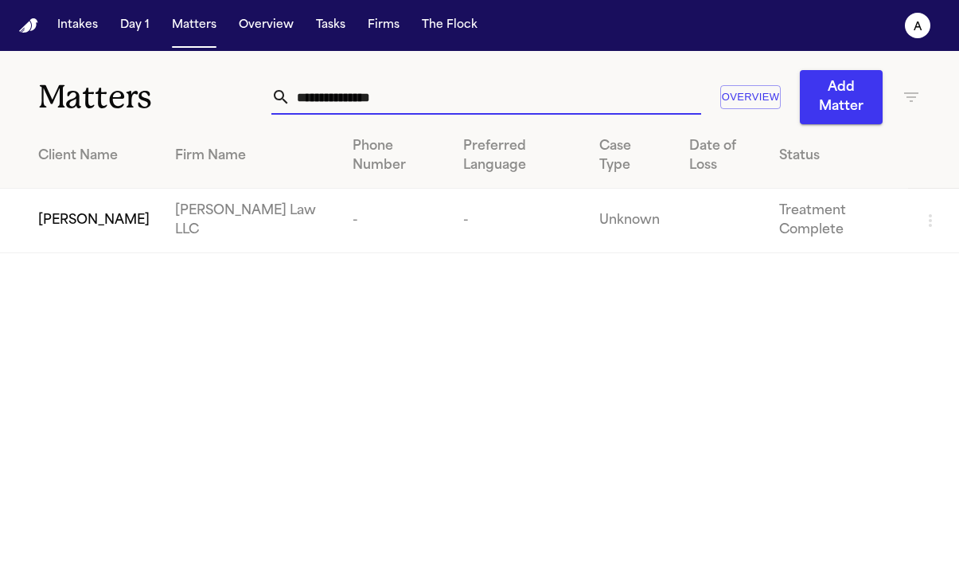
type input "**********"
click at [92, 211] on span "[PERSON_NAME]" at bounding box center [93, 220] width 111 height 19
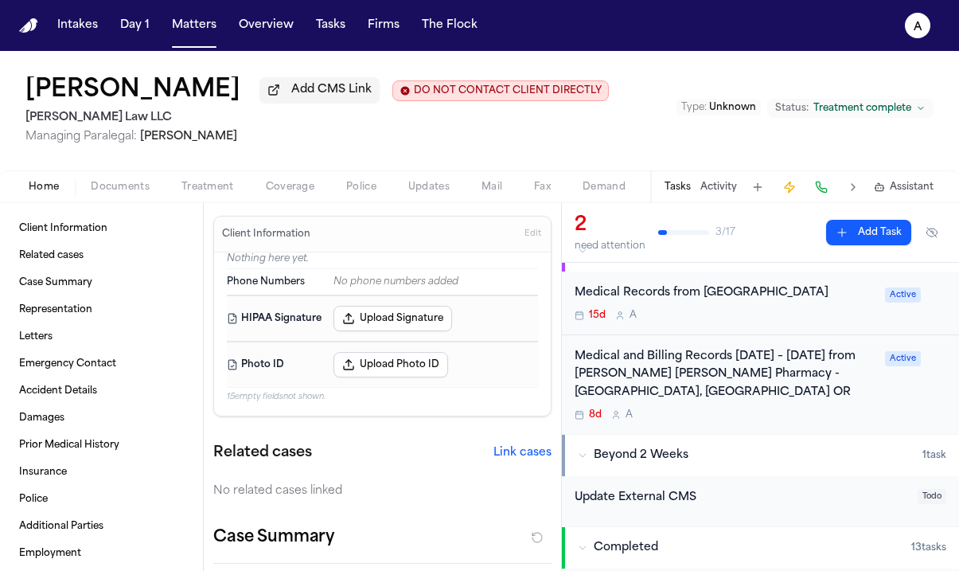
scroll to position [131, 0]
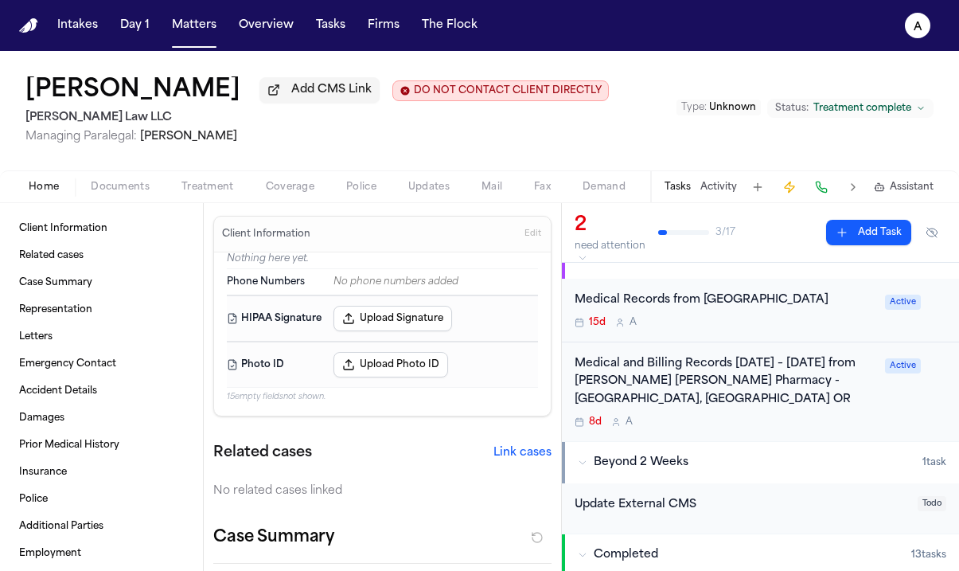
click at [808, 310] on div "Medical Records from Willamette Valley Medical Center" at bounding box center [725, 300] width 301 height 18
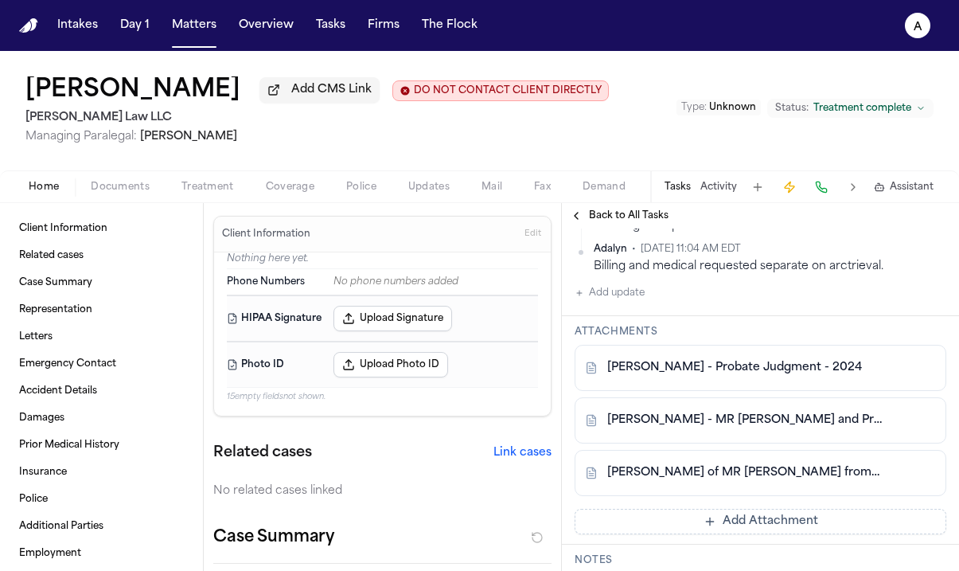
scroll to position [821, 0]
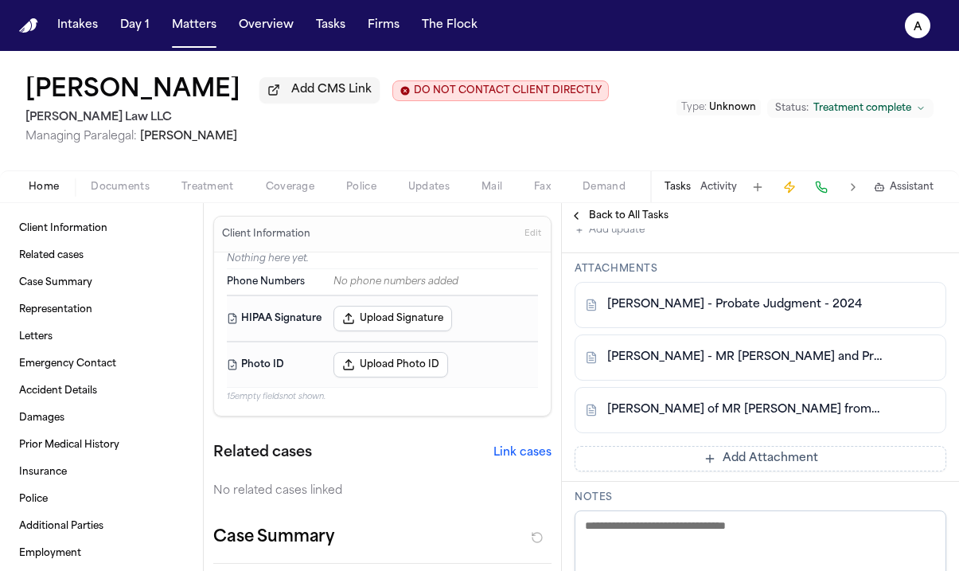
click at [636, 240] on button "Add update" at bounding box center [610, 229] width 70 height 19
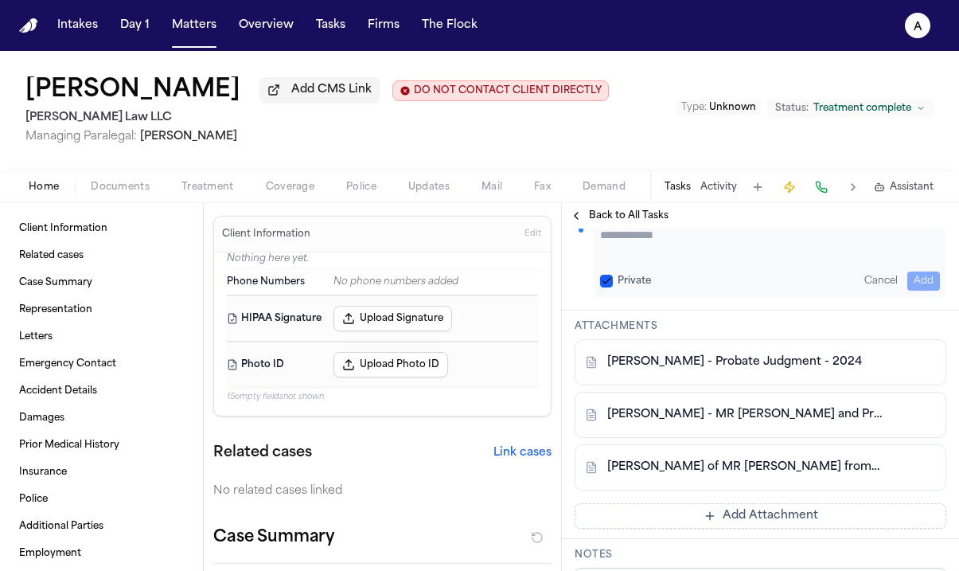
click at [639, 259] on textarea "Add your update" at bounding box center [770, 243] width 340 height 32
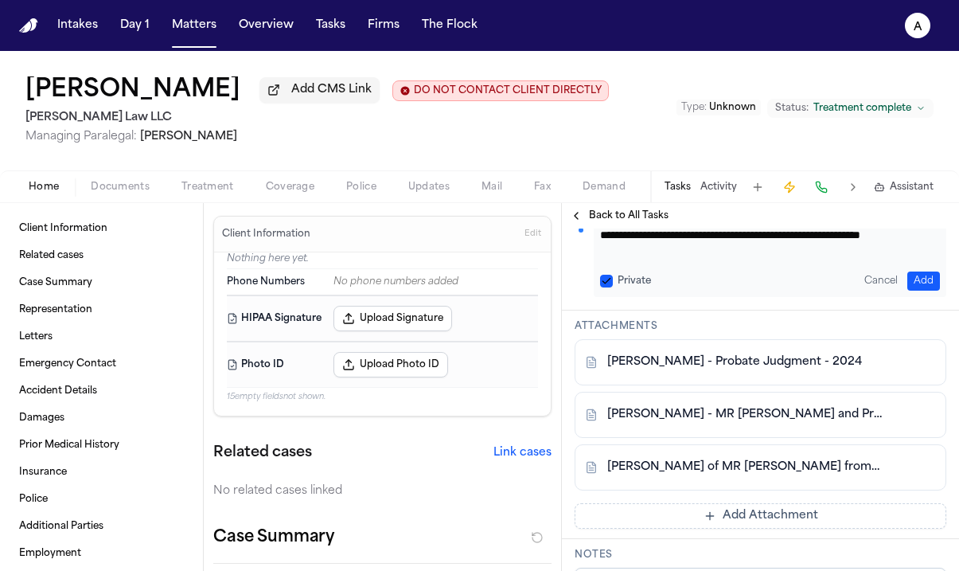
scroll to position [0, 0]
type textarea "**********"
click at [608, 287] on button "Private" at bounding box center [606, 281] width 13 height 13
click at [913, 291] on button "Add" at bounding box center [923, 280] width 33 height 19
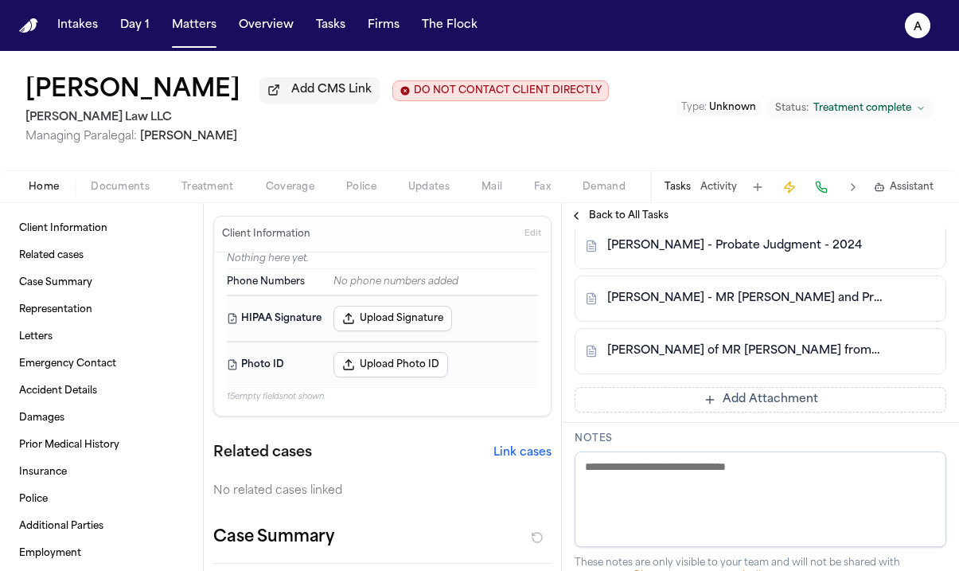
scroll to position [992, 0]
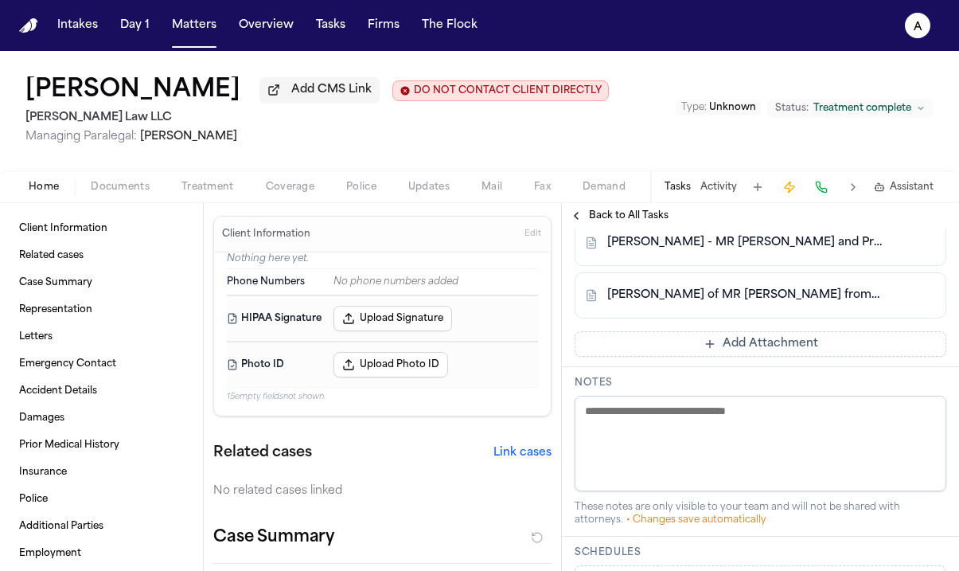
click at [836, 357] on button "Add Attachment" at bounding box center [761, 343] width 372 height 25
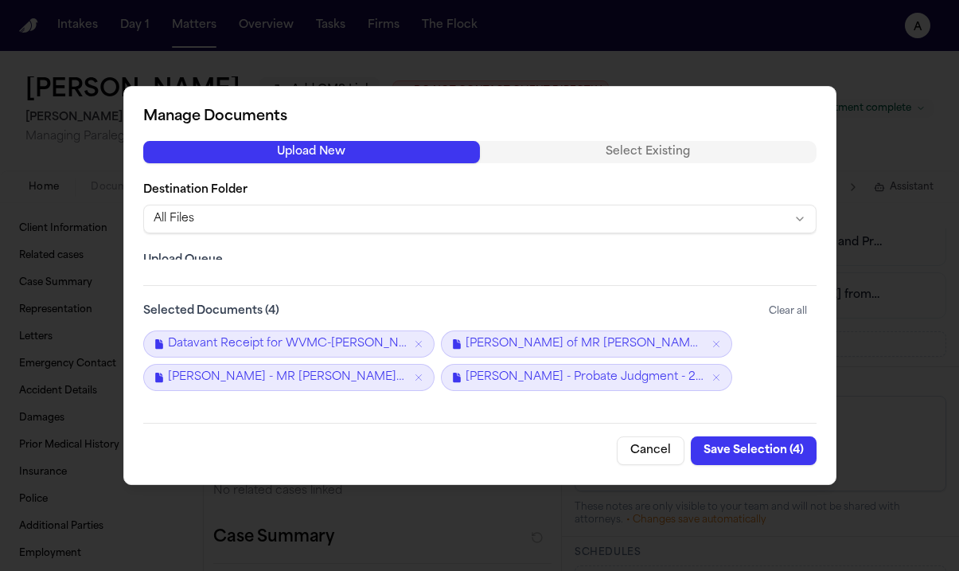
click at [784, 452] on button "Save Selection ( 4 )" at bounding box center [754, 450] width 126 height 29
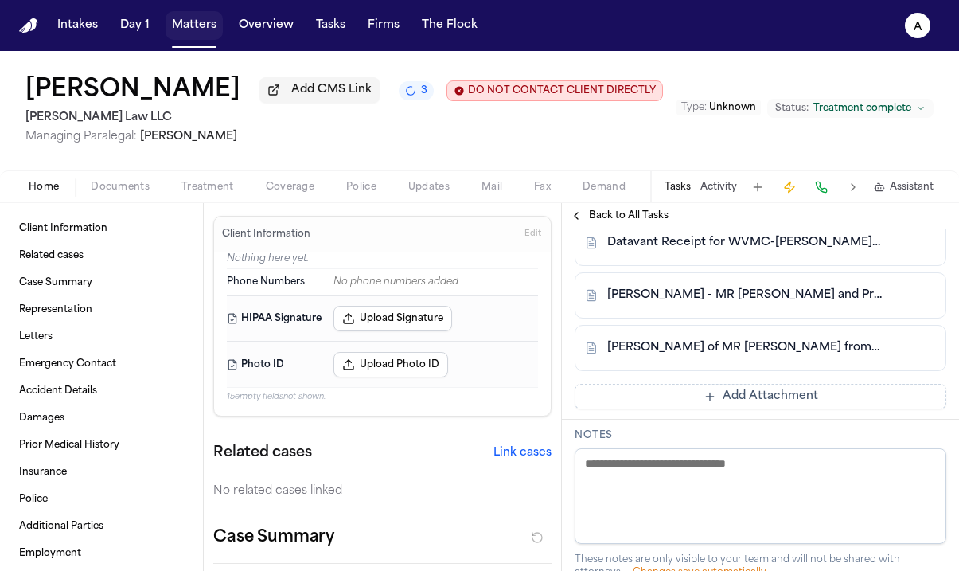
click at [208, 33] on button "Matters" at bounding box center [194, 25] width 57 height 29
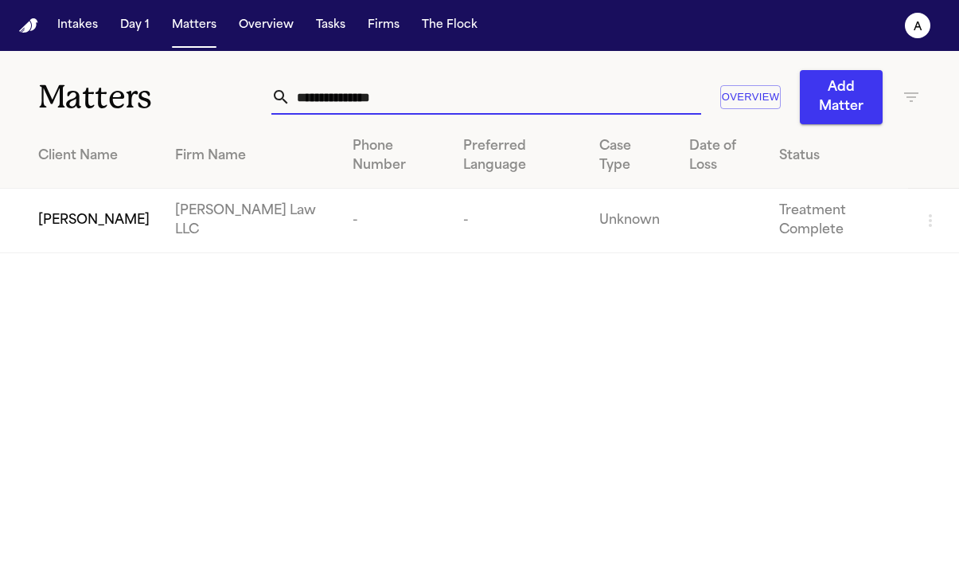
drag, startPoint x: 443, startPoint y: 111, endPoint x: 136, endPoint y: 76, distance: 309.1
click at [136, 76] on div "**********" at bounding box center [479, 87] width 959 height 73
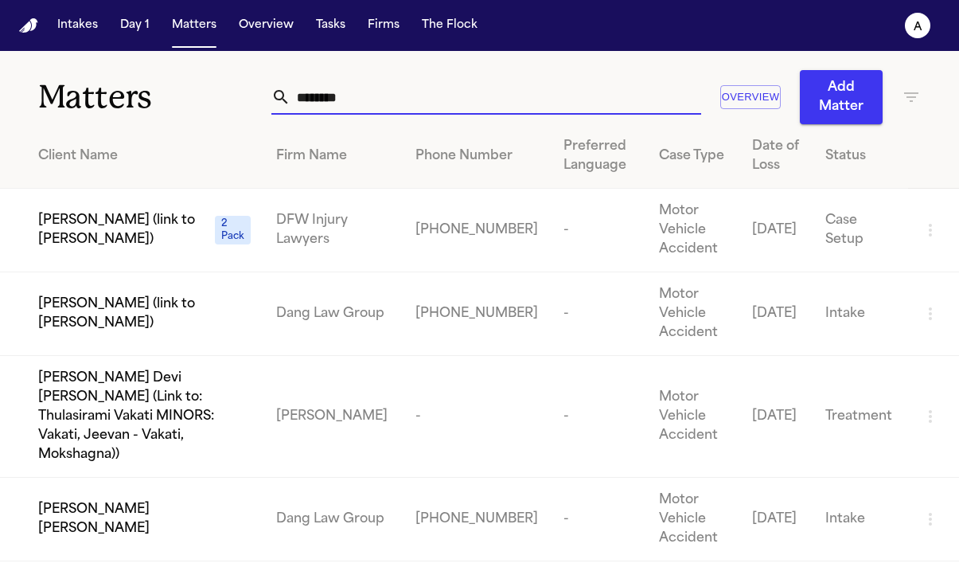
type input "*********"
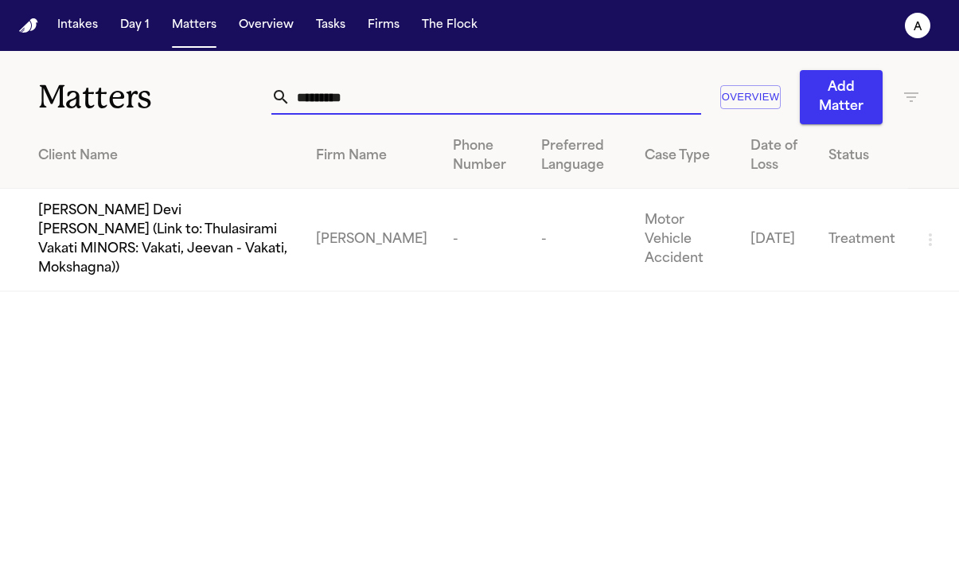
drag, startPoint x: 404, startPoint y: 99, endPoint x: 139, endPoint y: 94, distance: 265.1
click at [139, 94] on div "Matters ********* Overview Add Matter" at bounding box center [479, 87] width 959 height 73
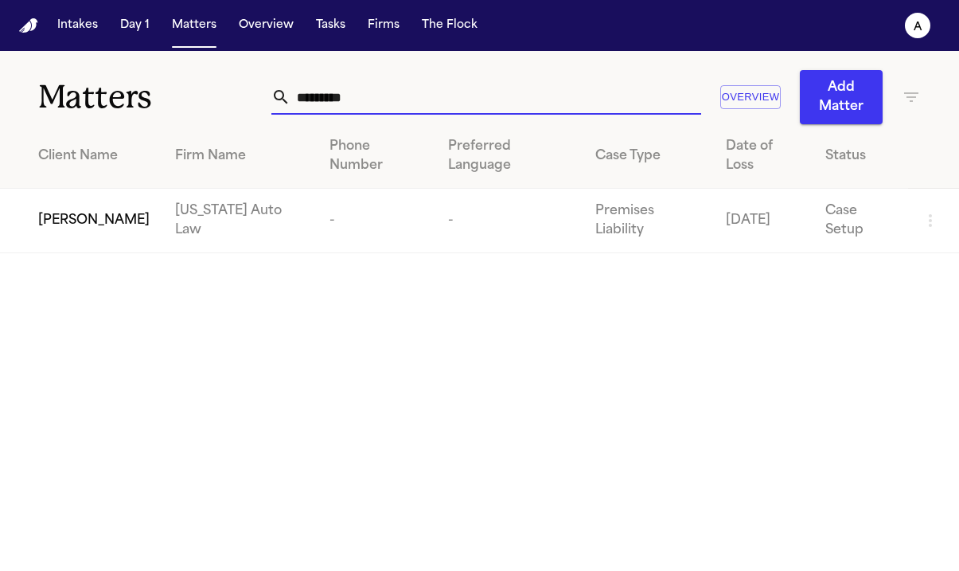
type input "*********"
click at [97, 224] on span "[PERSON_NAME]" at bounding box center [93, 220] width 111 height 19
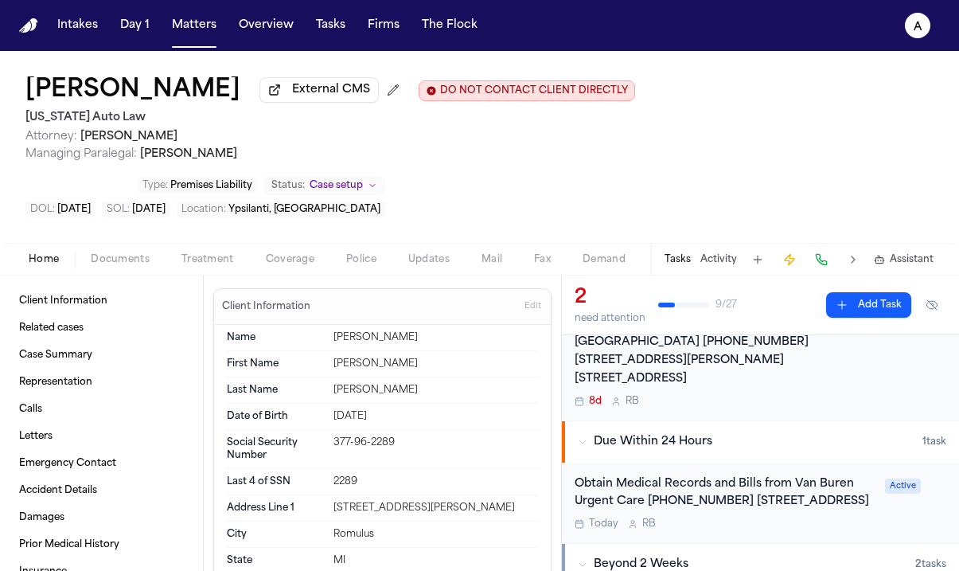
scroll to position [197, 0]
click at [766, 474] on div "Obtain Medical Records and Bills from Van Buren Urgent Care [PHONE_NUMBER] [STR…" at bounding box center [725, 492] width 301 height 37
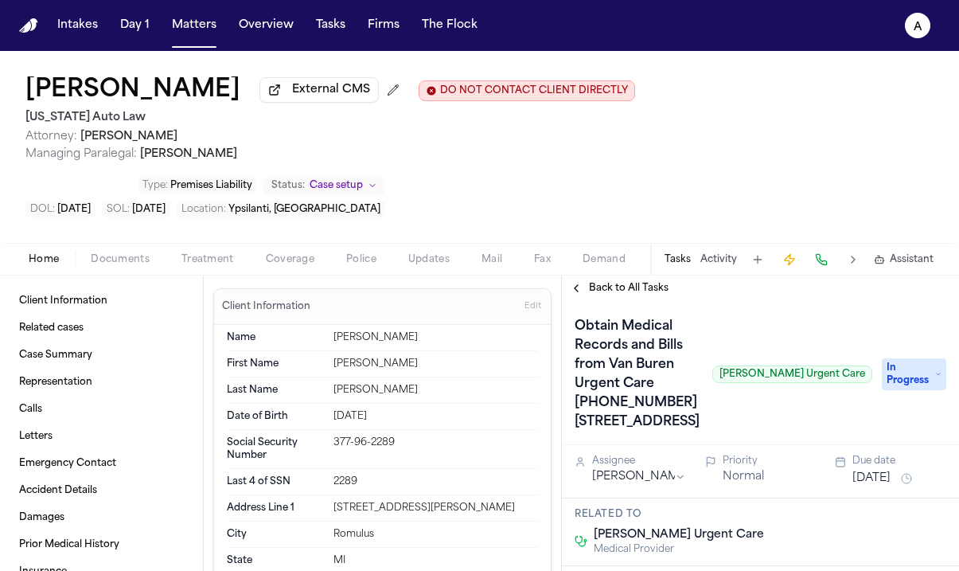
scroll to position [2, 0]
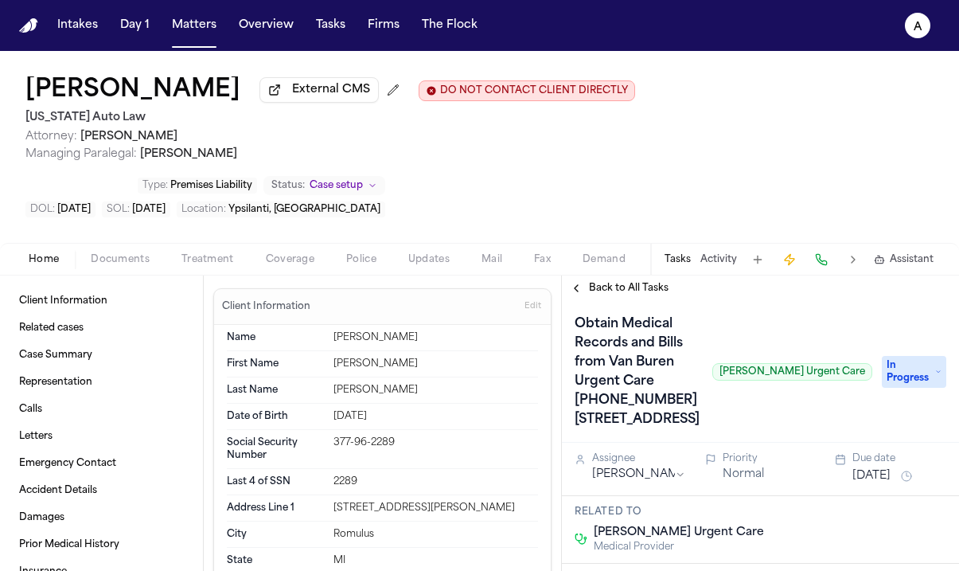
click at [917, 356] on span "In Progress" at bounding box center [914, 372] width 64 height 32
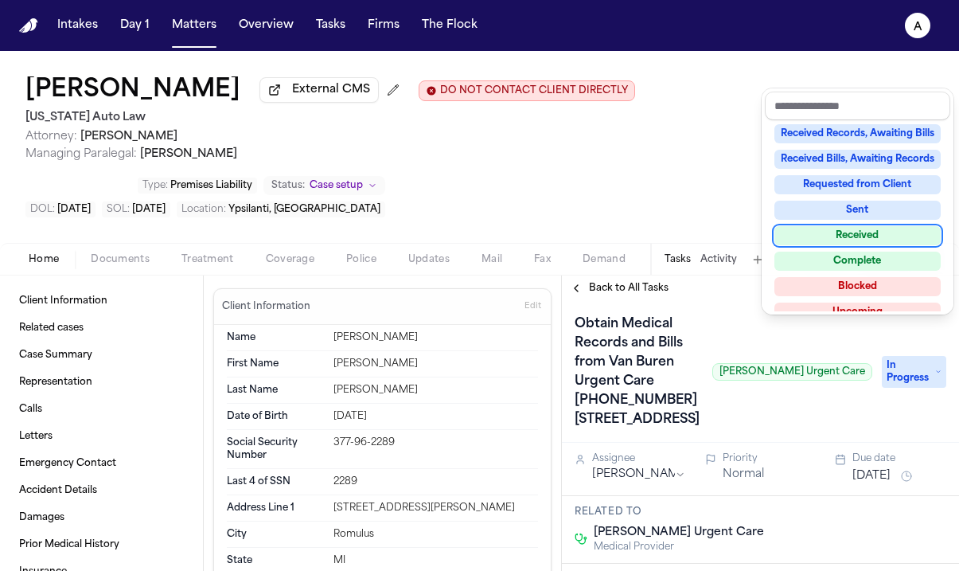
click at [888, 226] on div "Received" at bounding box center [857, 235] width 166 height 19
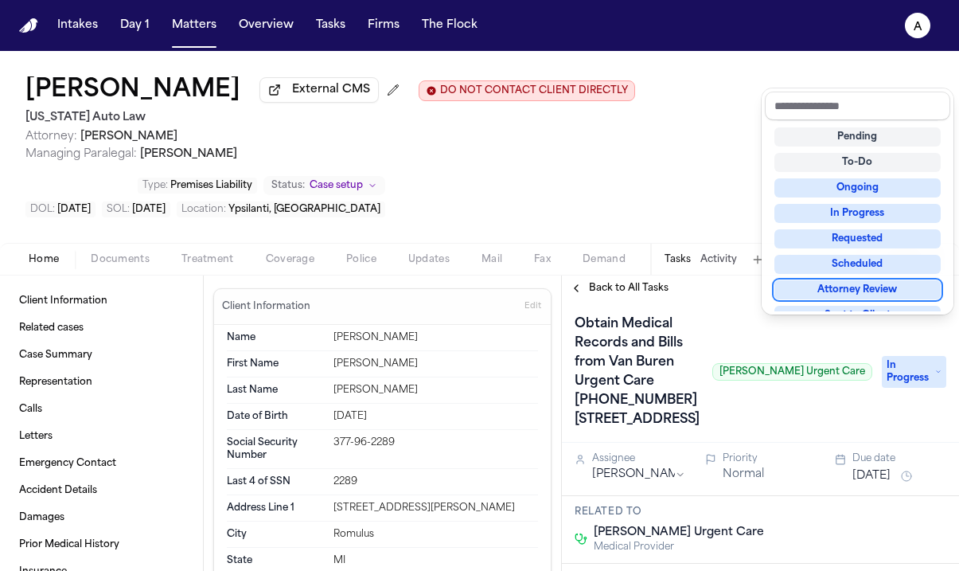
scroll to position [6, 0]
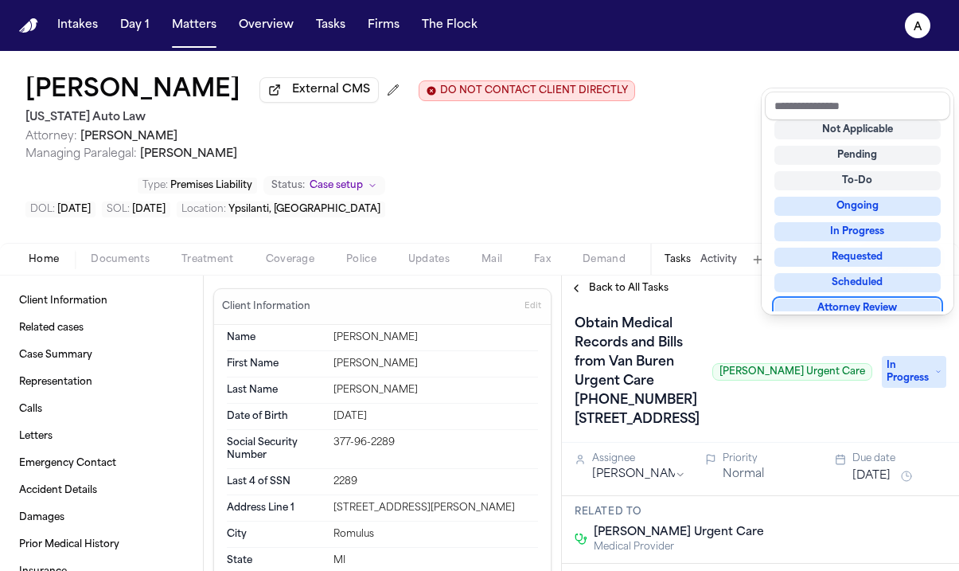
click at [741, 311] on div "Obtain Medical Records and Bills from Van Buren Urgent Care 734-699-9888 11650 …" at bounding box center [761, 371] width 372 height 121
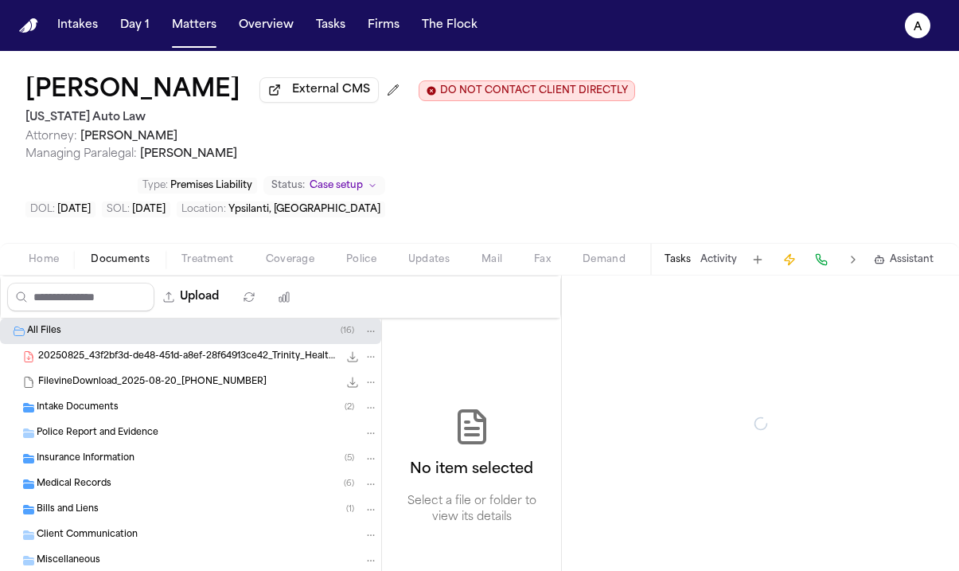
click at [134, 253] on span "Documents" at bounding box center [120, 259] width 59 height 13
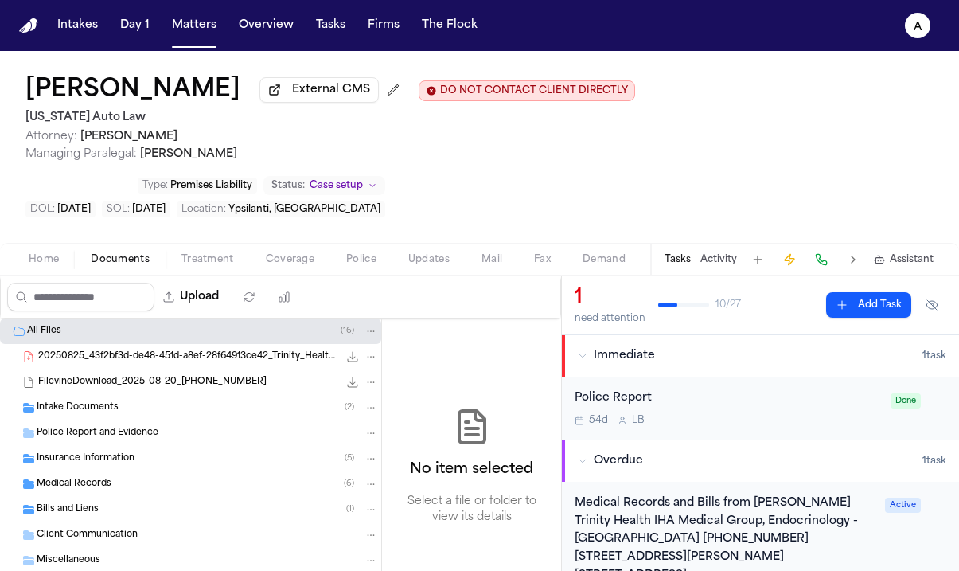
click at [182, 477] on div "Medical Records ( 6 )" at bounding box center [207, 484] width 341 height 14
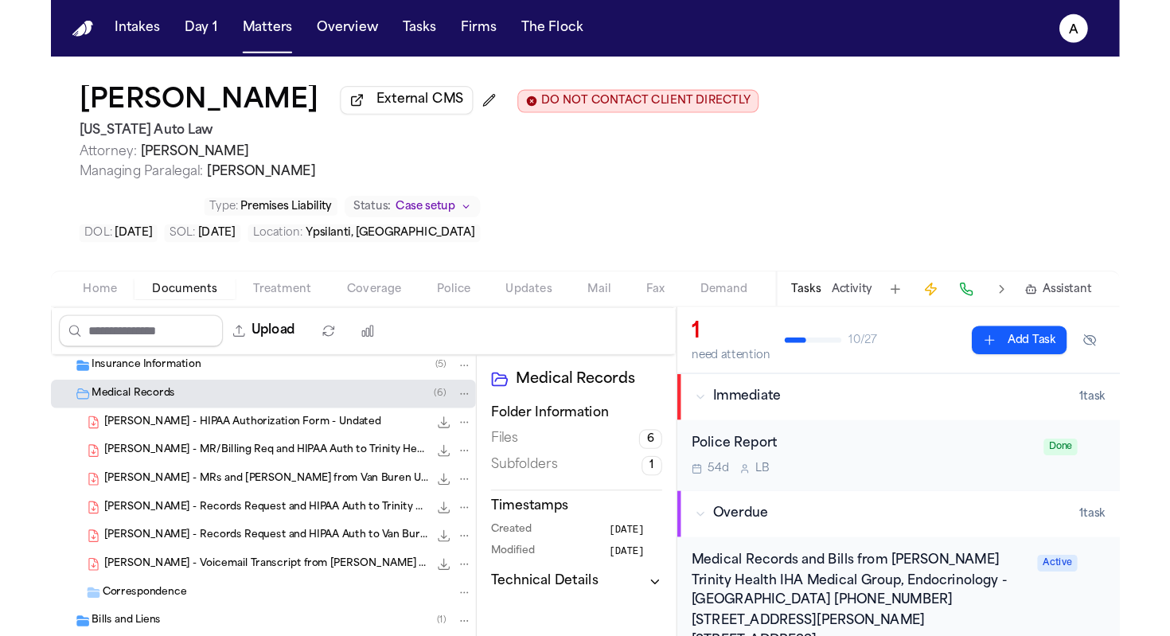
scroll to position [131, 0]
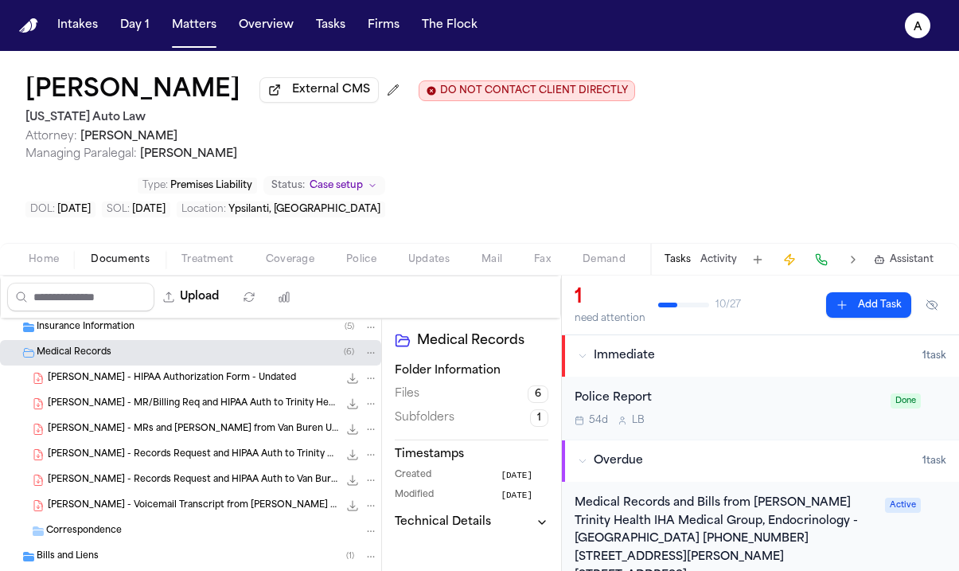
click at [226, 423] on span "R. Johnson - MRs and Bills from Van Buren Urgent Care - 7.1.25" at bounding box center [193, 430] width 291 height 14
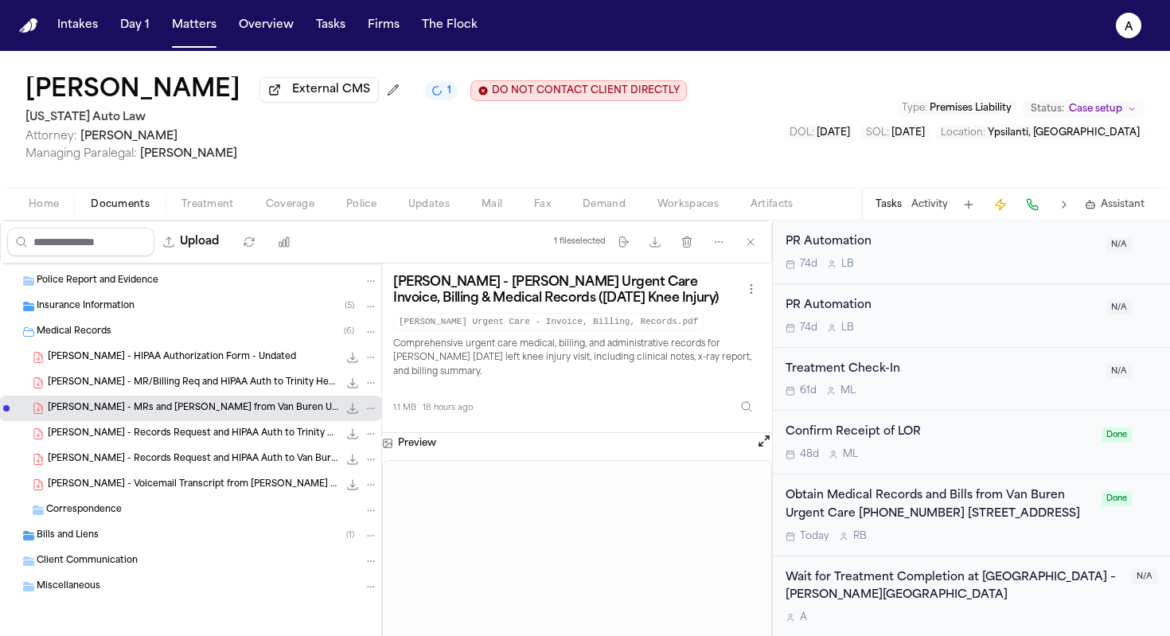
scroll to position [1359, 0]
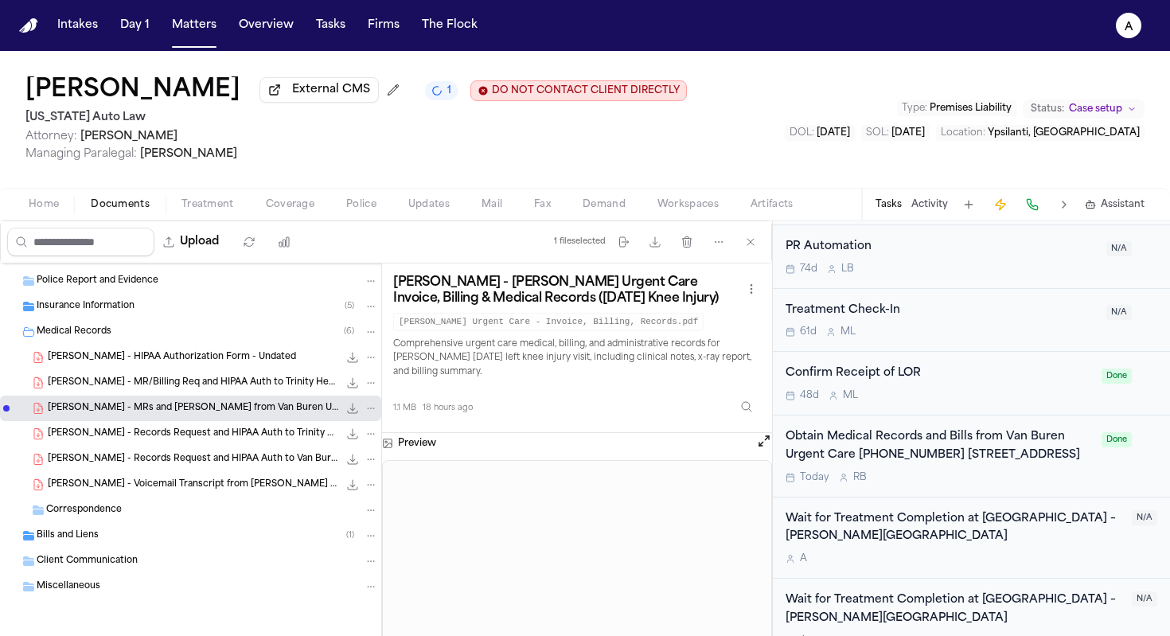
click at [958, 479] on div "Today R B" at bounding box center [939, 477] width 306 height 13
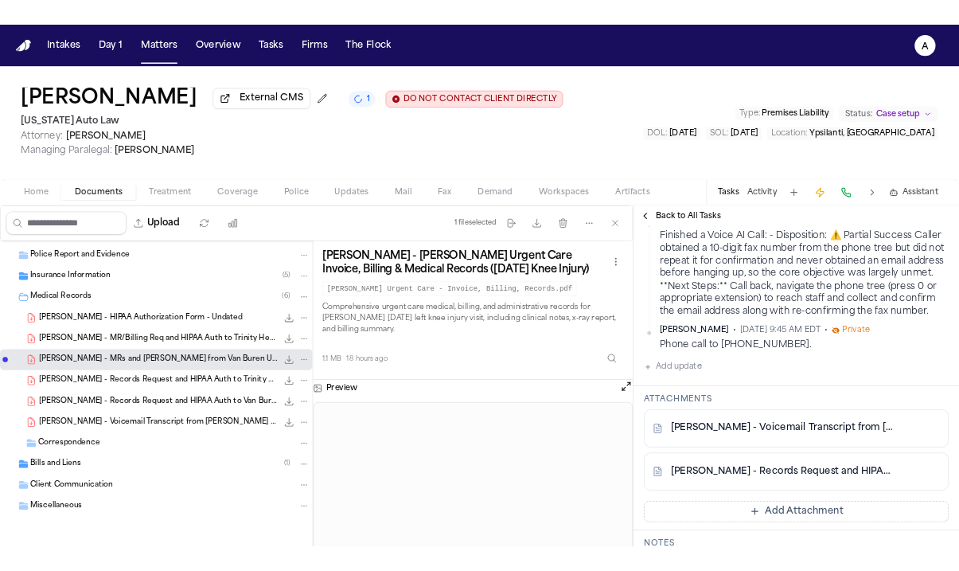
scroll to position [825, 0]
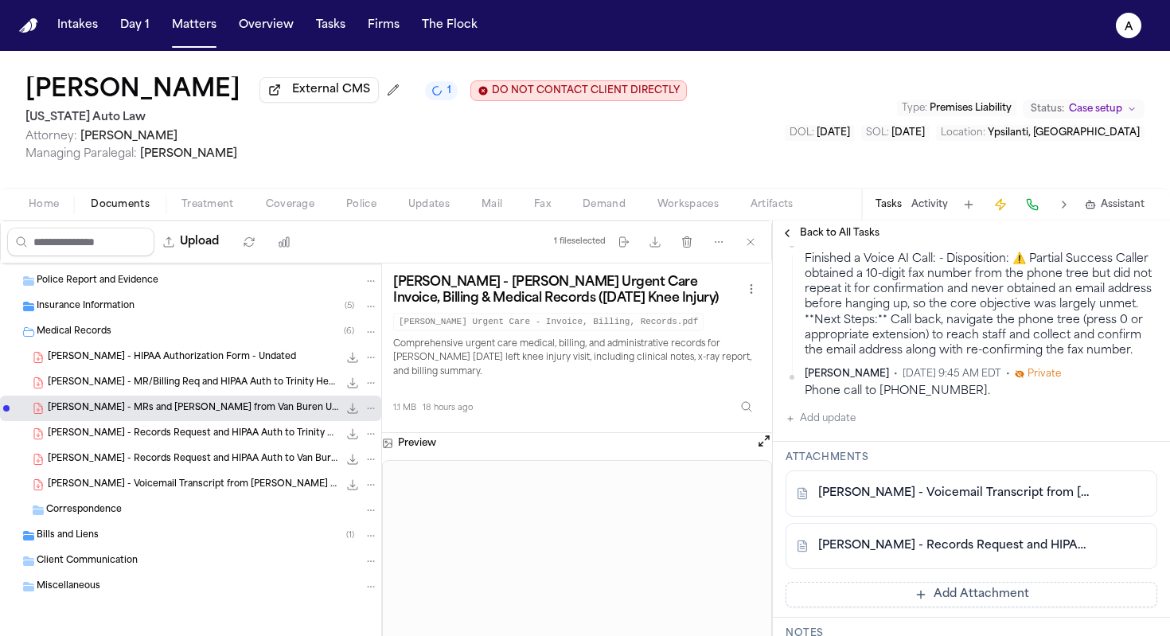
click at [841, 428] on button "Add update" at bounding box center [821, 418] width 70 height 19
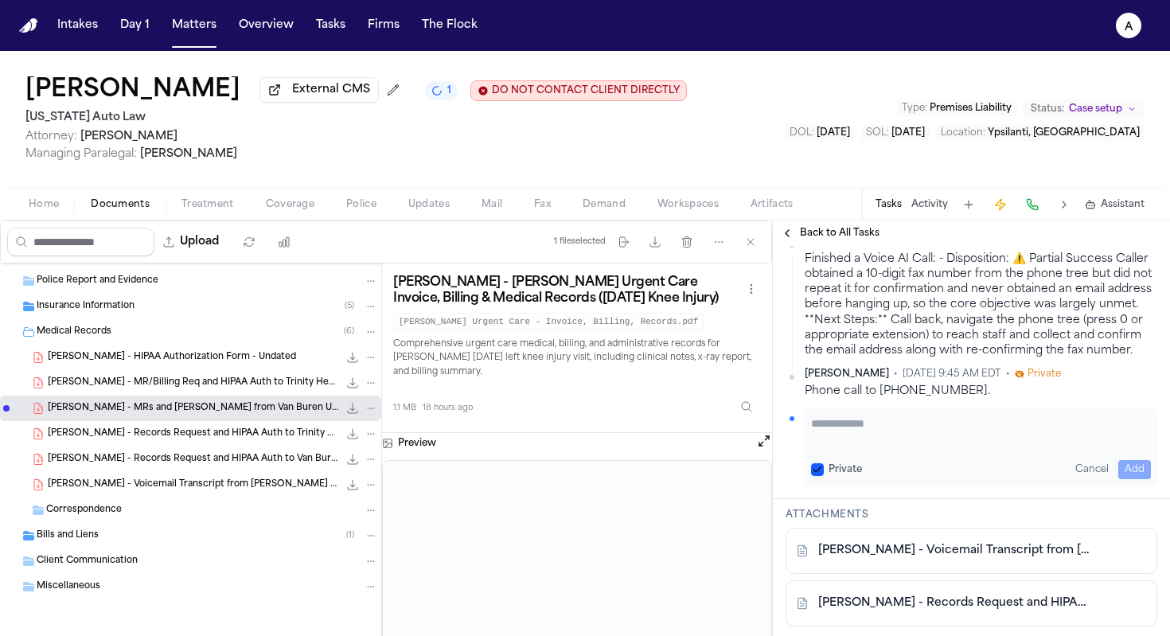
click at [845, 446] on textarea "Add your update" at bounding box center [981, 431] width 340 height 32
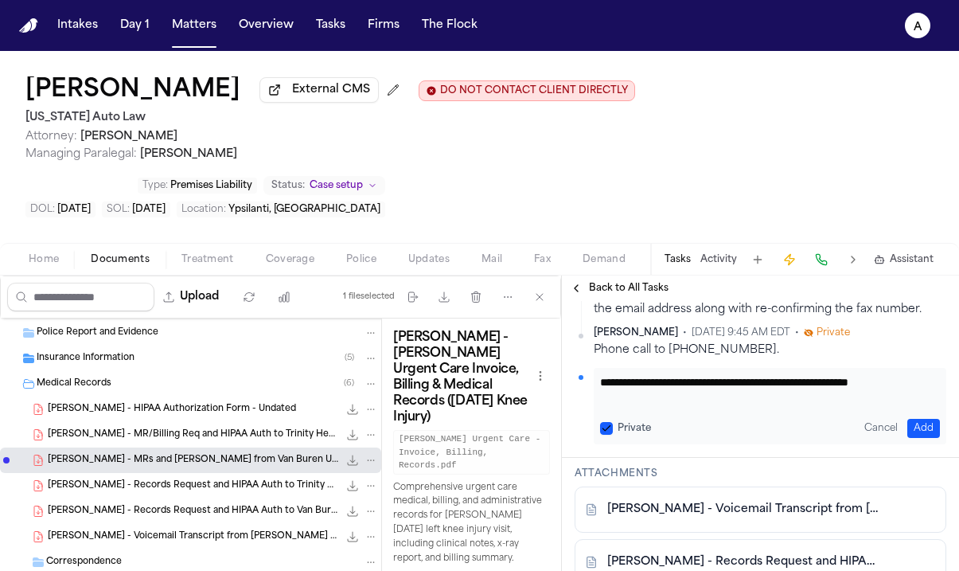
scroll to position [1, 0]
type textarea "**********"
click at [597, 389] on div "**********" at bounding box center [770, 406] width 353 height 76
click at [605, 422] on button "Private" at bounding box center [606, 428] width 13 height 13
click at [914, 419] on button "Add" at bounding box center [923, 428] width 33 height 19
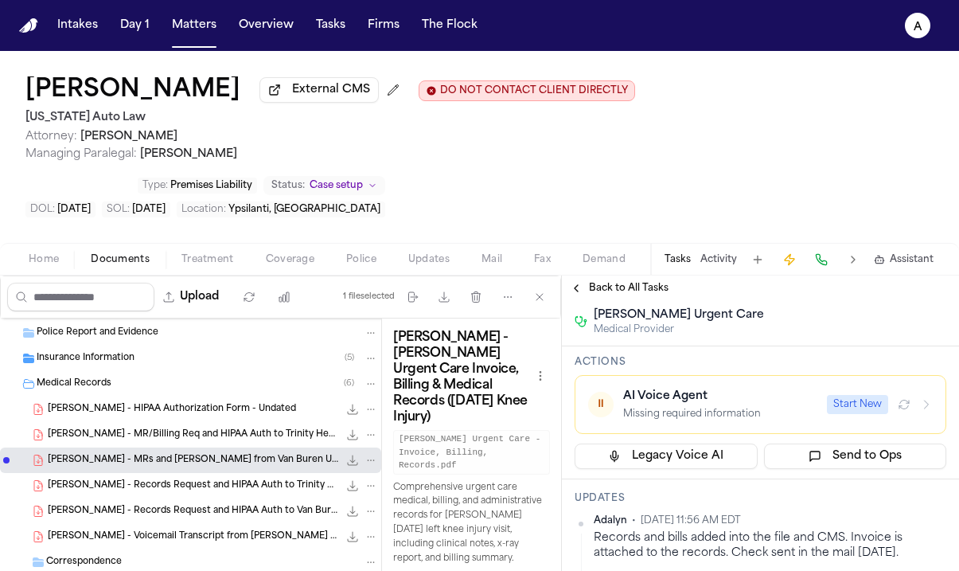
scroll to position [258, 0]
click at [487, 253] on span "Mail" at bounding box center [492, 259] width 21 height 13
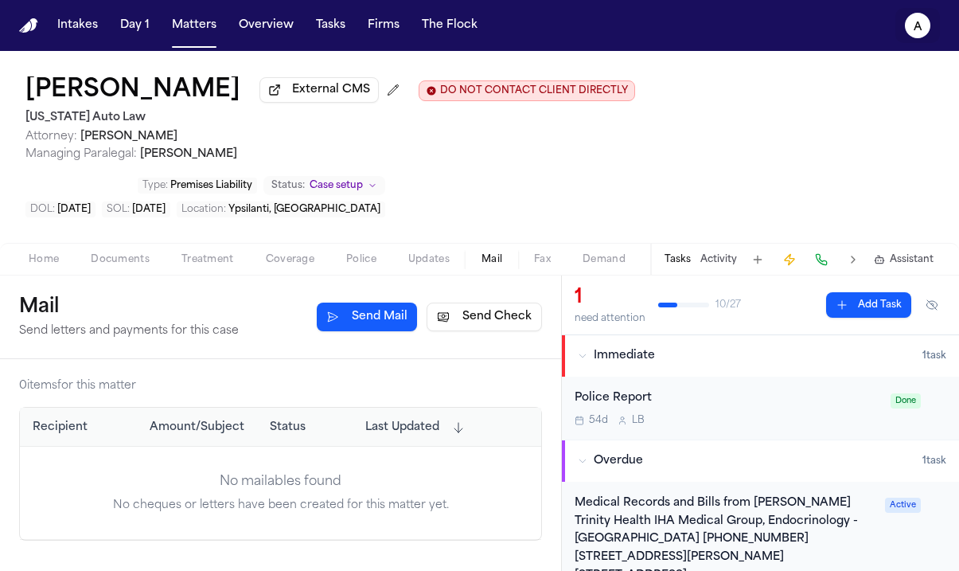
click at [932, 36] on button "A" at bounding box center [917, 25] width 45 height 35
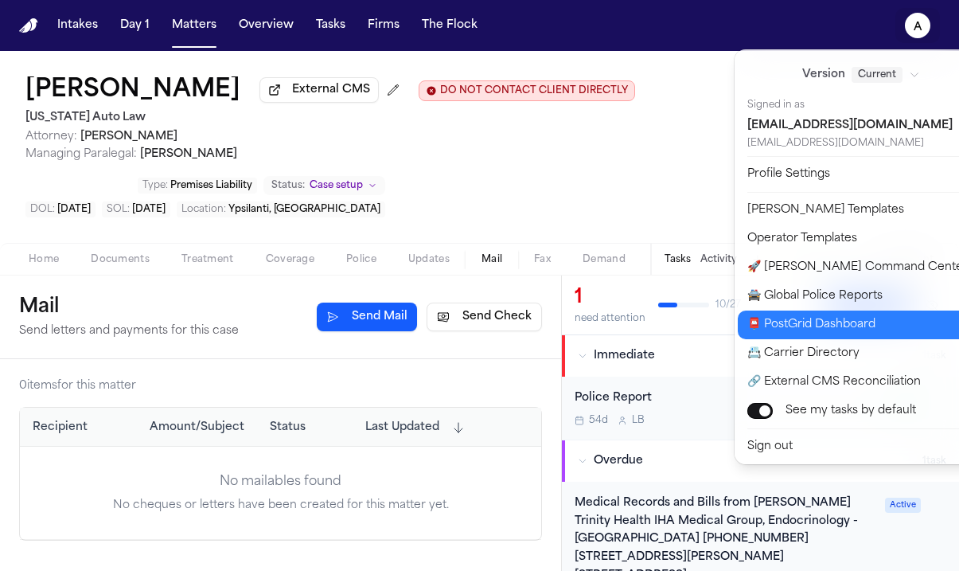
click at [863, 325] on button "📮 PostGrid Dashboard" at bounding box center [870, 324] width 265 height 29
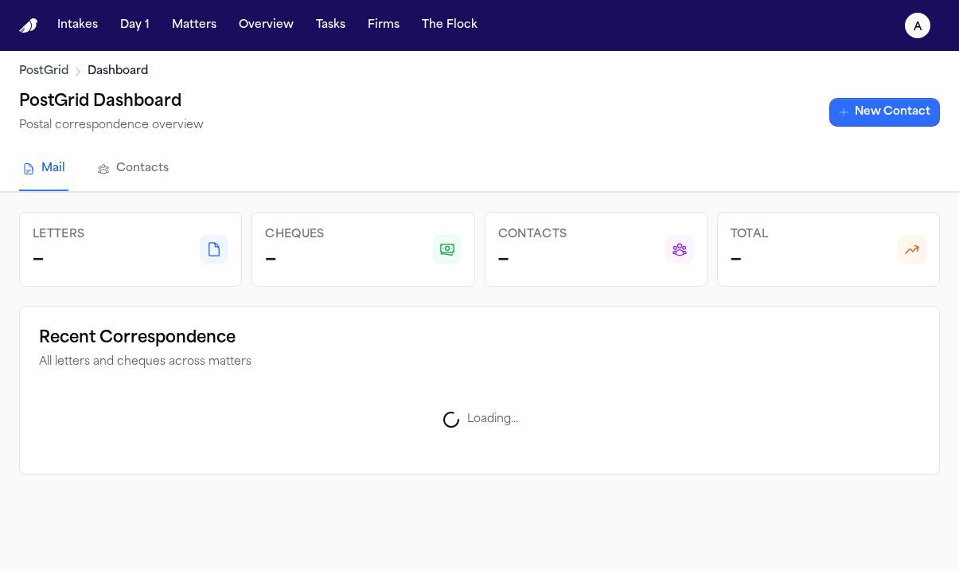
click at [897, 113] on link "New Contact" at bounding box center [884, 112] width 111 height 29
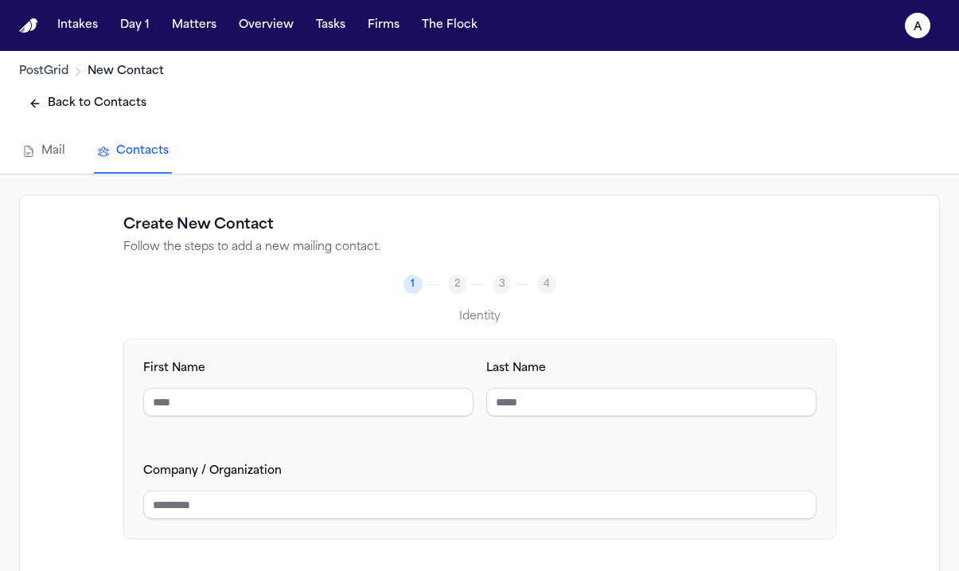
click at [314, 526] on div "First Name Last Name Company / Organization" at bounding box center [479, 438] width 713 height 201
click at [327, 517] on input "Company / Organization" at bounding box center [479, 504] width 673 height 29
type input "*"
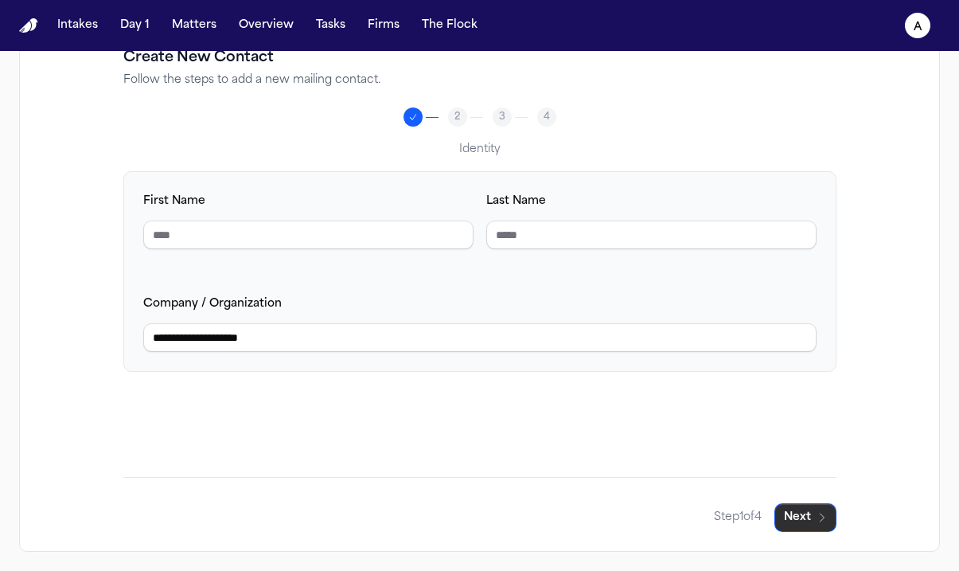
type input "**********"
click at [809, 519] on button "Next" at bounding box center [805, 517] width 62 height 29
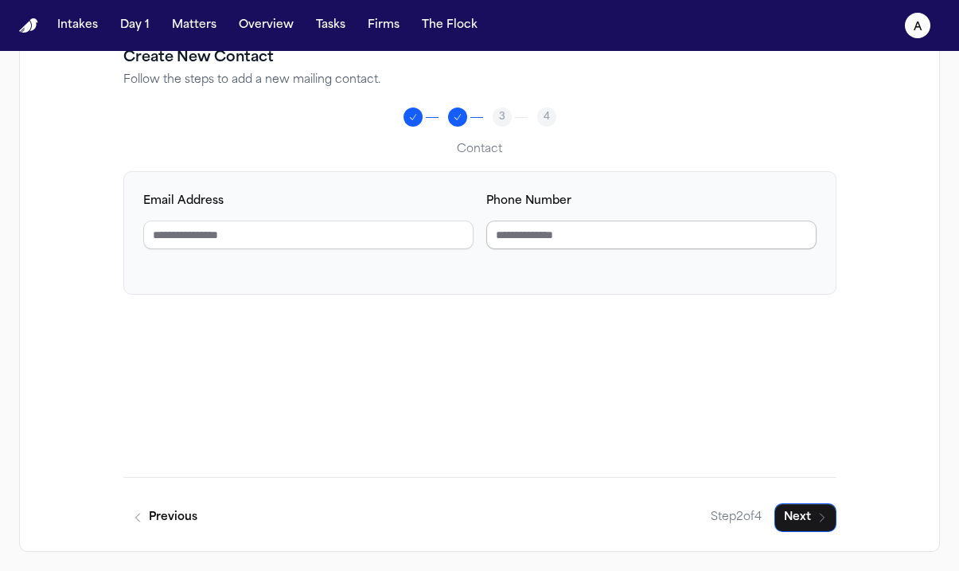
click at [629, 231] on input "Phone Number" at bounding box center [651, 234] width 330 height 29
type input "**********"
click at [819, 519] on icon "button" at bounding box center [822, 517] width 13 height 13
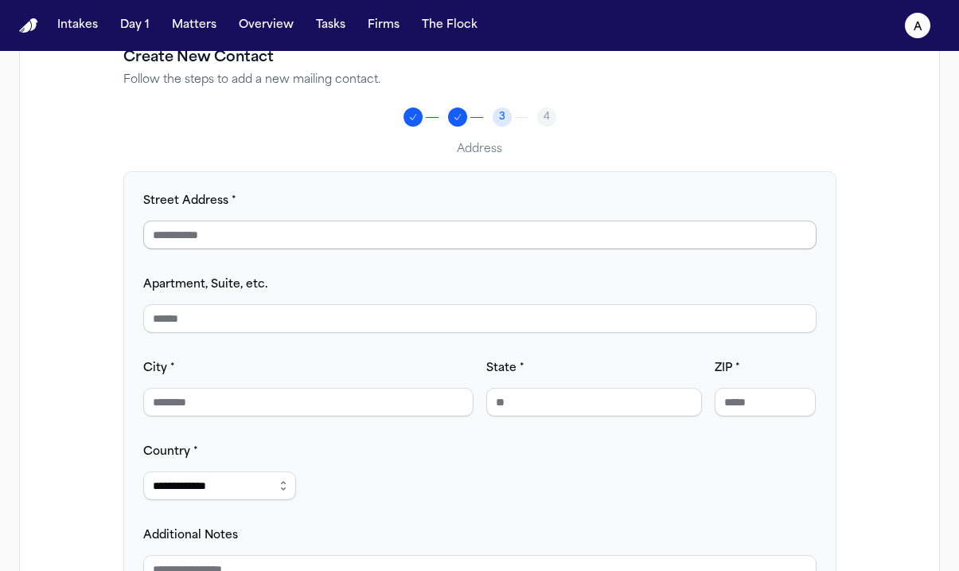
click at [536, 246] on input "Street Address *" at bounding box center [479, 234] width 673 height 29
click at [467, 316] on input "Apartment, Suite, etc." at bounding box center [479, 318] width 673 height 29
click at [430, 231] on input "**********" at bounding box center [479, 234] width 673 height 29
drag, startPoint x: 394, startPoint y: 231, endPoint x: 245, endPoint y: 236, distance: 148.9
click at [245, 236] on input "**********" at bounding box center [479, 234] width 673 height 29
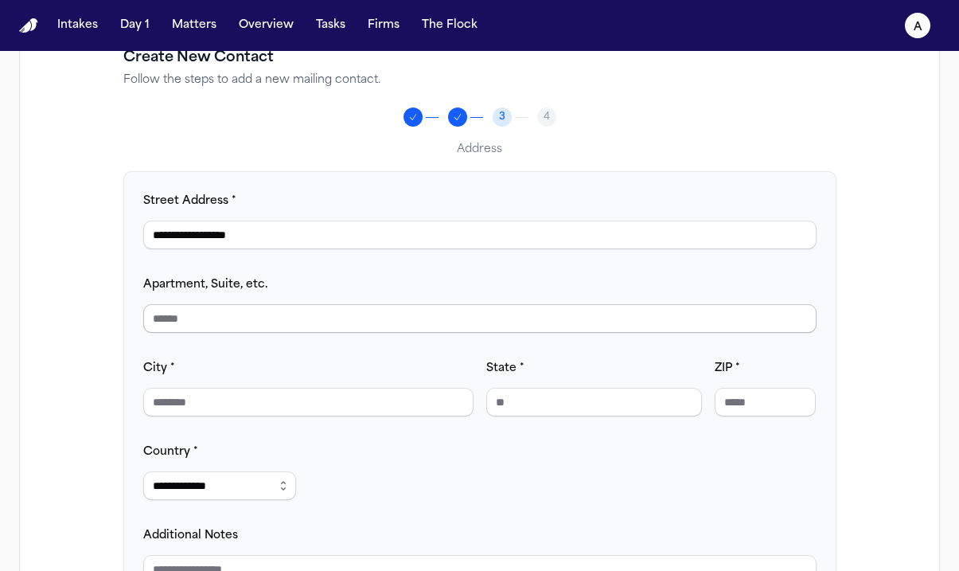
type input "**********"
paste input "*********"
type input "*********"
click at [267, 407] on input "City *" at bounding box center [308, 402] width 330 height 29
type input "**********"
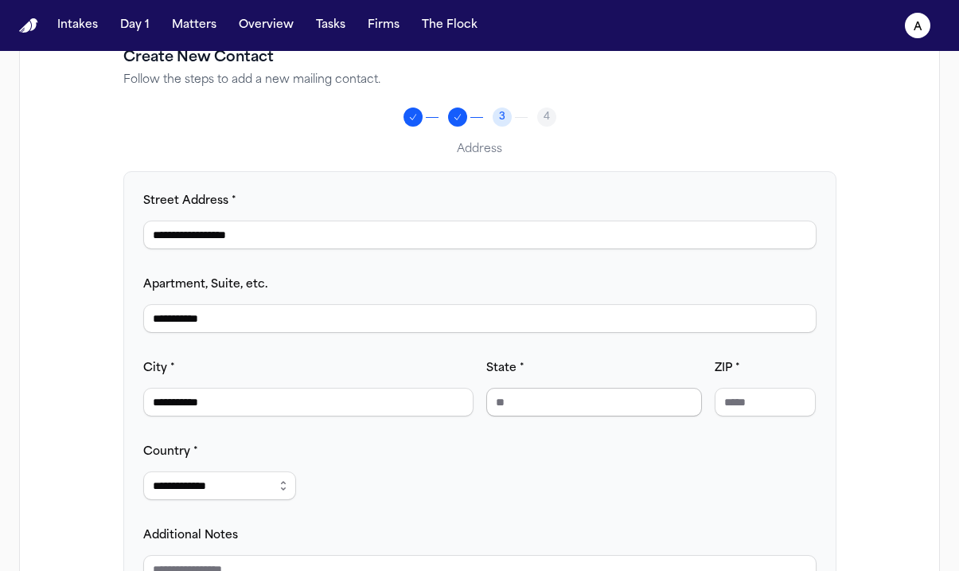
click at [577, 391] on input "State *" at bounding box center [594, 402] width 216 height 29
click at [577, 395] on input "State *" at bounding box center [594, 402] width 216 height 29
type input "**"
click at [801, 396] on input "ZIP *" at bounding box center [766, 402] width 102 height 29
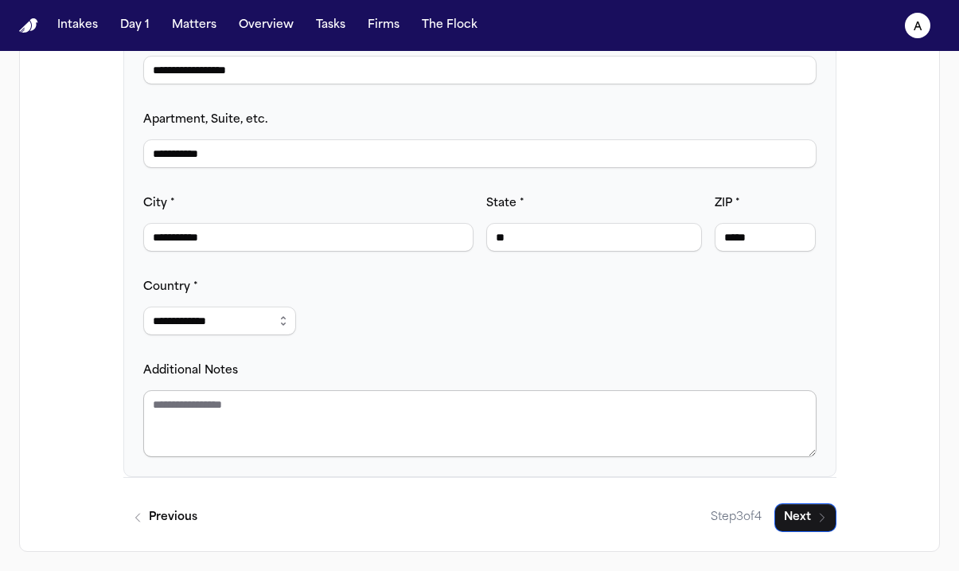
type input "*****"
click at [279, 433] on textarea "Additional Notes" at bounding box center [479, 423] width 673 height 67
click at [813, 520] on button "Next" at bounding box center [805, 517] width 62 height 29
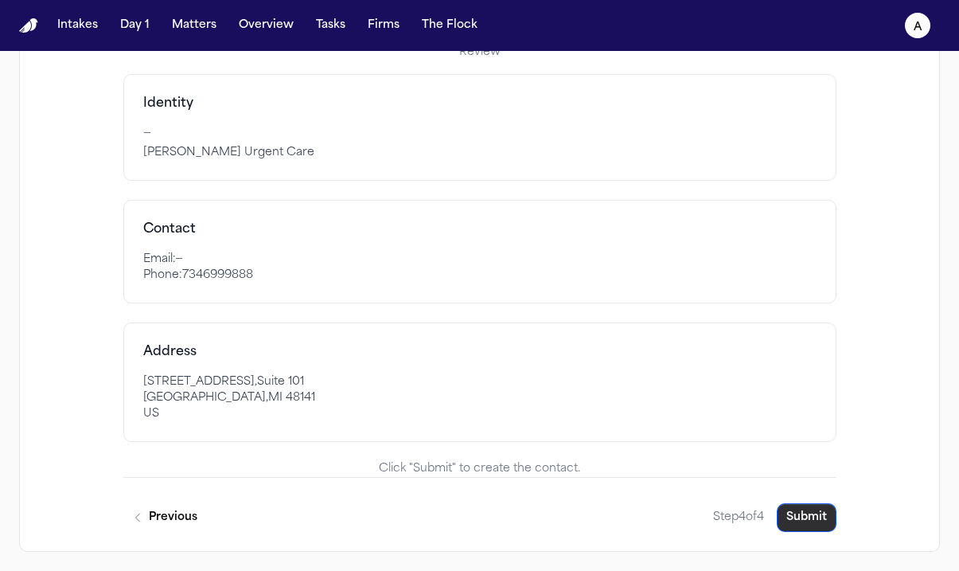
scroll to position [264, 0]
click at [809, 515] on button "Submit" at bounding box center [807, 517] width 60 height 29
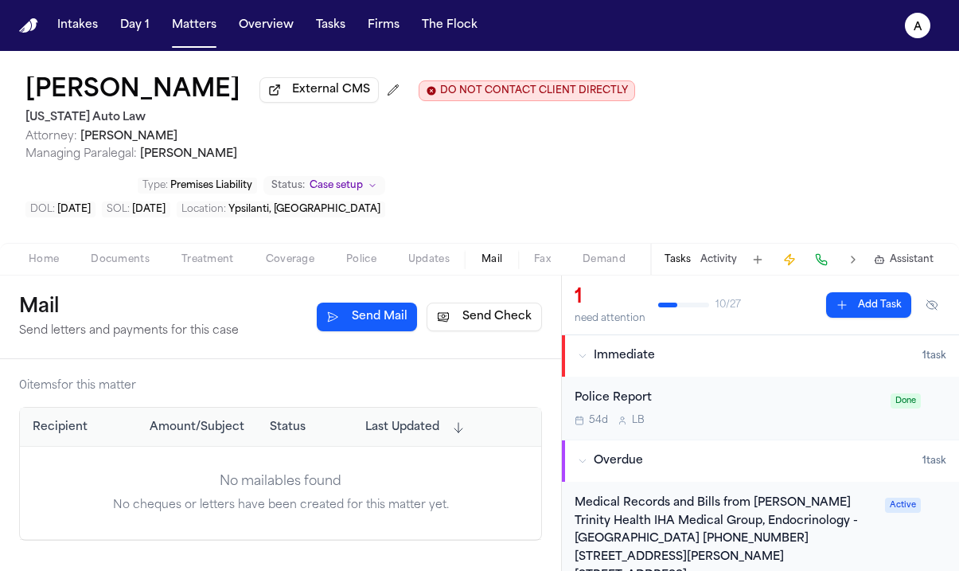
click at [485, 302] on button "Send Check" at bounding box center [484, 316] width 115 height 29
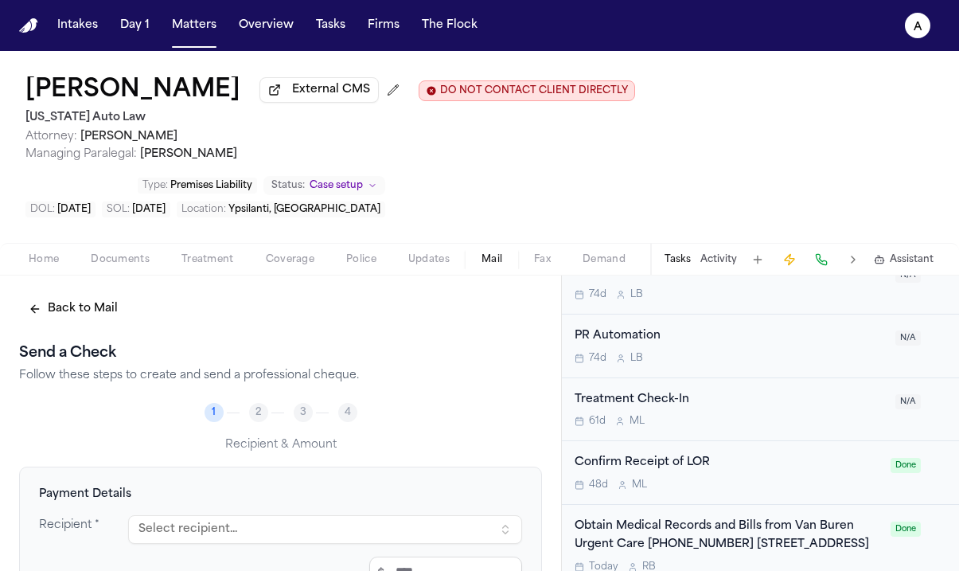
scroll to position [1437, 0]
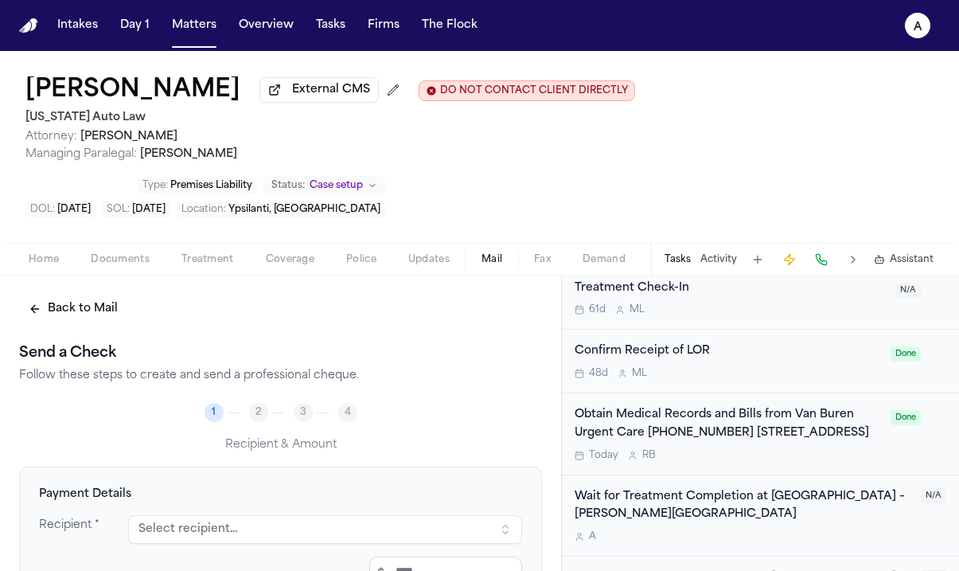
click at [812, 406] on div "Obtain Medical Records and Bills from Van Buren Urgent Care [PHONE_NUMBER] [STR…" at bounding box center [728, 424] width 306 height 37
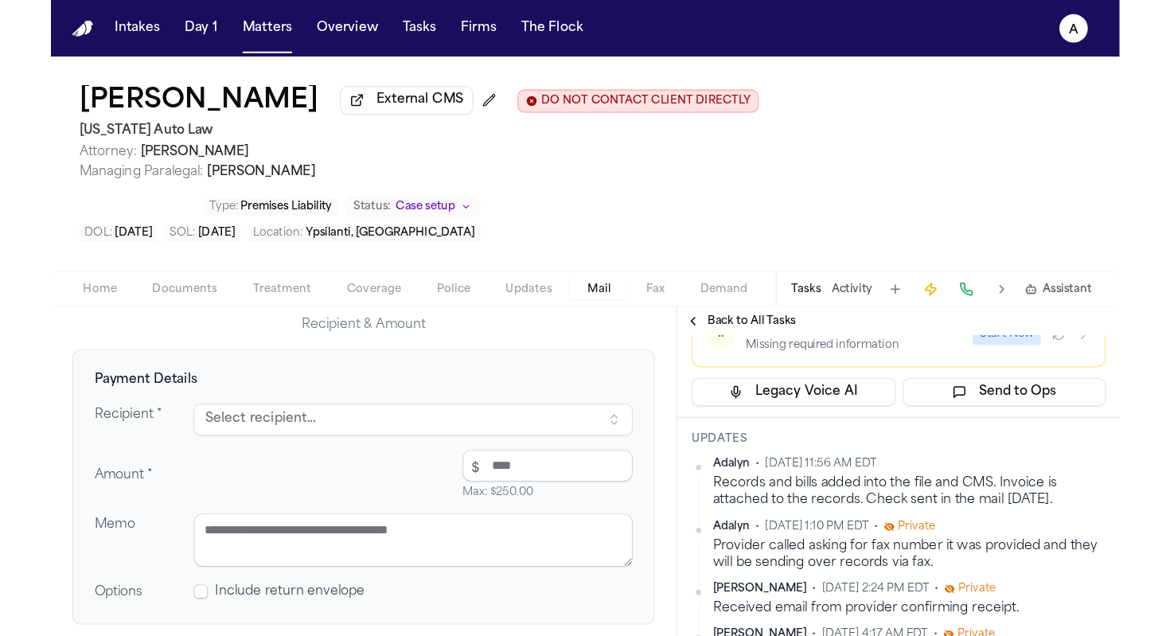
scroll to position [157, 0]
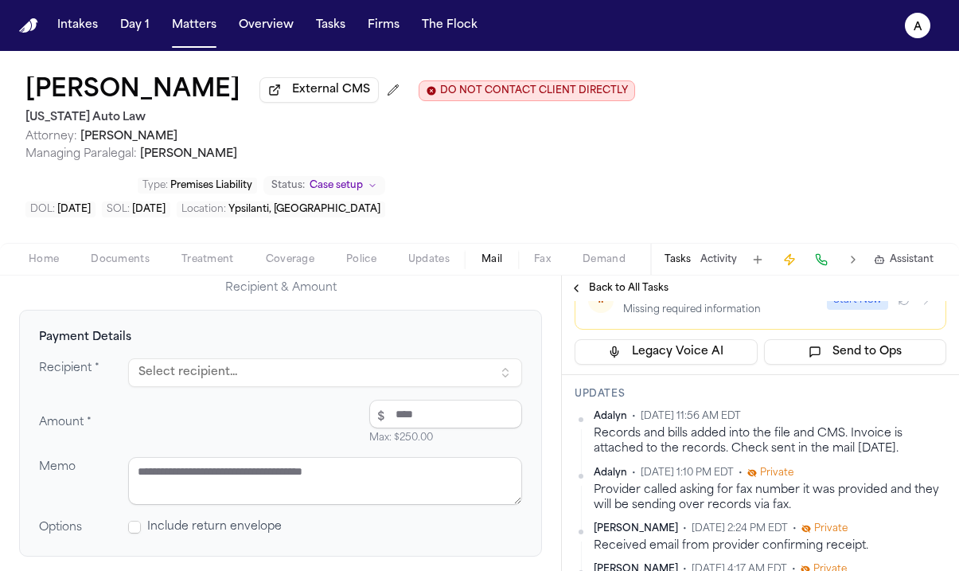
click at [410, 358] on button "Select recipient..." at bounding box center [325, 372] width 394 height 29
click at [500, 358] on button "Select recipient..." at bounding box center [325, 372] width 394 height 29
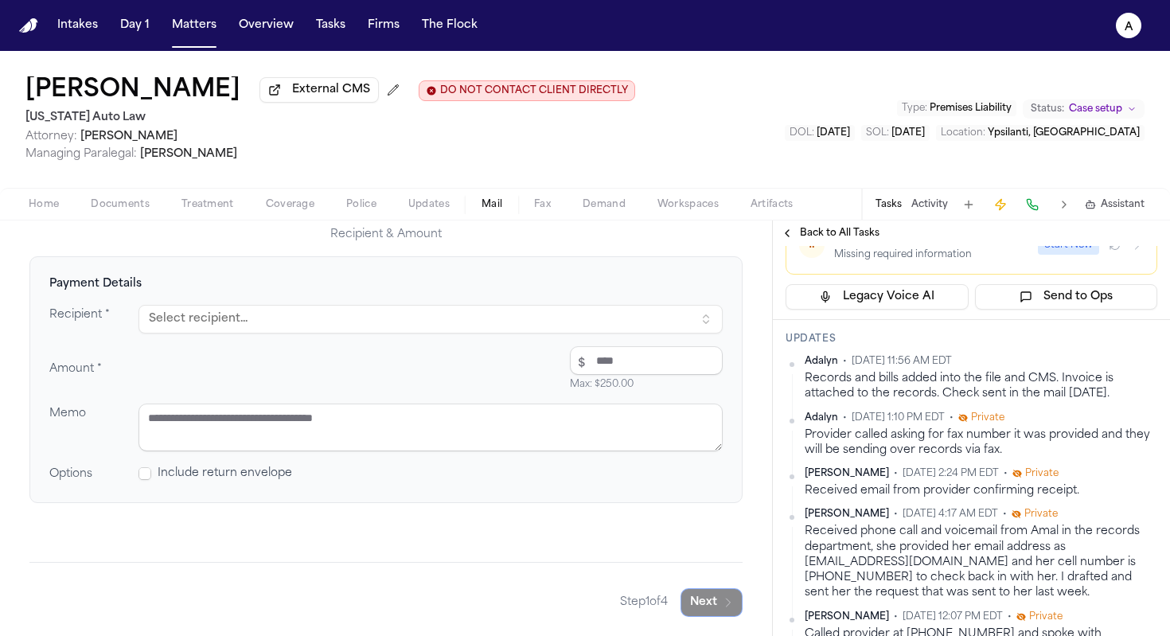
click at [687, 315] on button "Select recipient..." at bounding box center [430, 319] width 584 height 29
click at [681, 360] on input "number" at bounding box center [646, 360] width 153 height 29
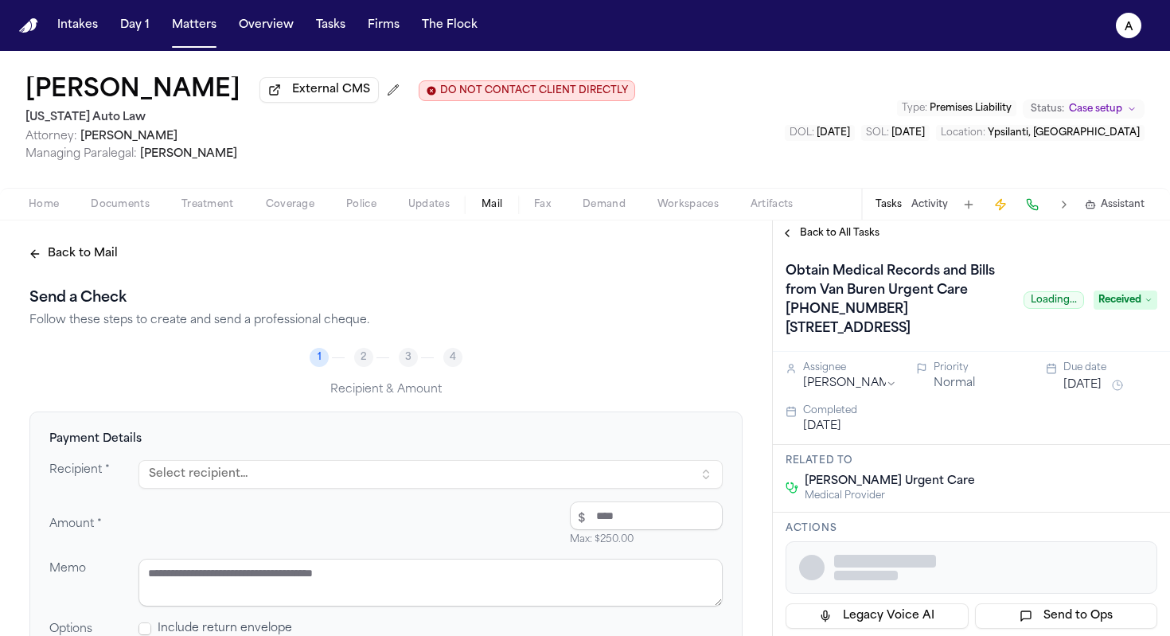
click at [694, 475] on button "Select recipient..." at bounding box center [430, 474] width 584 height 29
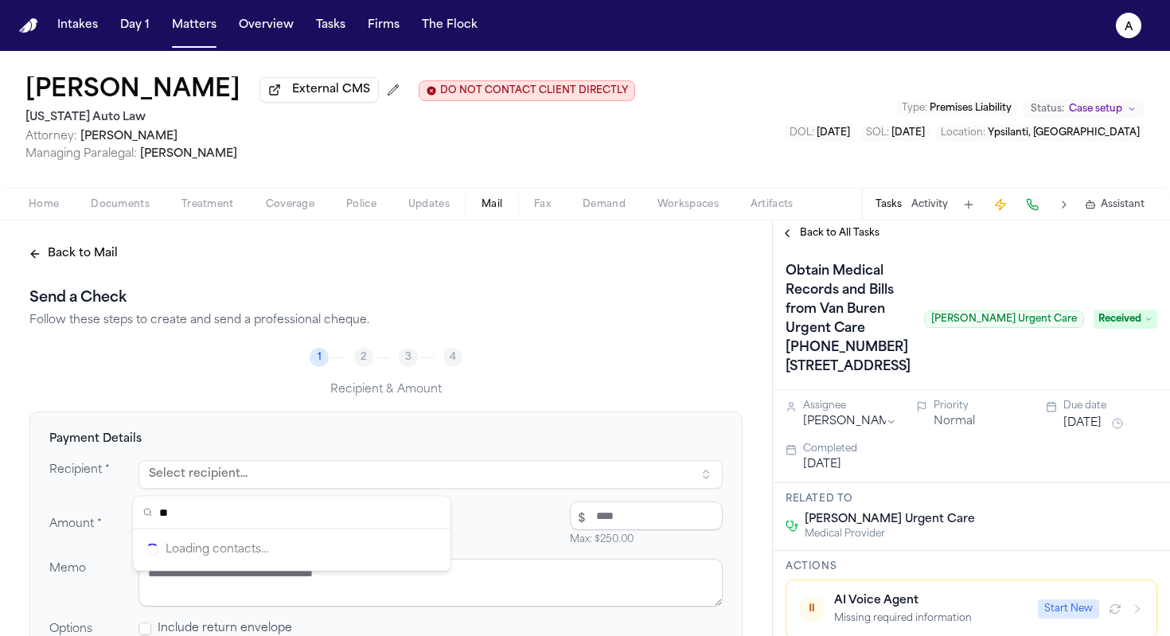
type input "***"
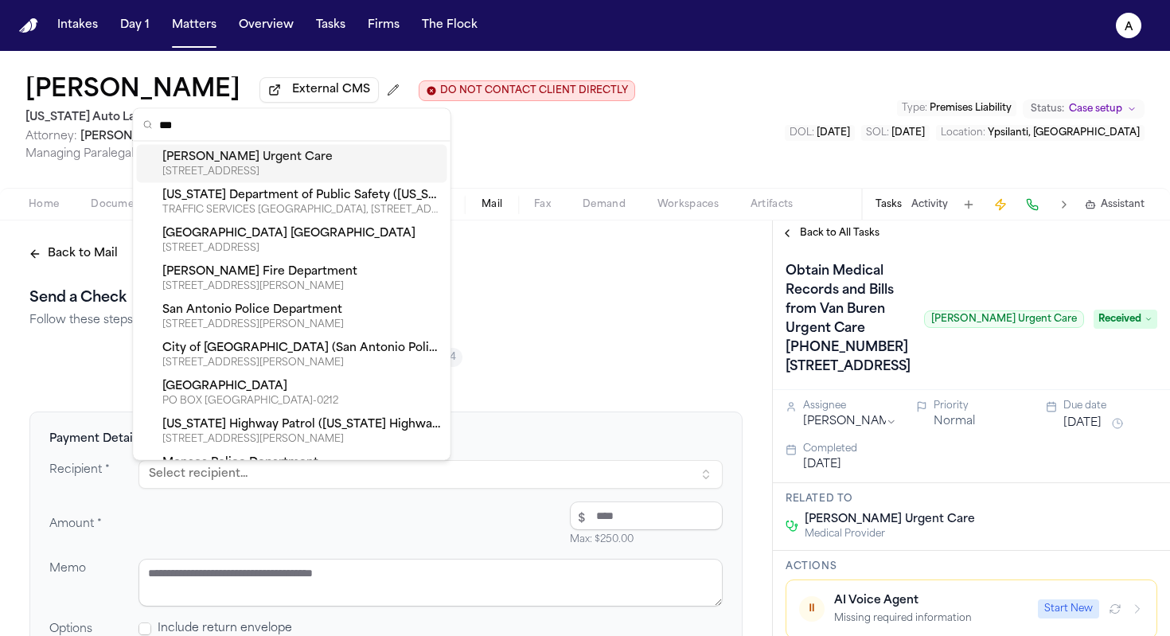
click at [367, 168] on div "[STREET_ADDRESS]" at bounding box center [301, 172] width 279 height 13
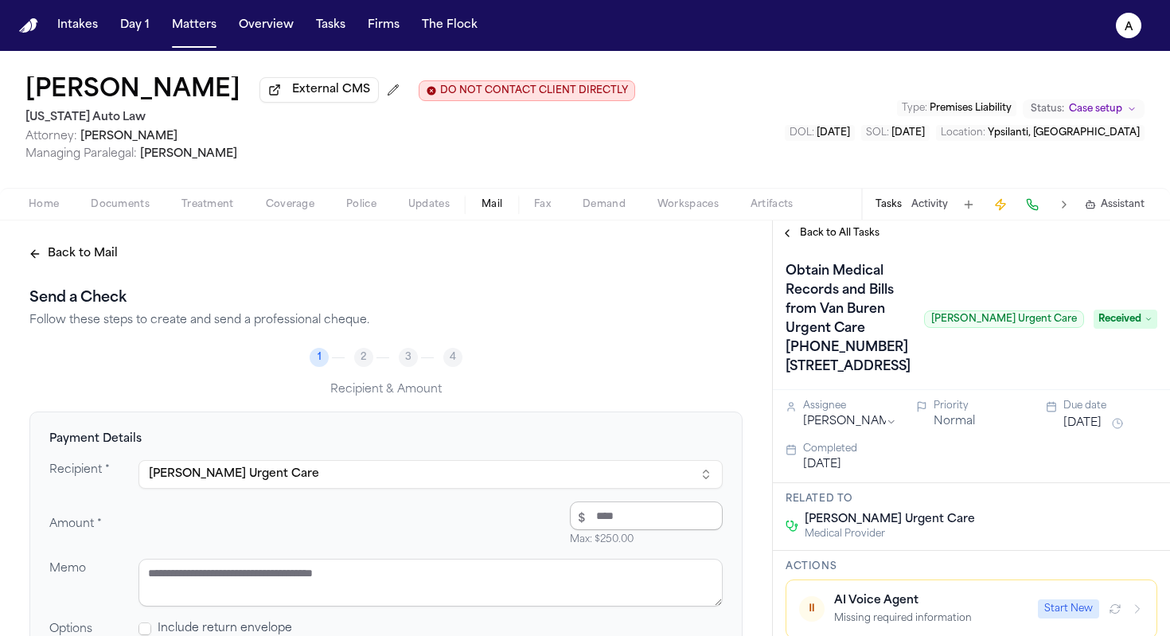
click at [634, 520] on input "number" at bounding box center [646, 515] width 153 height 29
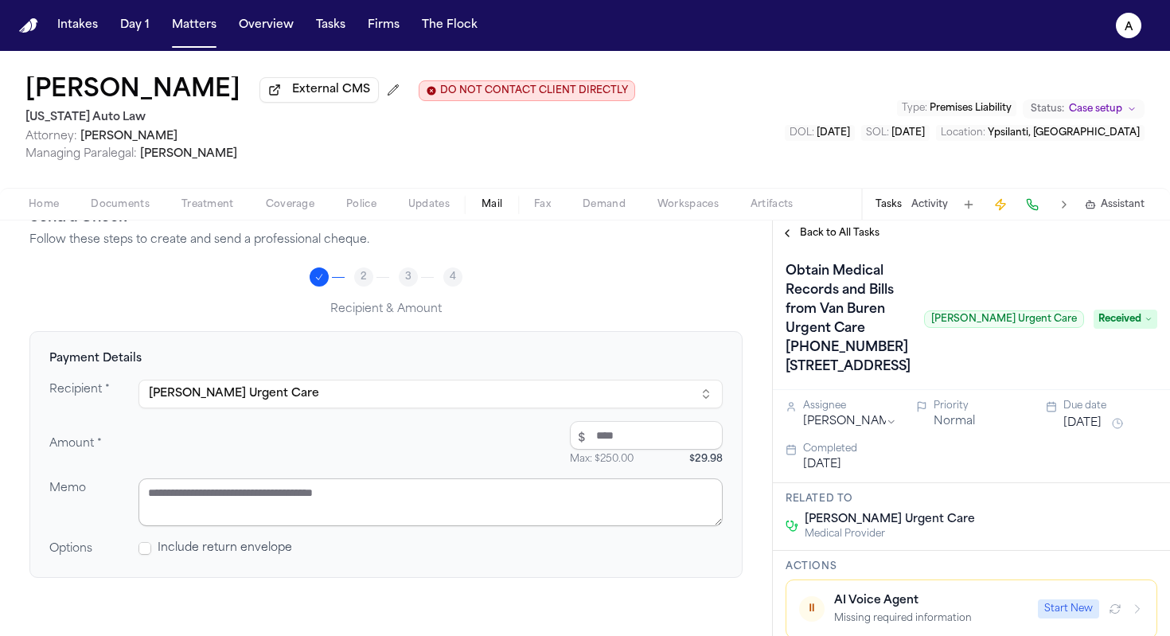
type input "*****"
click at [454, 487] on textarea at bounding box center [430, 502] width 584 height 48
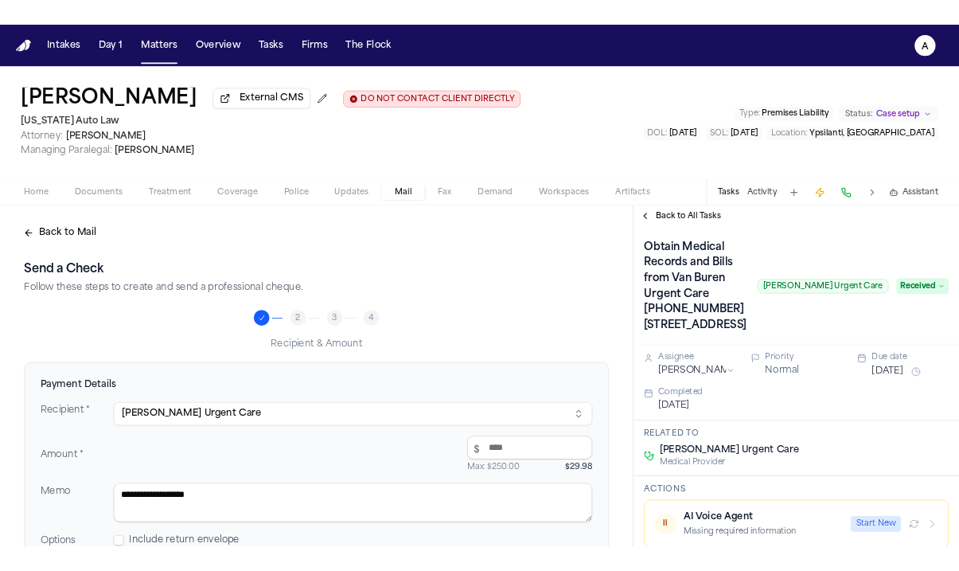
scroll to position [158, 0]
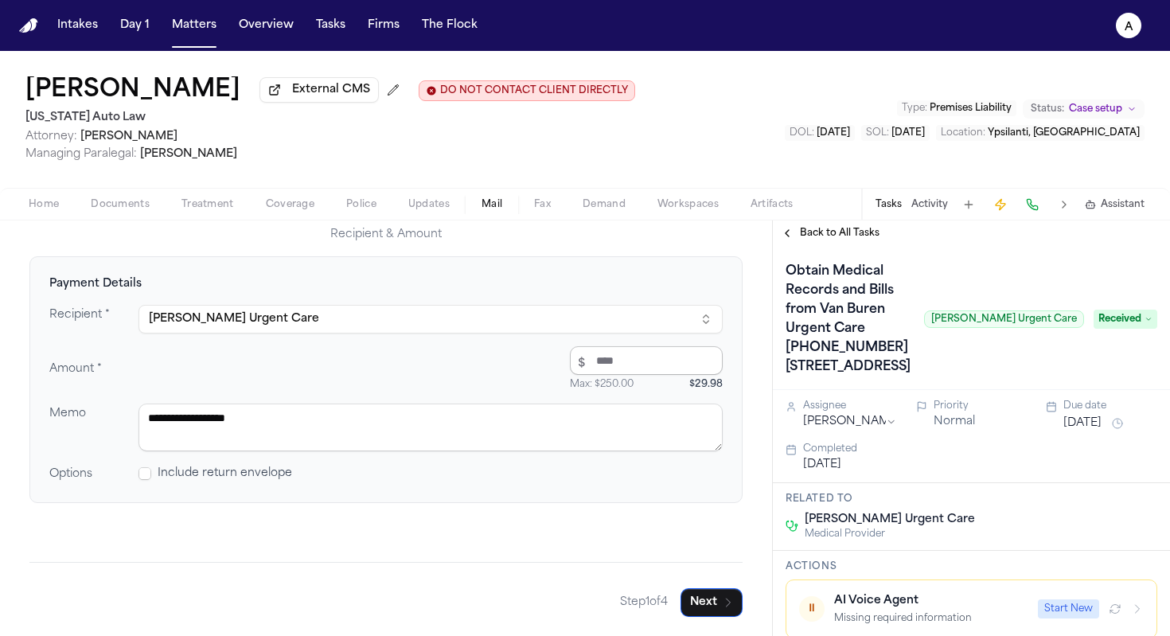
type textarea "**********"
click at [642, 363] on input "*****" at bounding box center [646, 360] width 153 height 29
type input "*"
type input "*****"
click at [709, 605] on button "Next" at bounding box center [712, 602] width 62 height 29
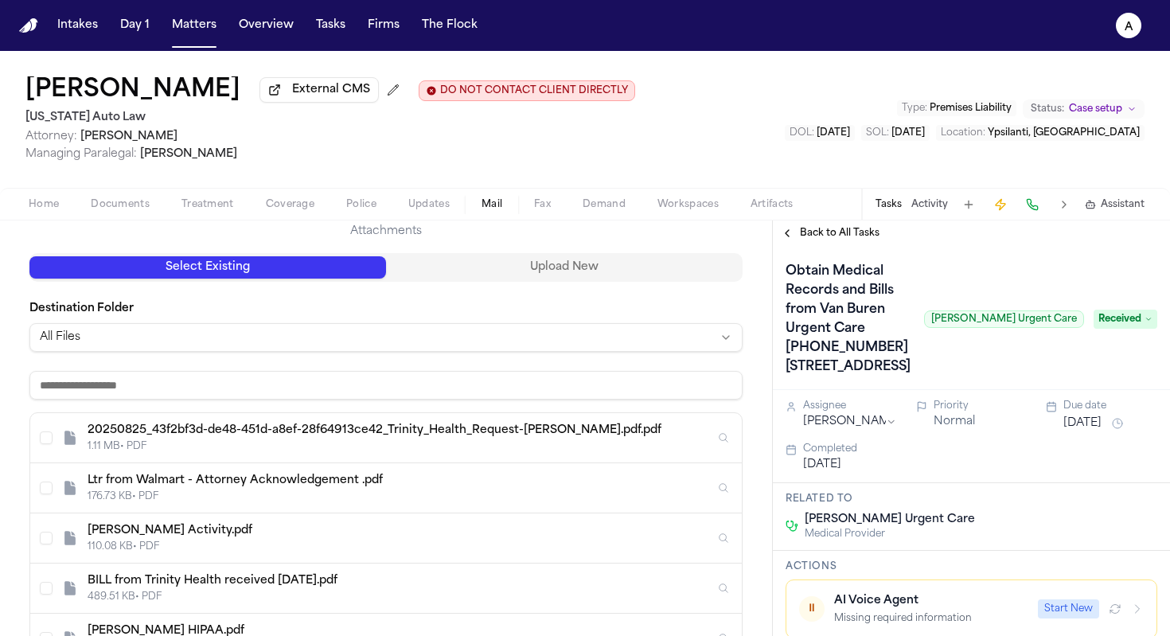
click at [614, 260] on button "Upload New" at bounding box center [564, 267] width 357 height 22
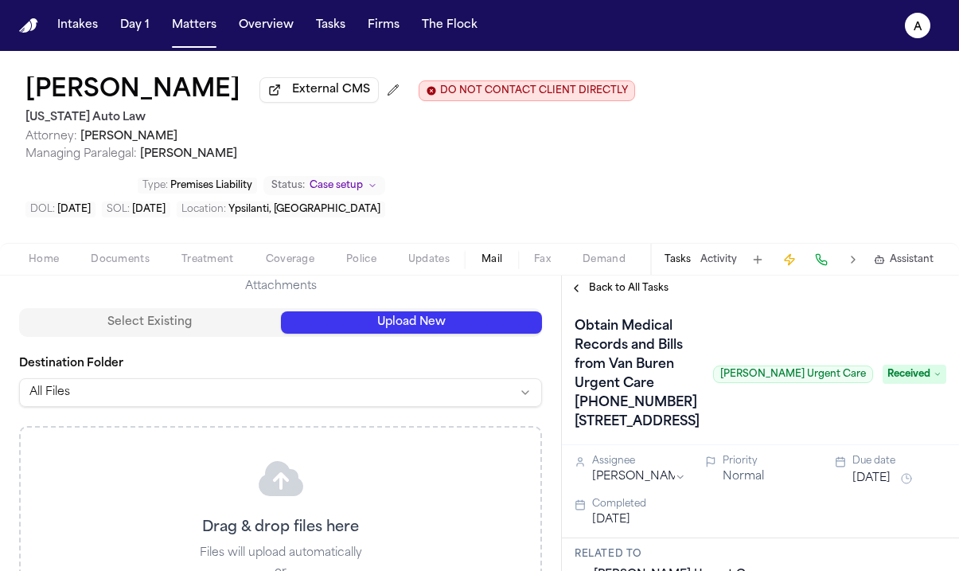
click at [479, 308] on div "Select Existing Upload New" at bounding box center [280, 322] width 523 height 29
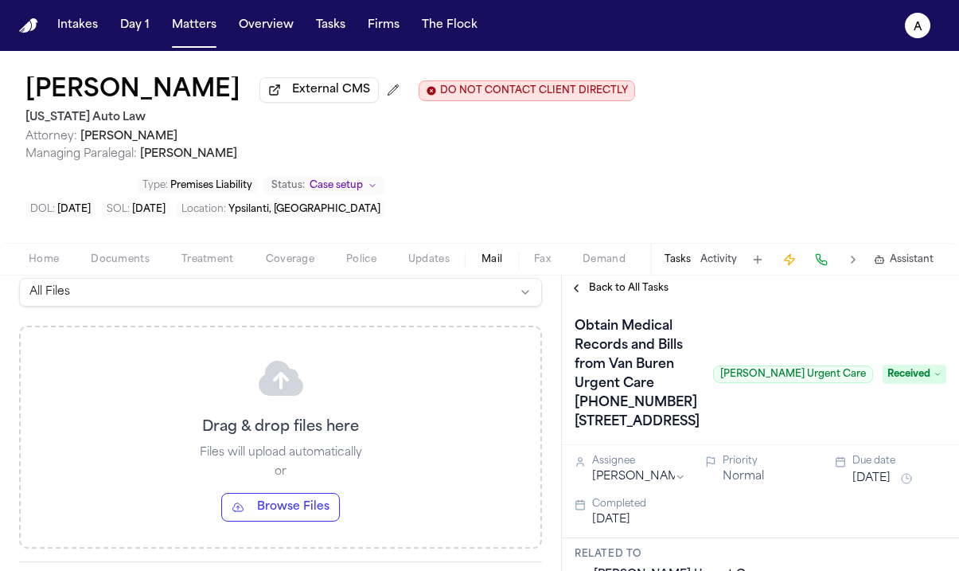
scroll to position [344, 0]
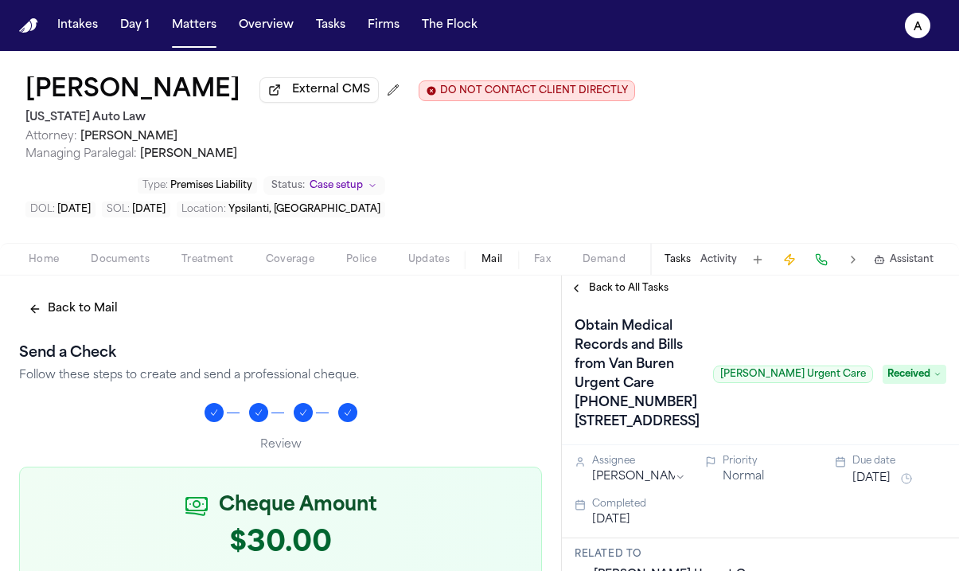
scroll to position [704, 0]
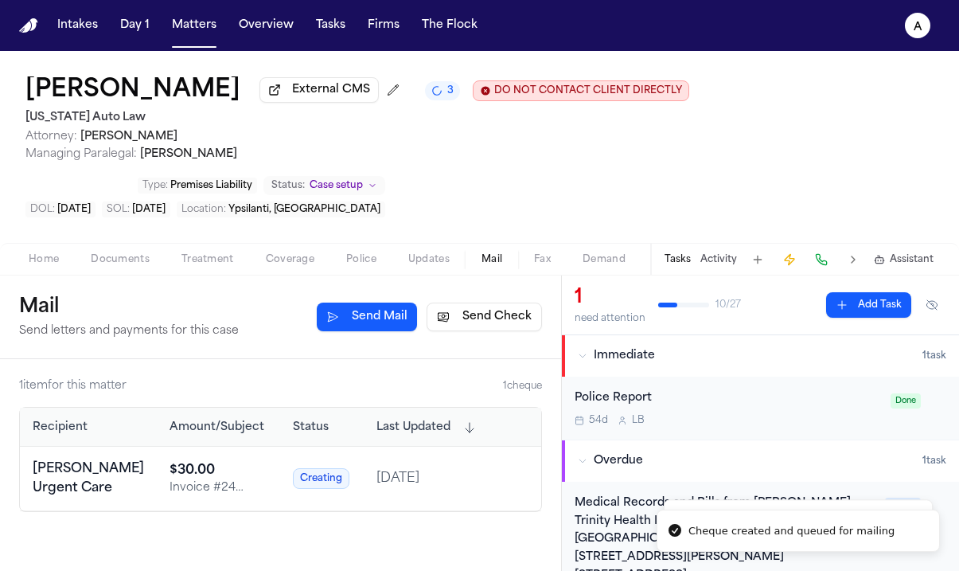
scroll to position [48, 0]
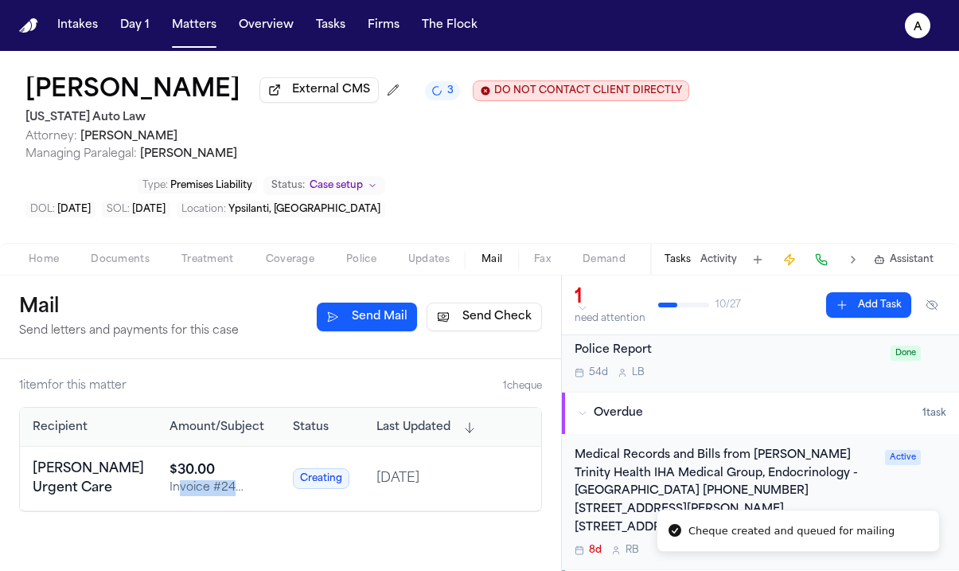
drag, startPoint x: 220, startPoint y: 492, endPoint x: 159, endPoint y: 491, distance: 60.5
click at [170, 491] on div "Invoice #24 [PERSON_NAME]" at bounding box center [219, 488] width 98 height 16
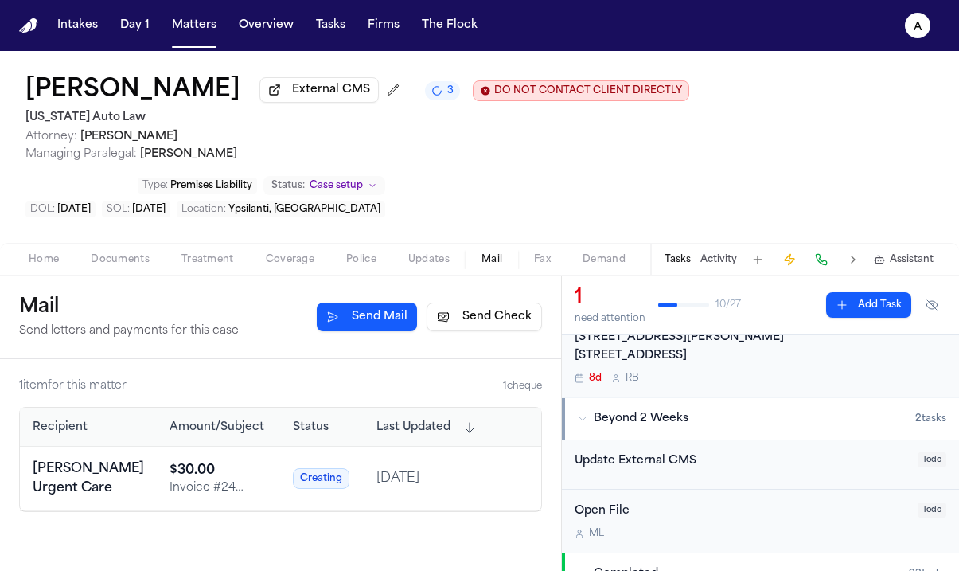
scroll to position [291, 0]
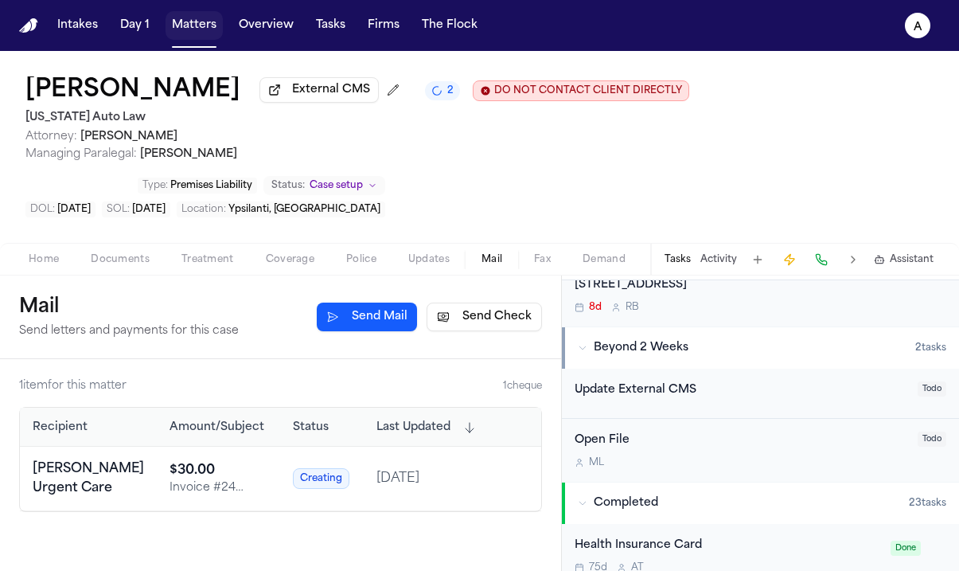
click at [198, 31] on button "Matters" at bounding box center [194, 25] width 57 height 29
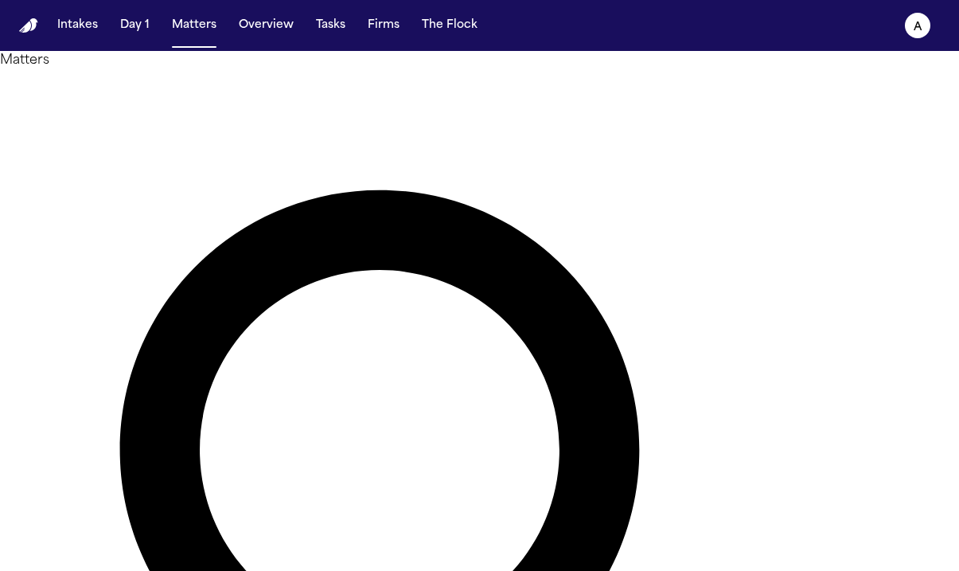
type input "*********"
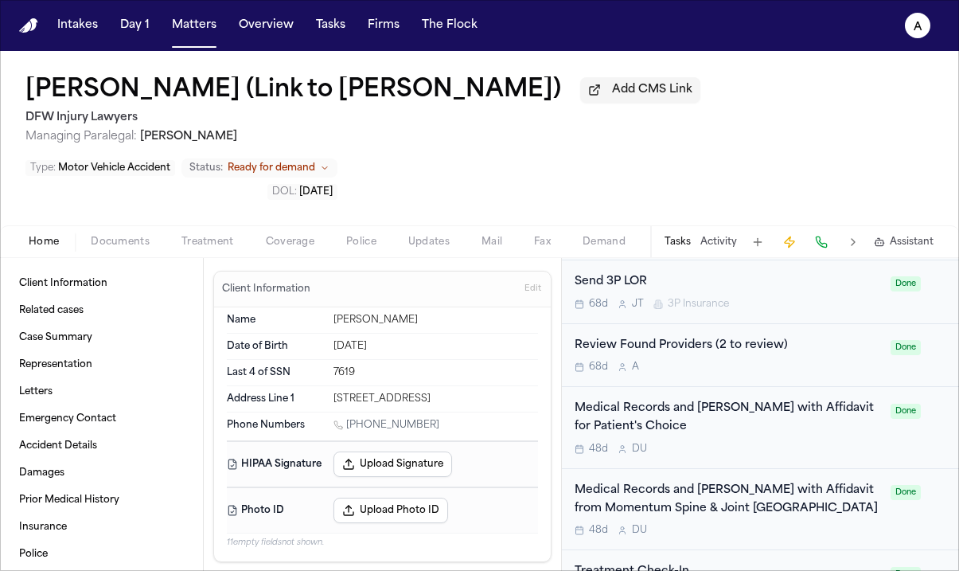
scroll to position [783, 0]
click at [729, 428] on div "Medical Records and [PERSON_NAME] with Affidavit for Patient's Choice" at bounding box center [728, 416] width 306 height 37
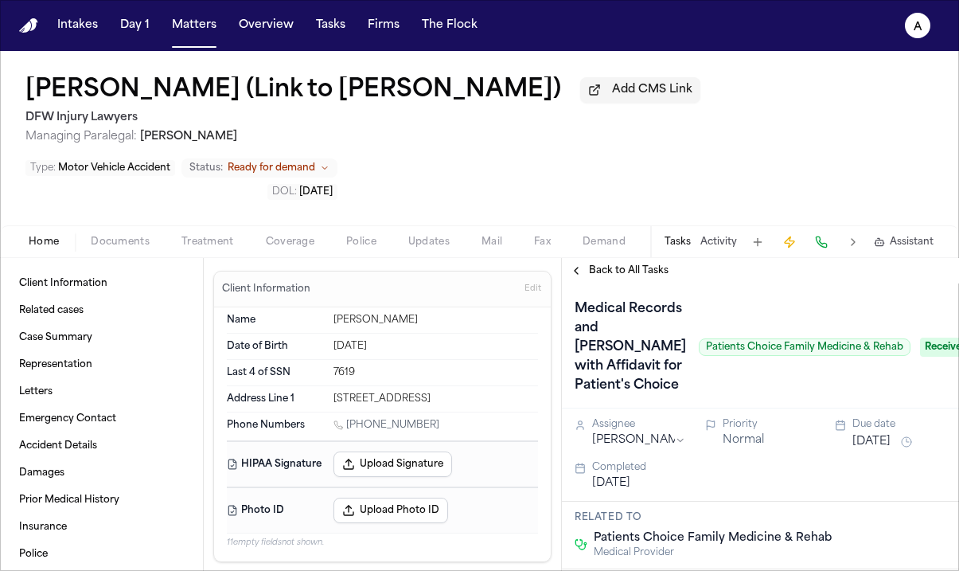
click at [776, 193] on div "[PERSON_NAME] (Link to [PERSON_NAME]) Add CMS Link DFW Injury Lawyers Managing …" at bounding box center [479, 138] width 959 height 174
